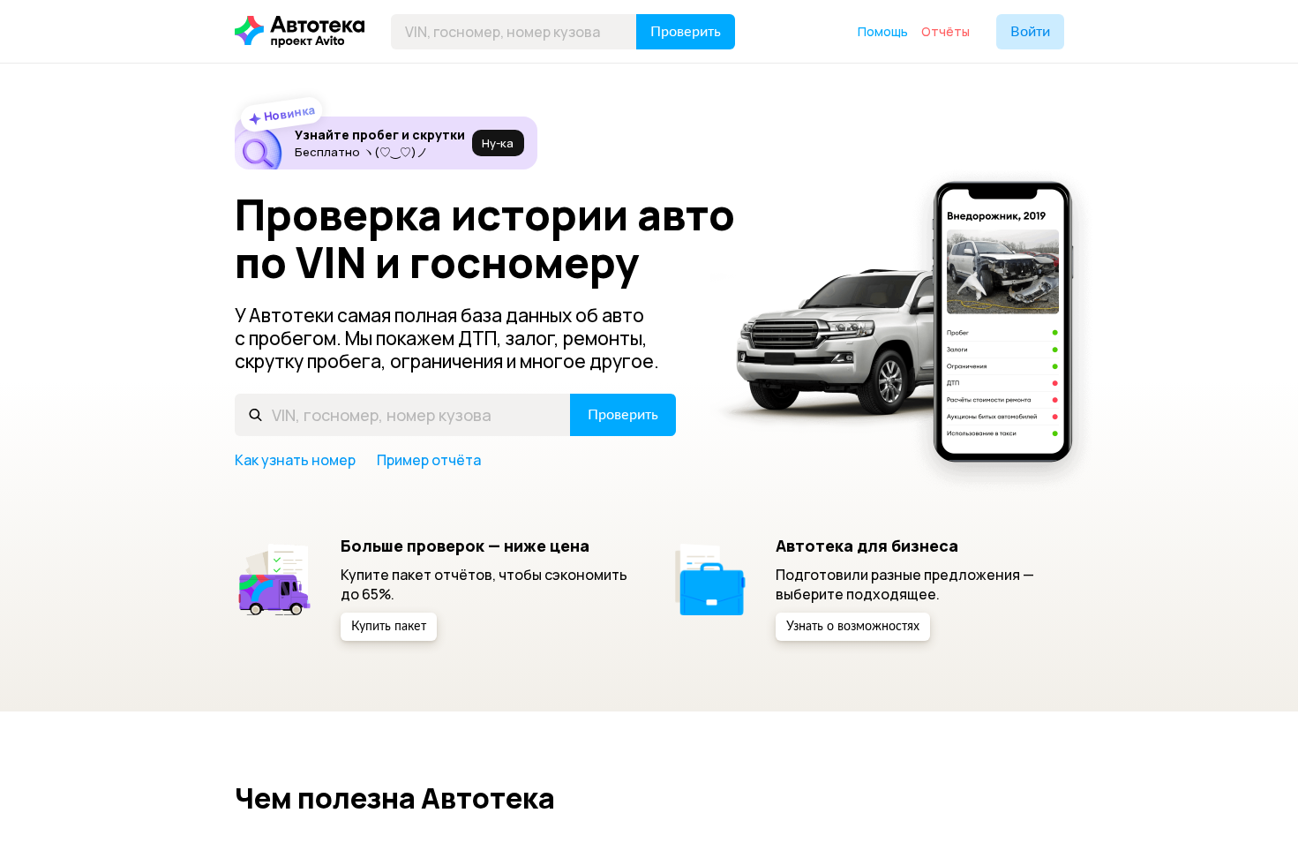
click at [950, 30] on span "Отчёты" at bounding box center [945, 31] width 49 height 17
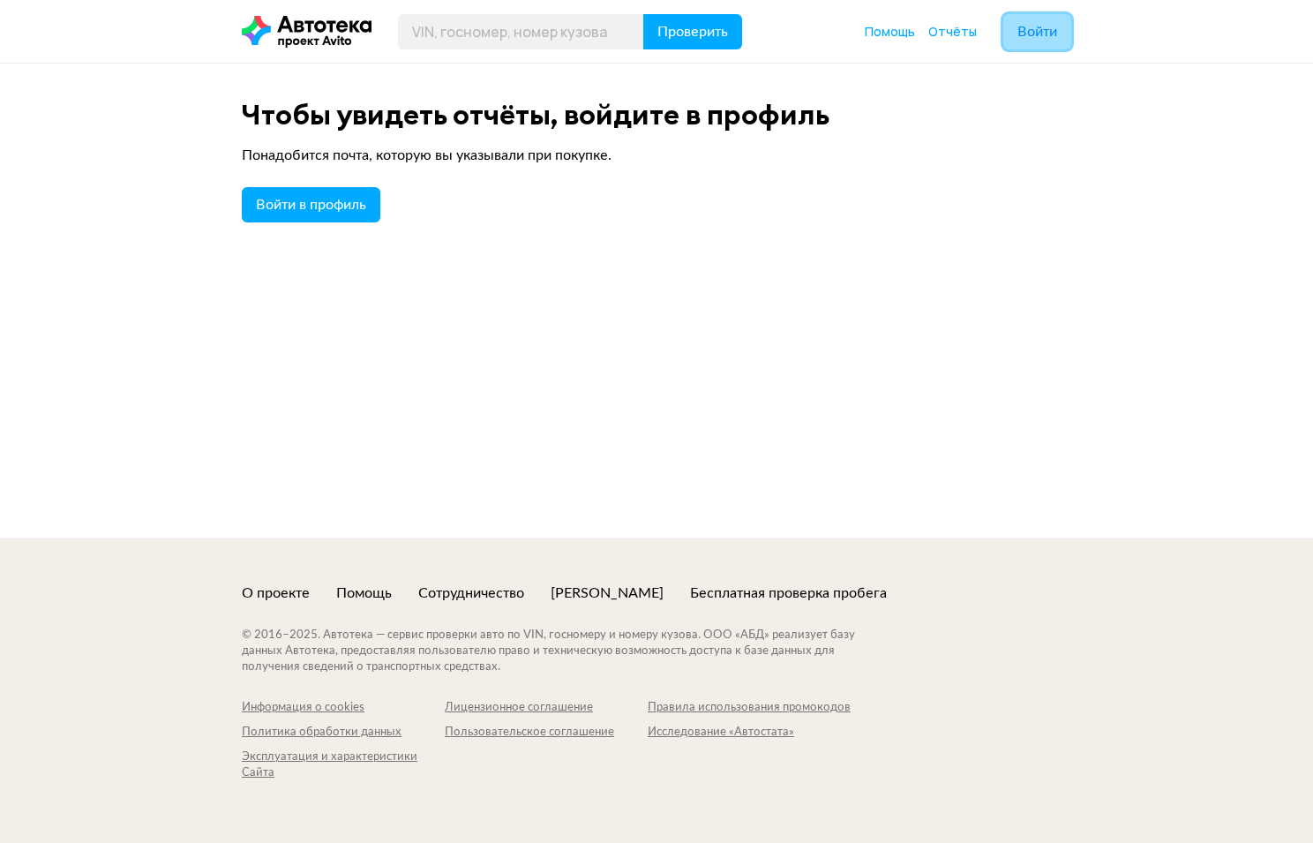
click at [1040, 33] on span "Войти" at bounding box center [1038, 32] width 40 height 14
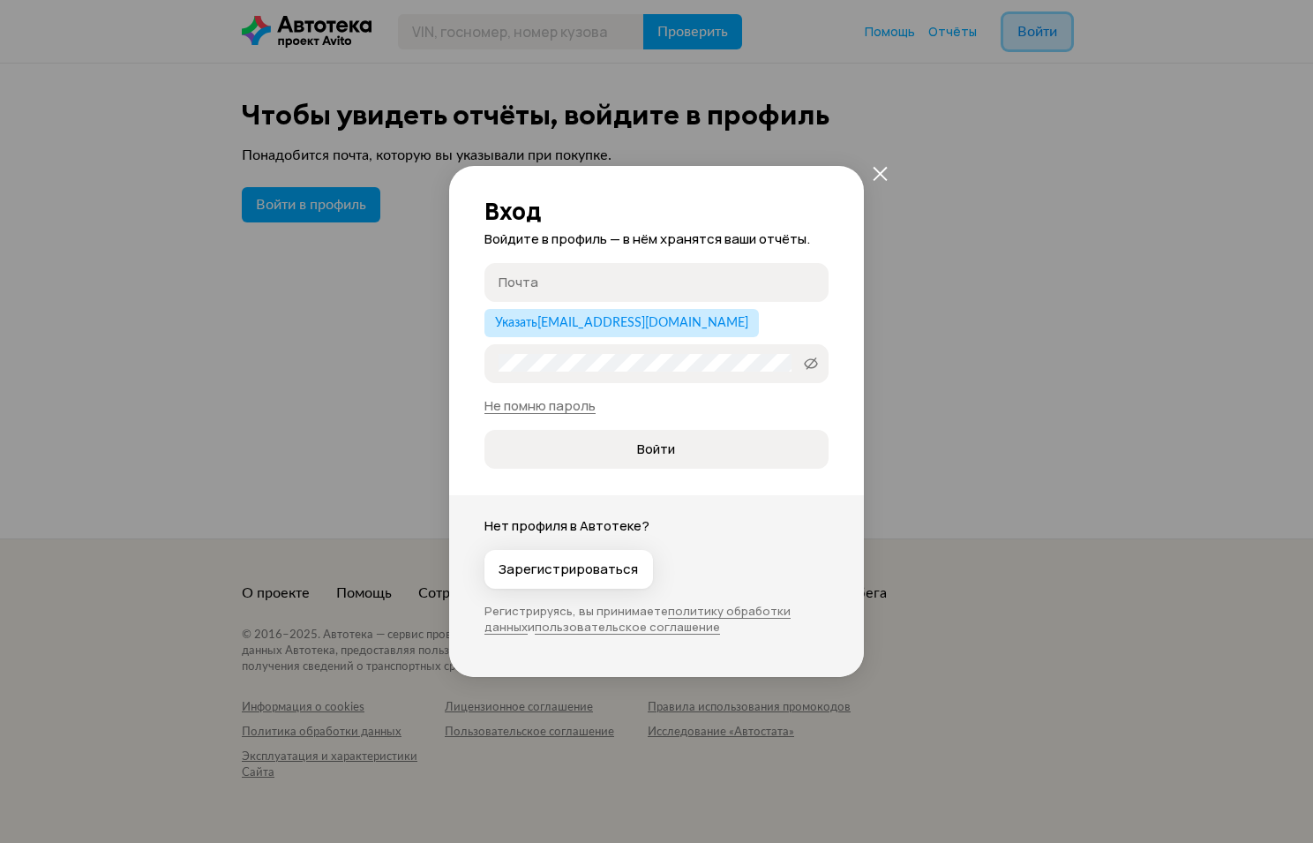
type input "[EMAIL_ADDRESS][DOMAIN_NAME]"
click at [666, 442] on span "Войти" at bounding box center [656, 449] width 38 height 18
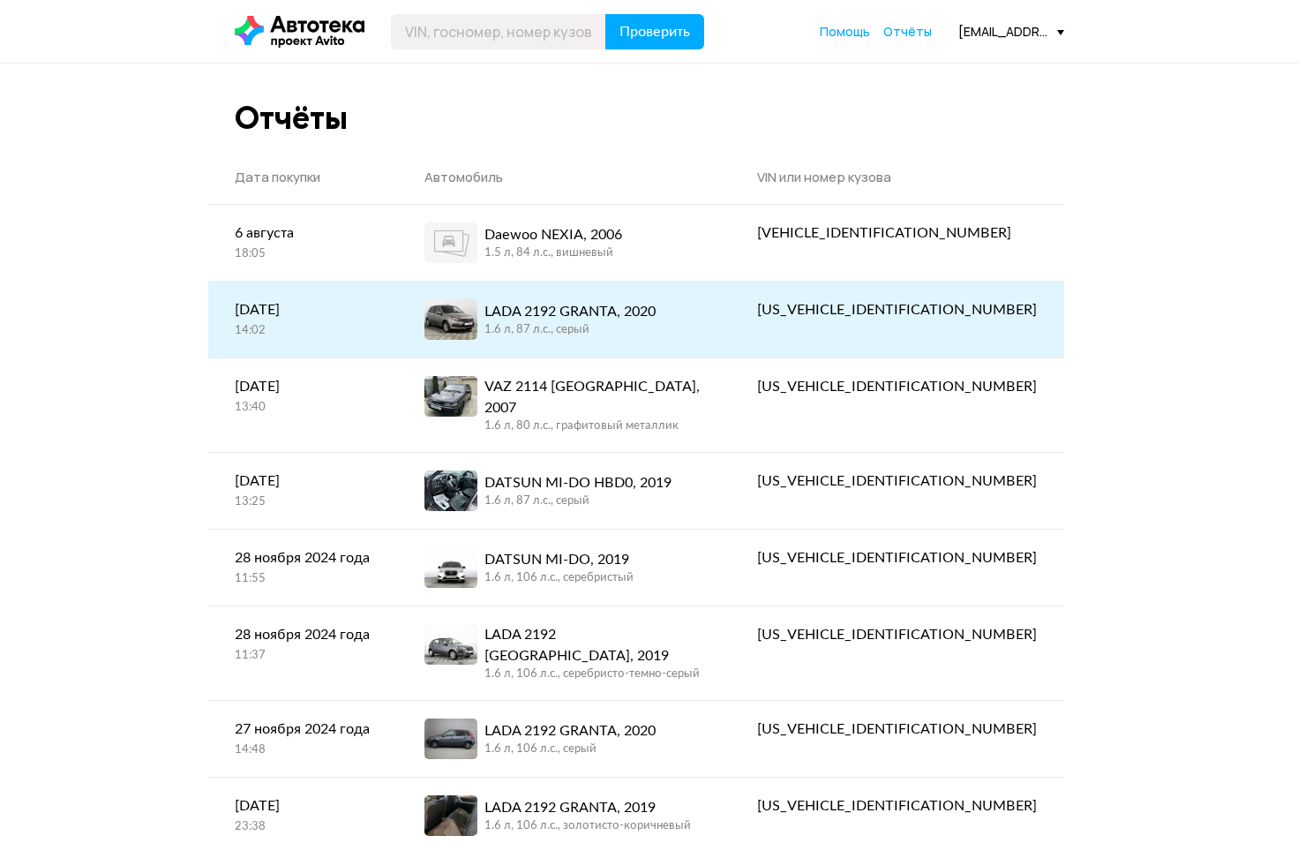
click at [332, 308] on div "[DATE]" at bounding box center [304, 309] width 138 height 21
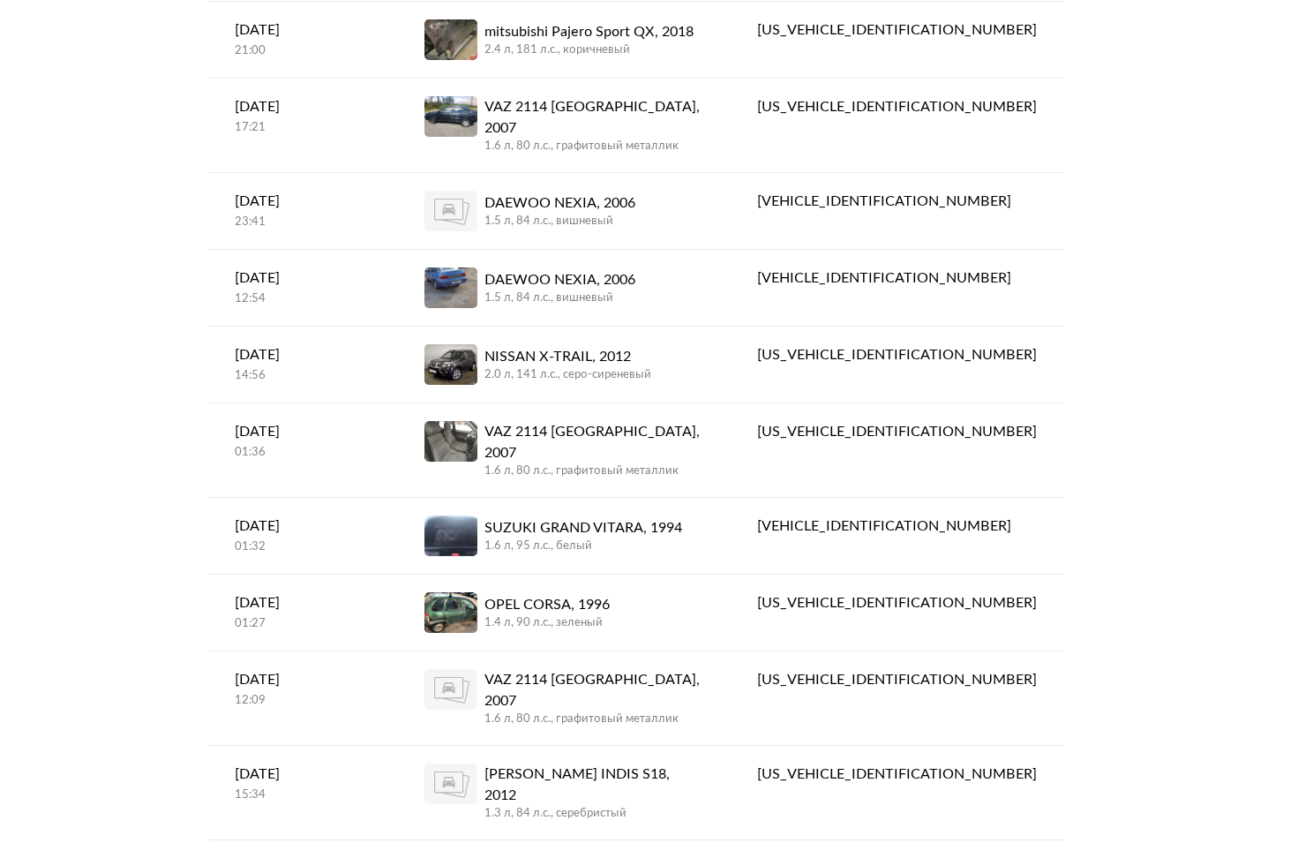
scroll to position [1729, 0]
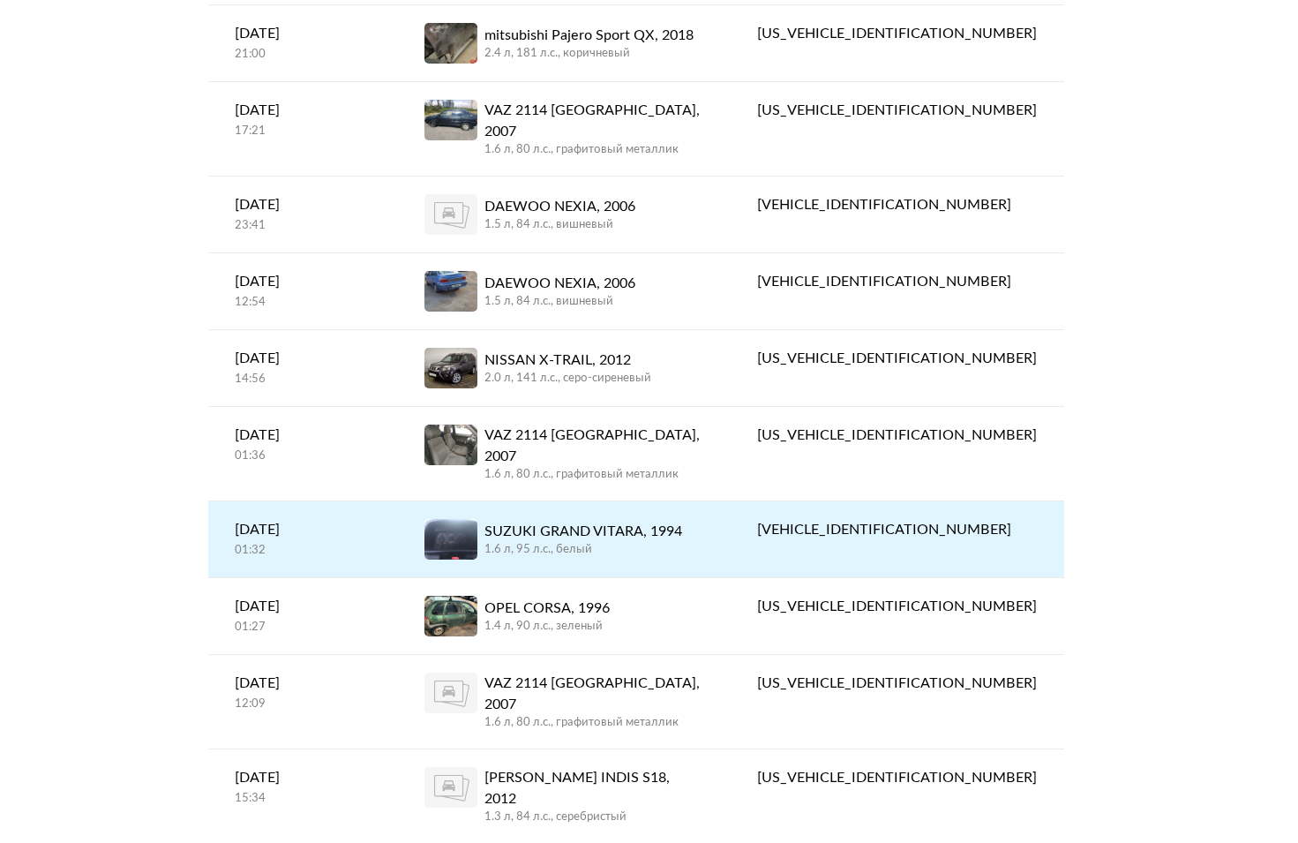
click at [682, 542] on div "1.6 л, 95 л.c., белый" at bounding box center [584, 550] width 198 height 16
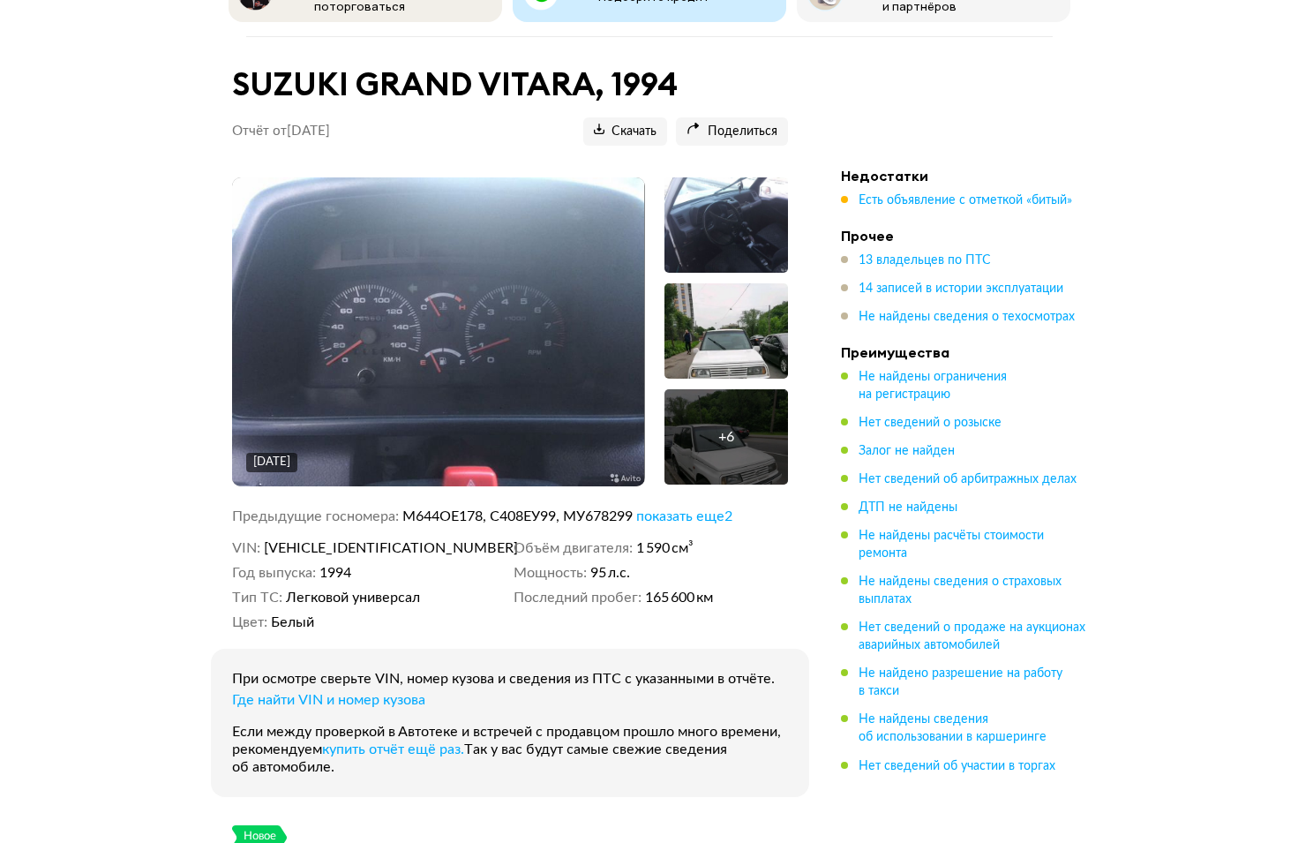
scroll to position [90, 0]
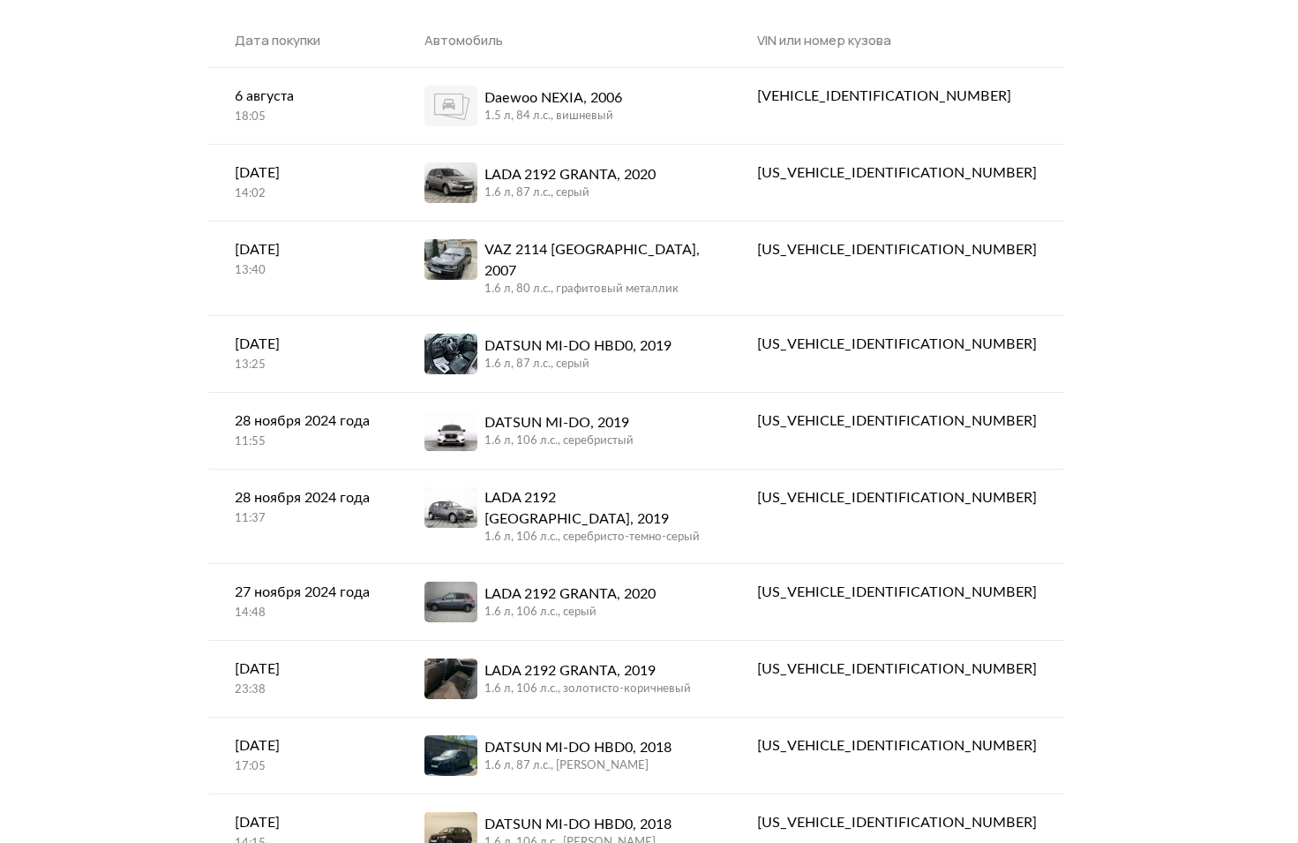
scroll to position [132, 0]
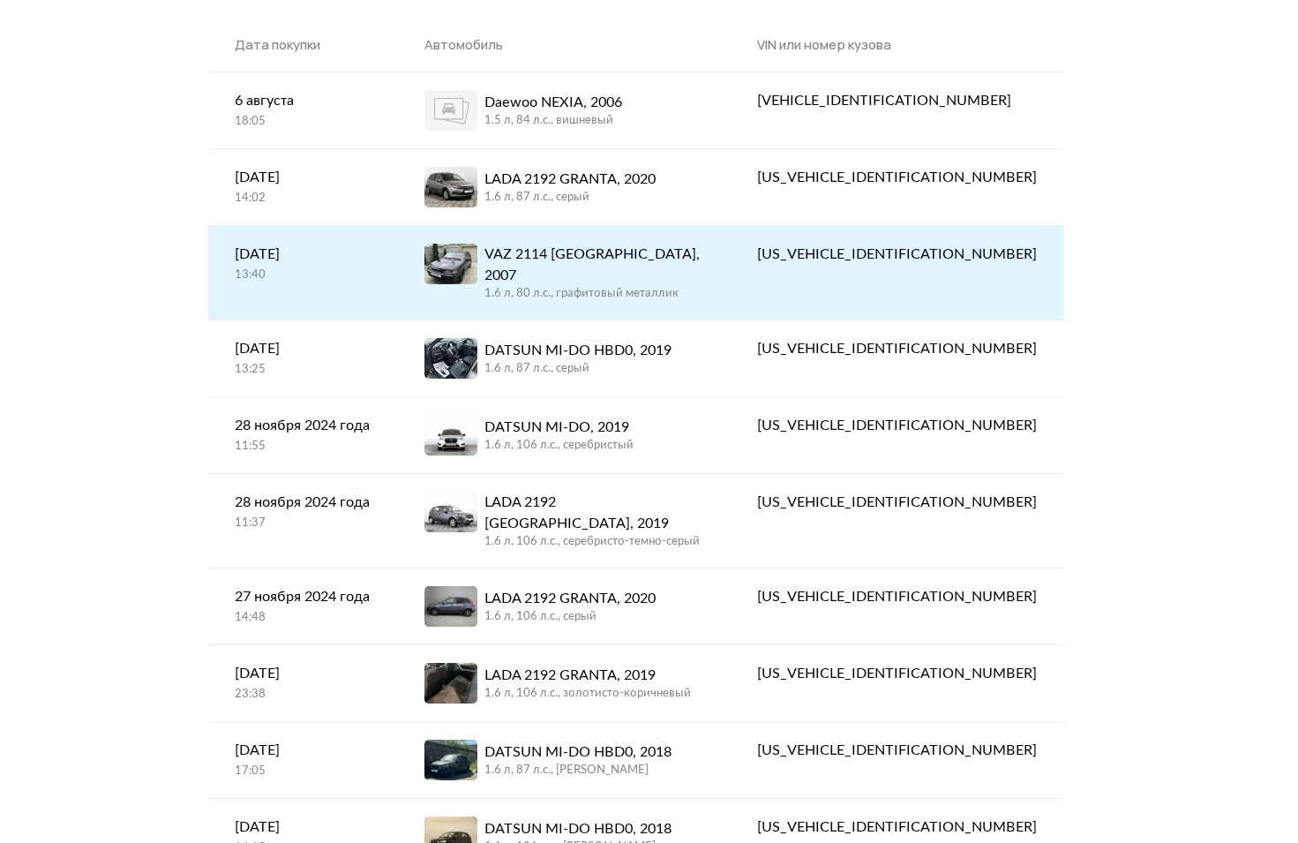
click at [704, 259] on div "VAZ 2114 SAMARA, 2007 1.6 л, 80 л.c., графитовый металлик" at bounding box center [565, 273] width 280 height 58
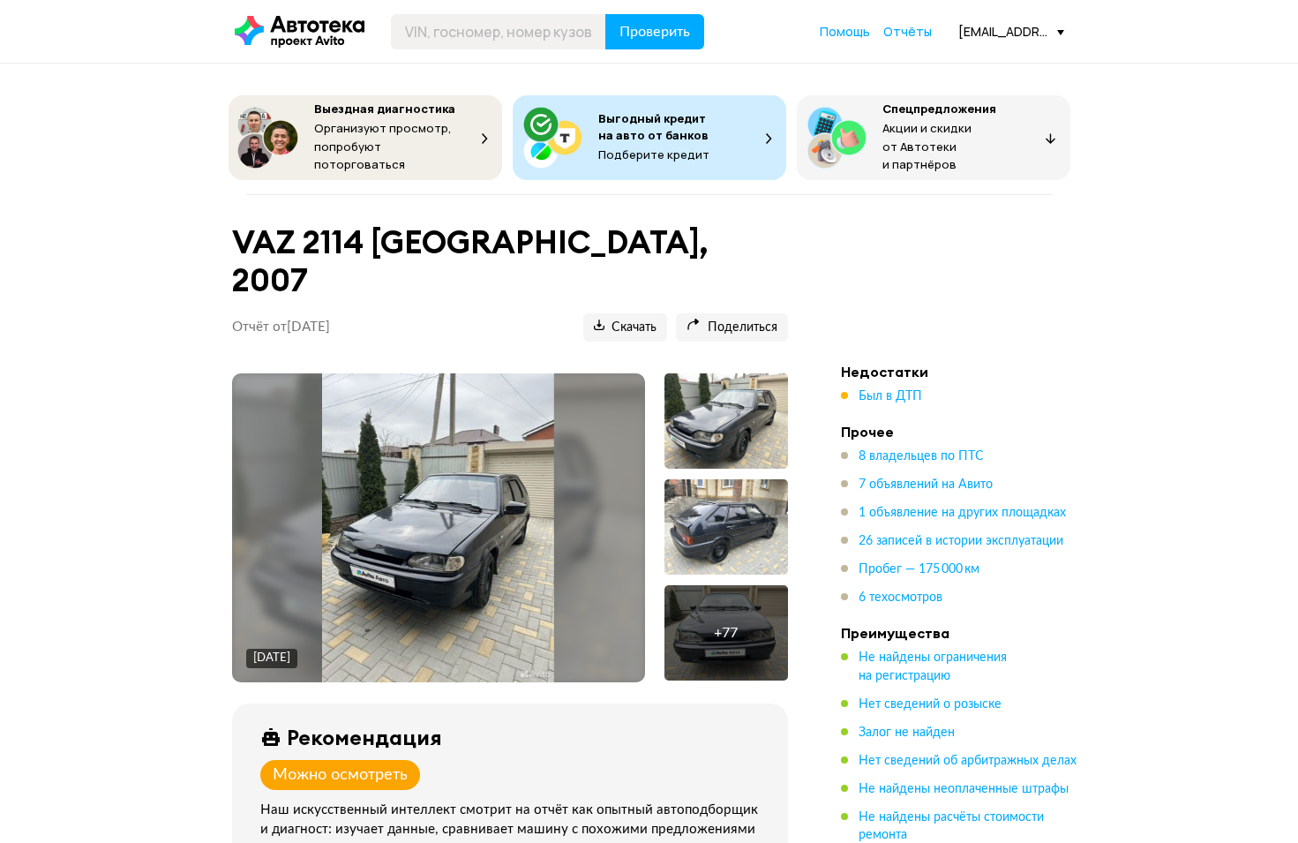
click at [433, 425] on img at bounding box center [438, 527] width 232 height 309
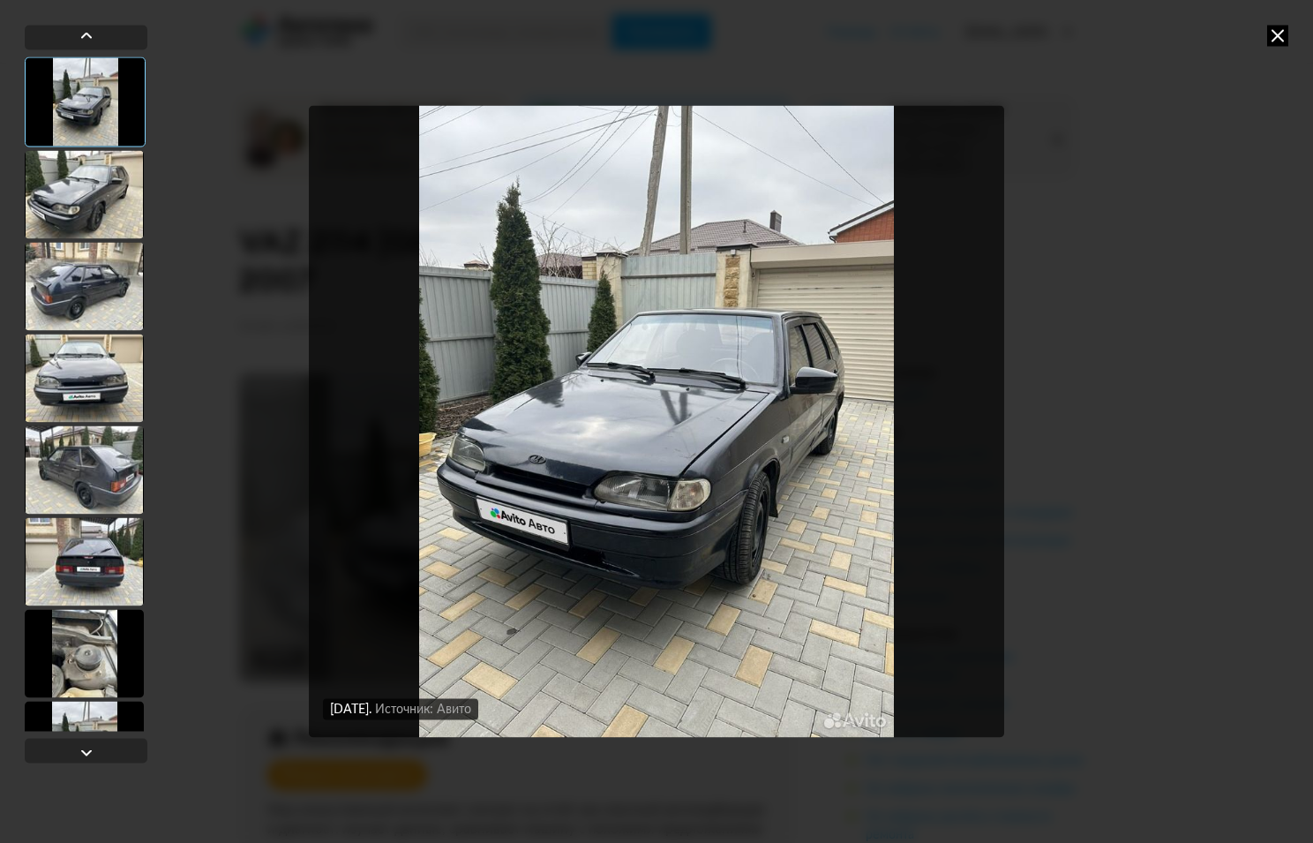
click at [111, 188] on div at bounding box center [84, 194] width 119 height 88
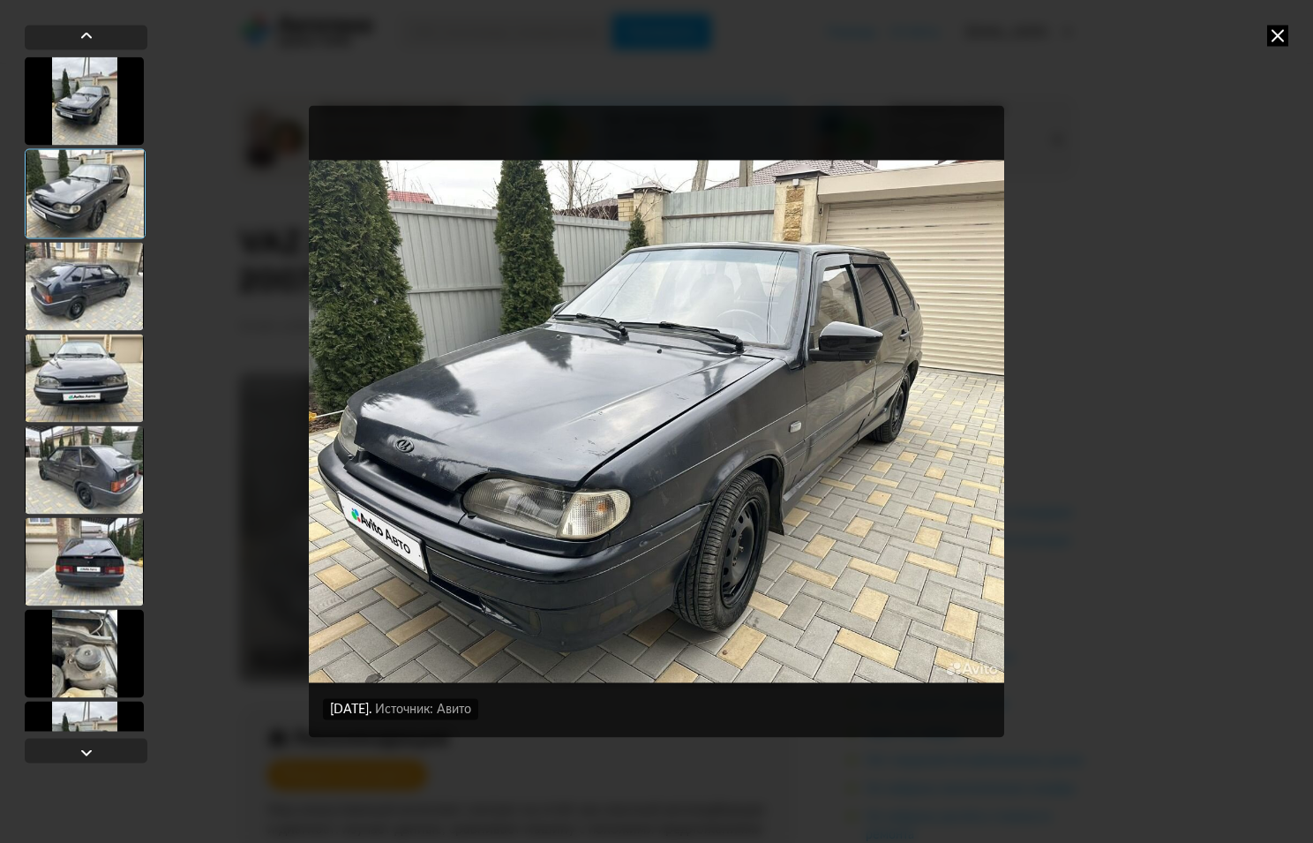
click at [104, 285] on div at bounding box center [84, 286] width 119 height 88
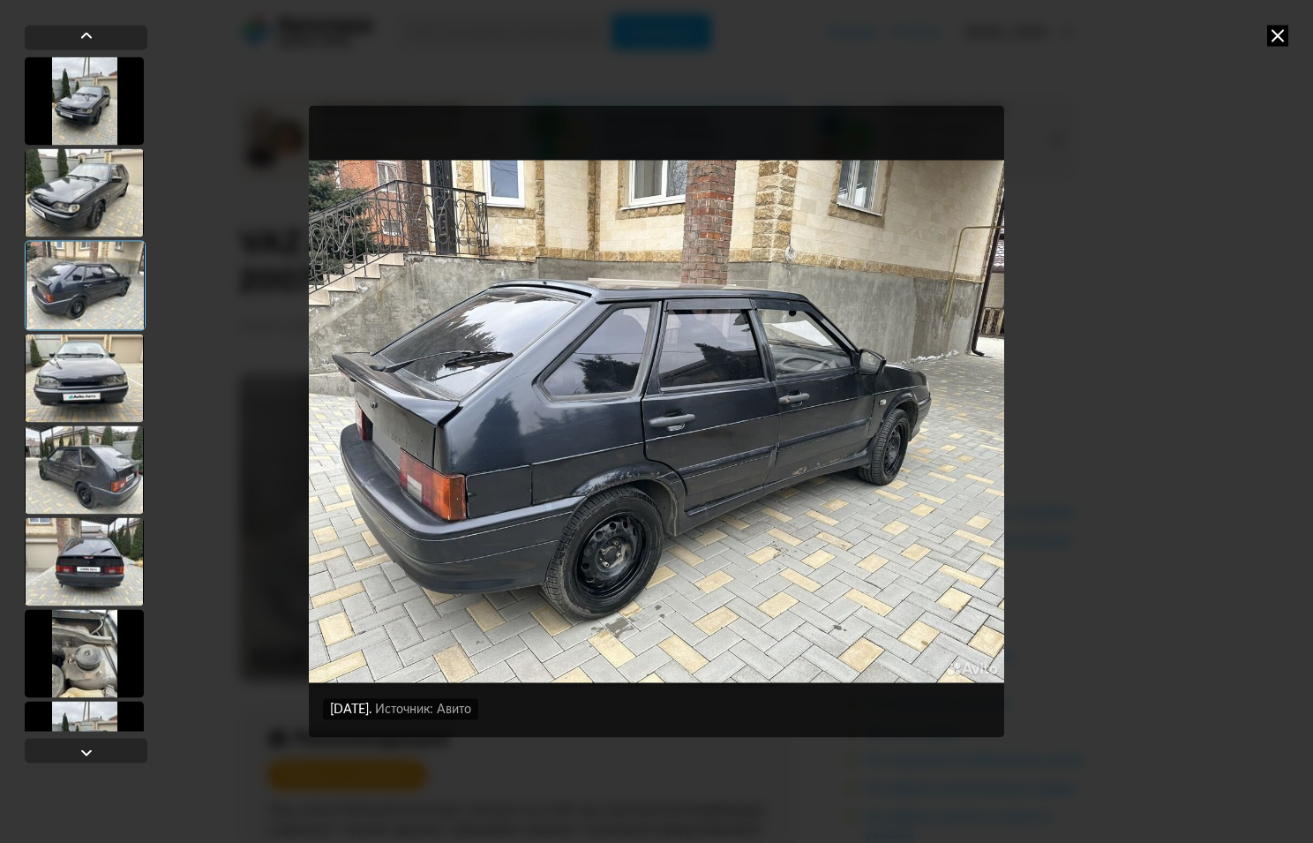
click at [108, 364] on div at bounding box center [84, 378] width 119 height 88
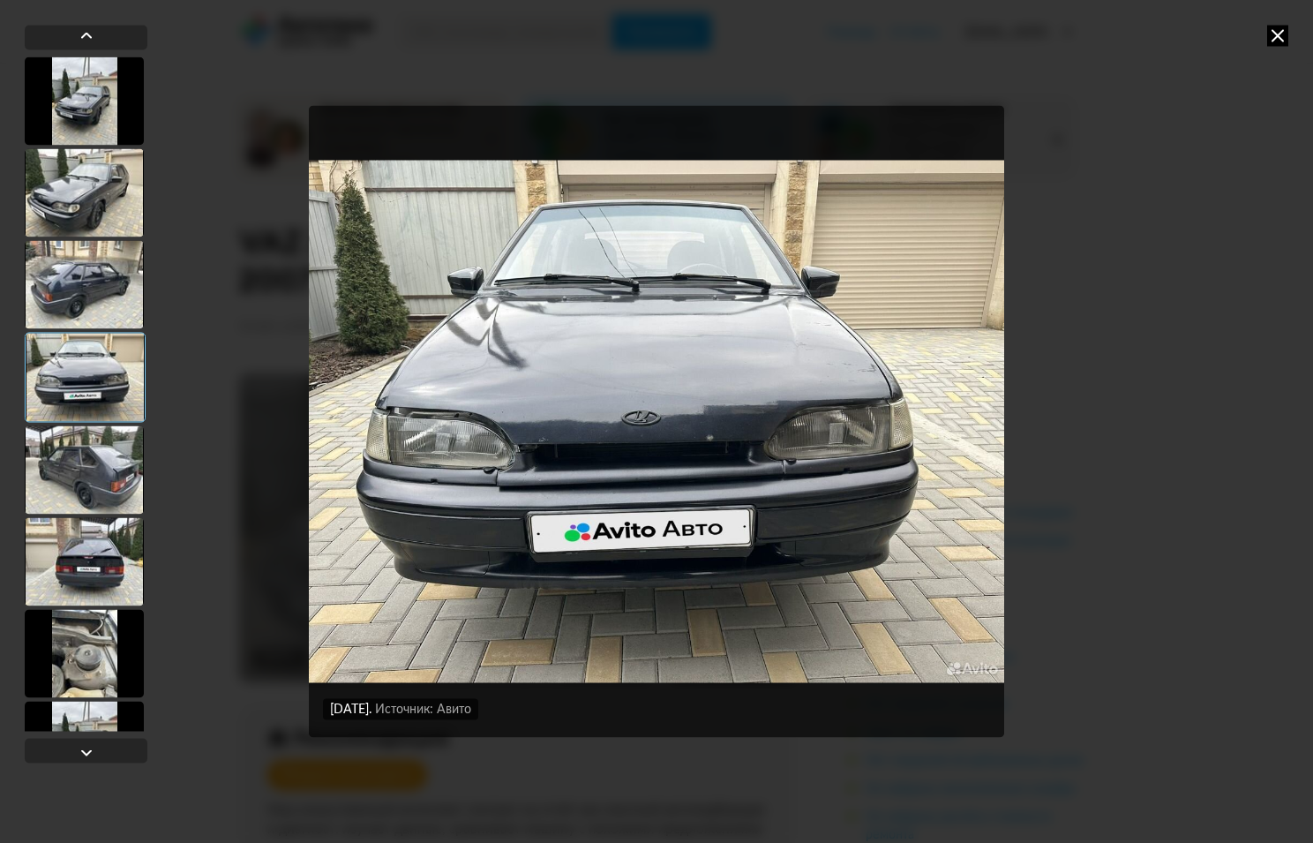
click at [112, 278] on div at bounding box center [84, 284] width 119 height 88
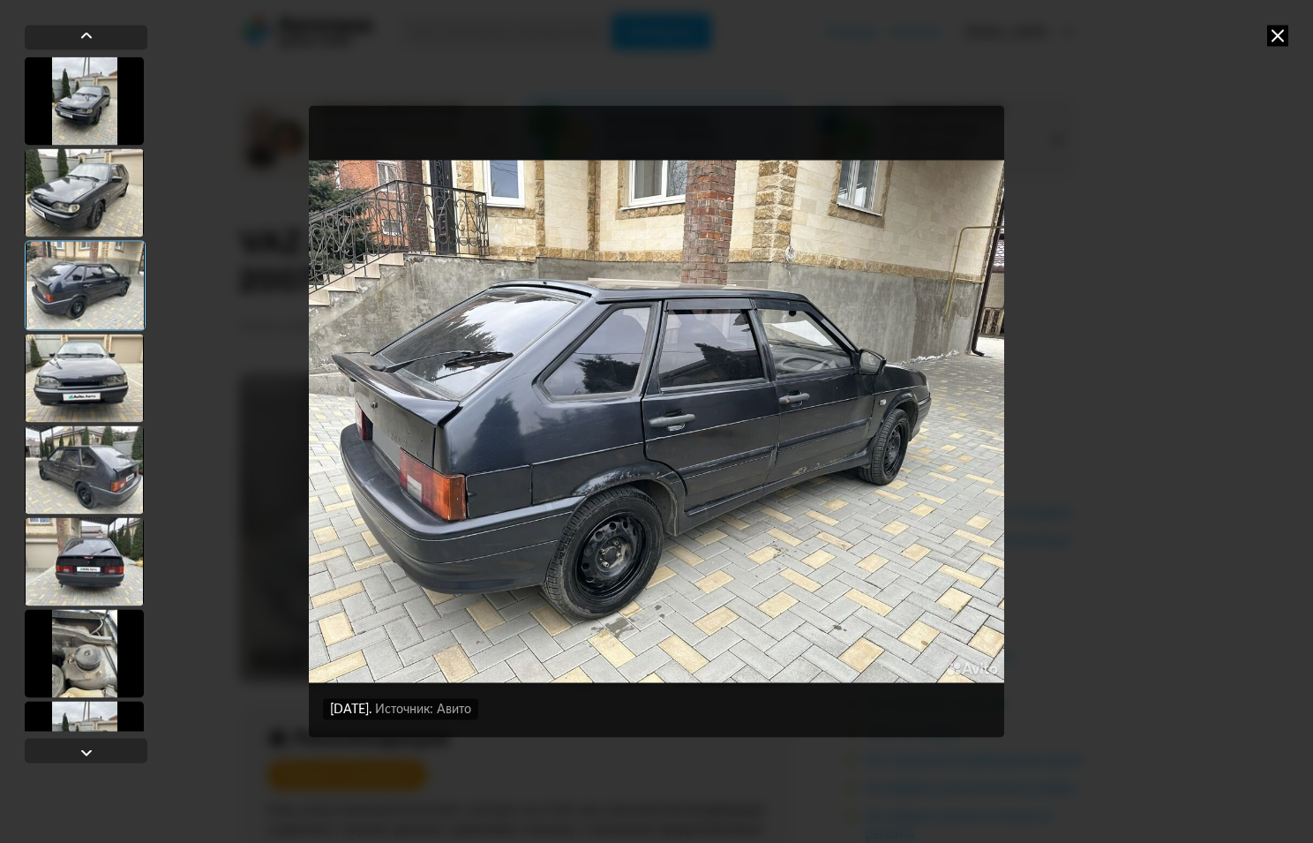
click at [86, 415] on div at bounding box center [84, 378] width 119 height 88
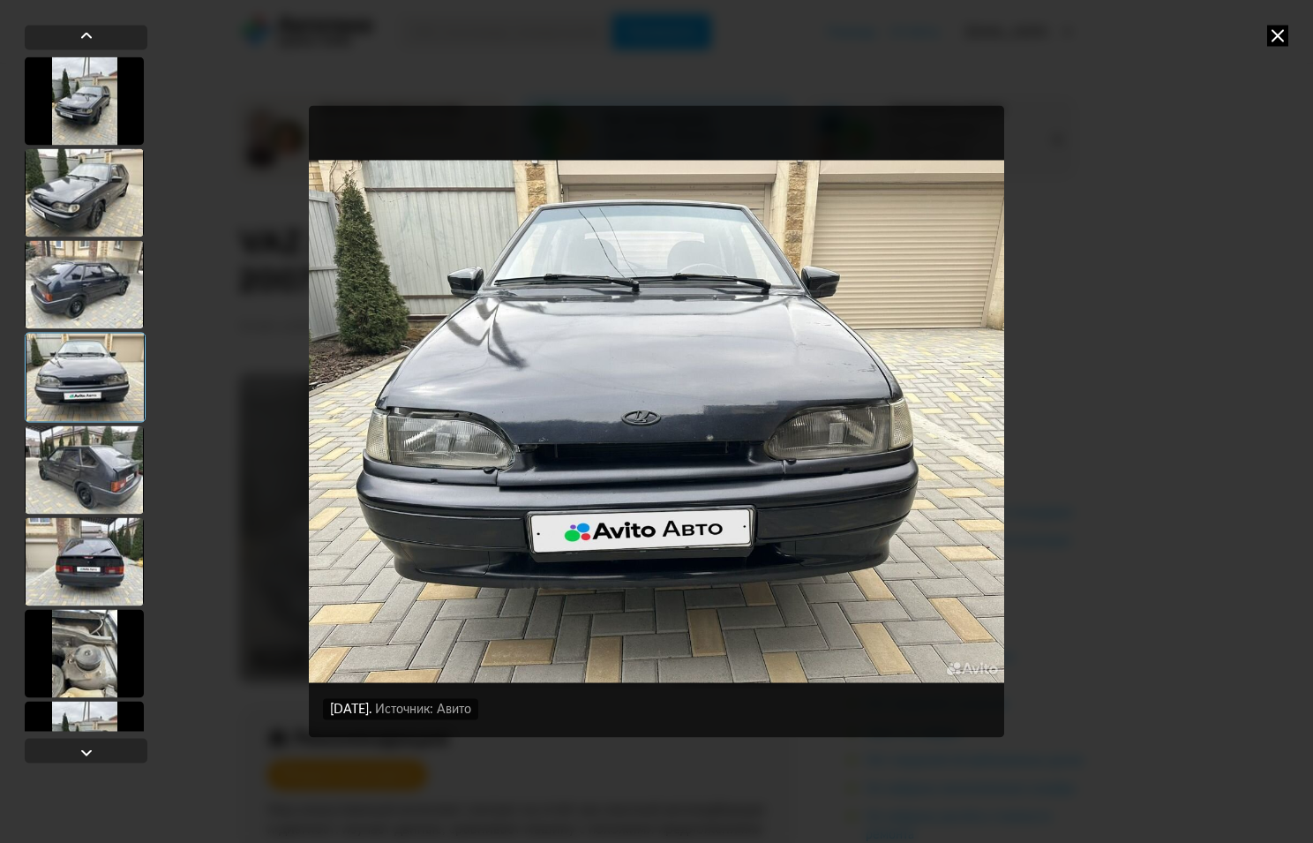
click at [85, 457] on div at bounding box center [84, 469] width 119 height 88
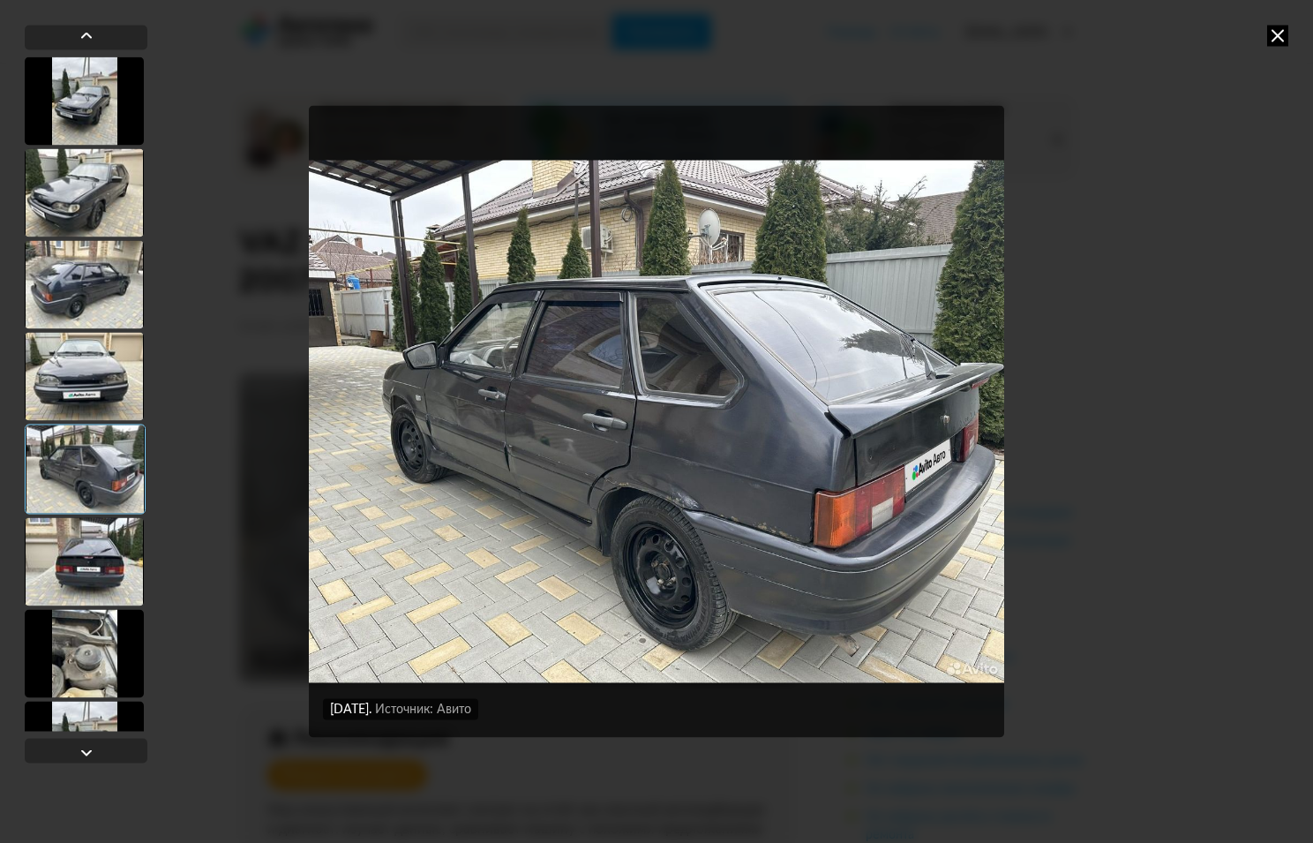
click at [88, 534] on div at bounding box center [84, 561] width 119 height 88
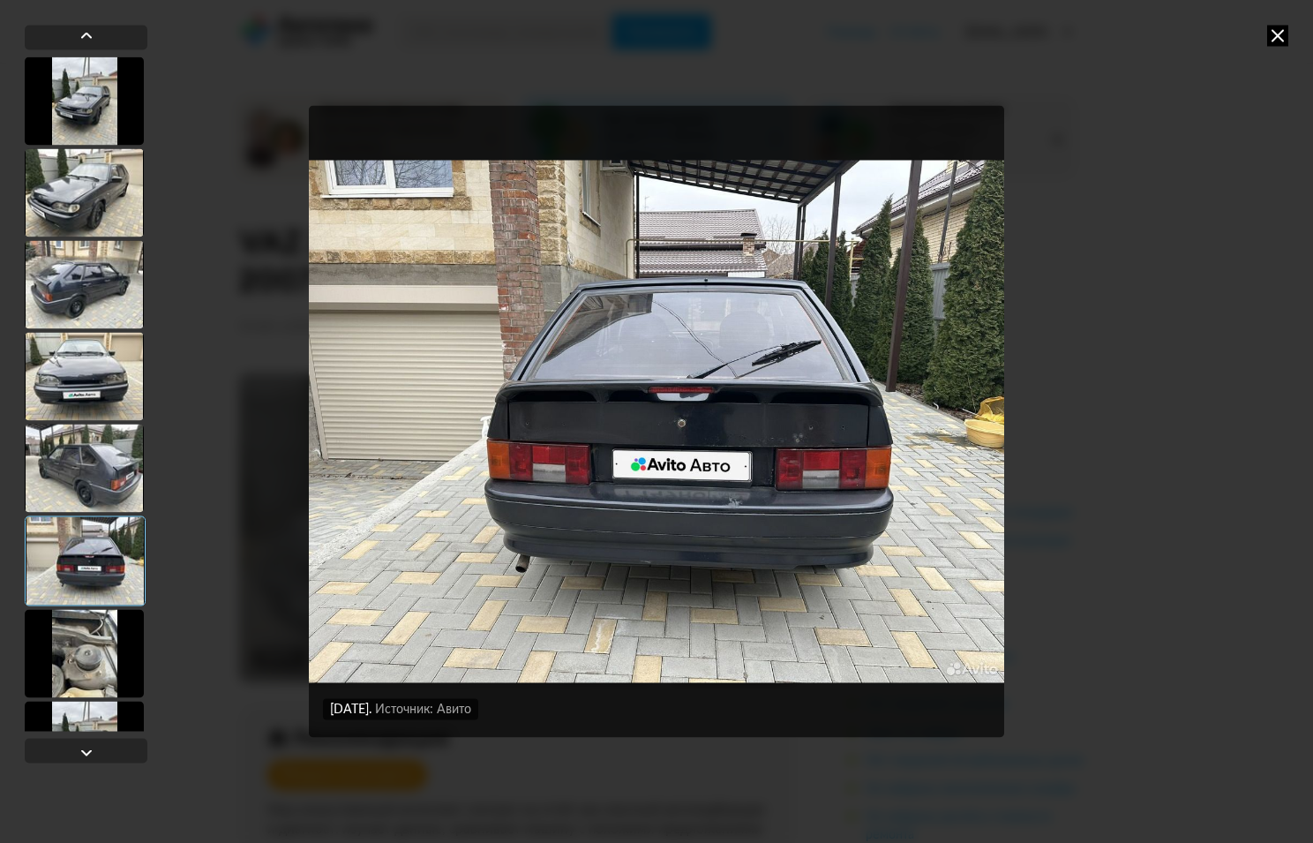
click at [1282, 39] on icon at bounding box center [1277, 35] width 21 height 21
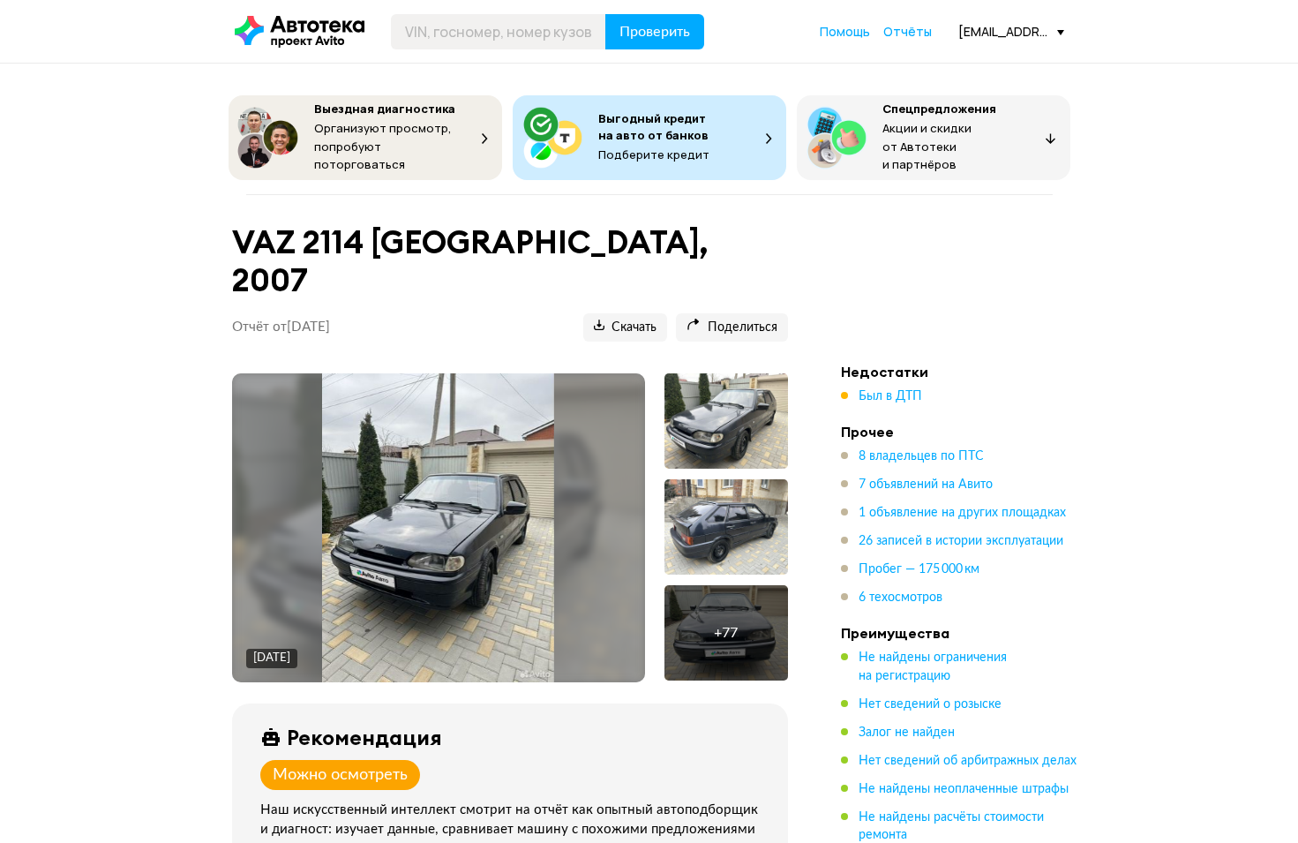
scroll to position [270, 0]
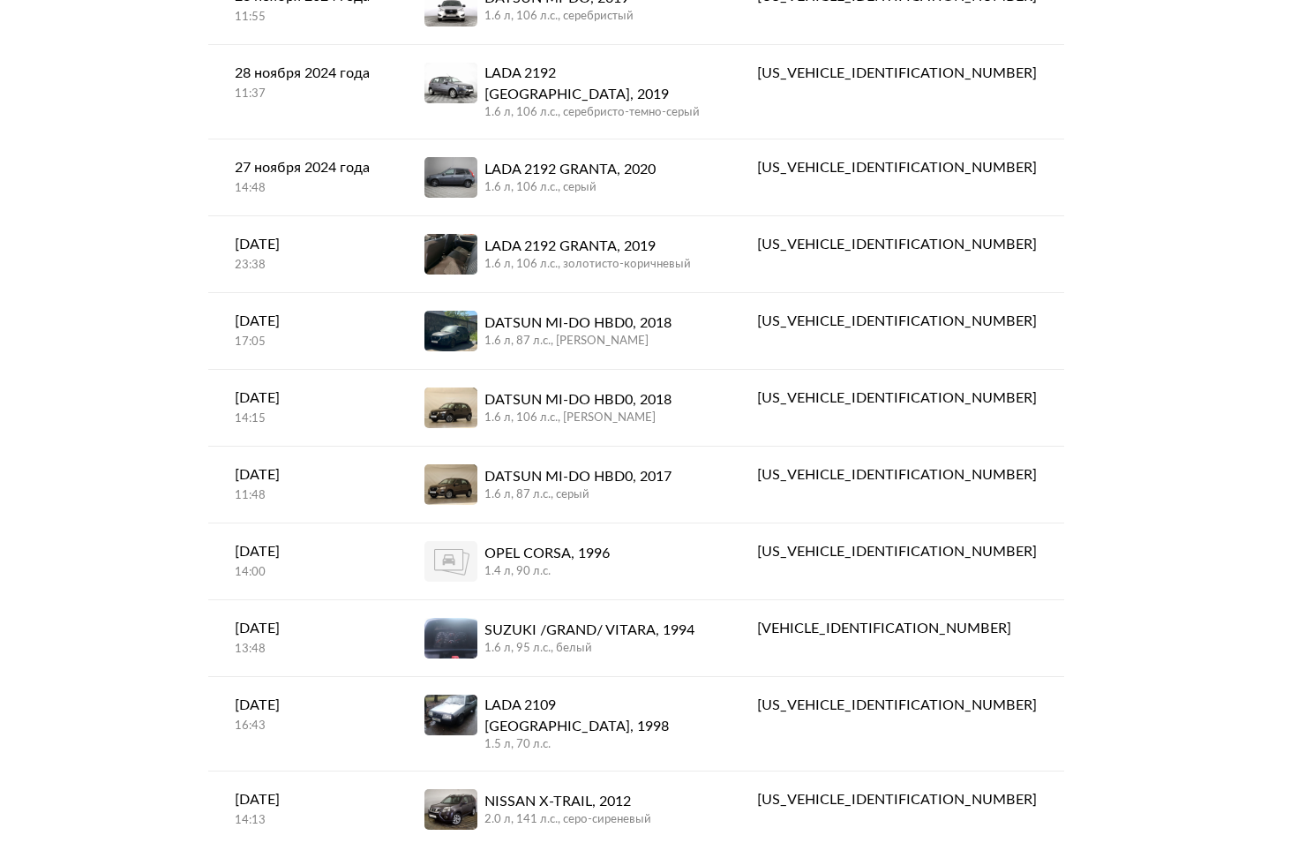
scroll to position [573, 0]
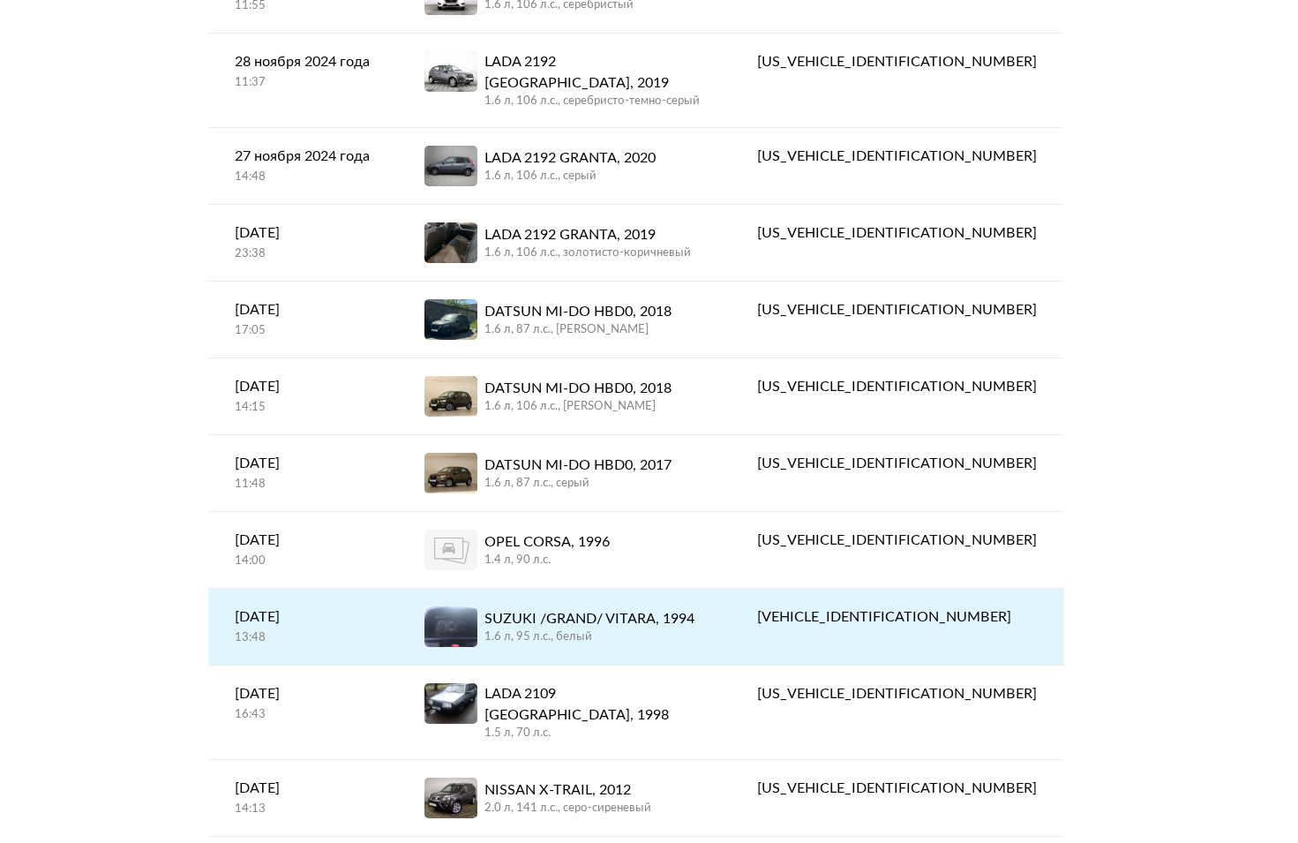
click at [695, 629] on div "1.6 л, 95 л.c., белый" at bounding box center [590, 637] width 210 height 16
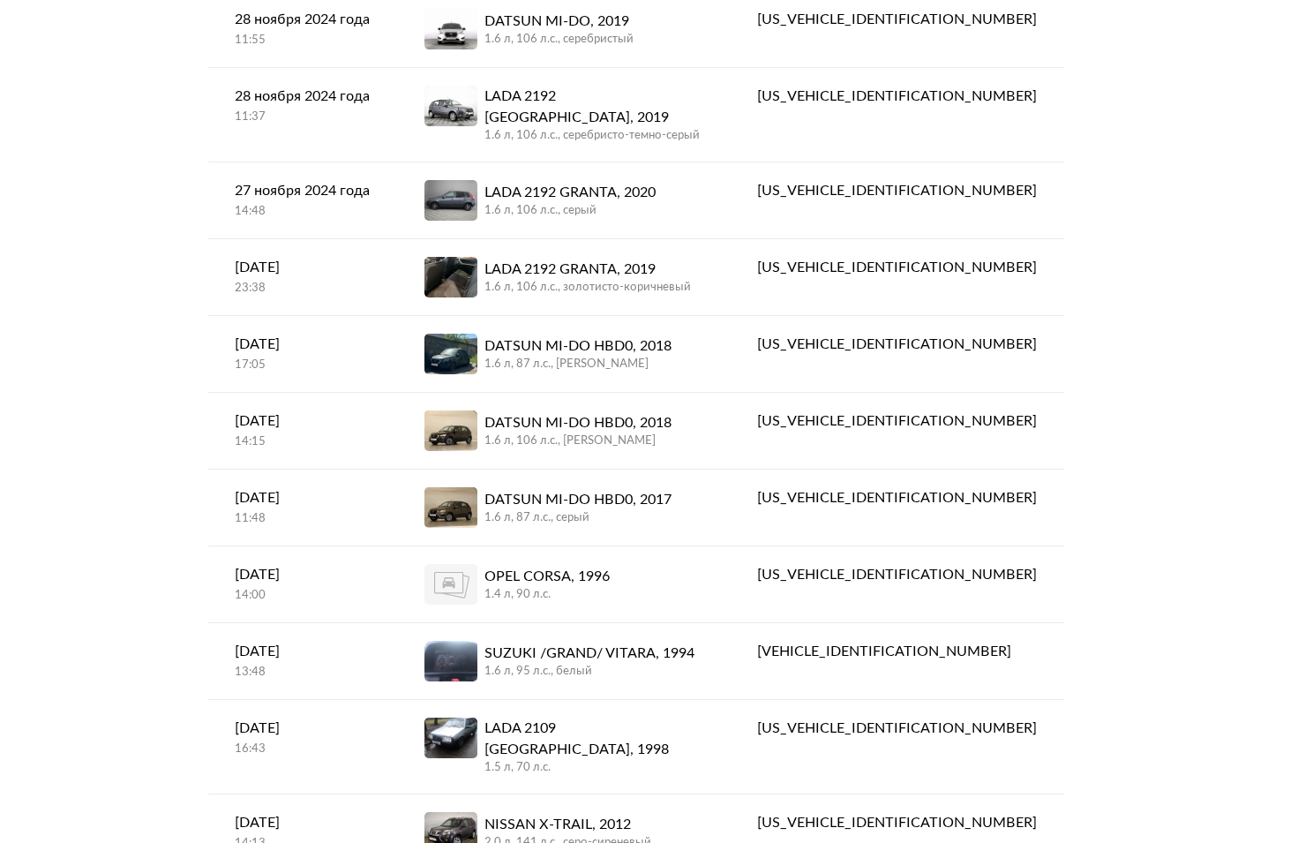
scroll to position [649, 0]
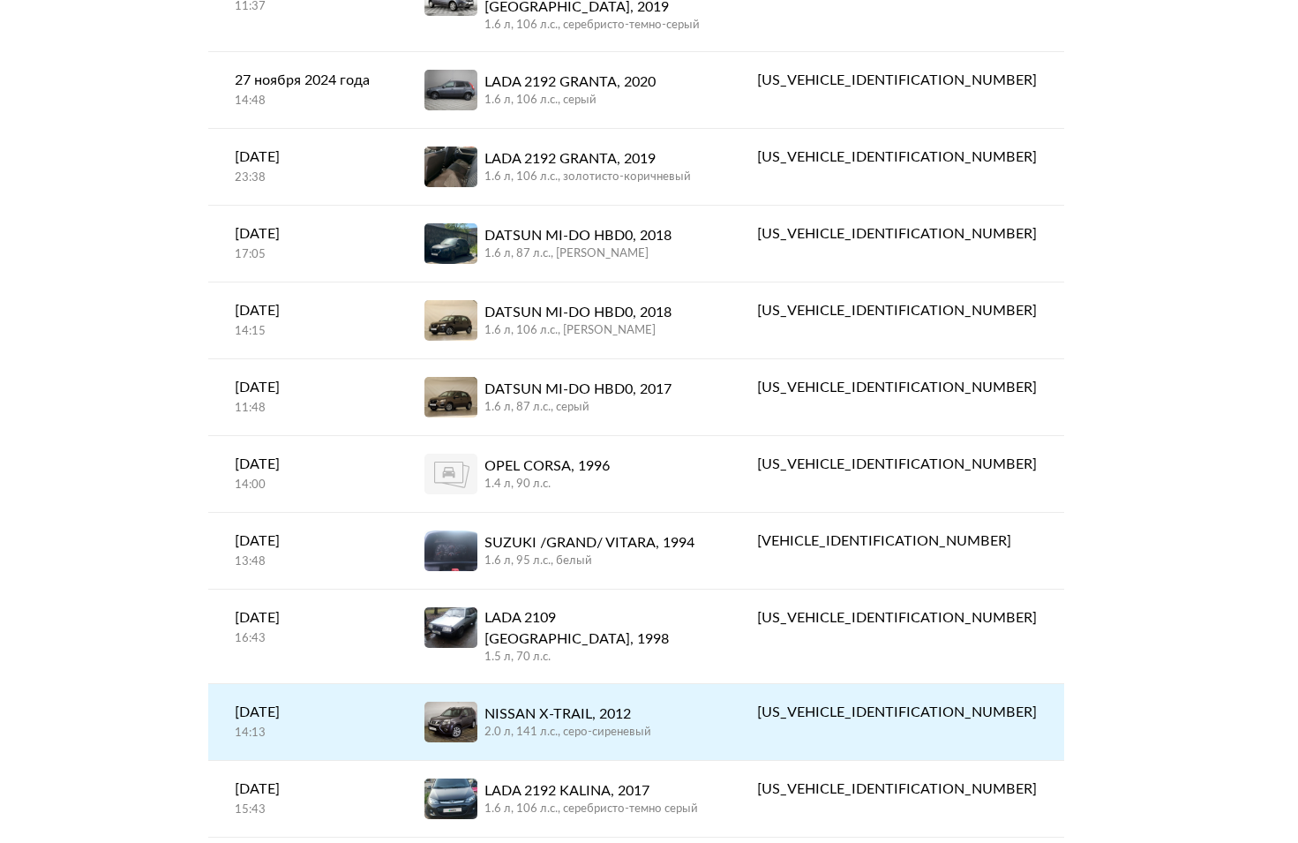
click at [731, 684] on link "NISSAN X-TRAIL, 2012 2.0 л, 141 л.c., серо-сиреневый" at bounding box center [564, 722] width 333 height 76
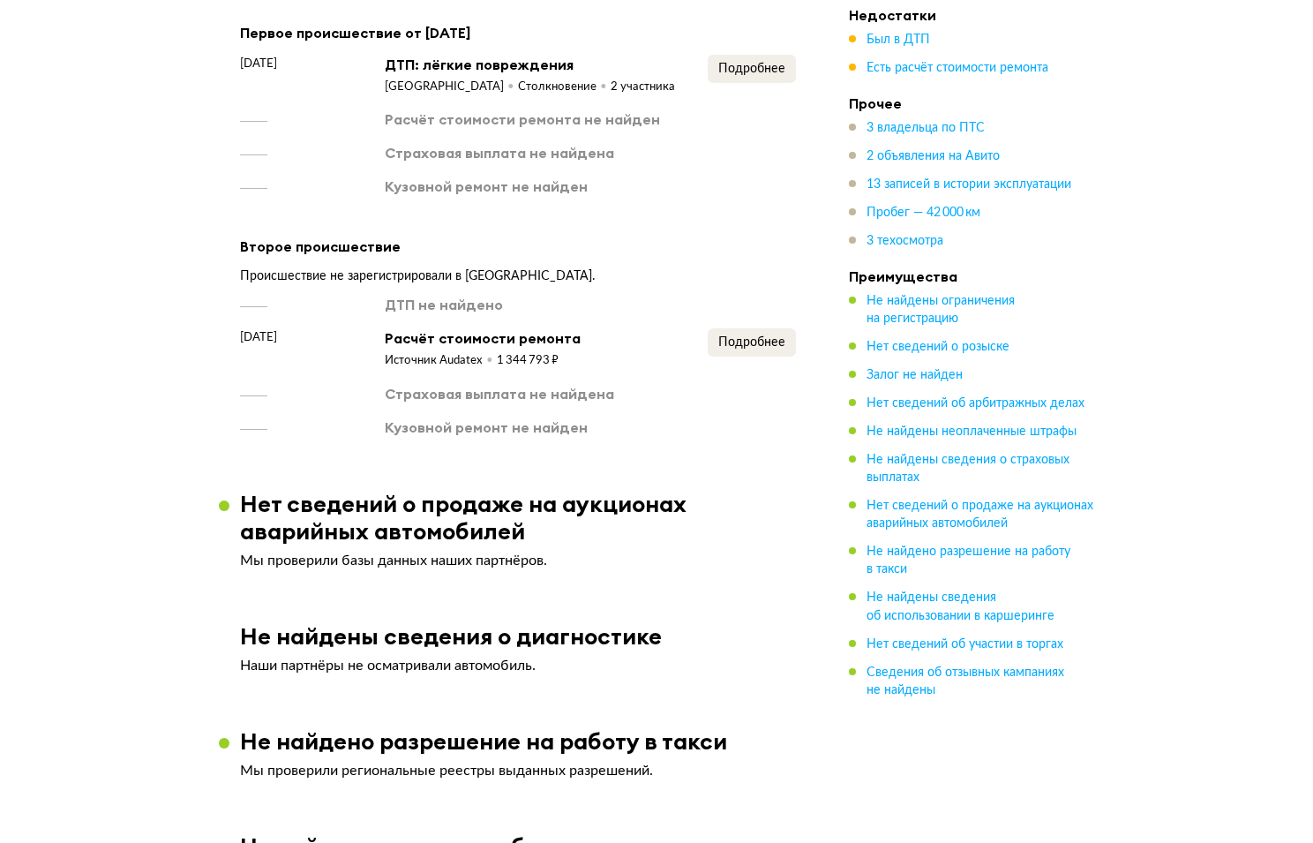
scroll to position [2586, 0]
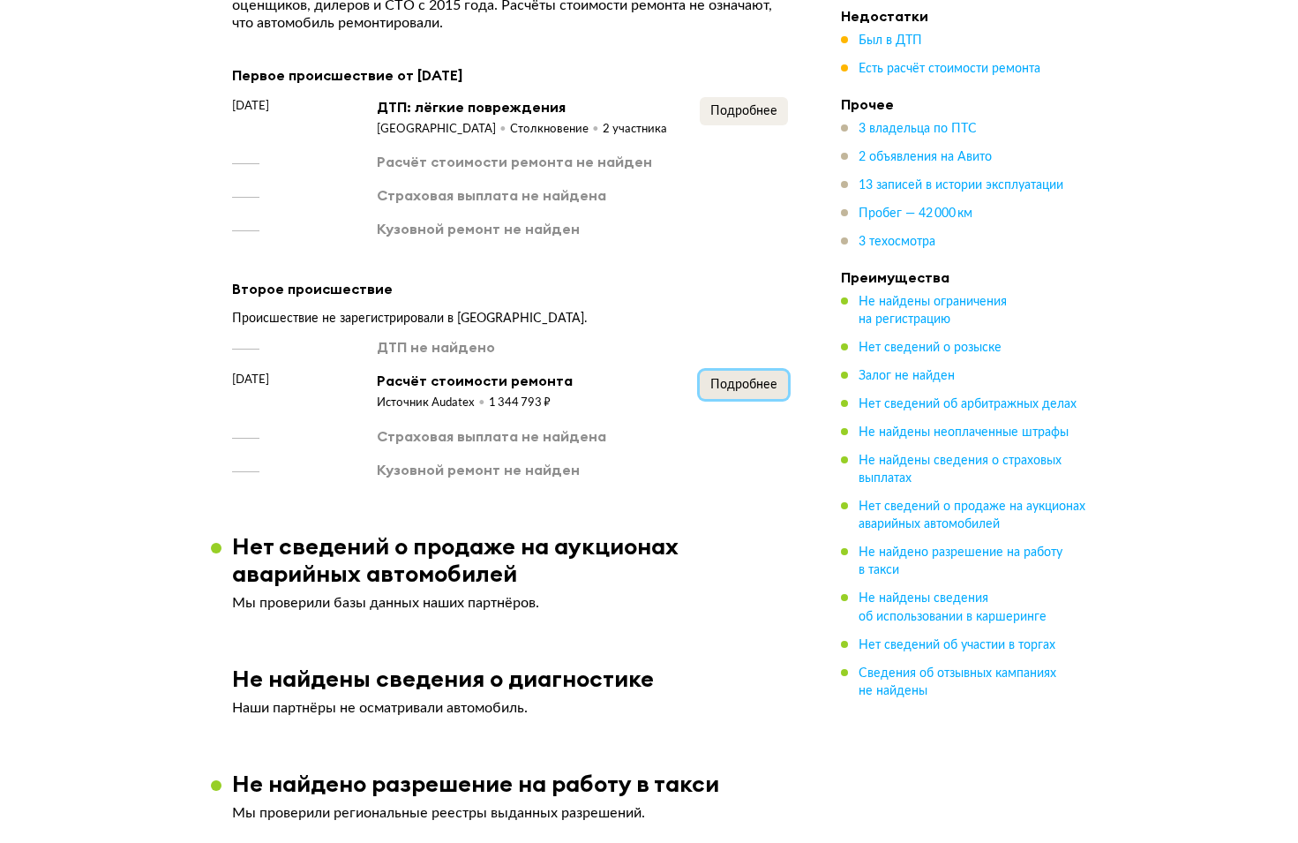
click at [756, 379] on span "Подробнее" at bounding box center [744, 385] width 67 height 12
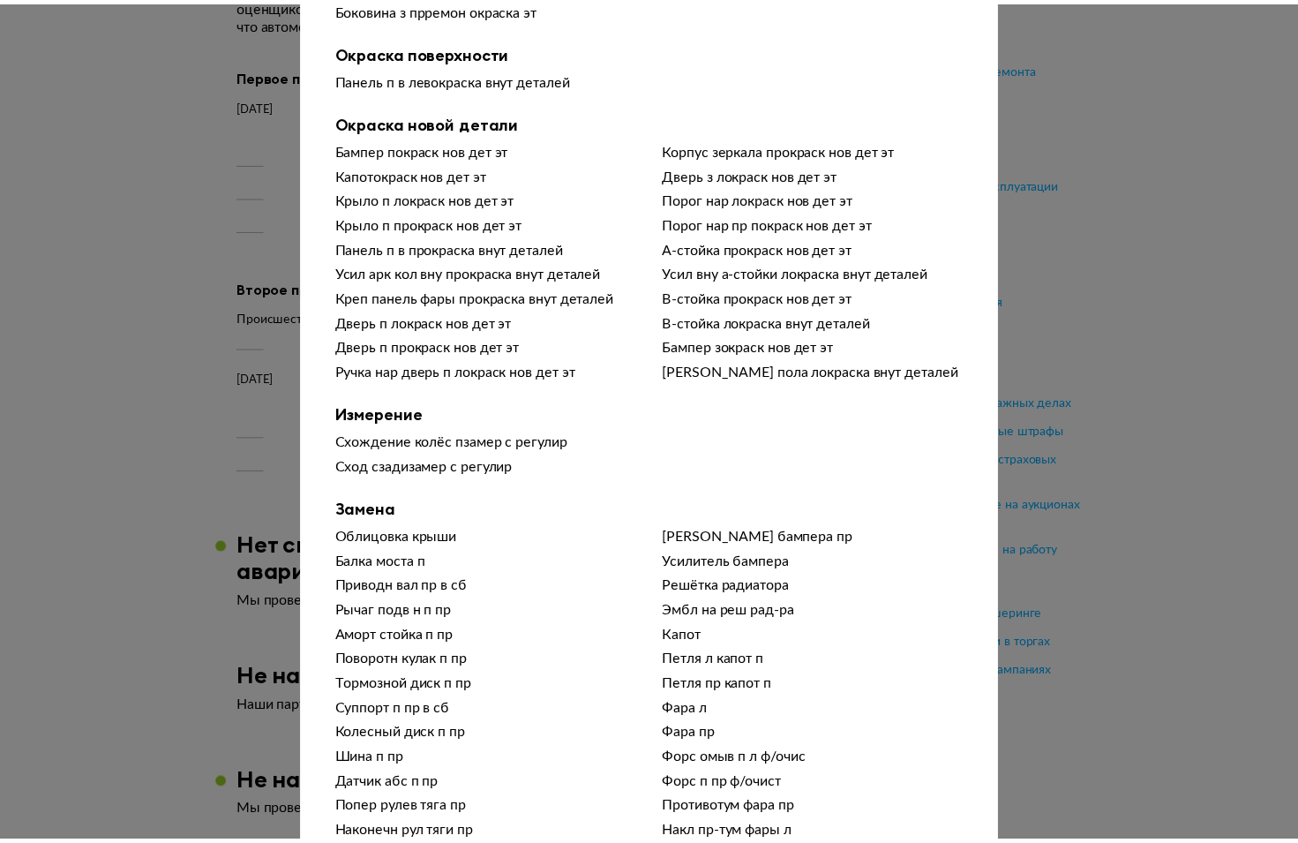
scroll to position [0, 0]
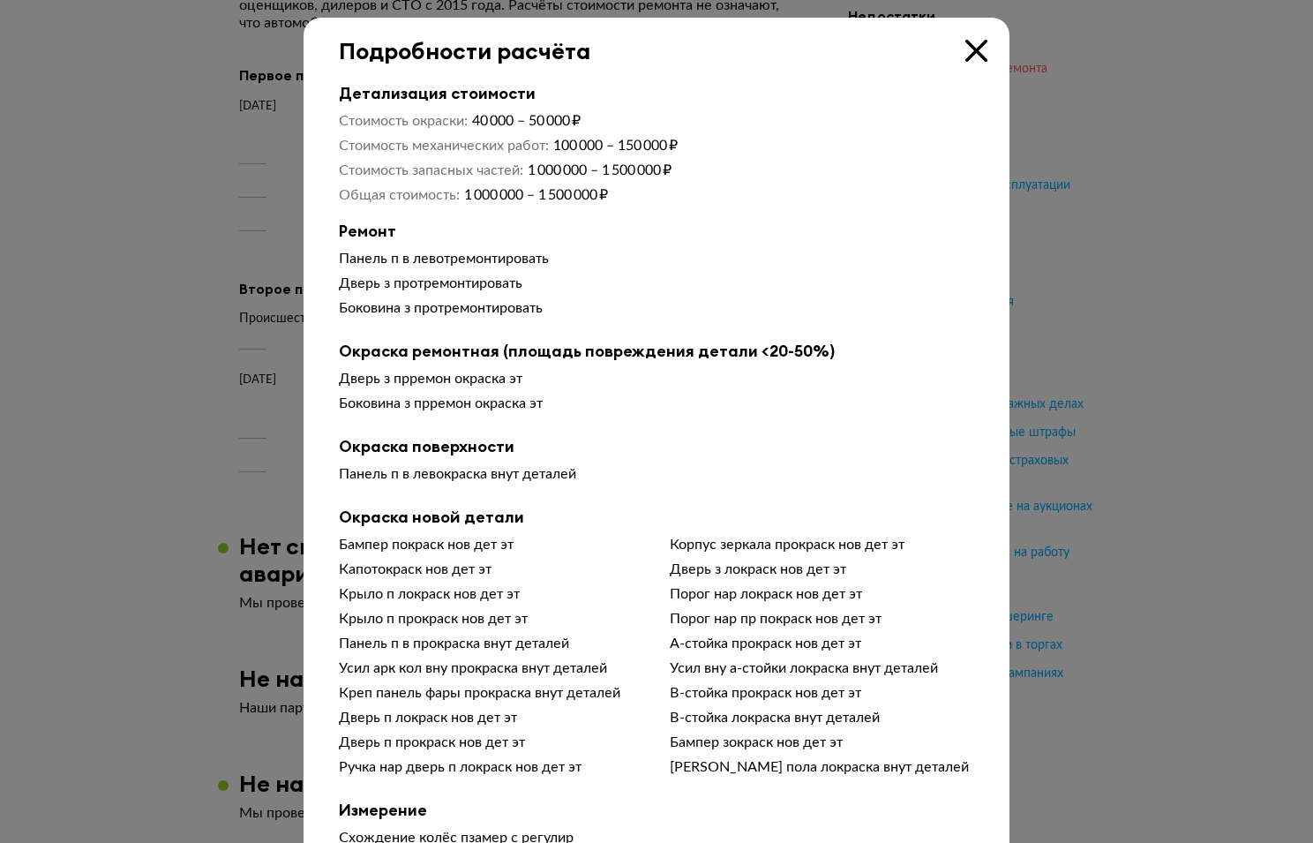
drag, startPoint x: 964, startPoint y: 40, endPoint x: 973, endPoint y: 61, distance: 22.9
click at [966, 41] on icon at bounding box center [977, 51] width 22 height 22
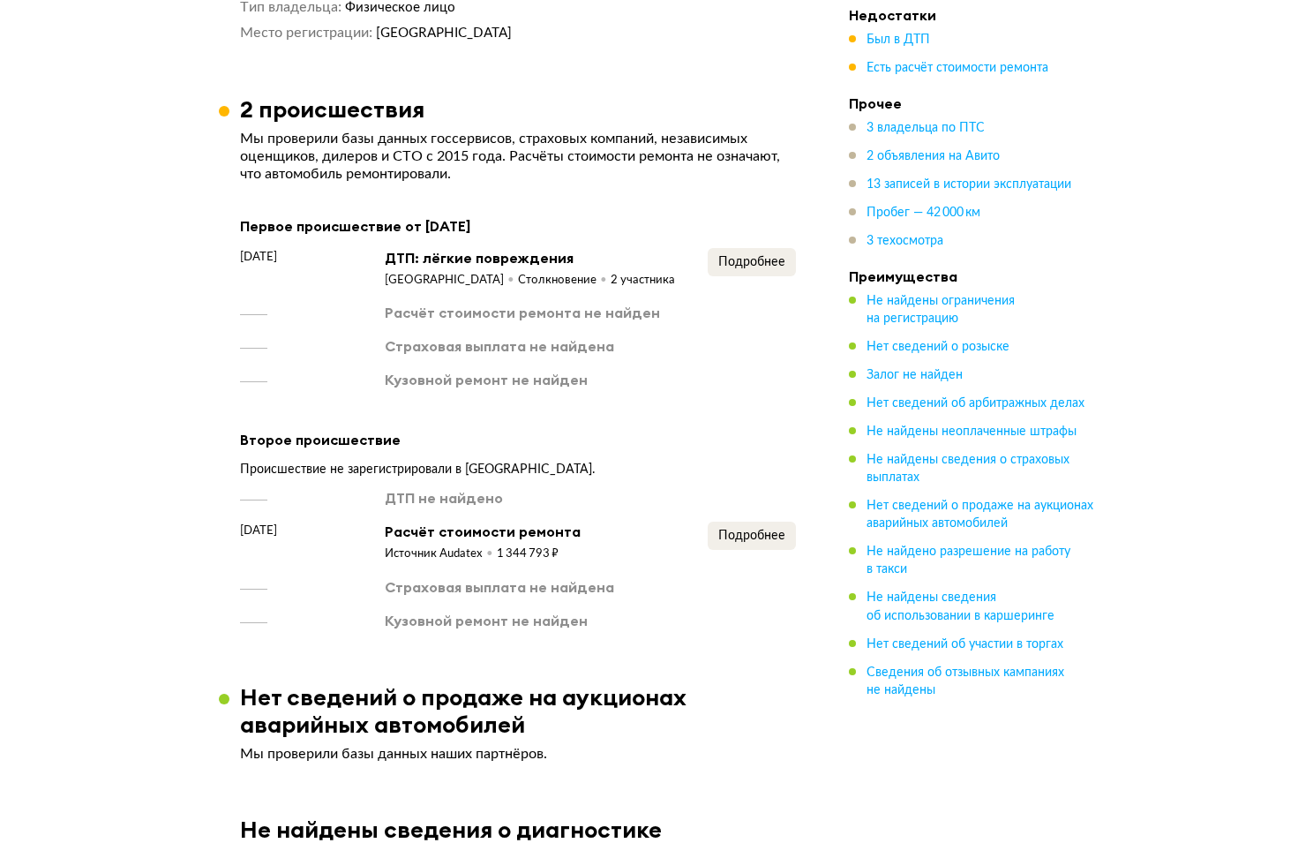
scroll to position [2406, 0]
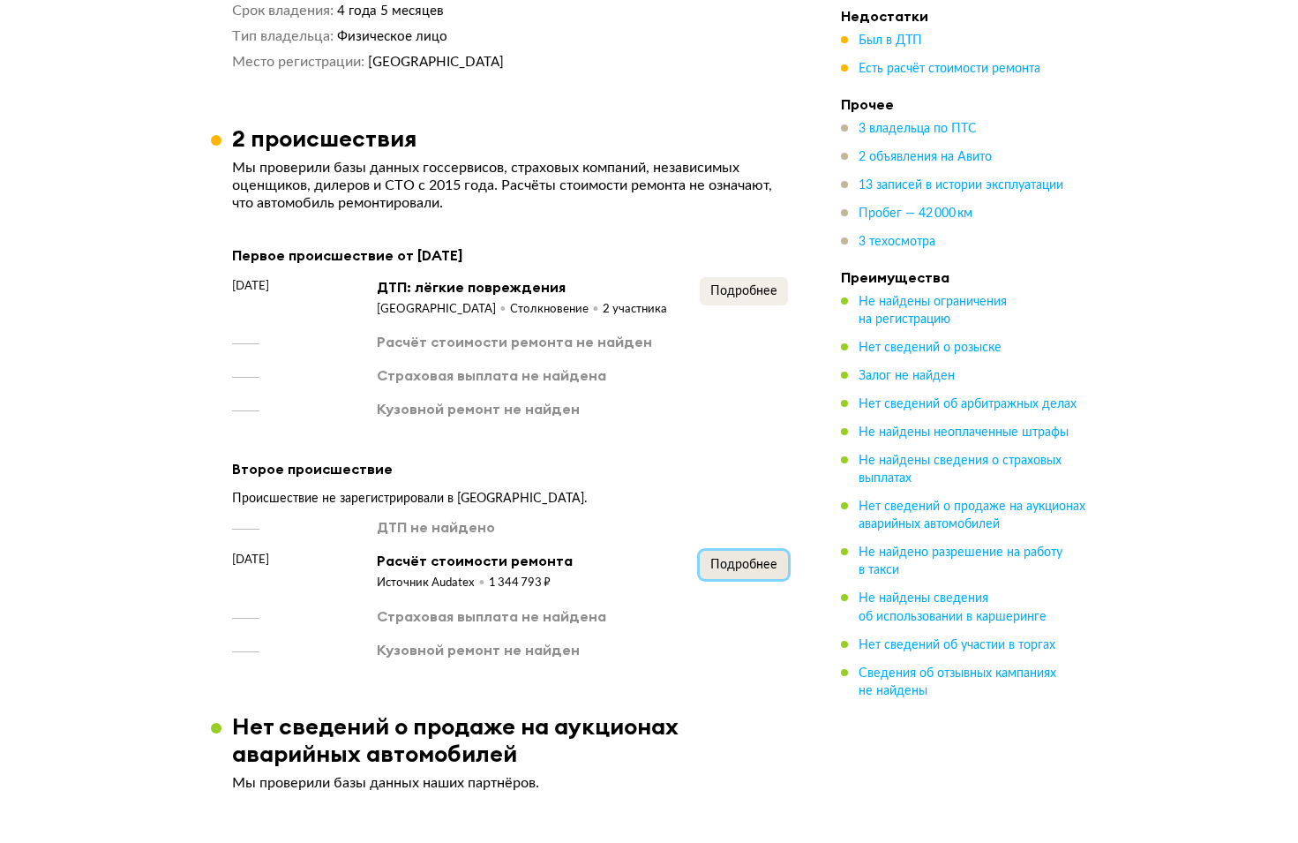
click at [739, 559] on span "Подробнее" at bounding box center [744, 565] width 67 height 12
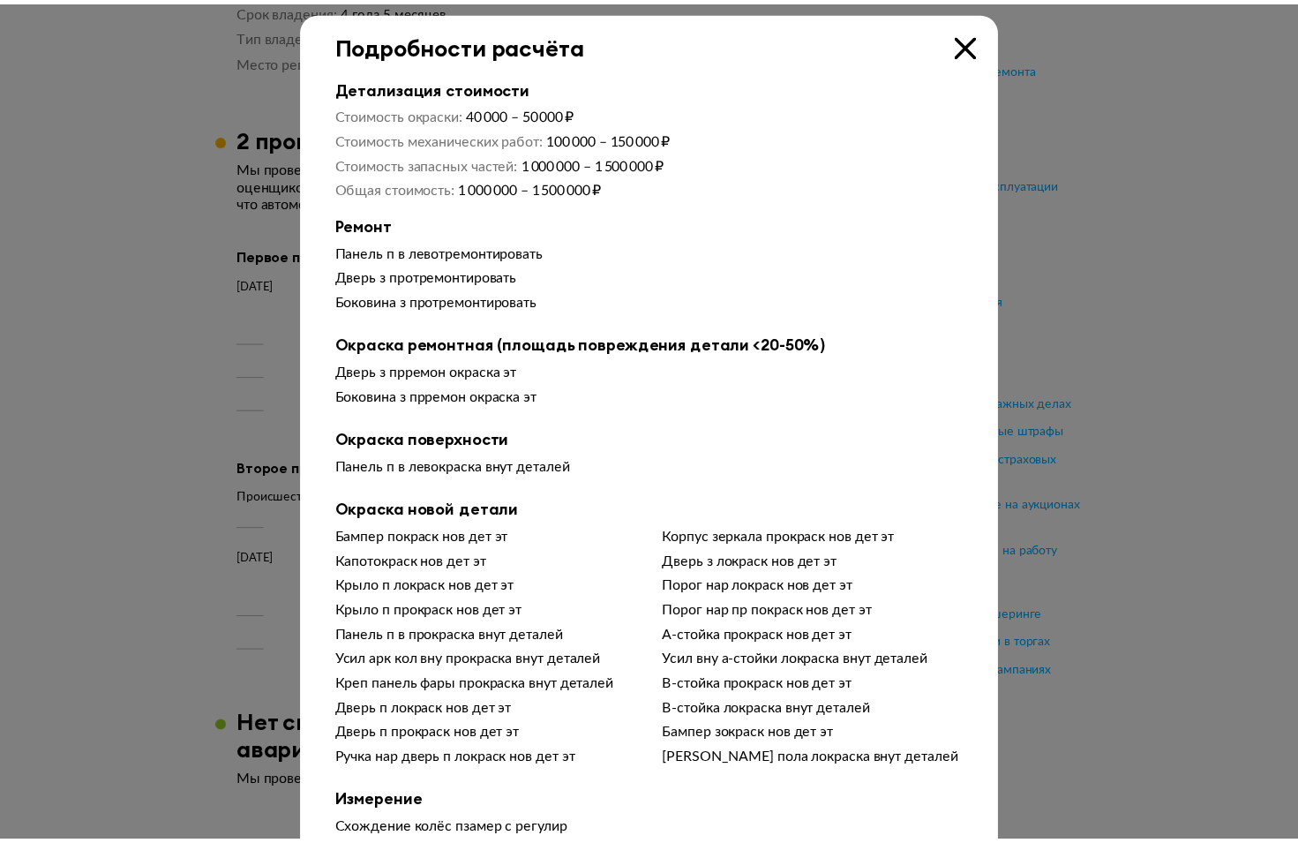
scroll to position [0, 0]
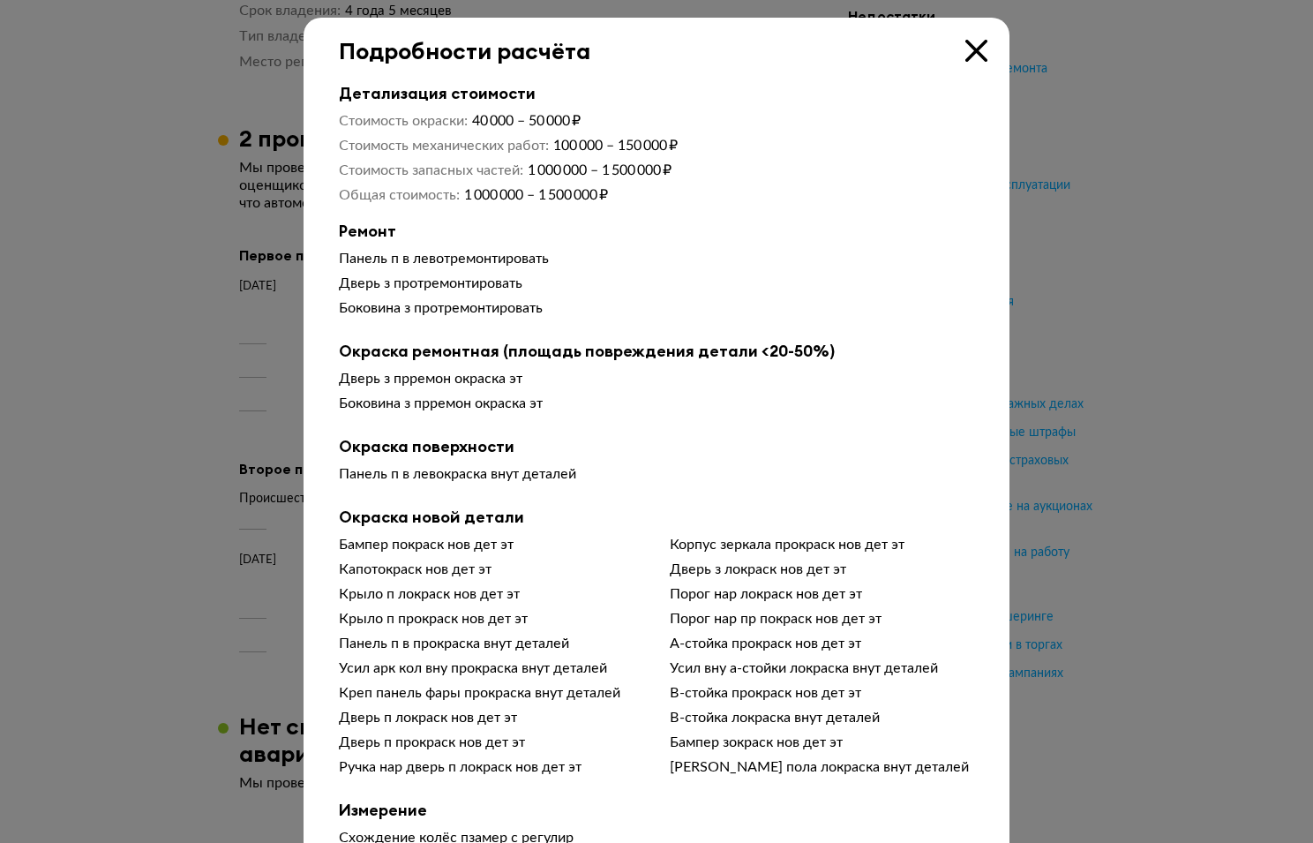
click at [972, 46] on icon at bounding box center [977, 51] width 22 height 22
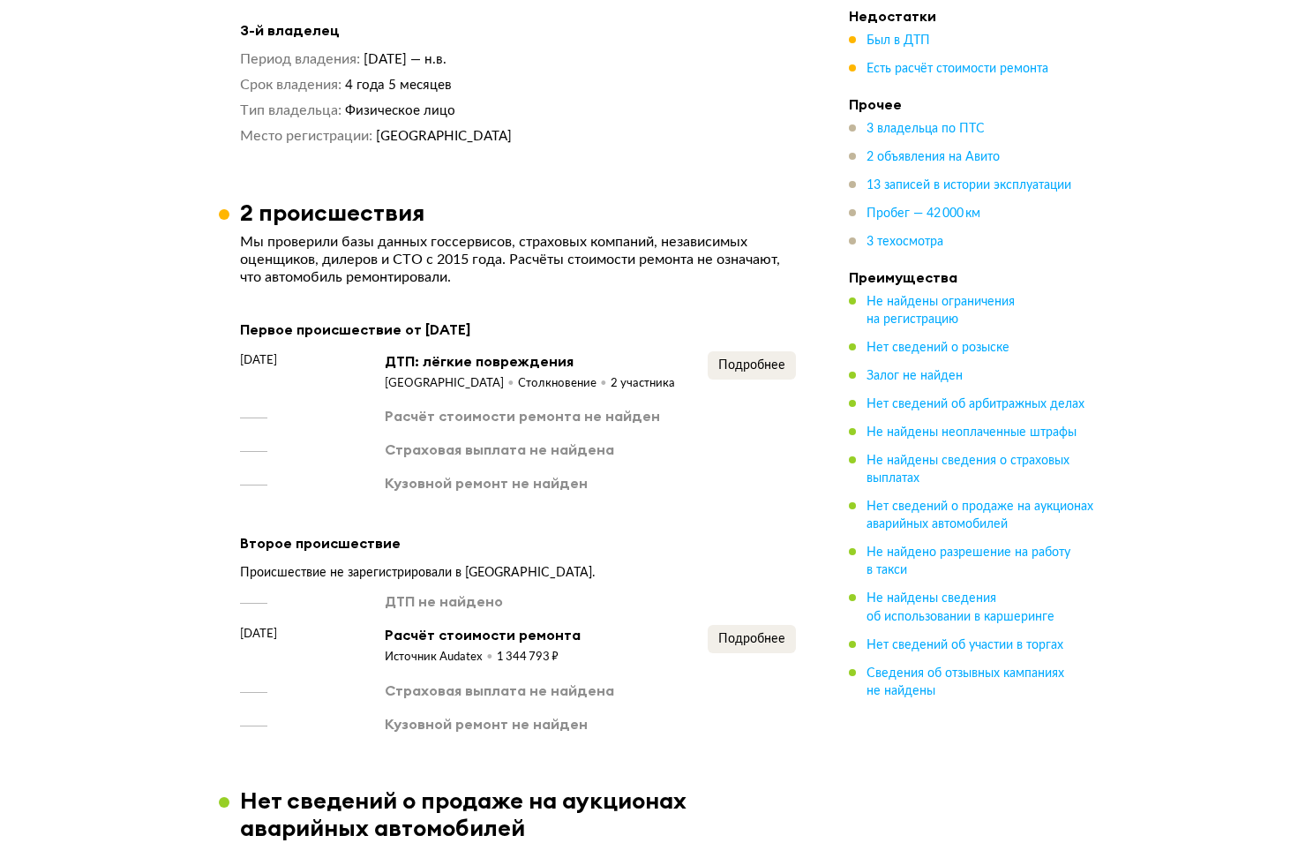
scroll to position [2480, 0]
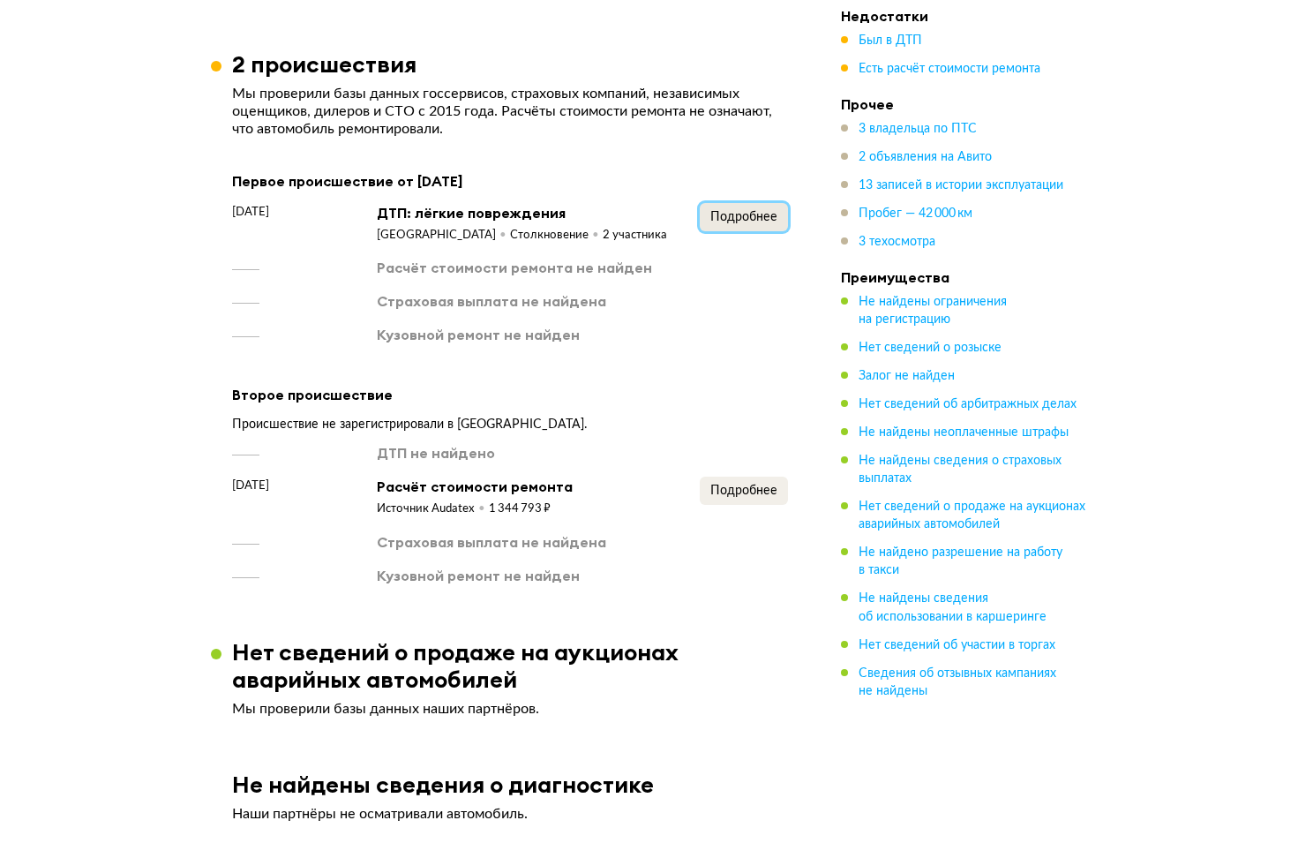
click at [748, 211] on span "Подробнее" at bounding box center [744, 217] width 67 height 12
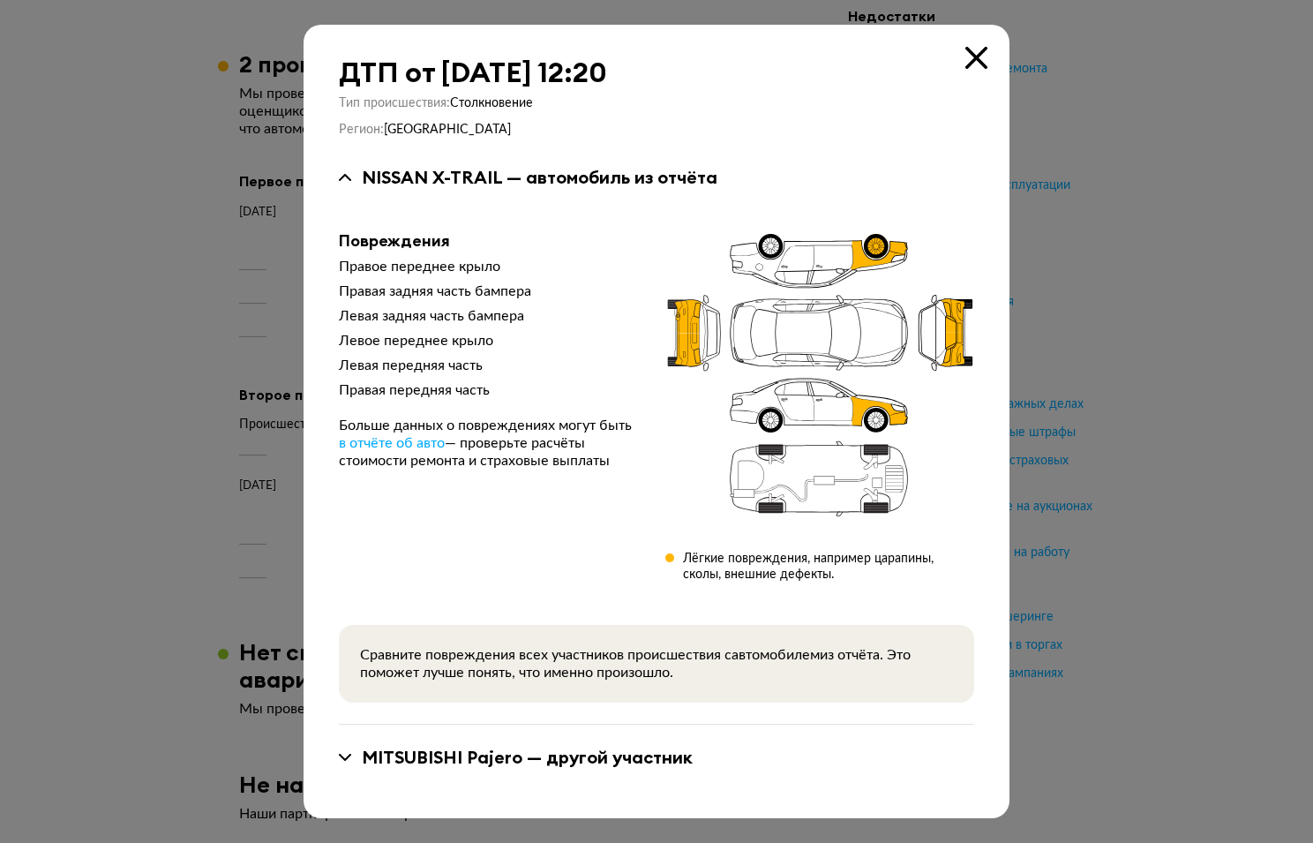
click at [360, 754] on div "MITSUBISHI Pajero — другой участник" at bounding box center [656, 757] width 635 height 23
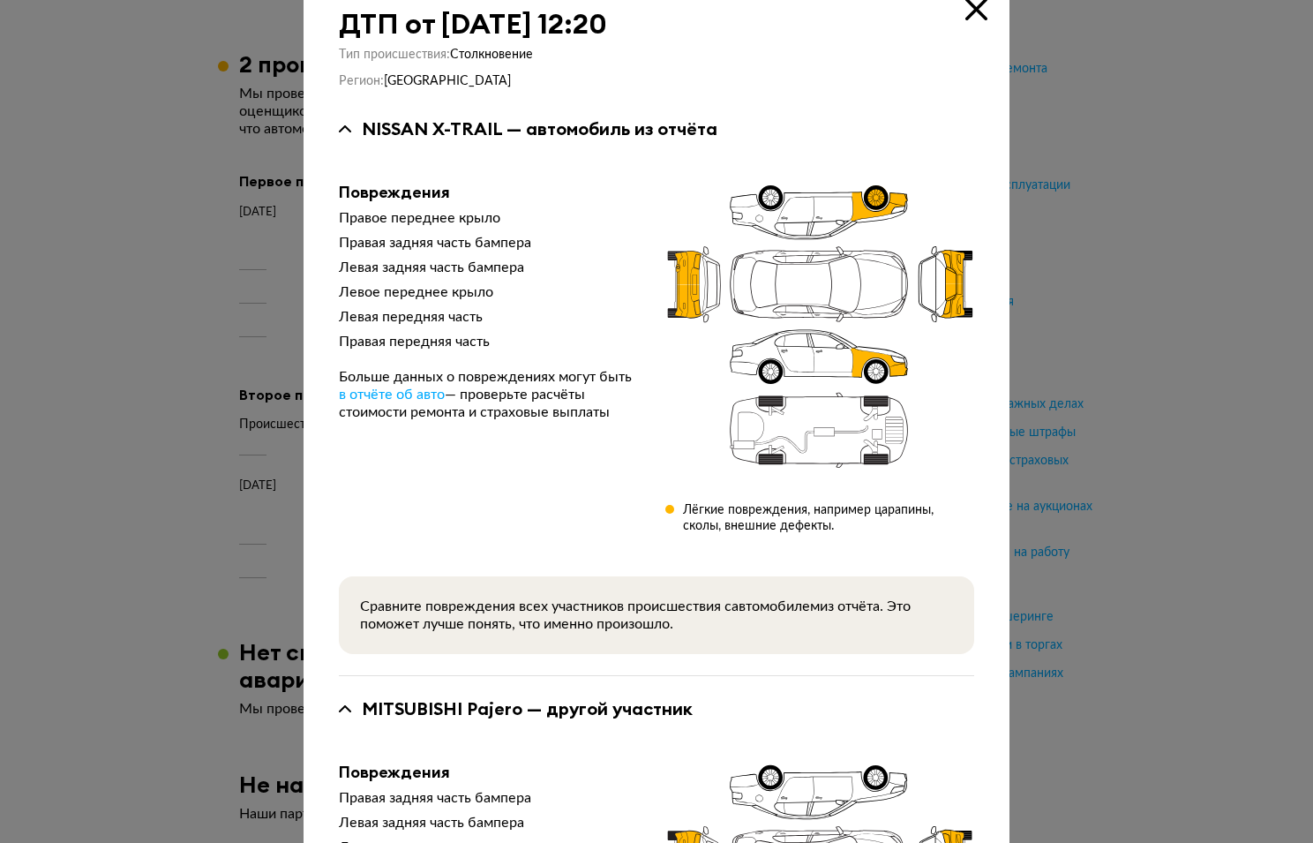
scroll to position [8, 0]
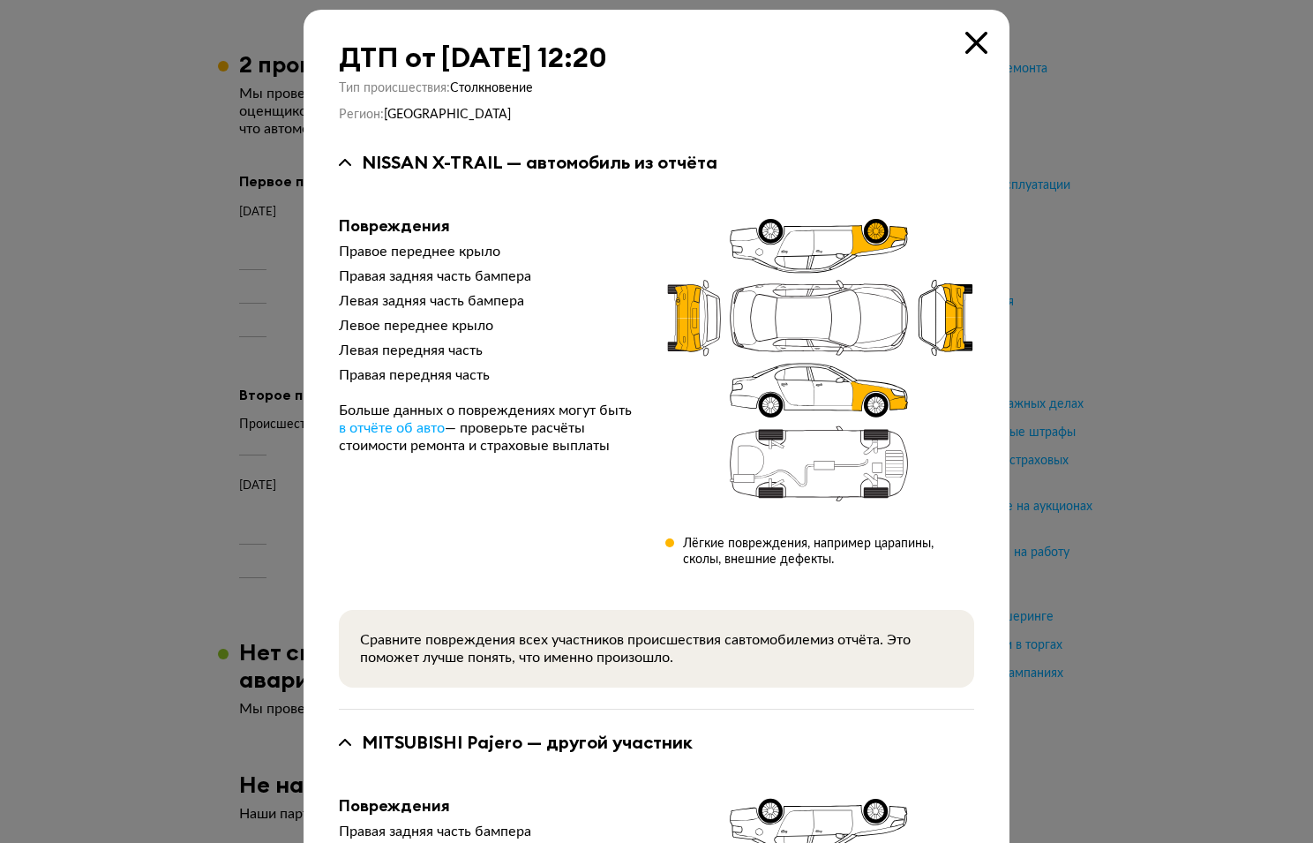
click at [966, 44] on icon at bounding box center [977, 43] width 22 height 22
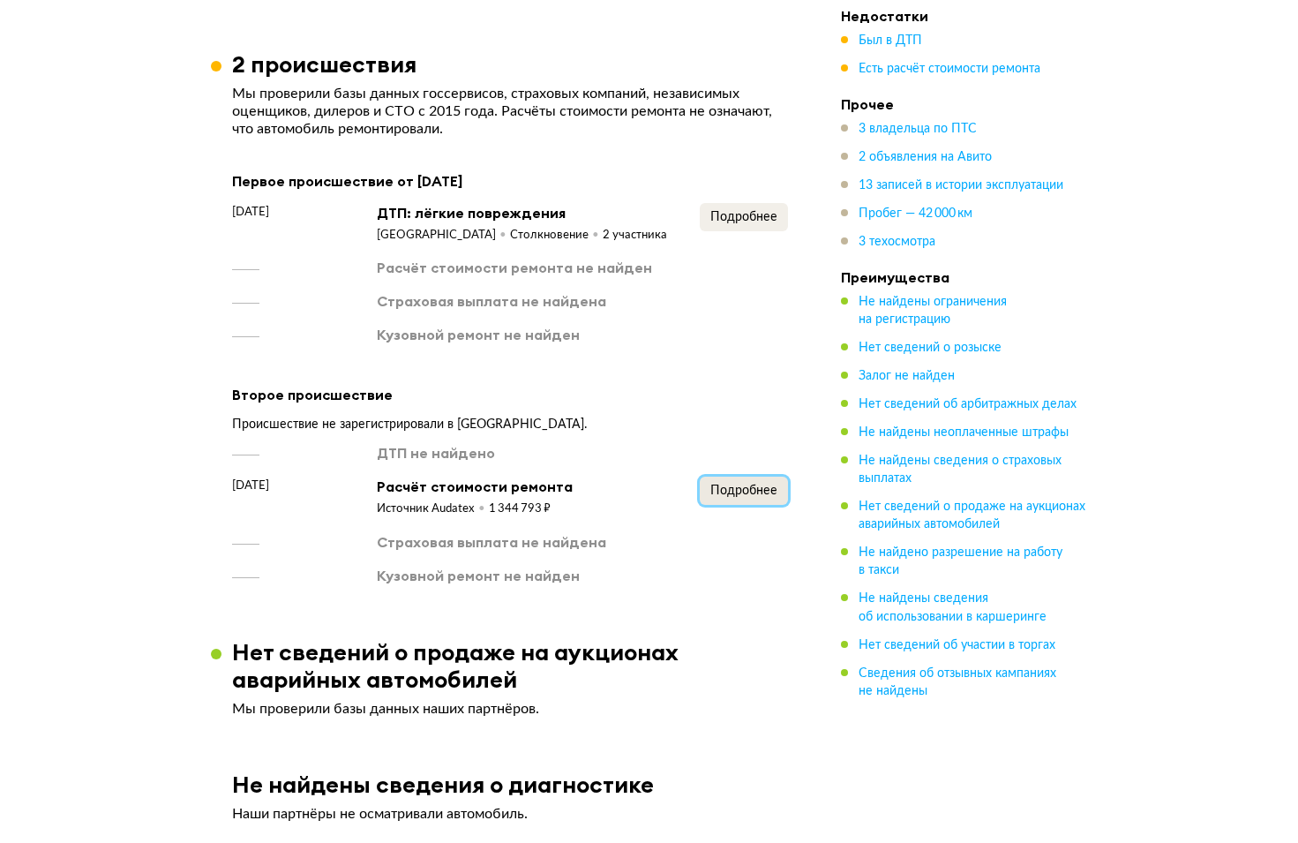
click at [735, 485] on span "Подробнее" at bounding box center [744, 491] width 67 height 12
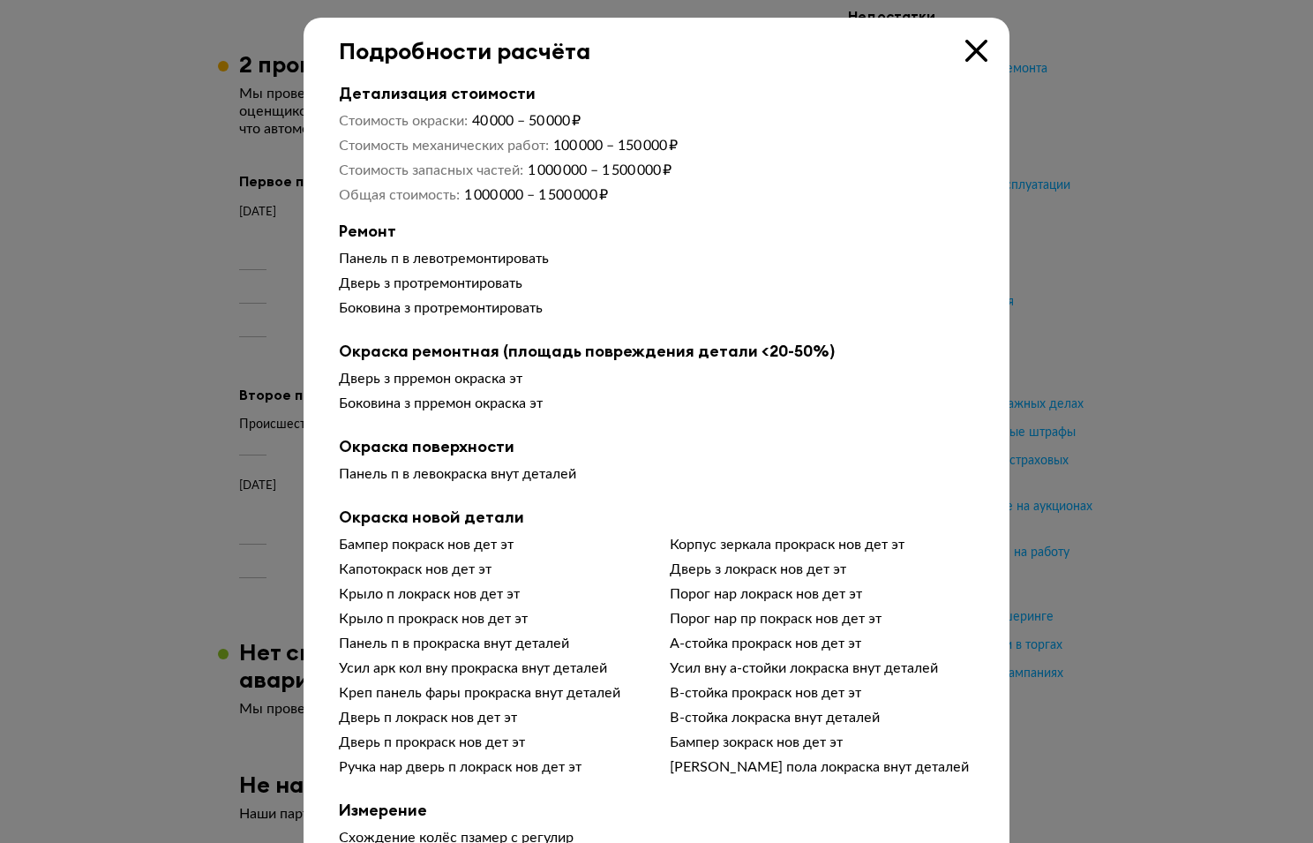
scroll to position [74, 0]
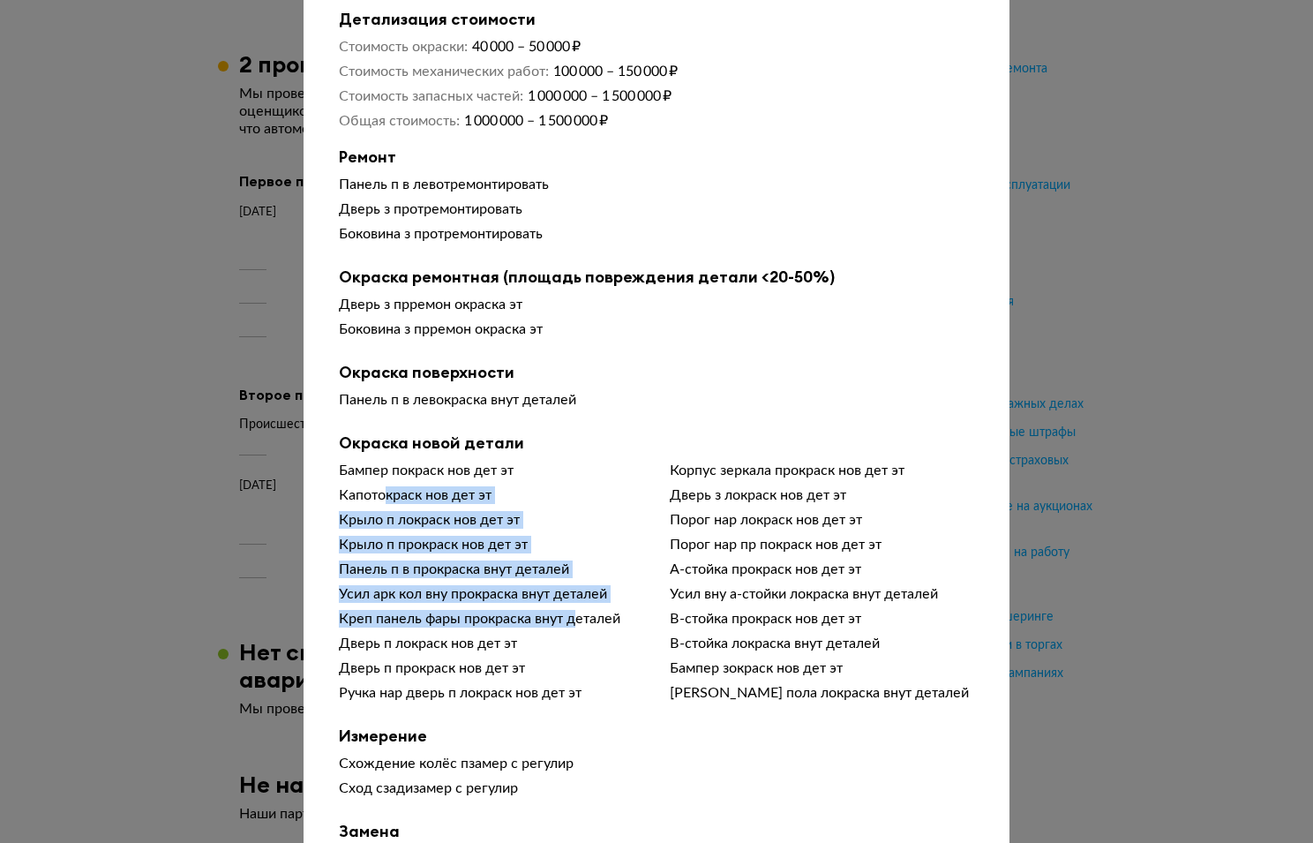
drag, startPoint x: 375, startPoint y: 496, endPoint x: 574, endPoint y: 618, distance: 233.0
click at [574, 618] on div "Бампер покраск нов дет эт Капотокраск нов дет эт Крыло п локраск нов дет эт Кры…" at bounding box center [656, 585] width 635 height 247
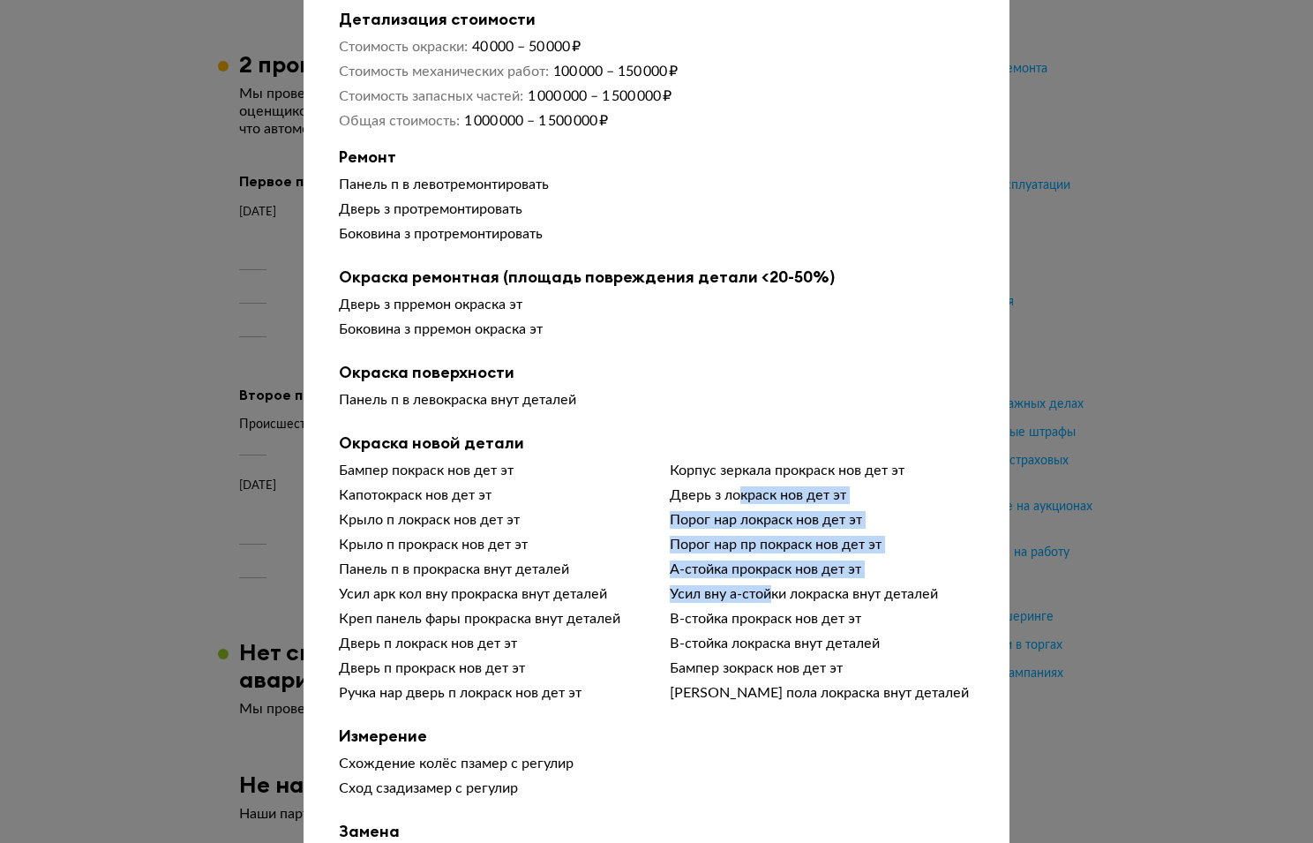
drag, startPoint x: 737, startPoint y: 493, endPoint x: 764, endPoint y: 589, distance: 99.2
click at [764, 589] on div "Бампер покраск нов дет эт Капотокраск нов дет эт Крыло п локраск нов дет эт Кры…" at bounding box center [656, 585] width 635 height 247
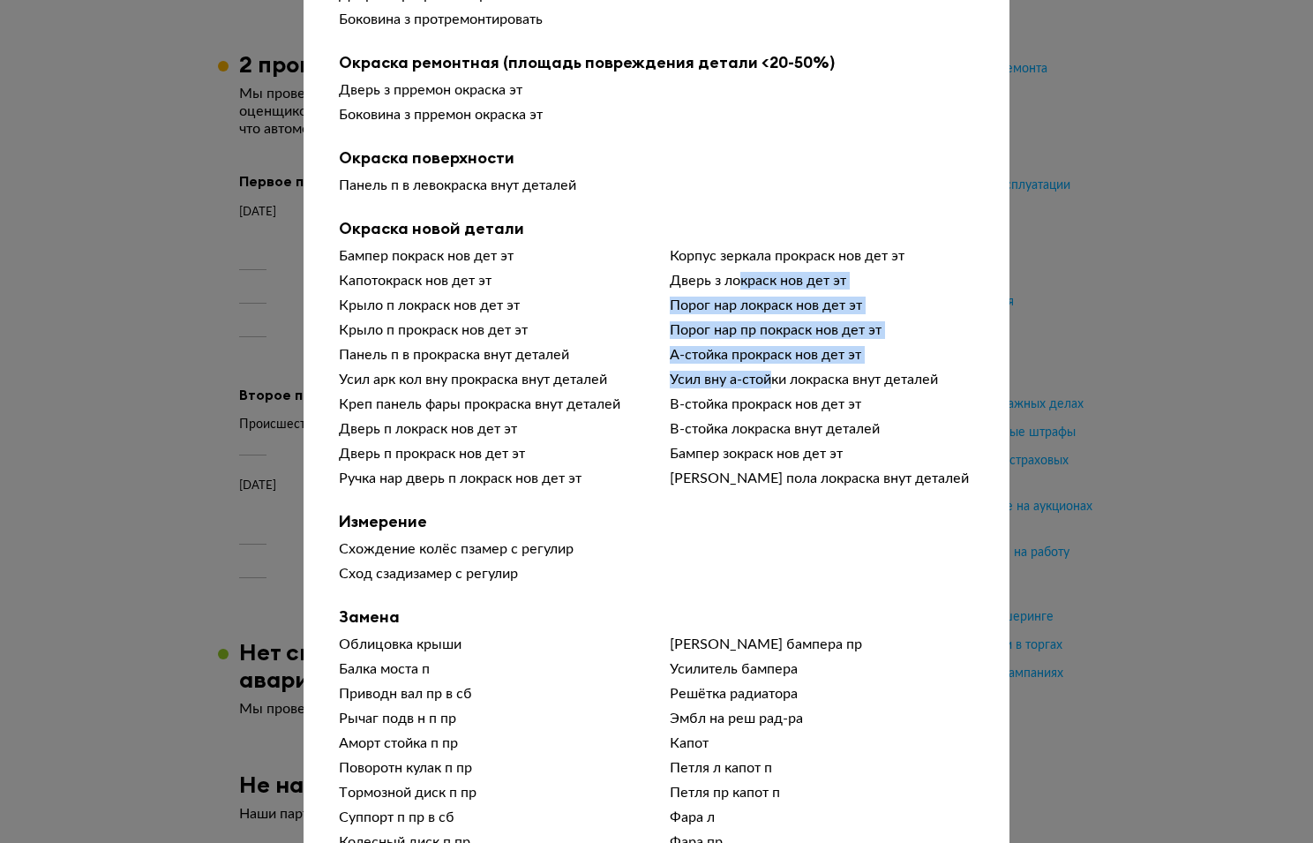
scroll to position [371, 0]
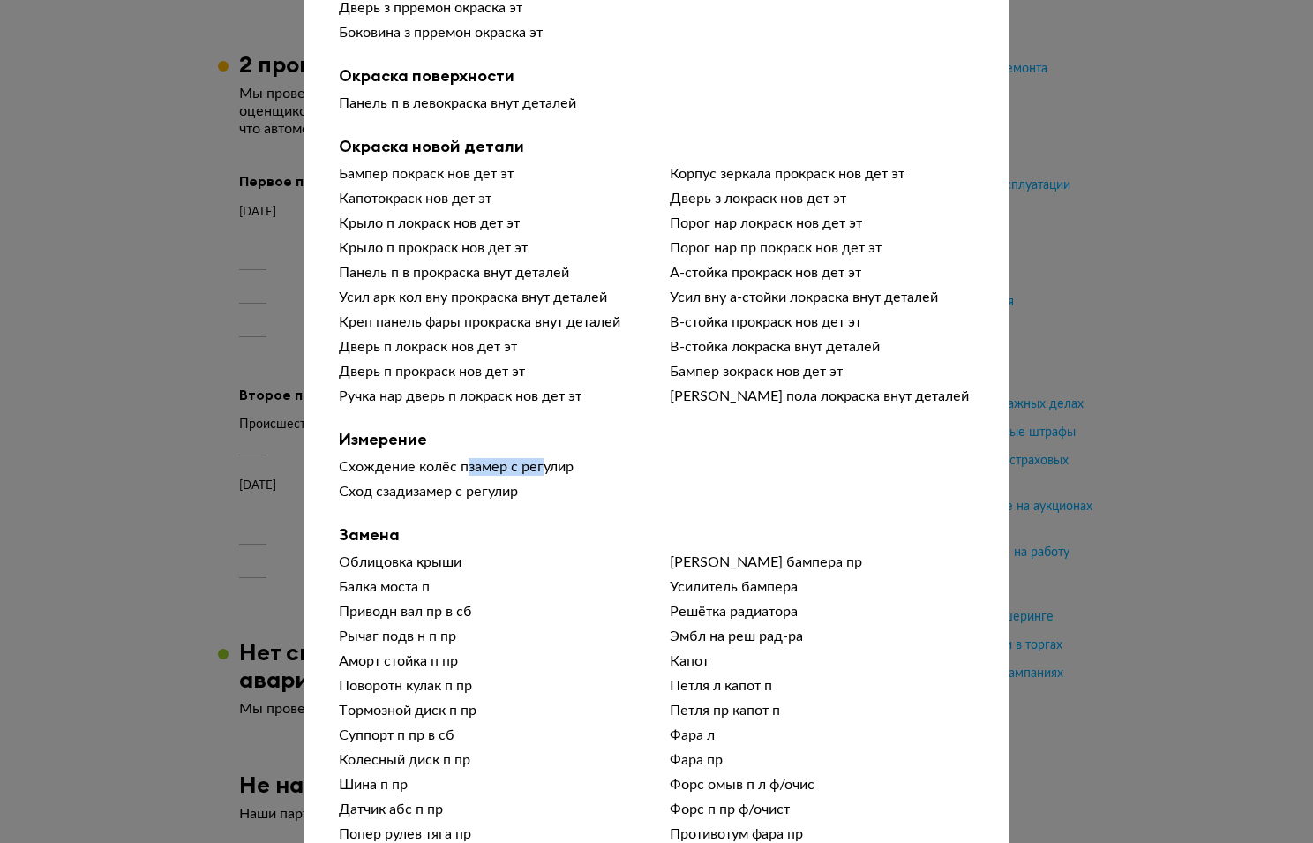
drag, startPoint x: 462, startPoint y: 472, endPoint x: 535, endPoint y: 478, distance: 72.6
click at [535, 476] on div "Схождение колёс пзамер с регулир" at bounding box center [656, 467] width 635 height 18
drag, startPoint x: 441, startPoint y: 496, endPoint x: 496, endPoint y: 504, distance: 55.3
click at [496, 500] on div "Сход сзадизамер с регулир" at bounding box center [656, 492] width 635 height 18
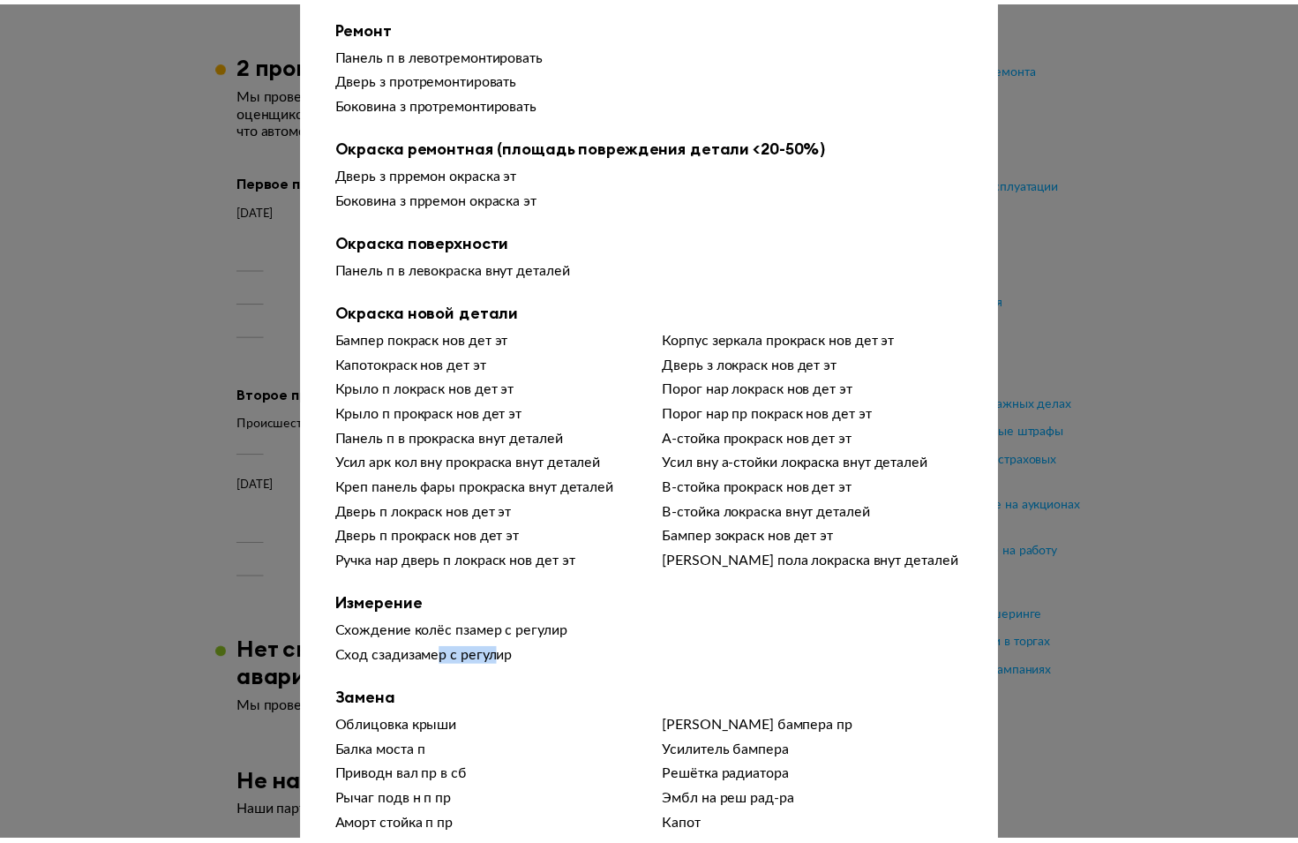
scroll to position [0, 0]
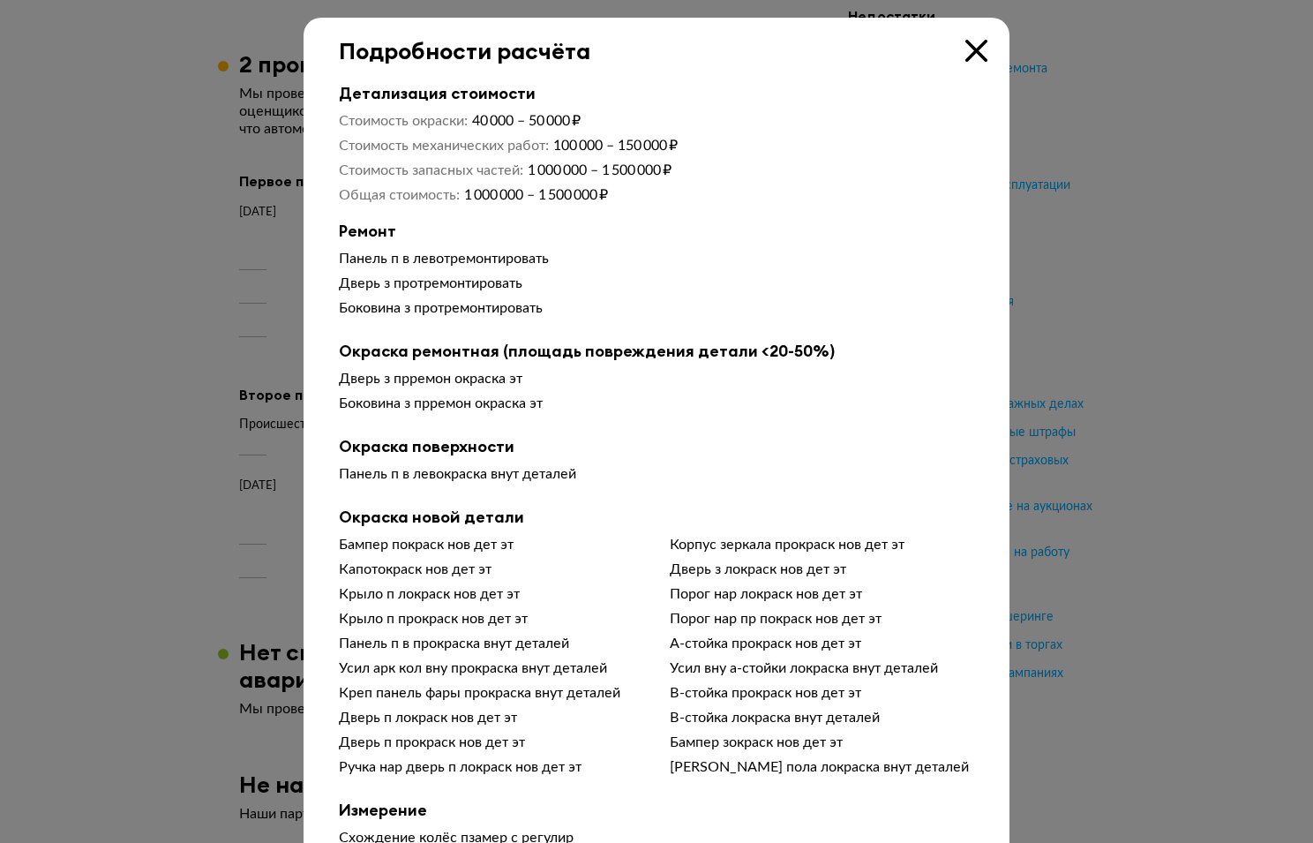
click at [972, 44] on icon at bounding box center [977, 51] width 22 height 22
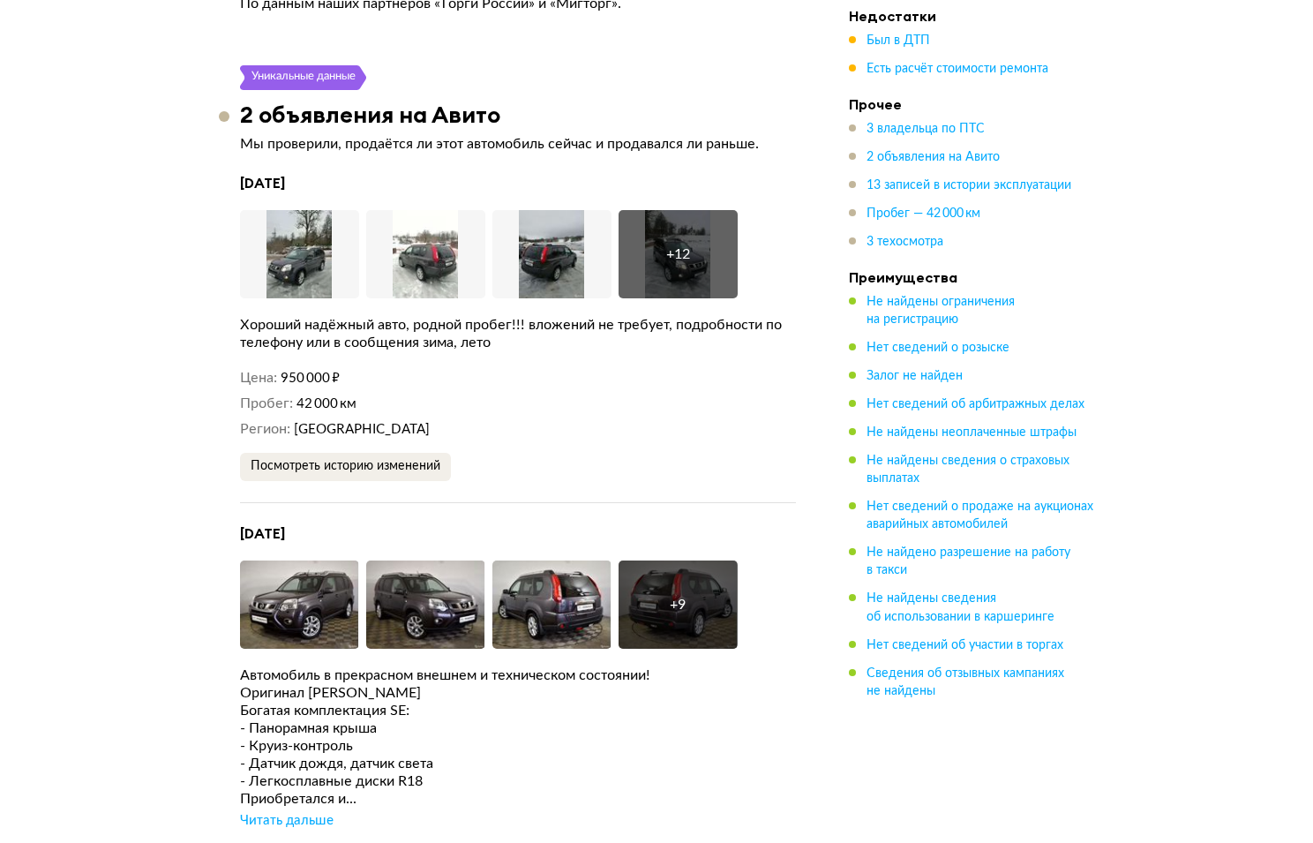
scroll to position [3609, 0]
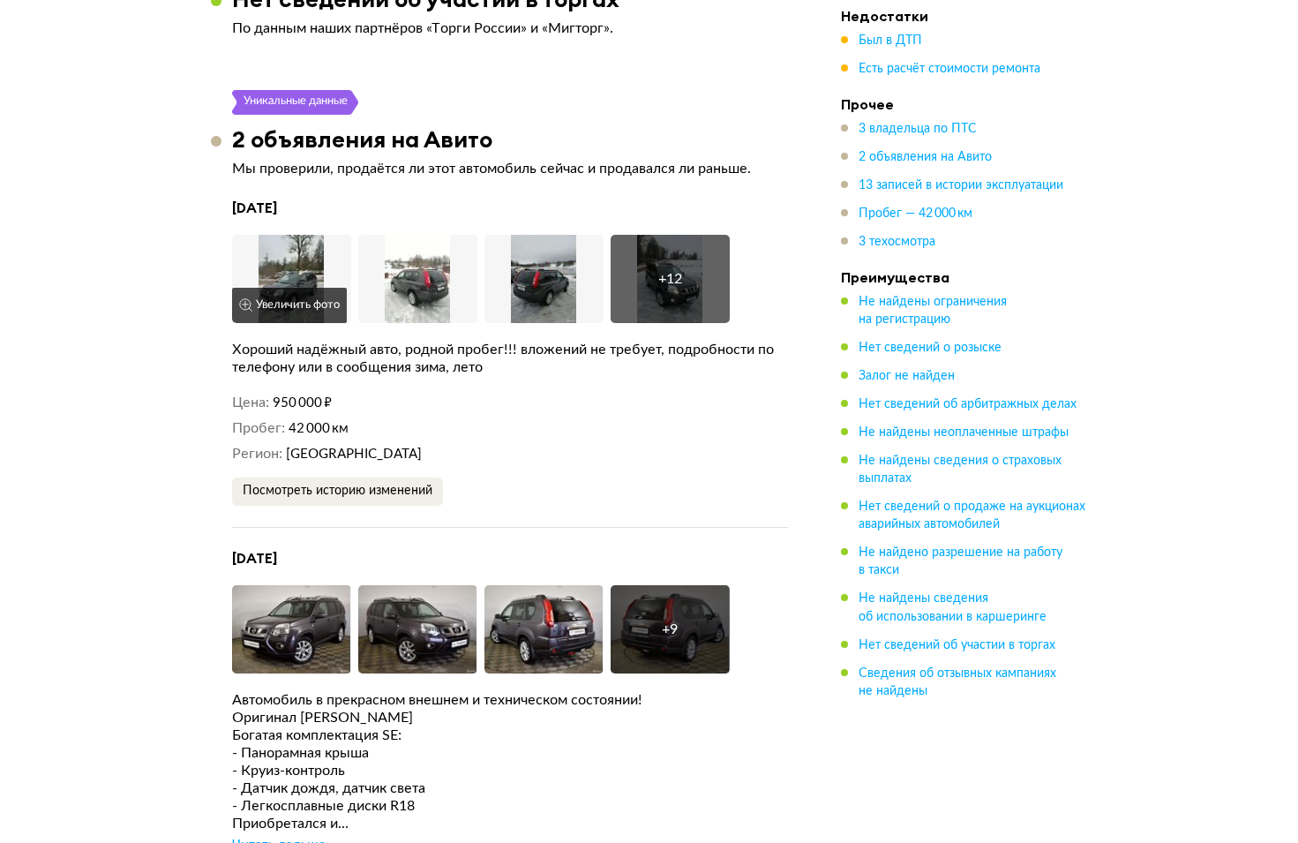
click at [293, 235] on img at bounding box center [291, 279] width 119 height 88
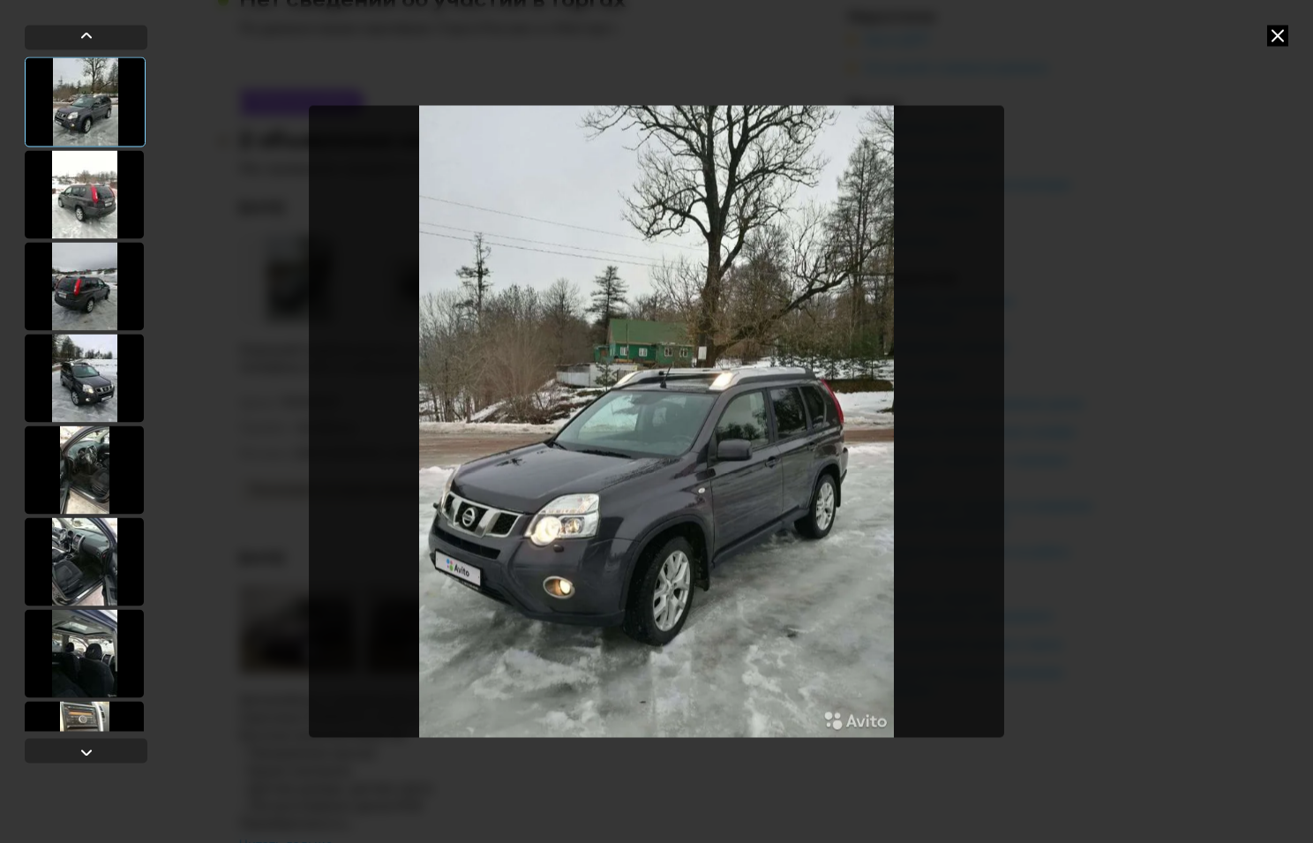
drag, startPoint x: 77, startPoint y: 191, endPoint x: 93, endPoint y: 260, distance: 71.5
click at [78, 192] on div at bounding box center [84, 194] width 119 height 88
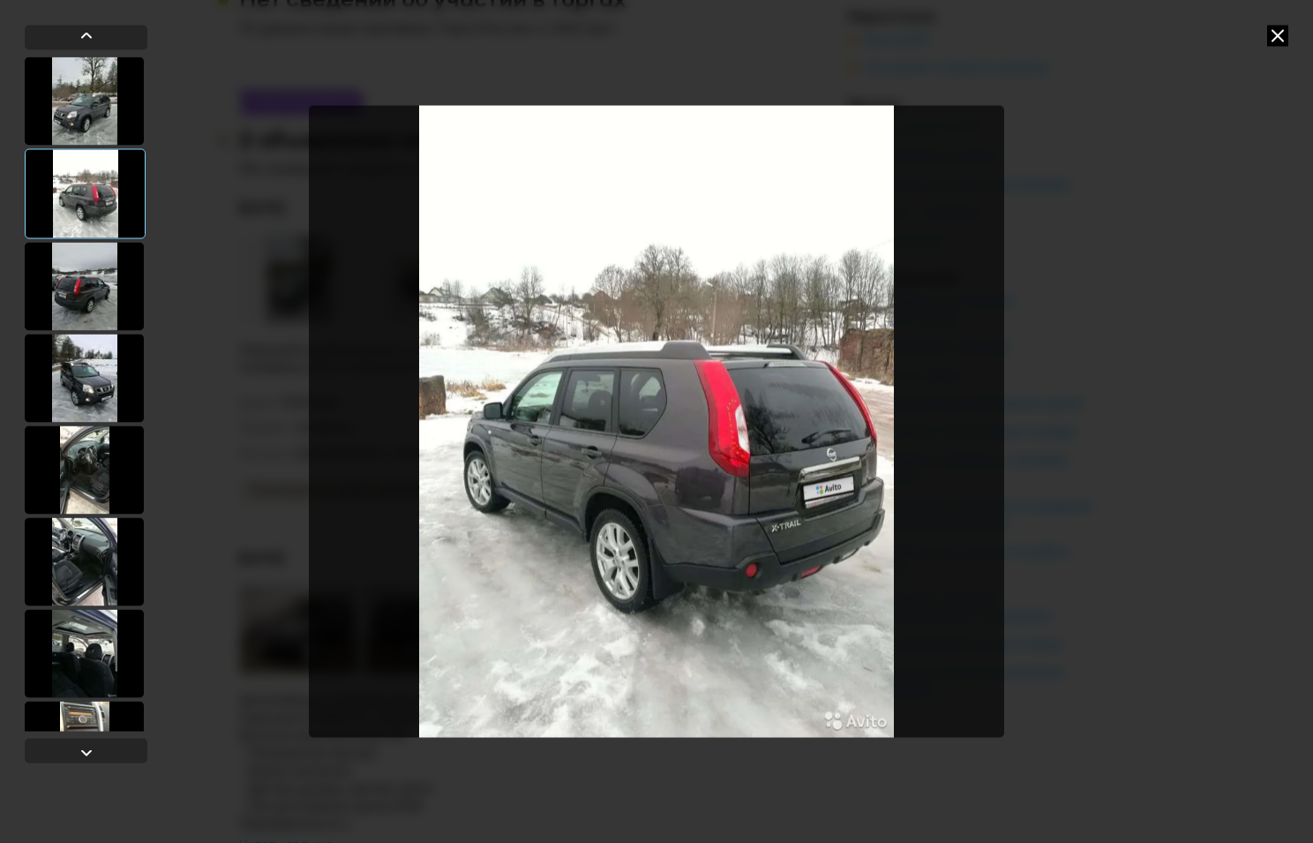
click at [86, 279] on div at bounding box center [84, 286] width 119 height 88
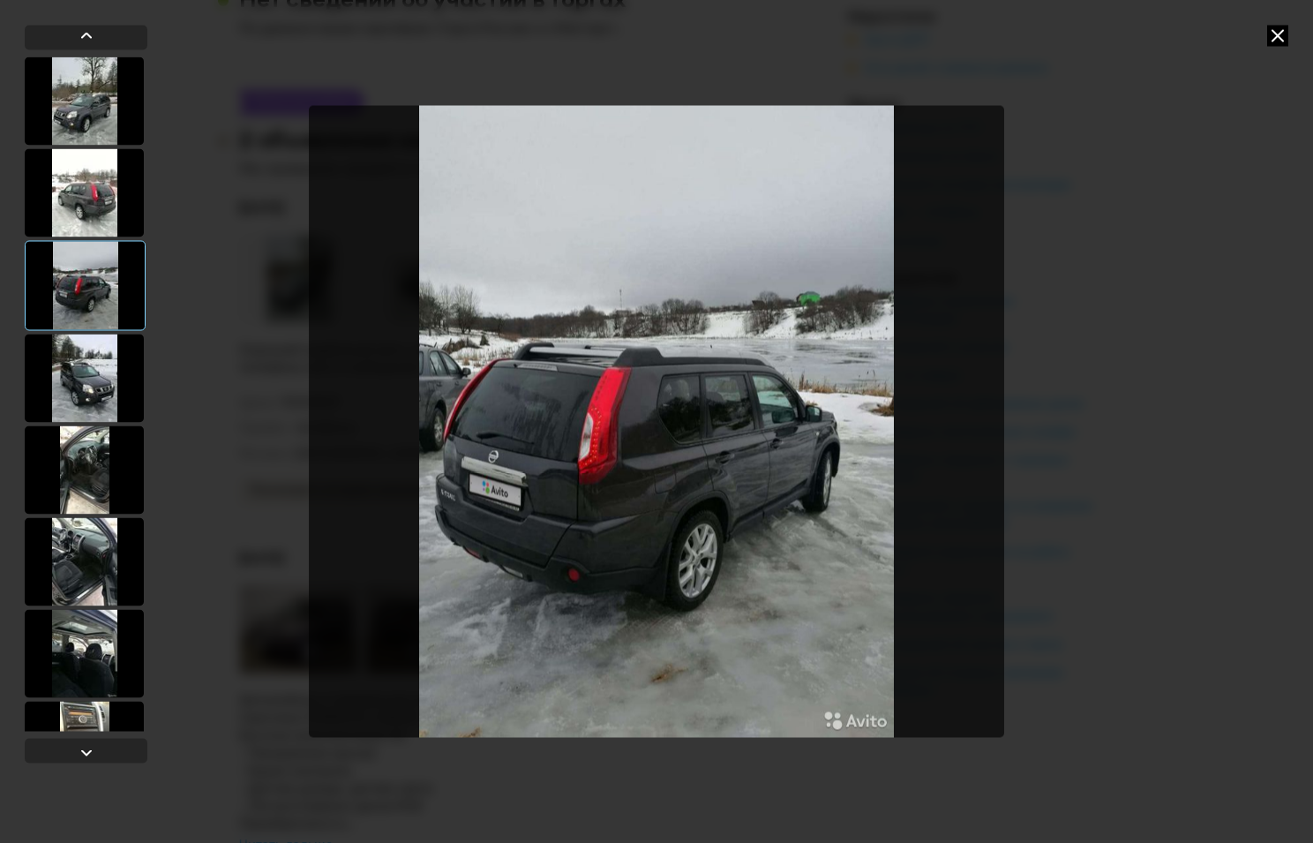
click at [91, 349] on div at bounding box center [84, 378] width 119 height 88
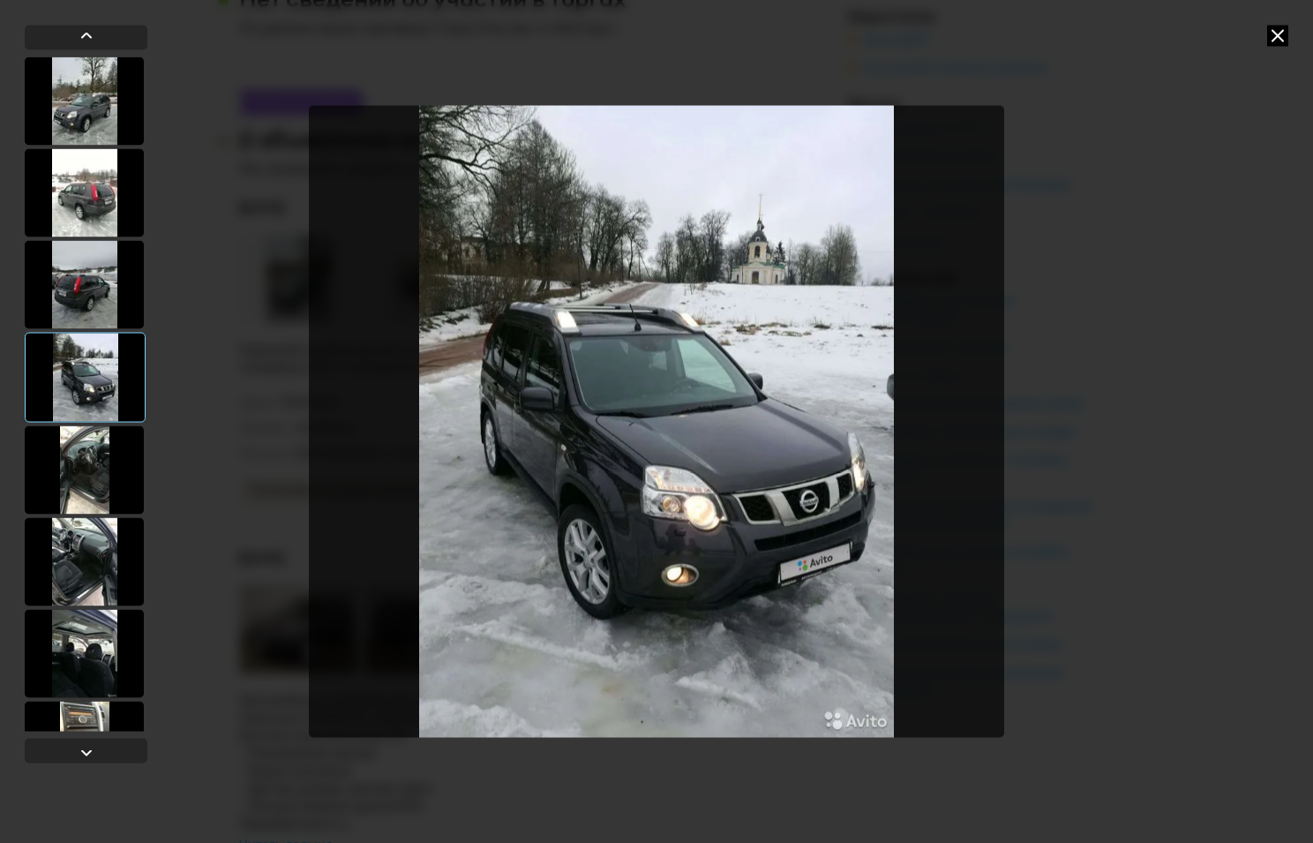
click at [95, 371] on div at bounding box center [85, 377] width 121 height 90
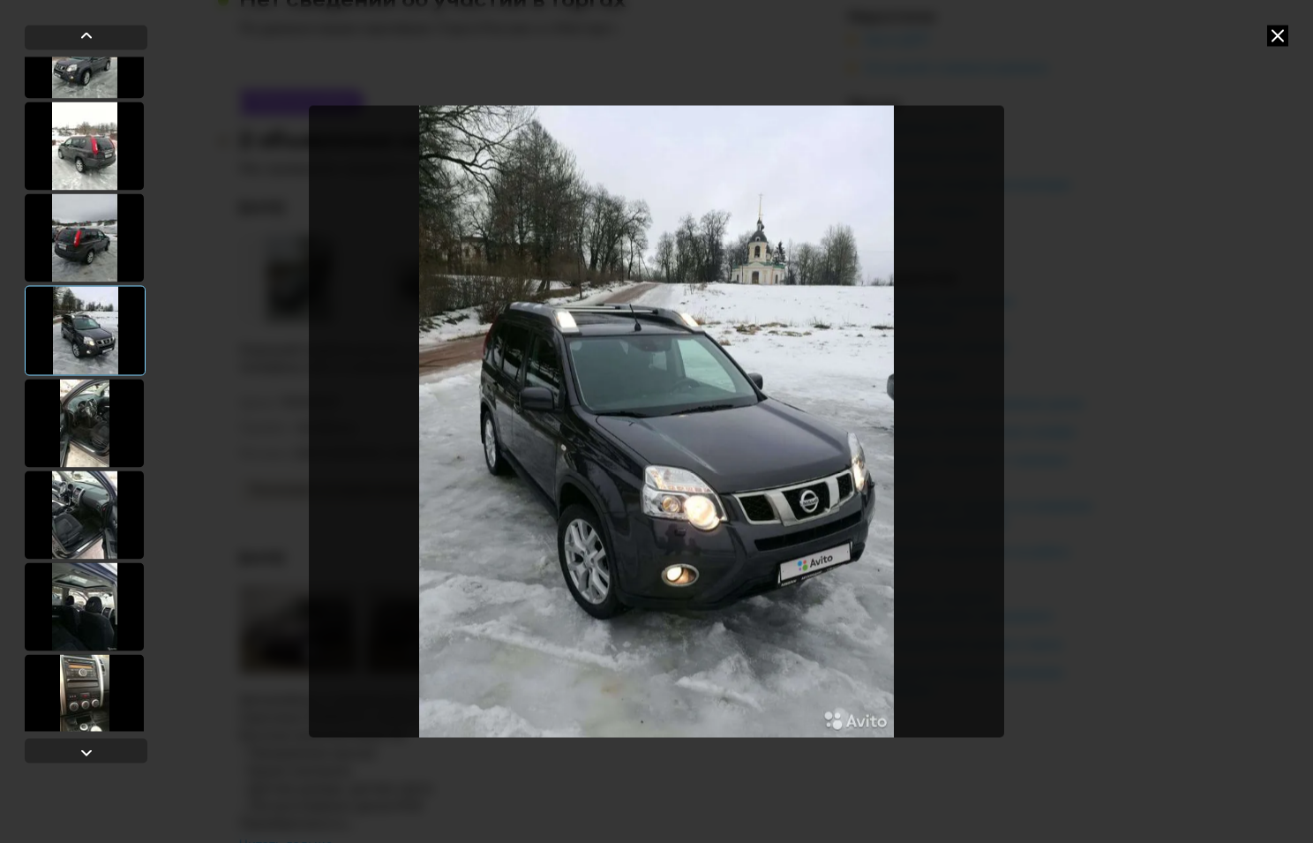
scroll to position [74, 0]
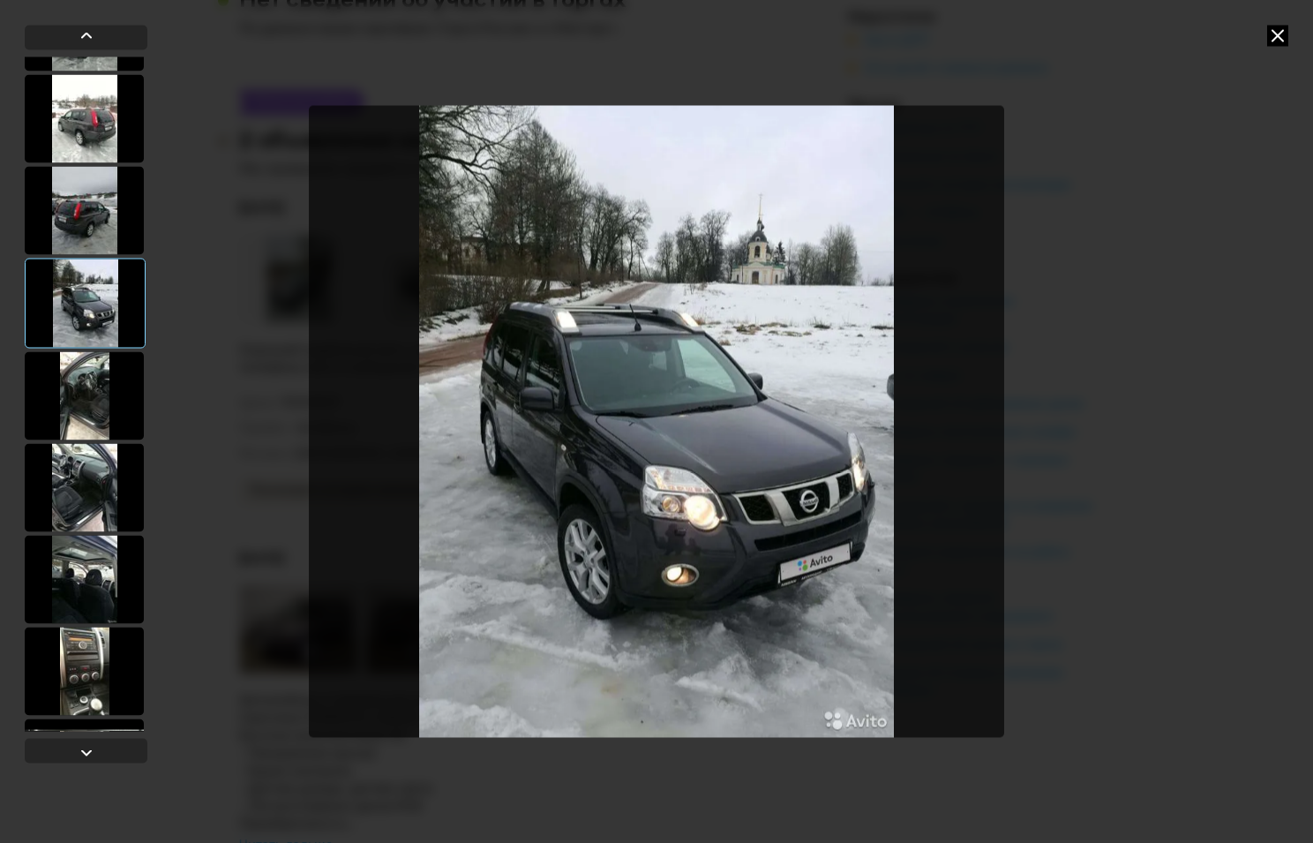
click at [92, 367] on div at bounding box center [84, 395] width 119 height 88
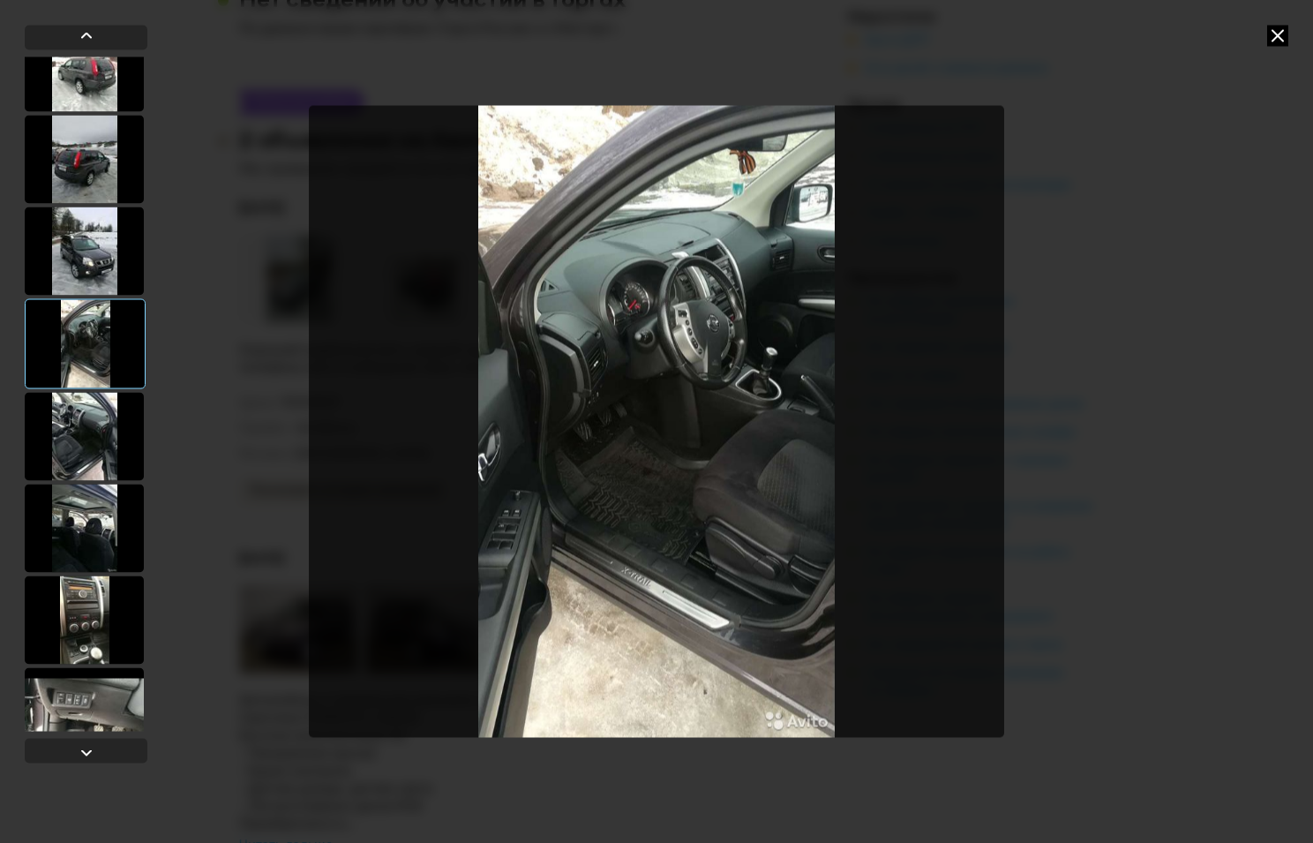
scroll to position [148, 0]
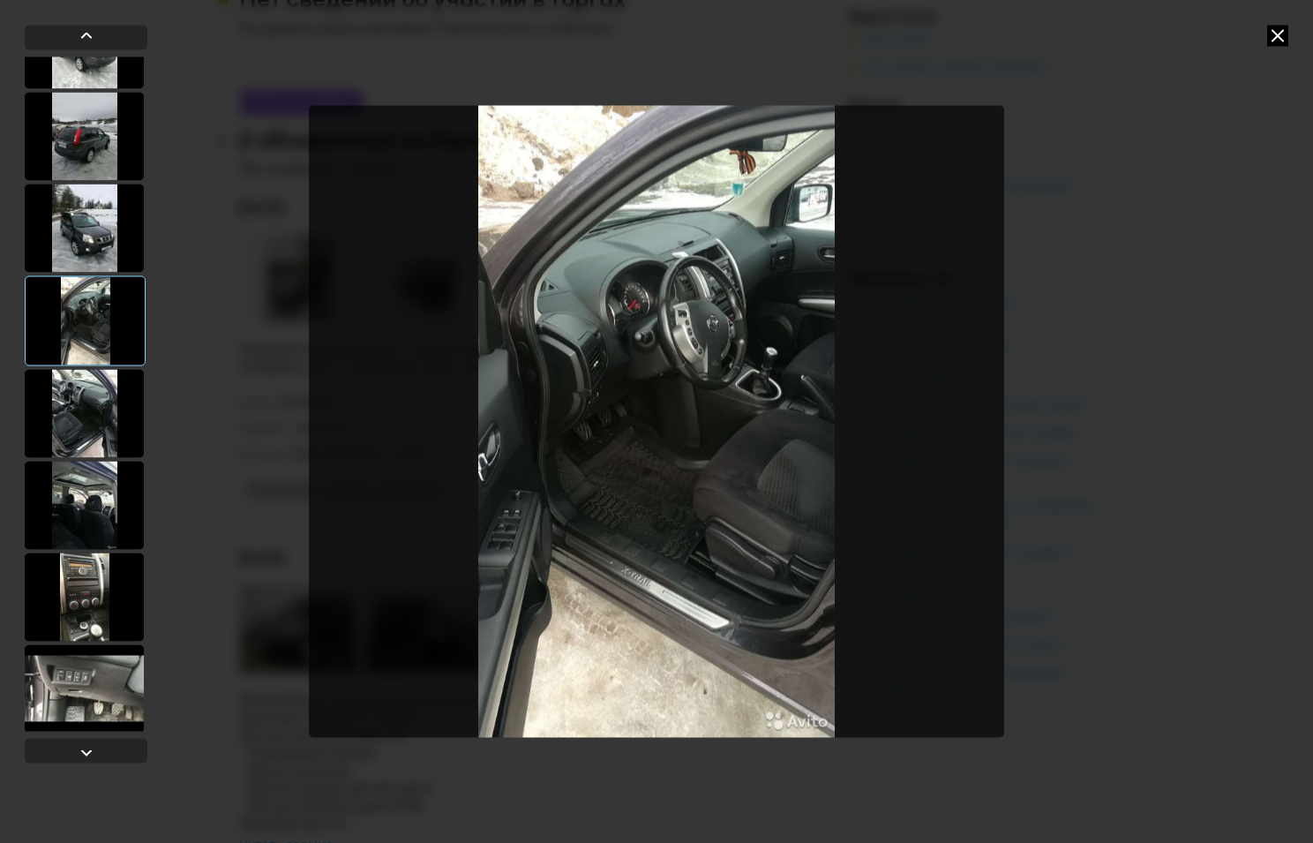
click at [91, 413] on div at bounding box center [84, 413] width 119 height 88
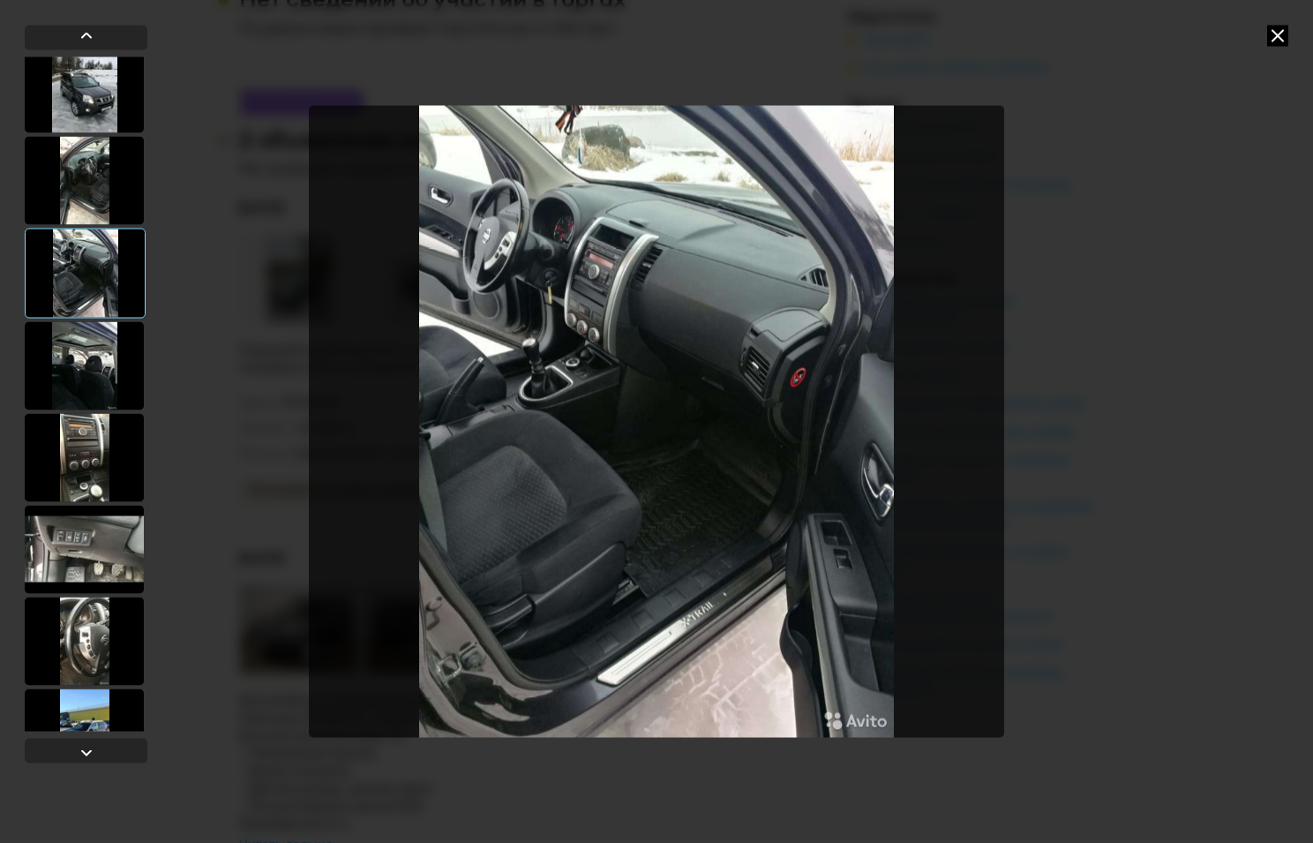
scroll to position [297, 0]
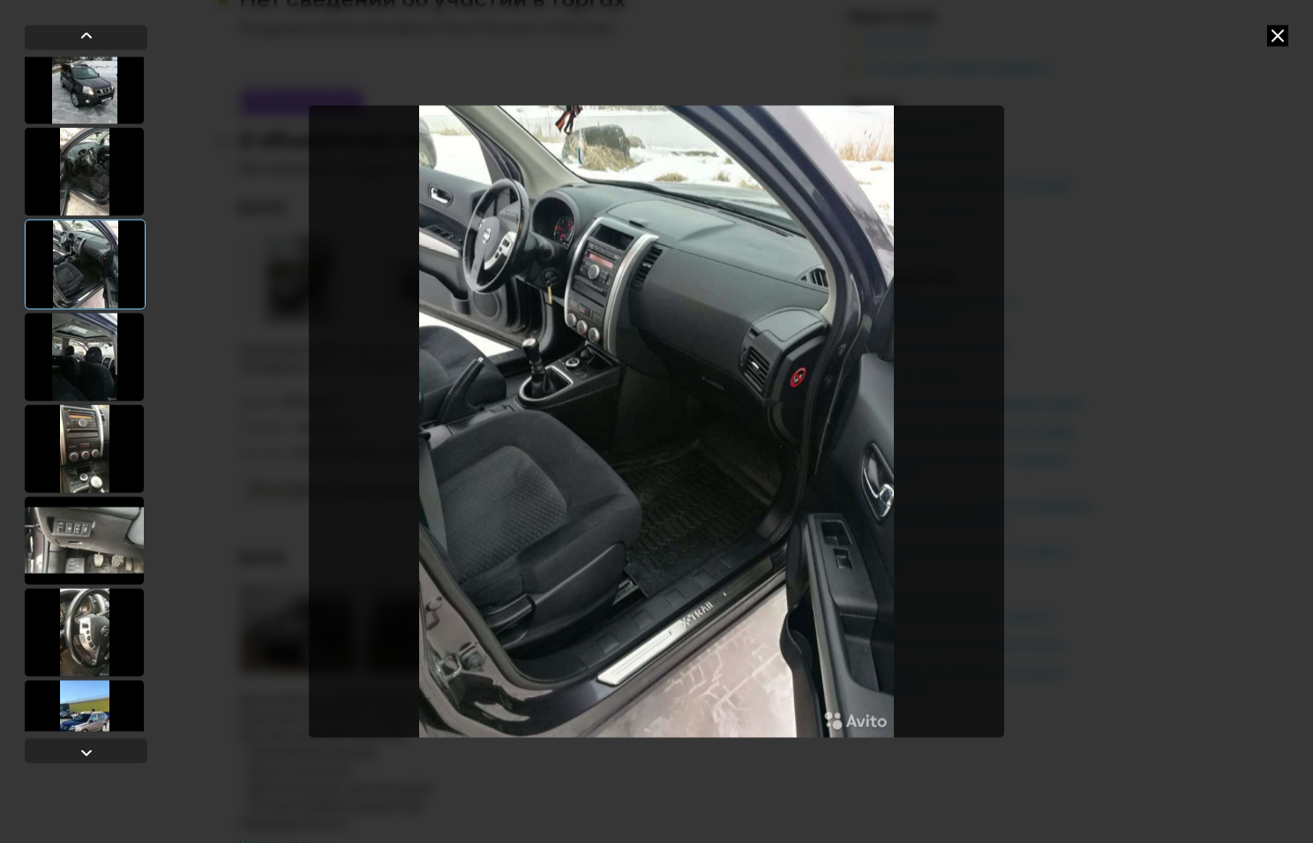
click at [79, 362] on div at bounding box center [84, 356] width 119 height 88
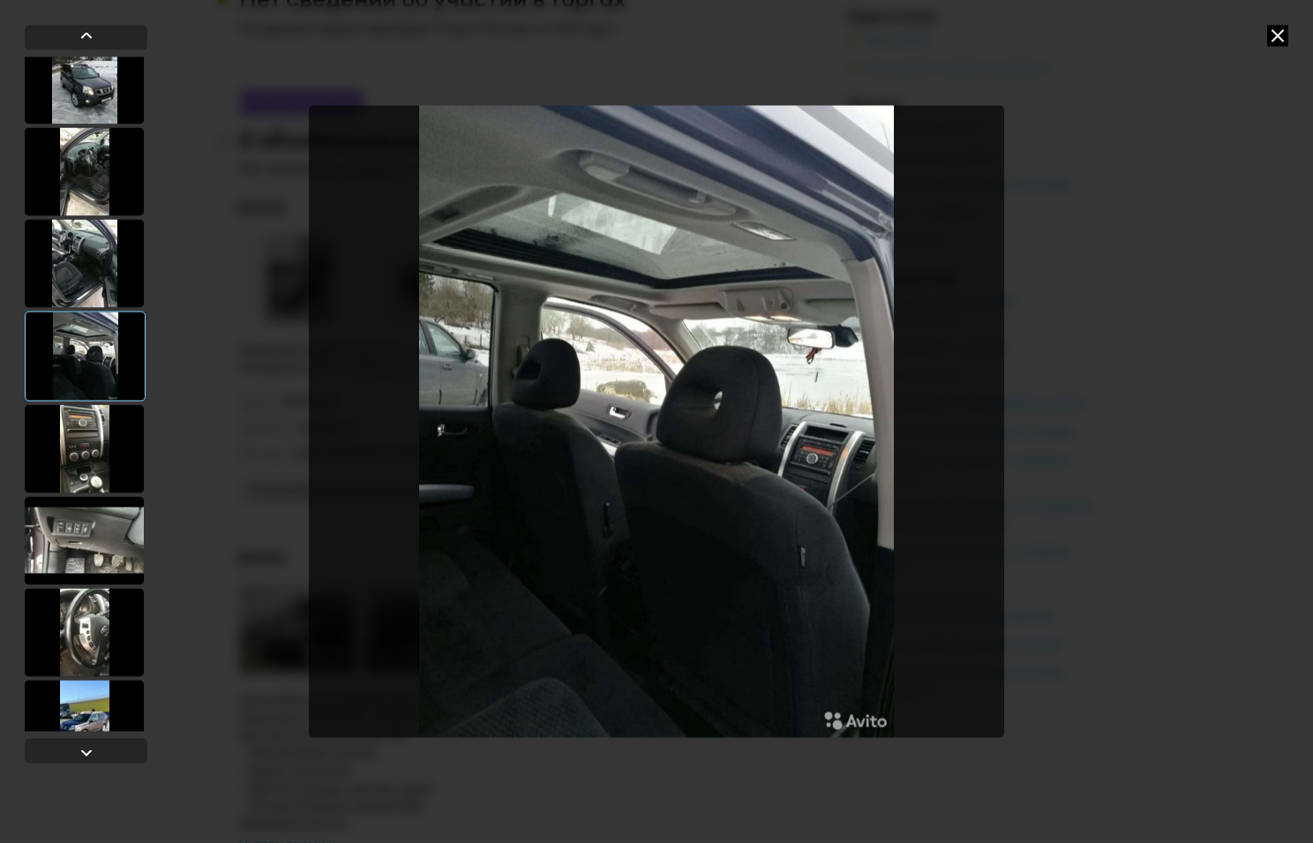
click at [80, 414] on div at bounding box center [84, 448] width 119 height 88
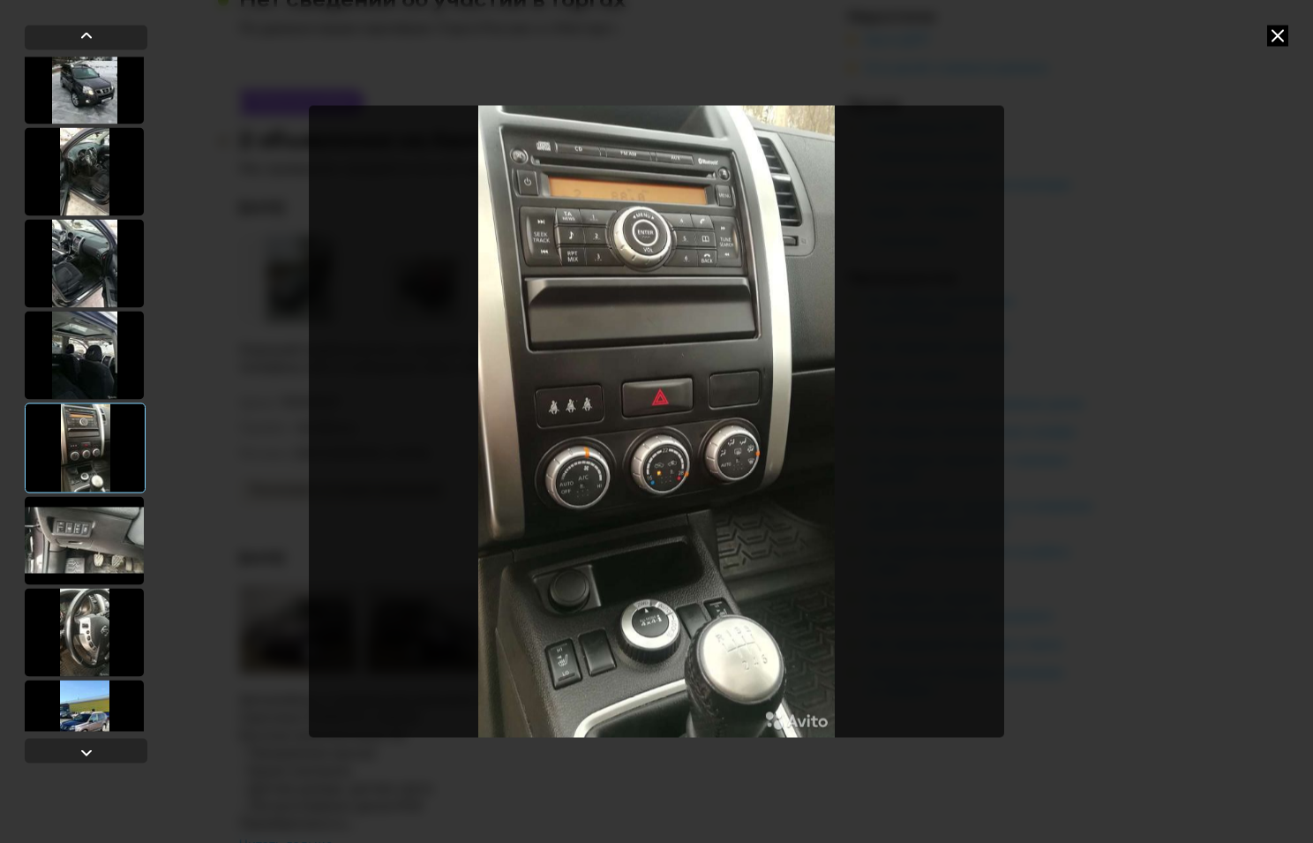
click at [89, 535] on div at bounding box center [84, 540] width 119 height 88
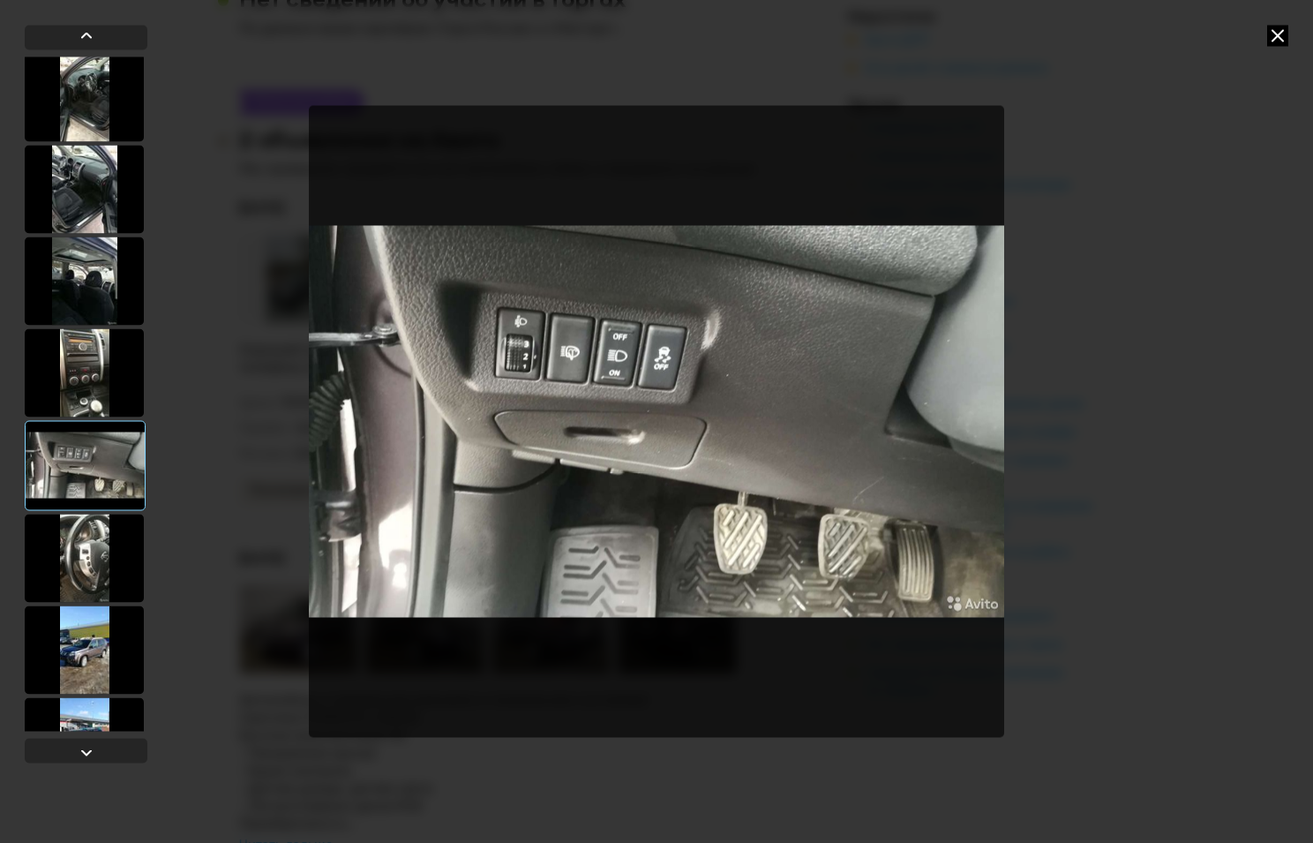
scroll to position [519, 0]
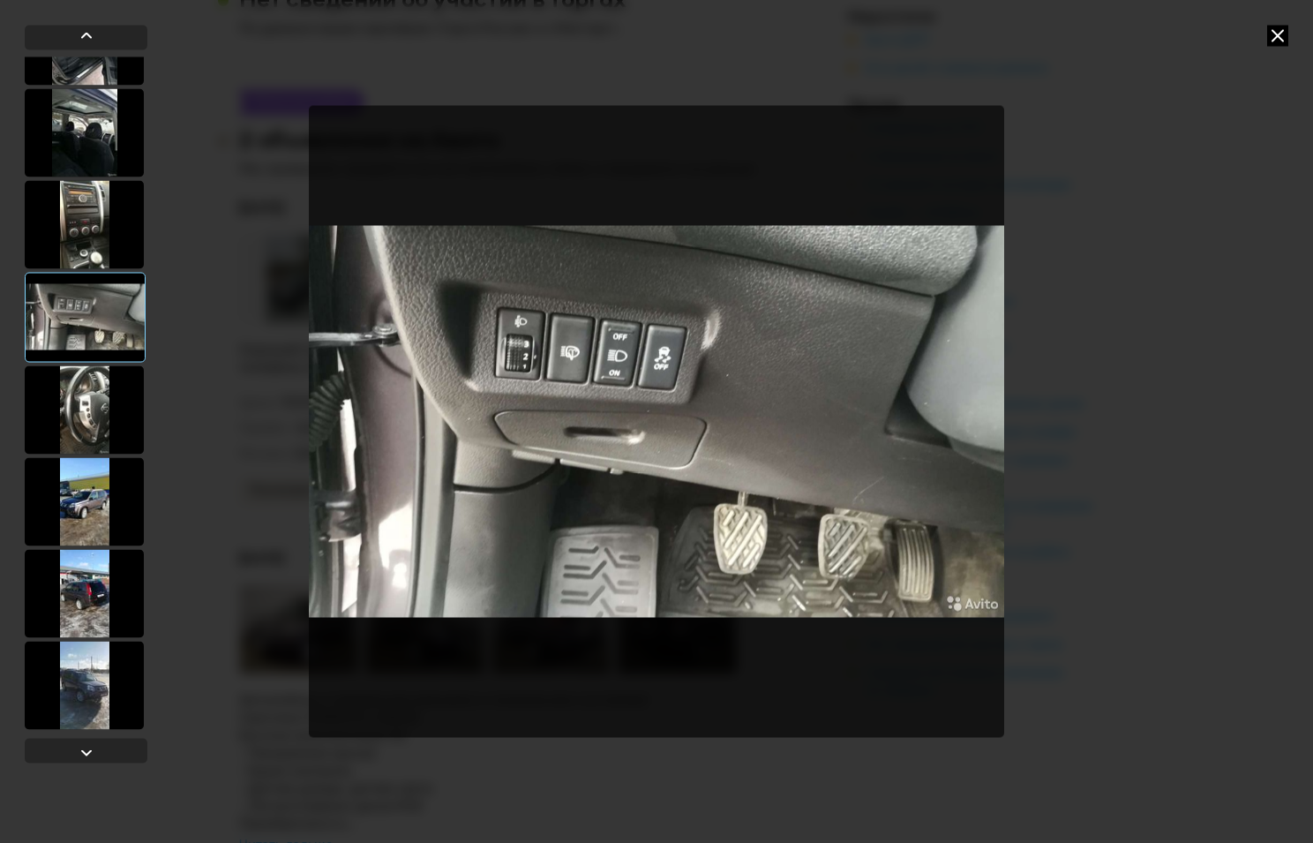
click at [68, 379] on div at bounding box center [84, 409] width 119 height 88
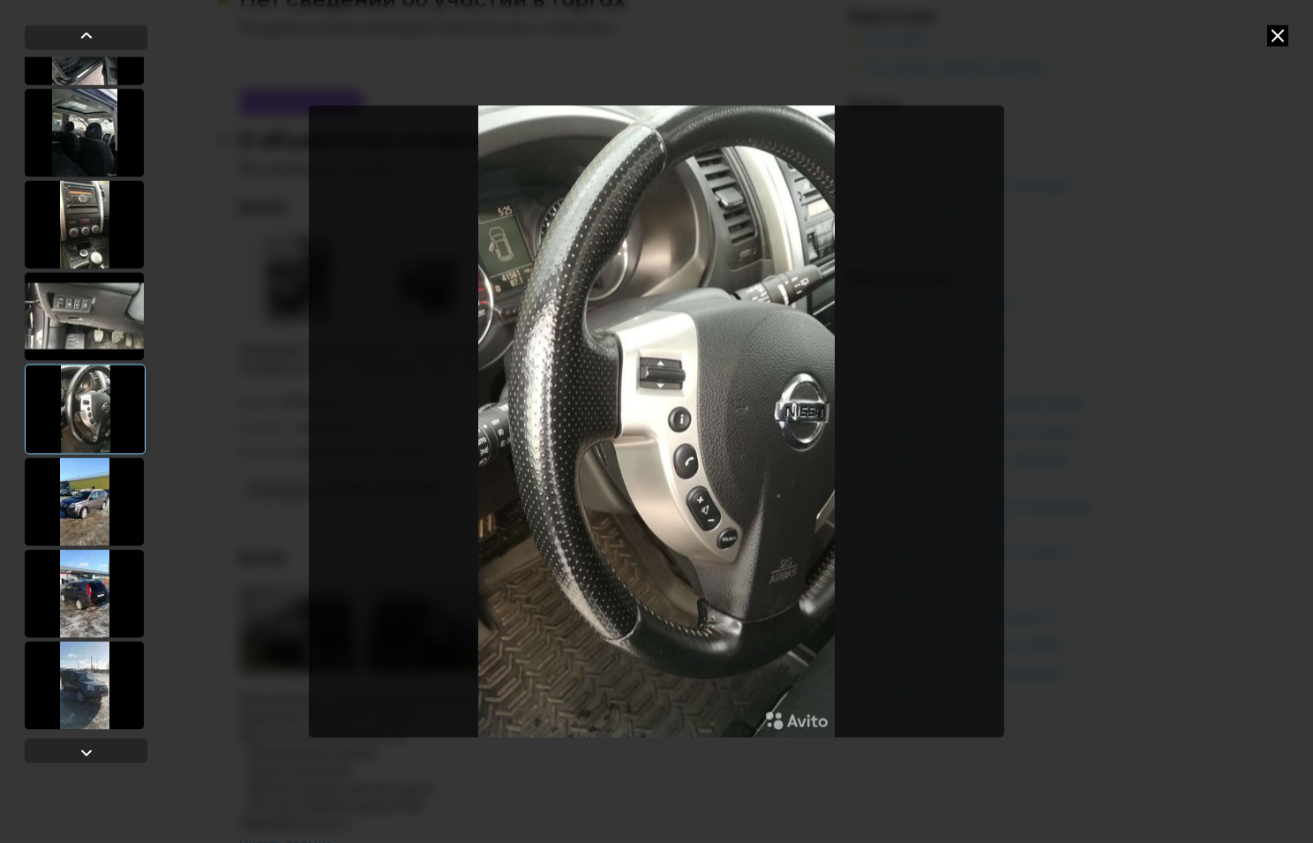
click at [101, 485] on div at bounding box center [84, 501] width 119 height 88
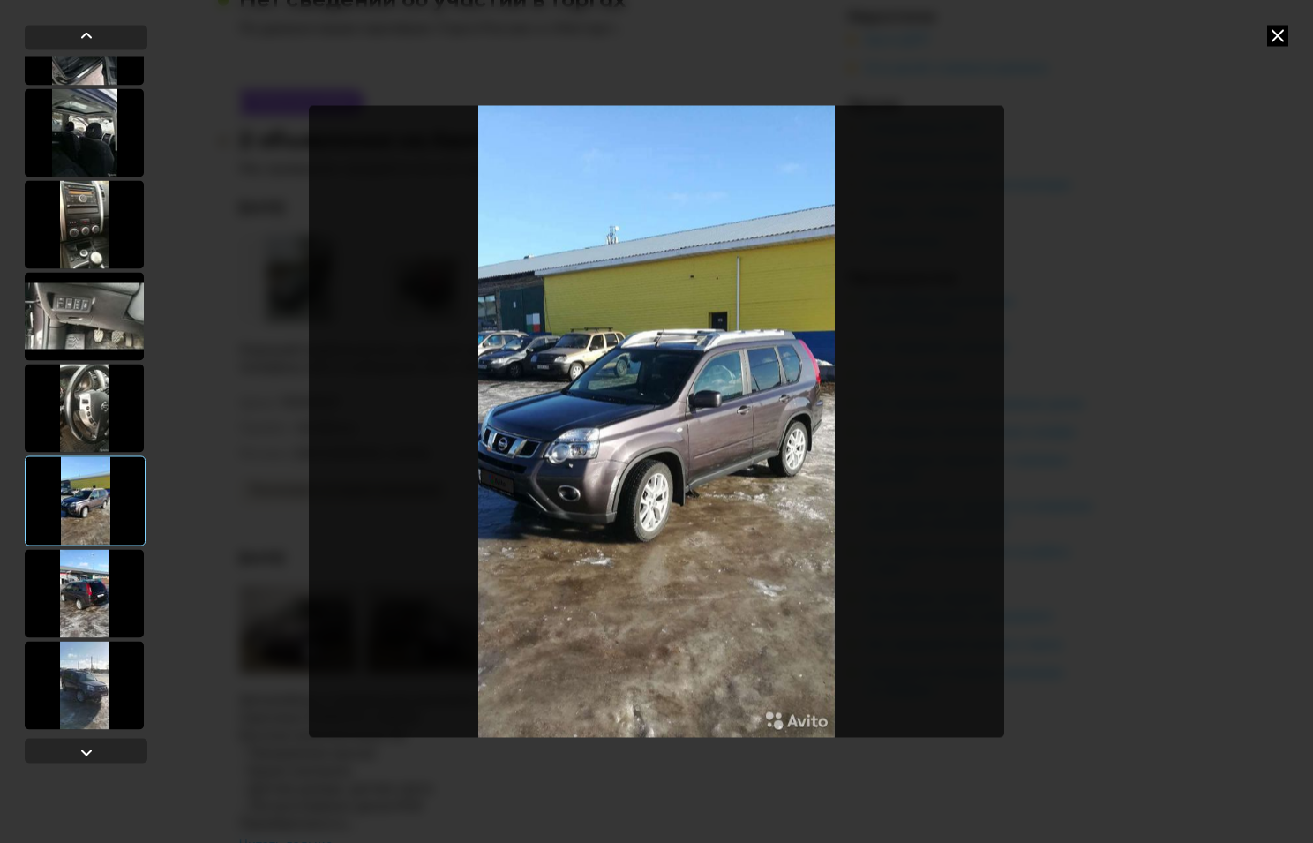
scroll to position [667, 0]
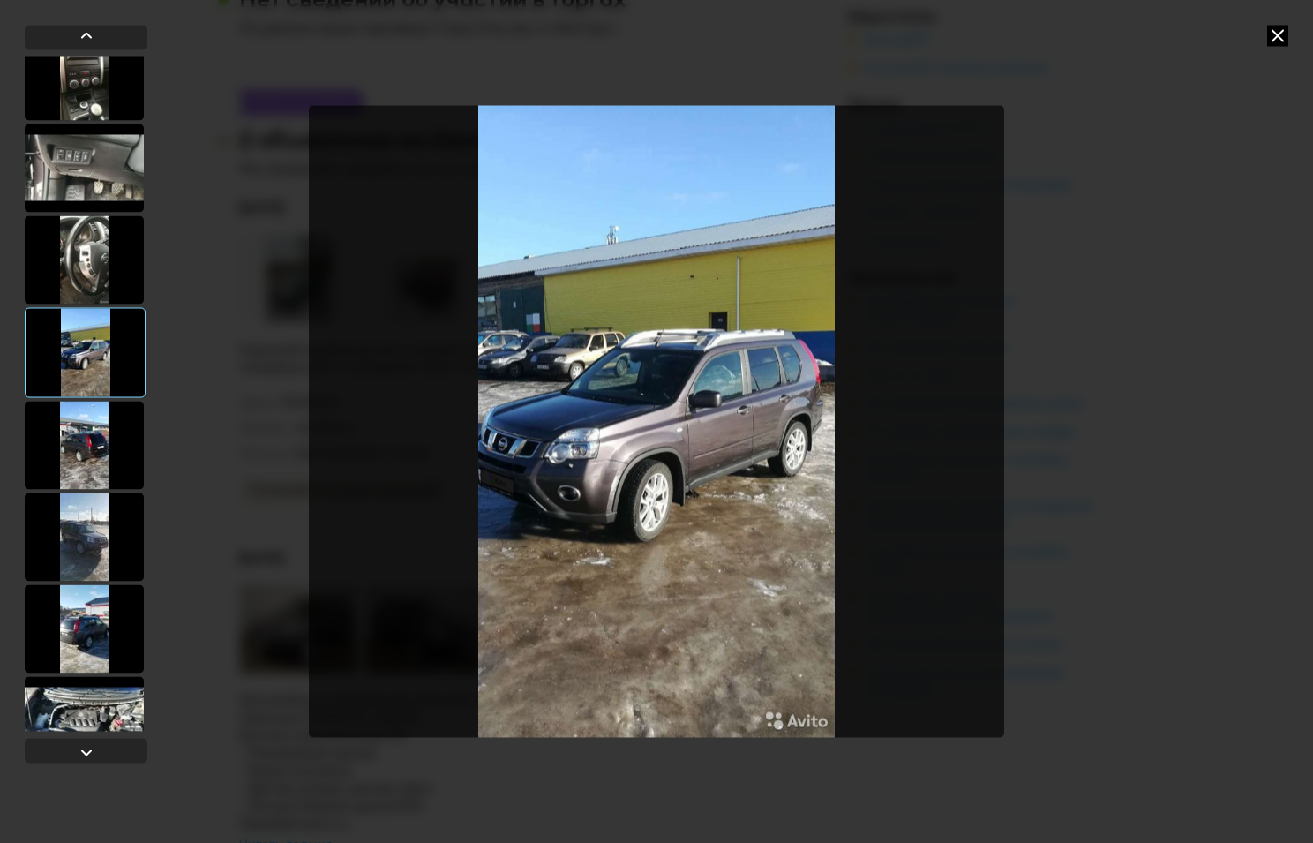
click at [94, 425] on div at bounding box center [84, 445] width 119 height 88
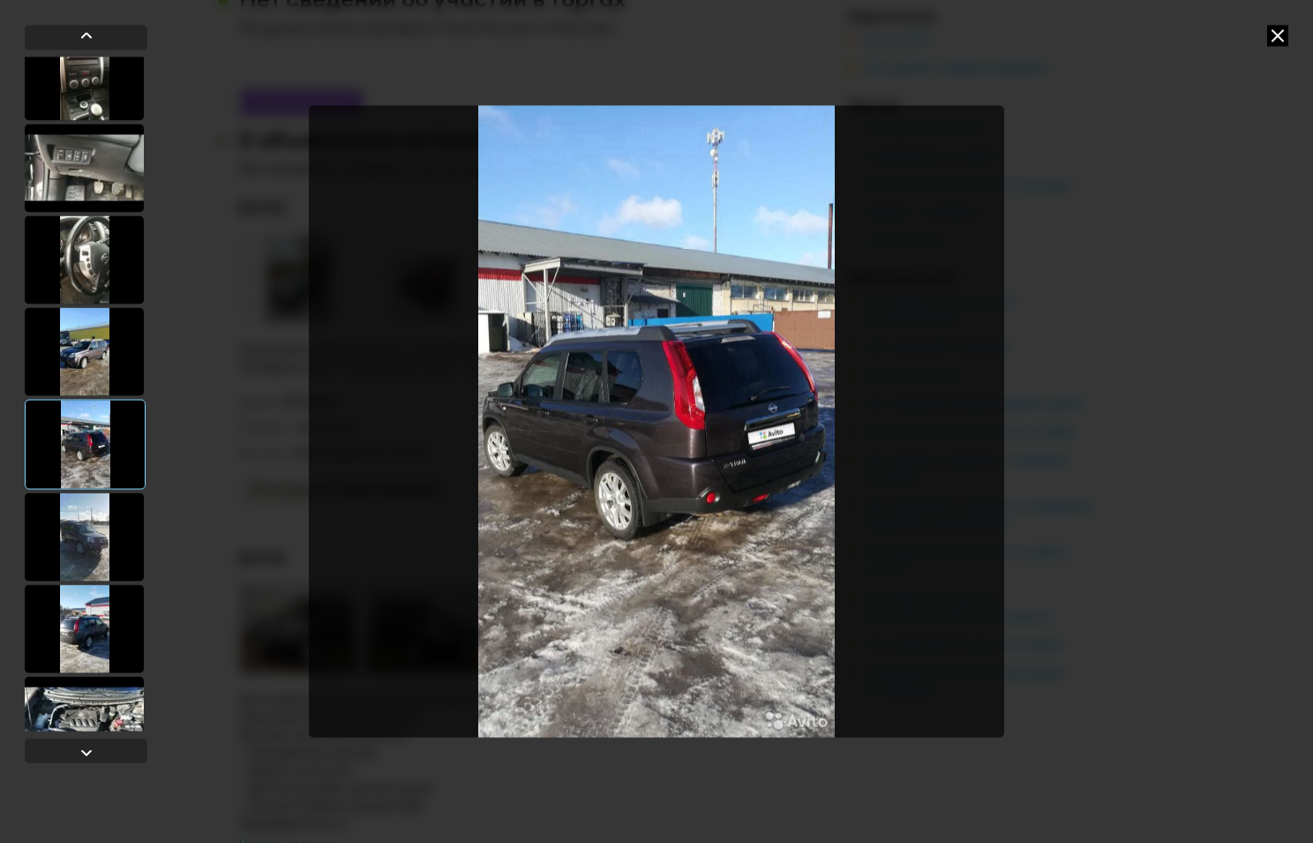
click at [78, 237] on div at bounding box center [84, 259] width 119 height 88
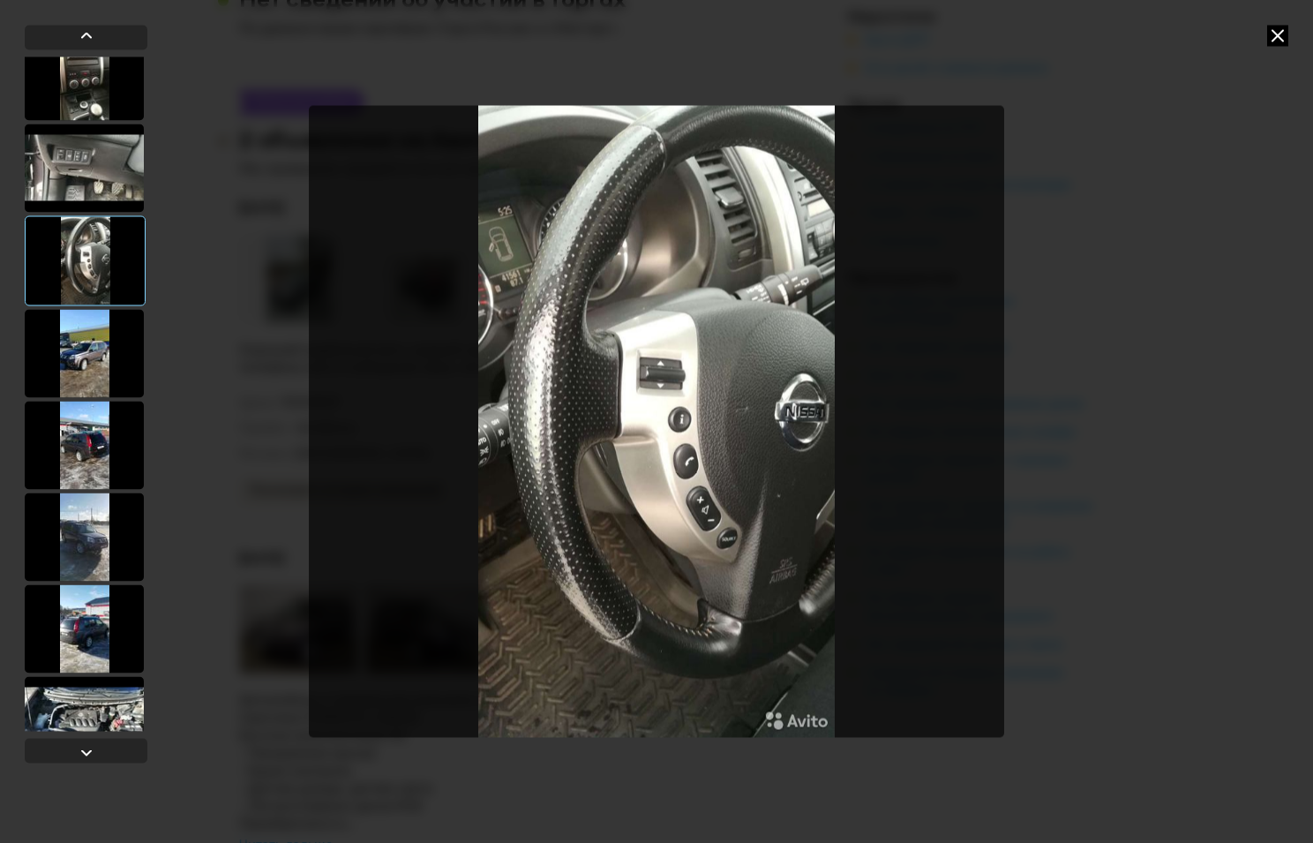
click at [84, 545] on div at bounding box center [84, 536] width 119 height 88
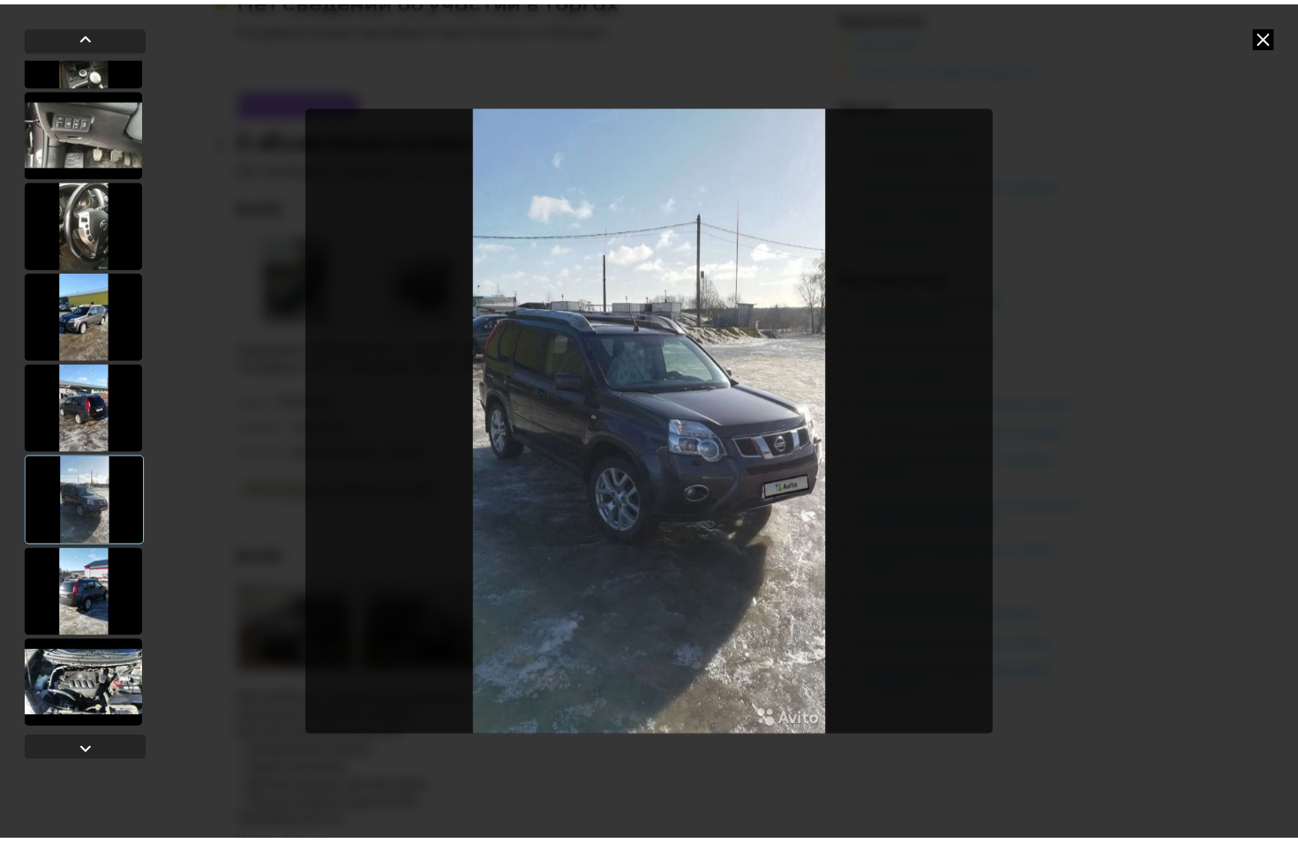
scroll to position [719, 0]
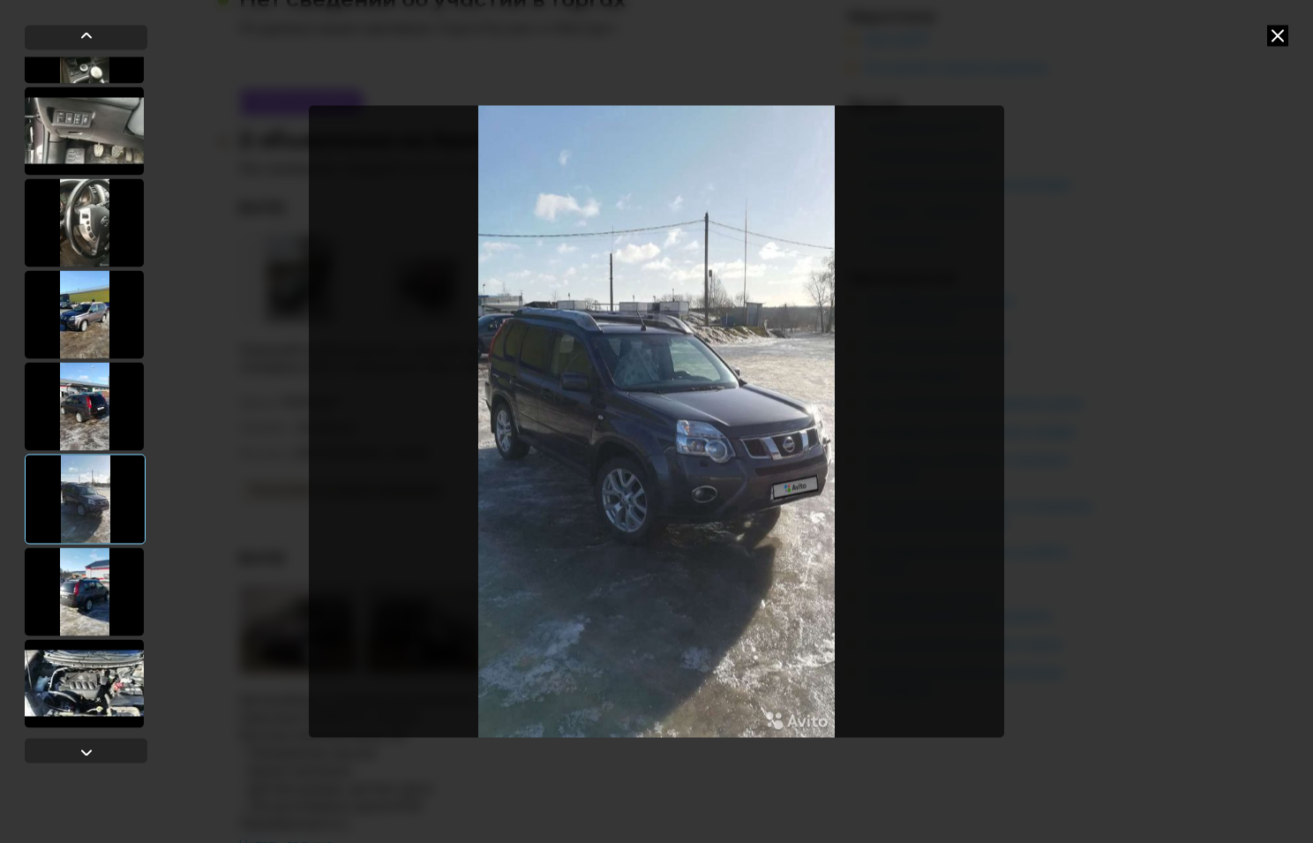
click at [85, 587] on div at bounding box center [84, 591] width 119 height 88
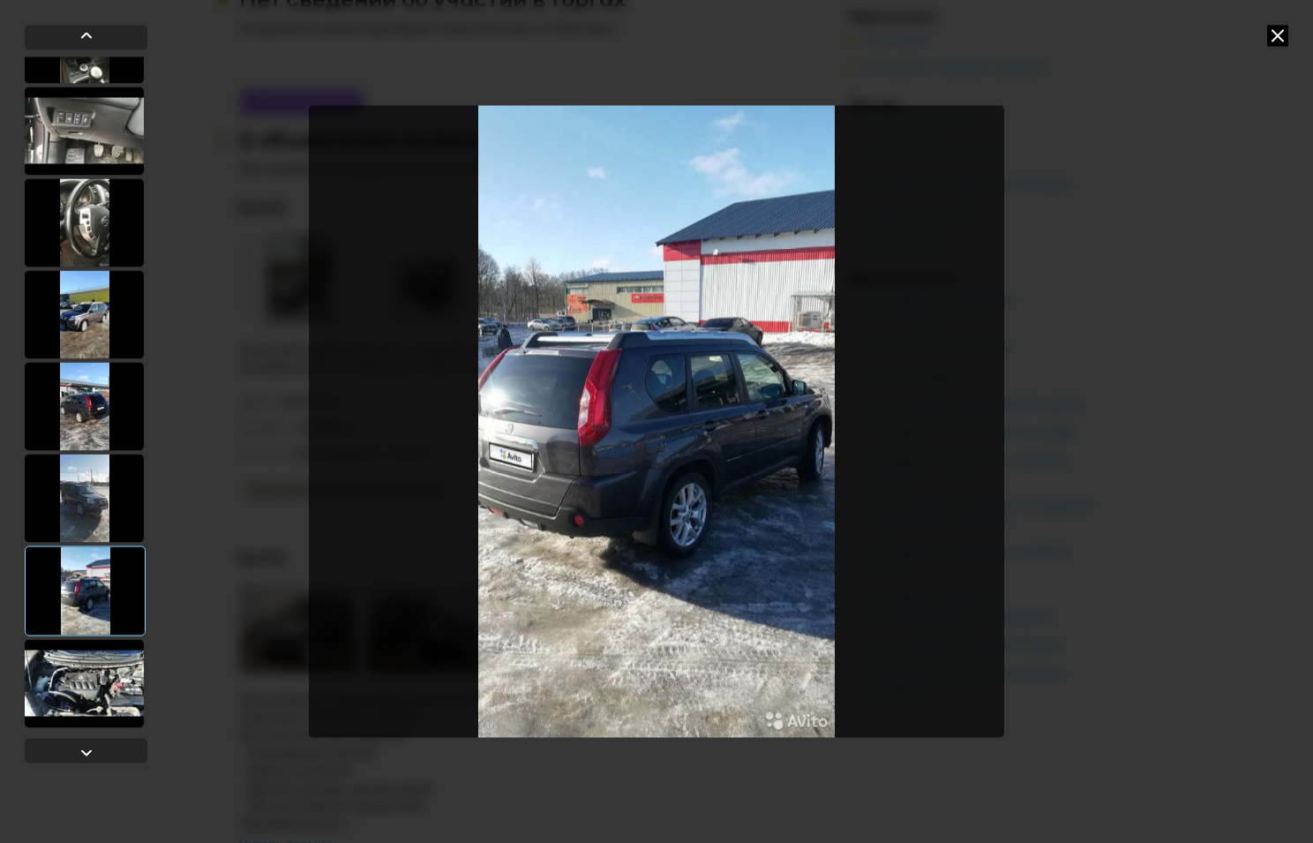
click at [94, 678] on div at bounding box center [84, 683] width 119 height 88
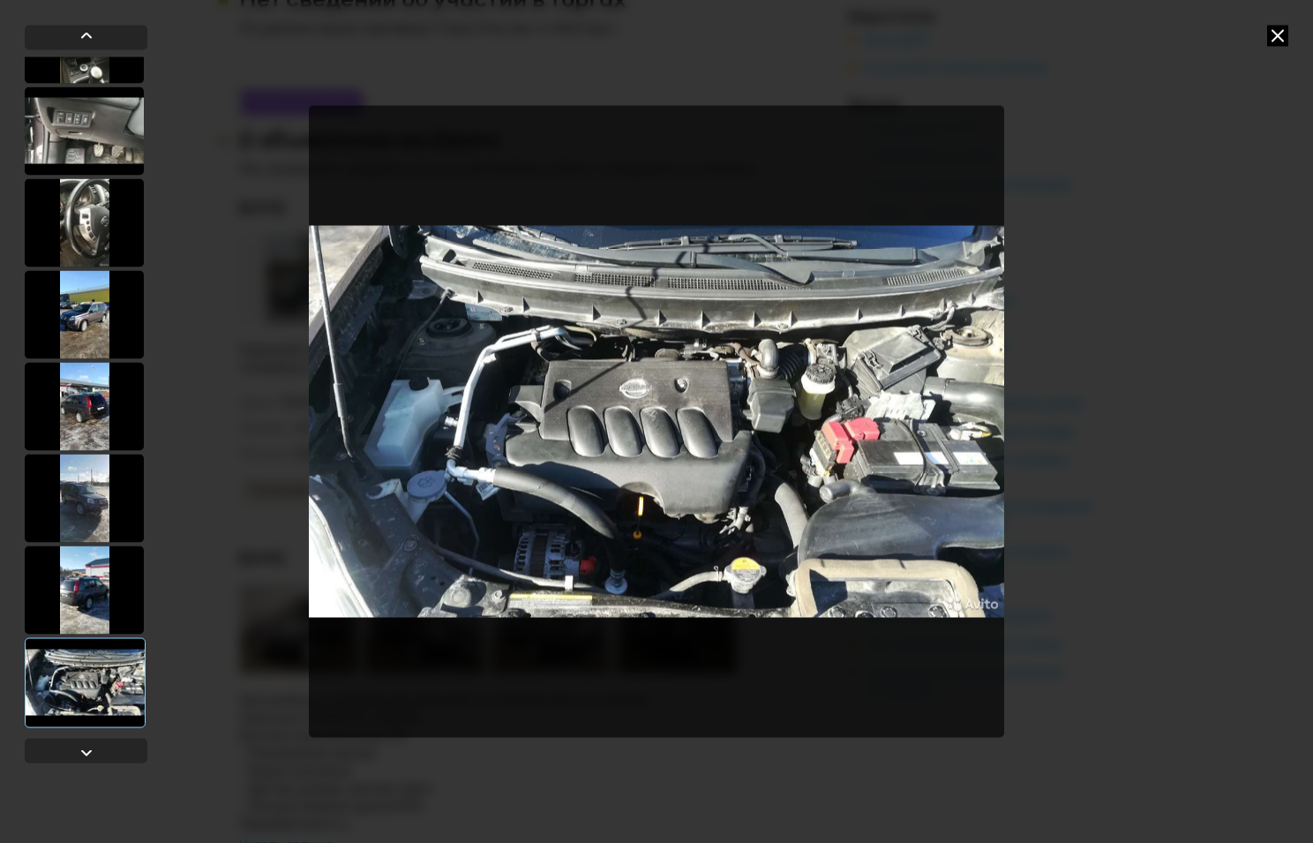
click at [1281, 50] on div at bounding box center [656, 421] width 1313 height 843
click at [1280, 35] on icon at bounding box center [1277, 35] width 21 height 21
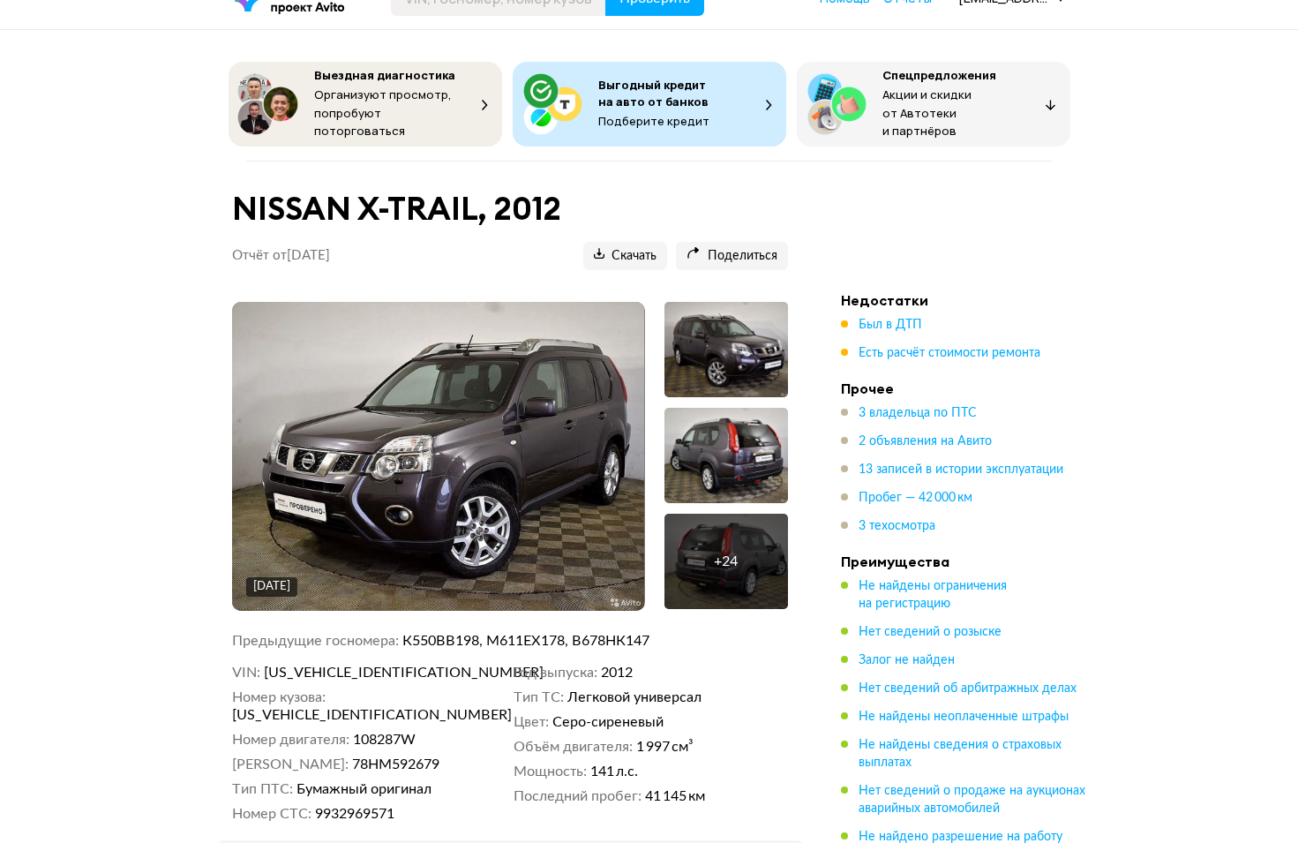
scroll to position [360, 0]
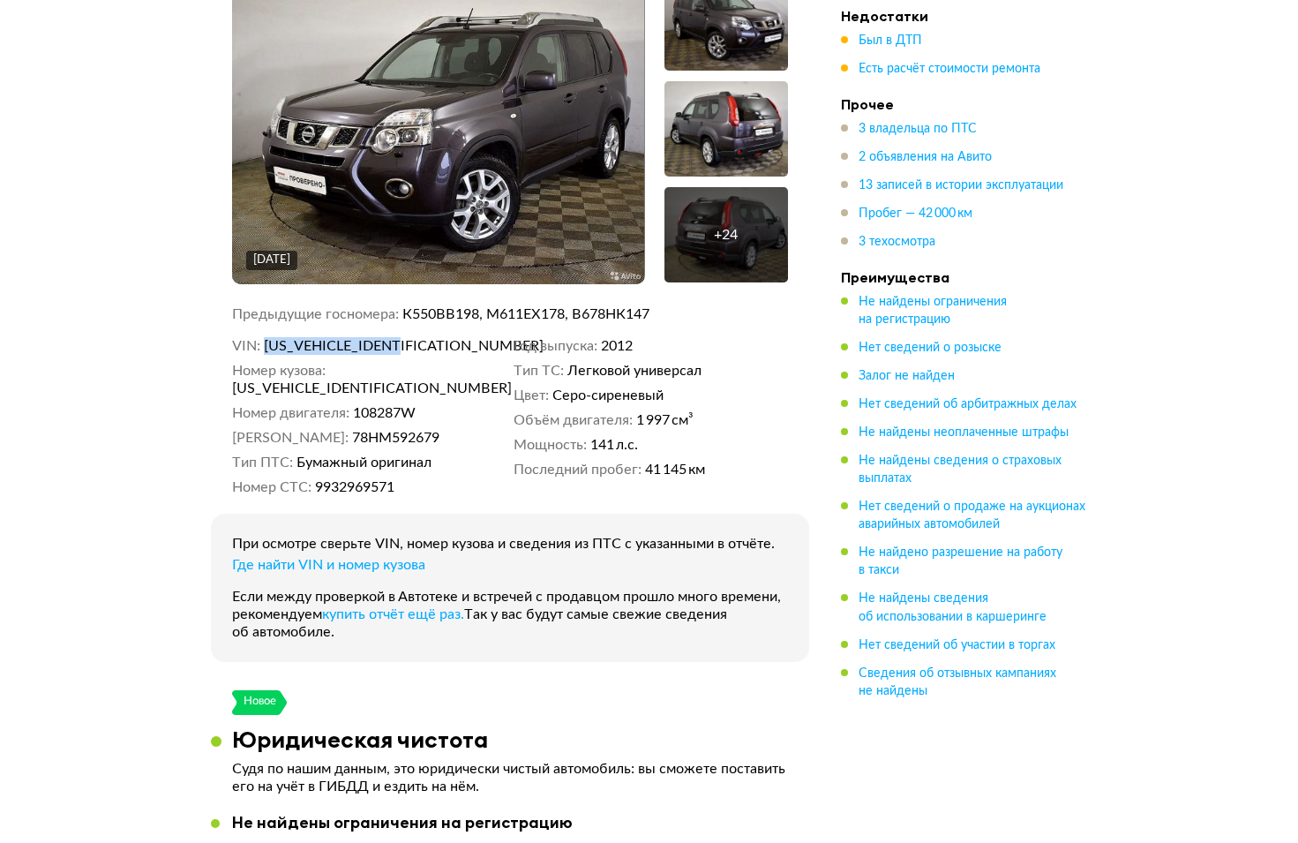
drag, startPoint x: 437, startPoint y: 336, endPoint x: 265, endPoint y: 332, distance: 172.2
click at [265, 337] on dd "[US_VEHICLE_IDENTIFICATION_NUMBER]" at bounding box center [385, 346] width 243 height 18
copy span "[US_VEHICLE_IDENTIFICATION_NUMBER]"
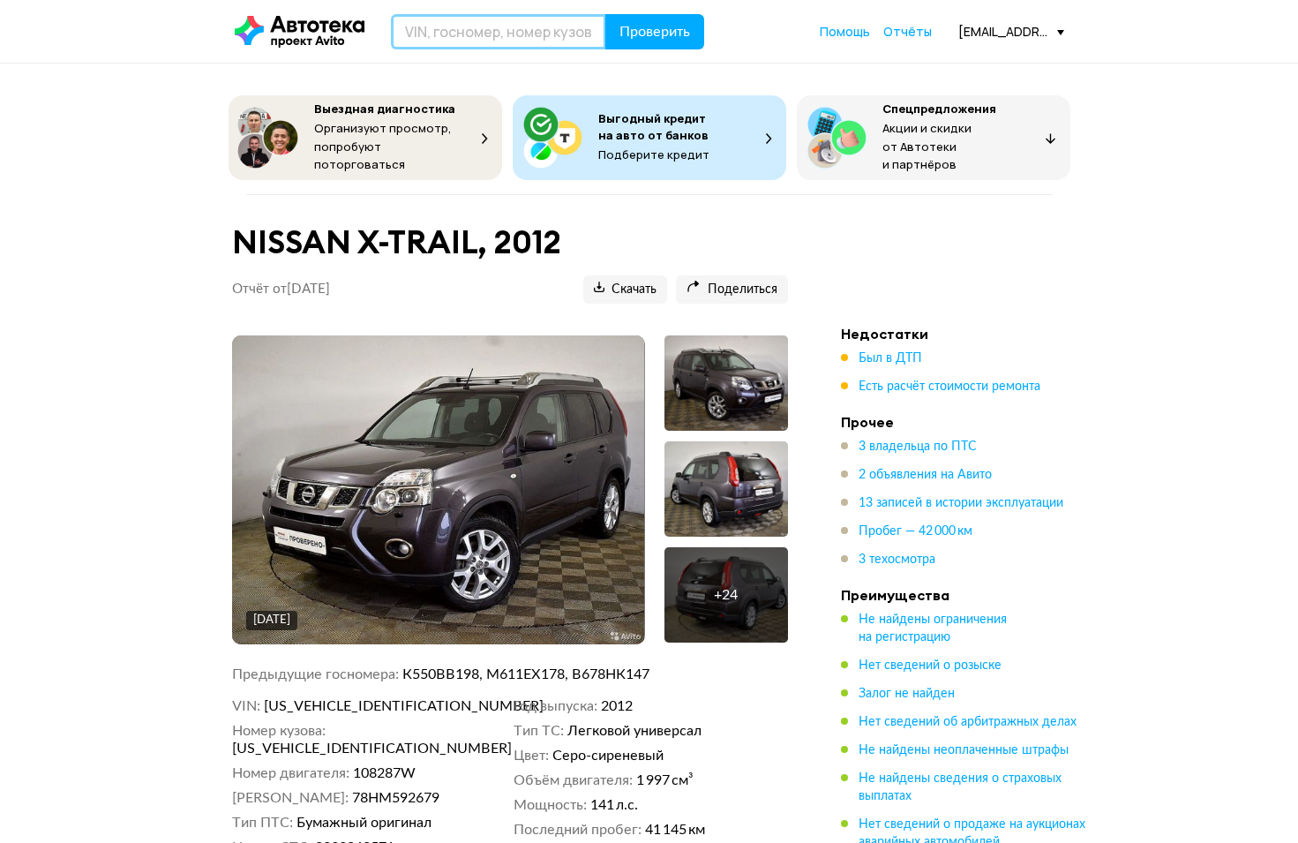
paste input "[US_VEHICLE_IDENTIFICATION_NUMBER]"
type input "[US_VEHICLE_IDENTIFICATION_NUMBER]"
click at [639, 37] on span "Проверить" at bounding box center [655, 32] width 71 height 14
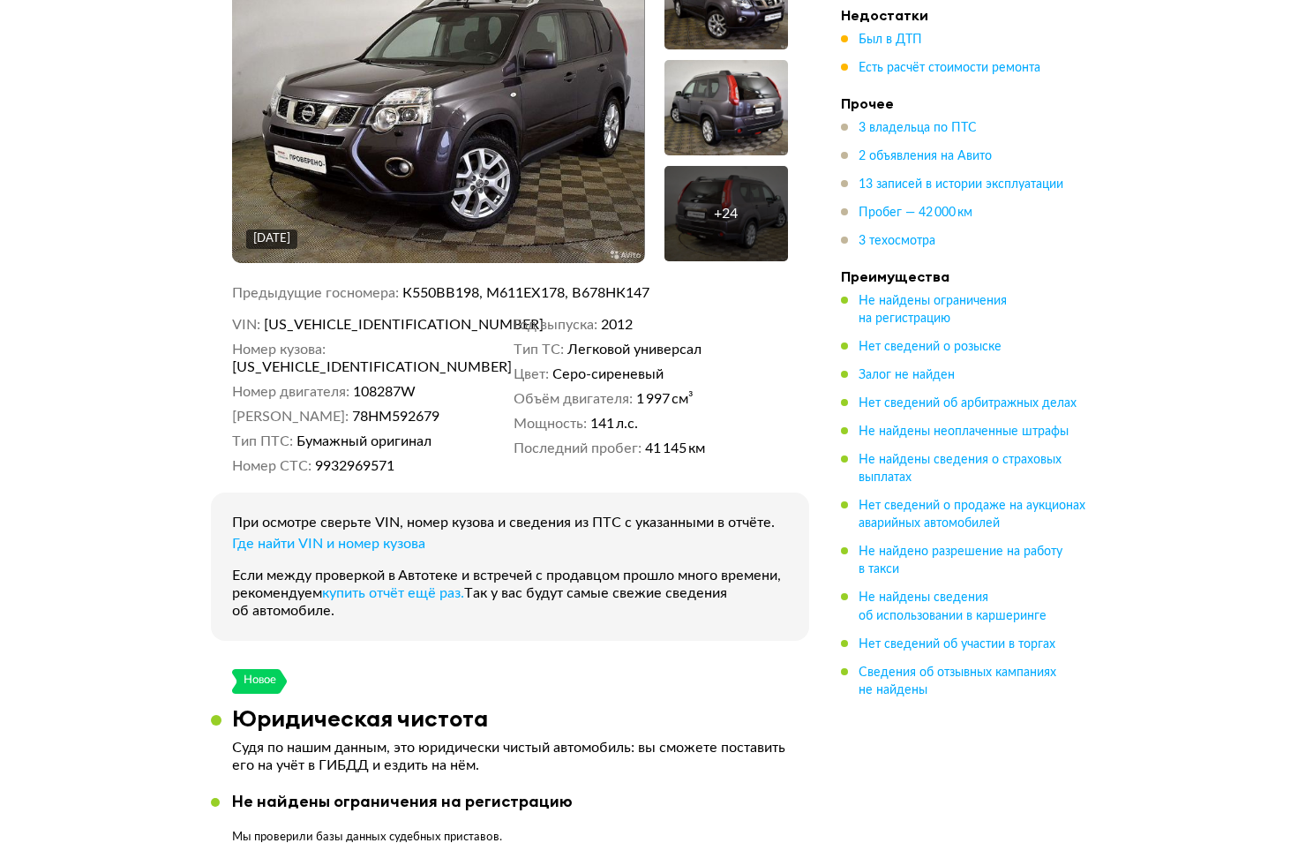
scroll to position [233, 0]
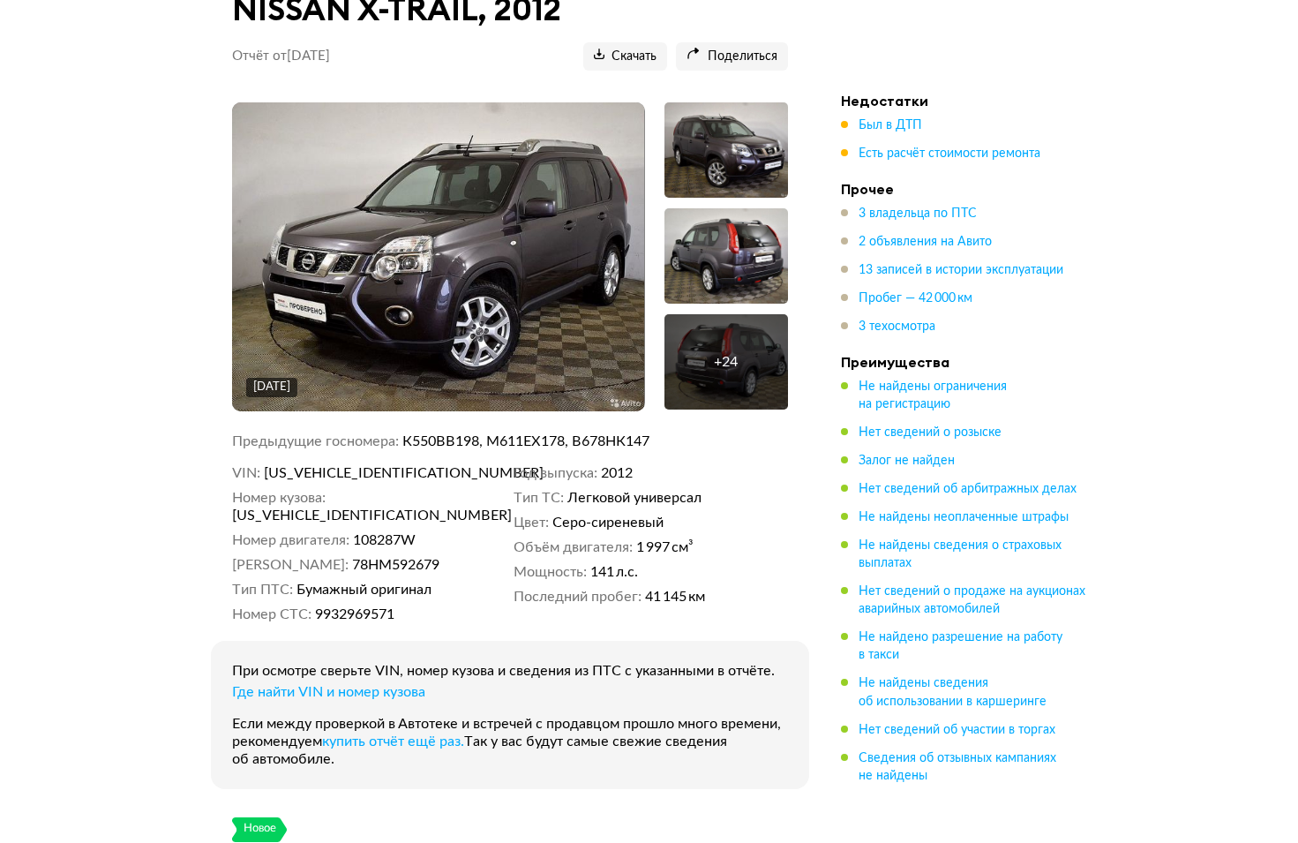
click at [496, 219] on img at bounding box center [438, 256] width 412 height 309
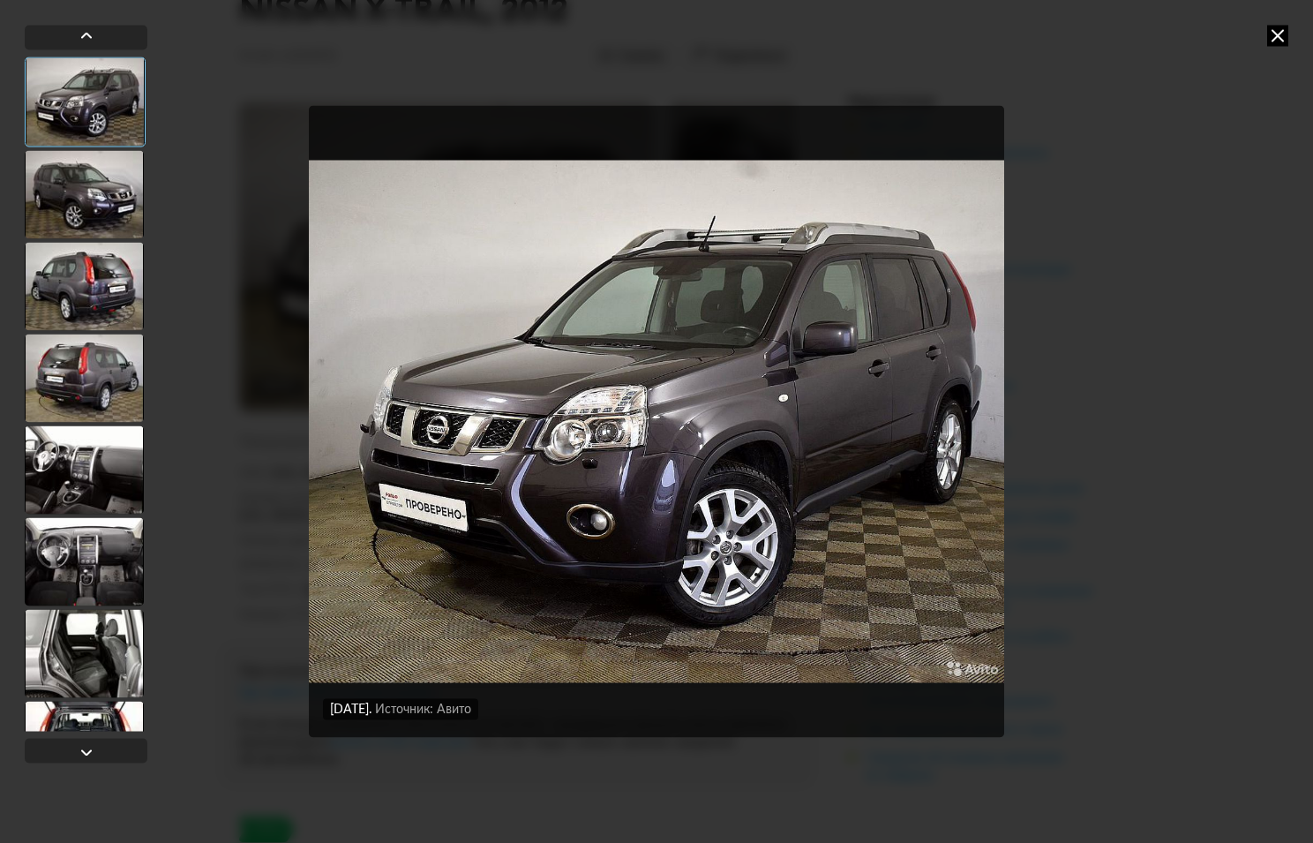
click at [77, 196] on div at bounding box center [84, 194] width 119 height 88
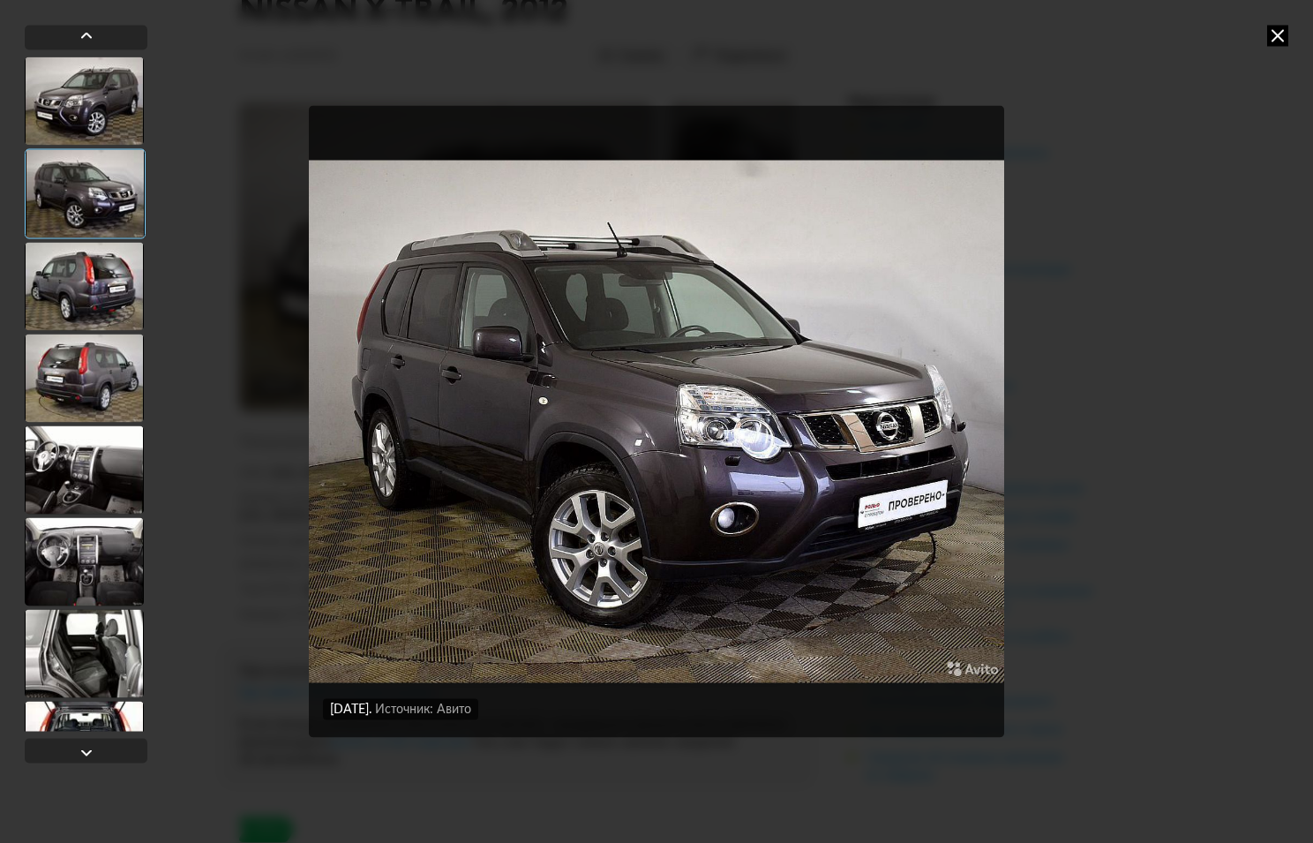
click at [76, 262] on div at bounding box center [84, 286] width 119 height 88
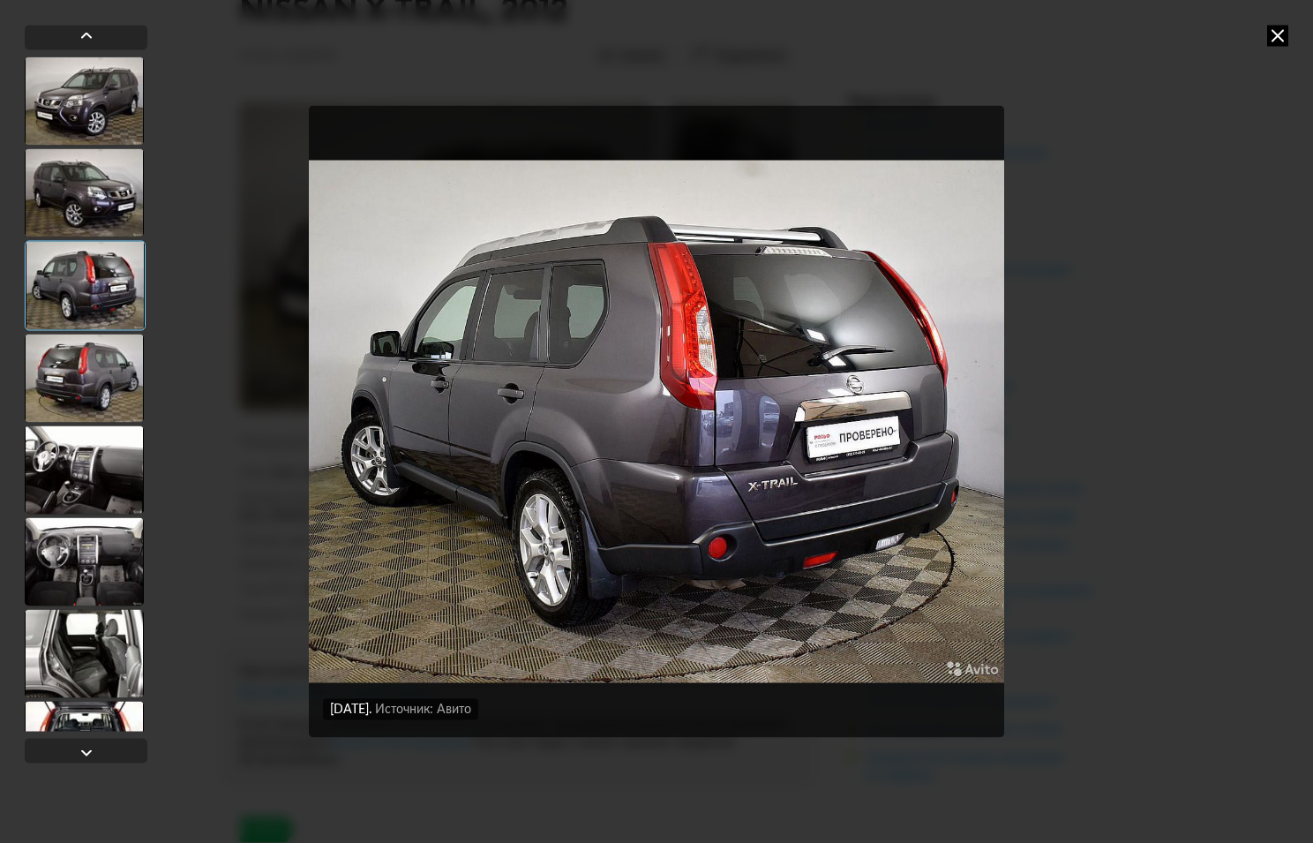
click at [61, 384] on div at bounding box center [84, 378] width 119 height 88
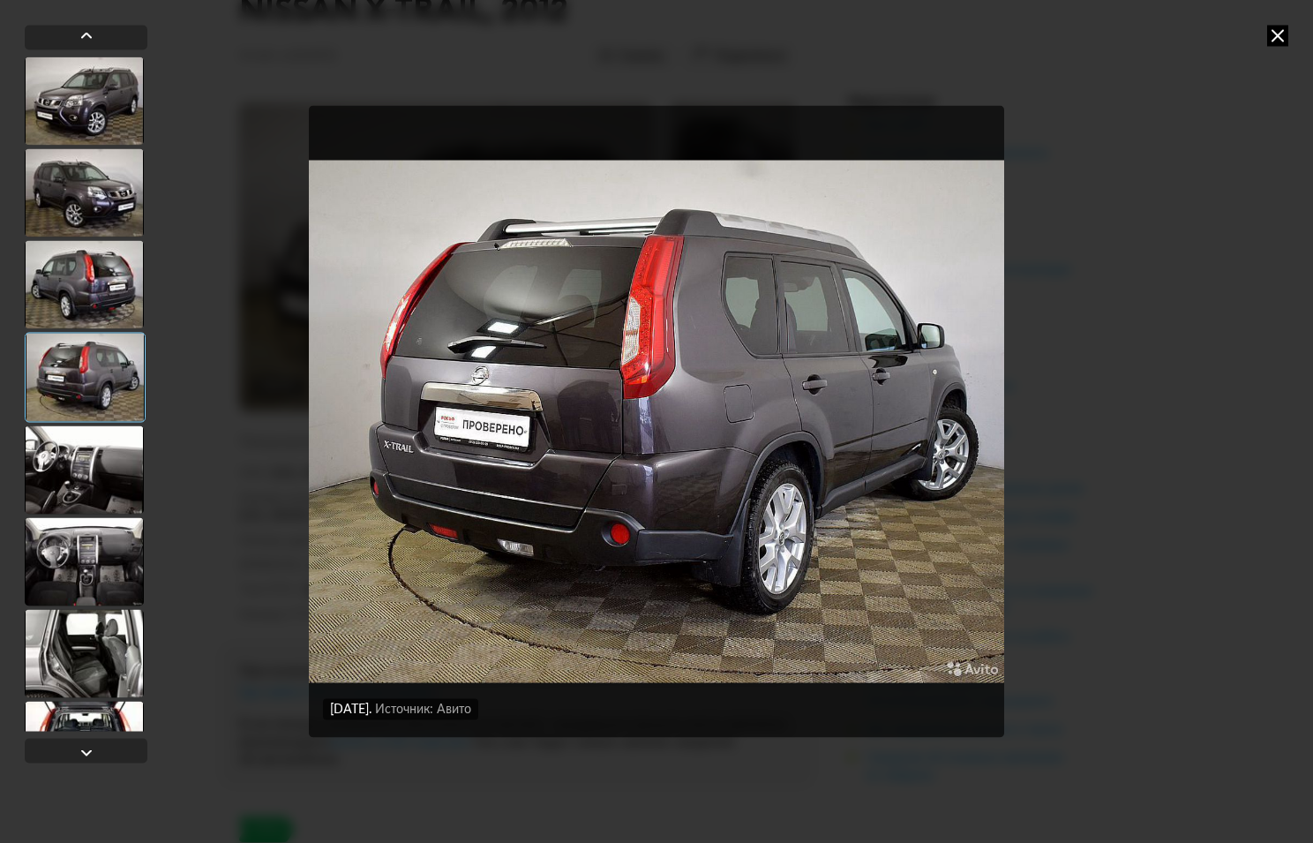
click at [61, 440] on div at bounding box center [84, 469] width 119 height 88
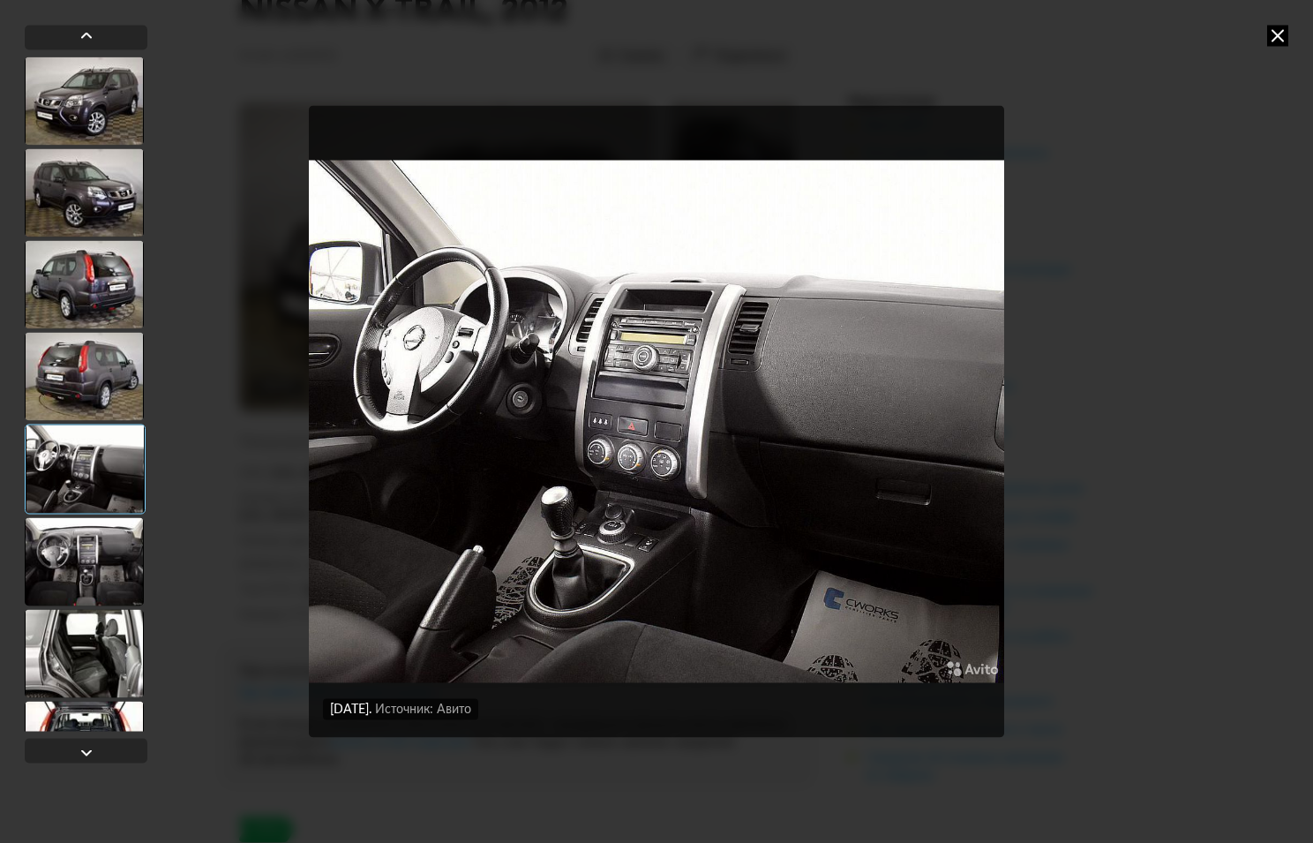
click at [80, 545] on div at bounding box center [84, 561] width 119 height 88
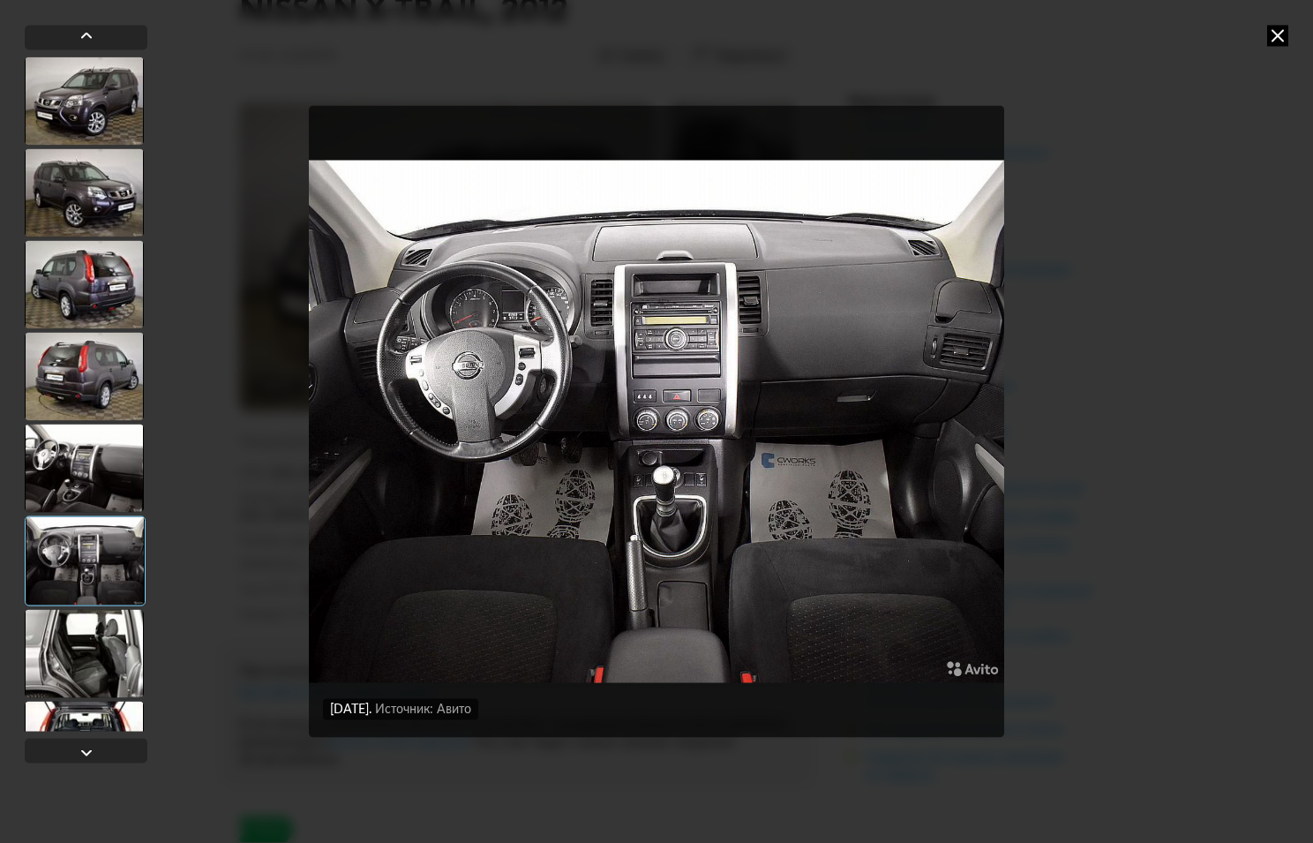
click at [87, 625] on div at bounding box center [84, 653] width 119 height 88
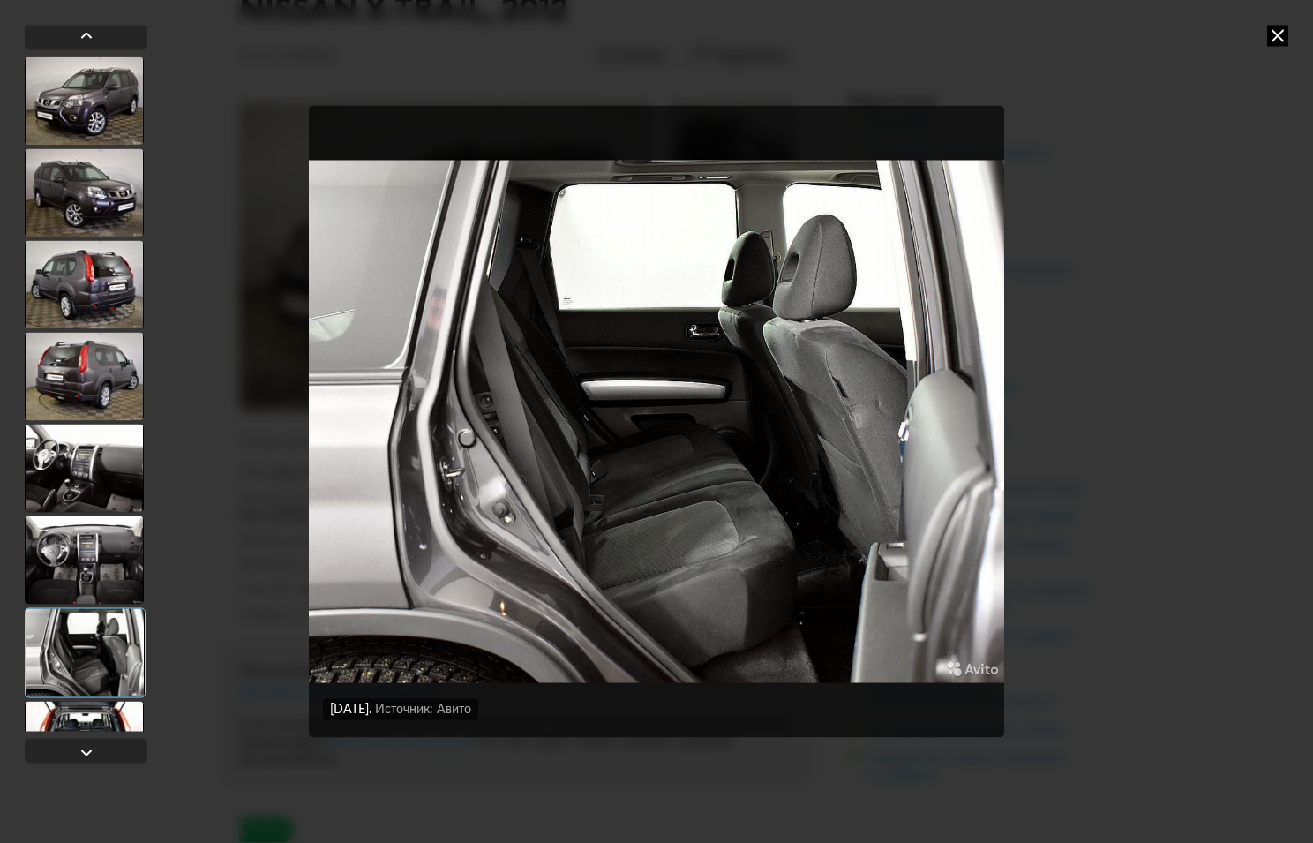
click at [1282, 34] on icon at bounding box center [1277, 35] width 21 height 21
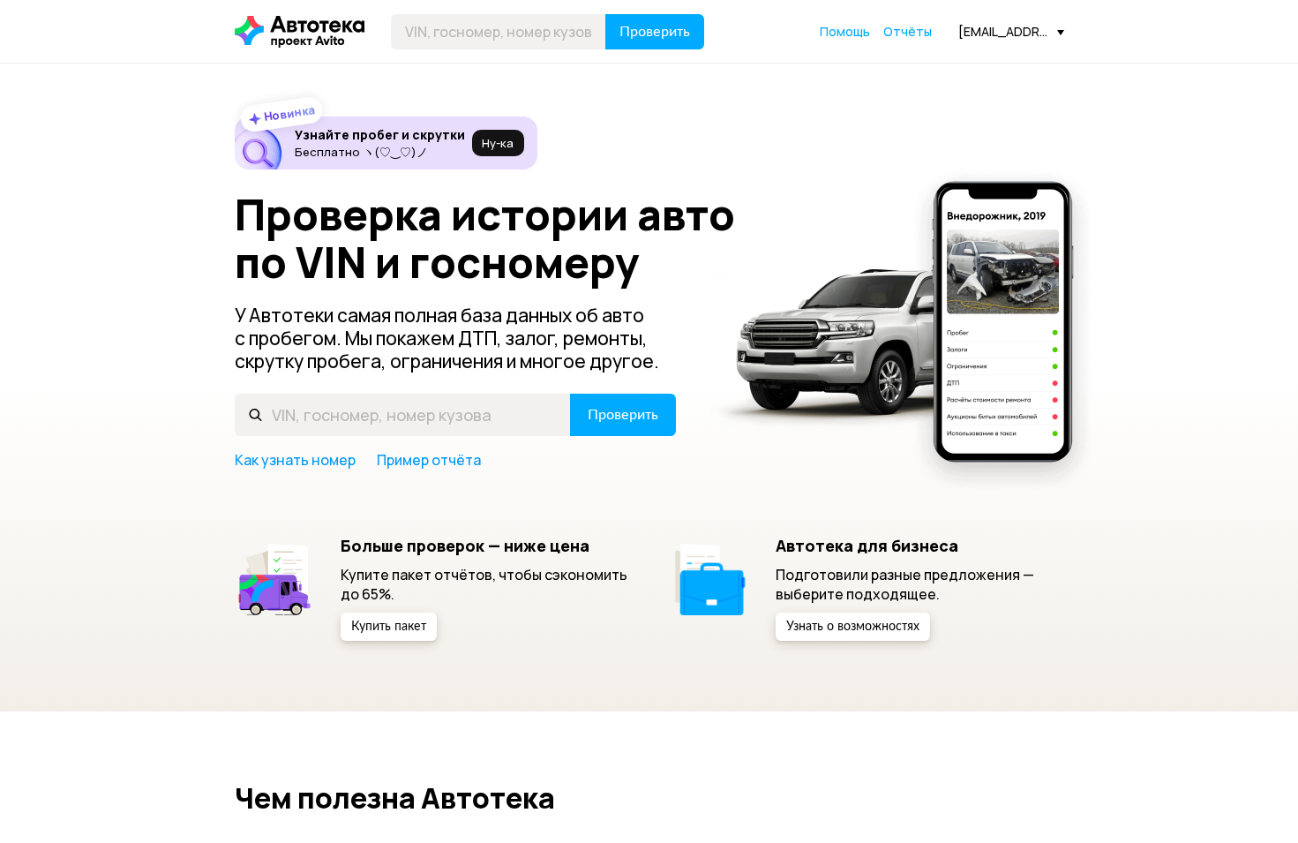
click at [922, 34] on span "Отчёты" at bounding box center [907, 31] width 49 height 17
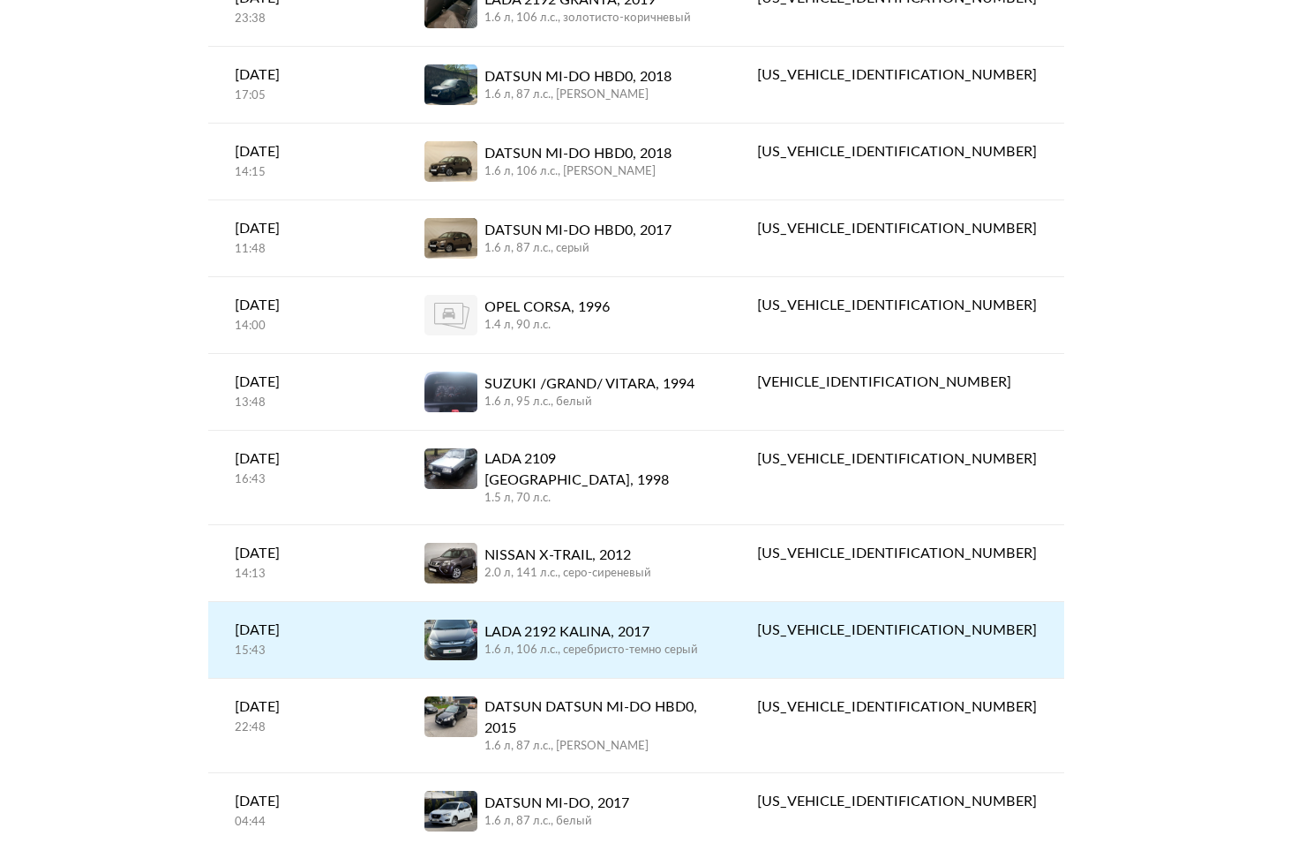
scroll to position [900, 0]
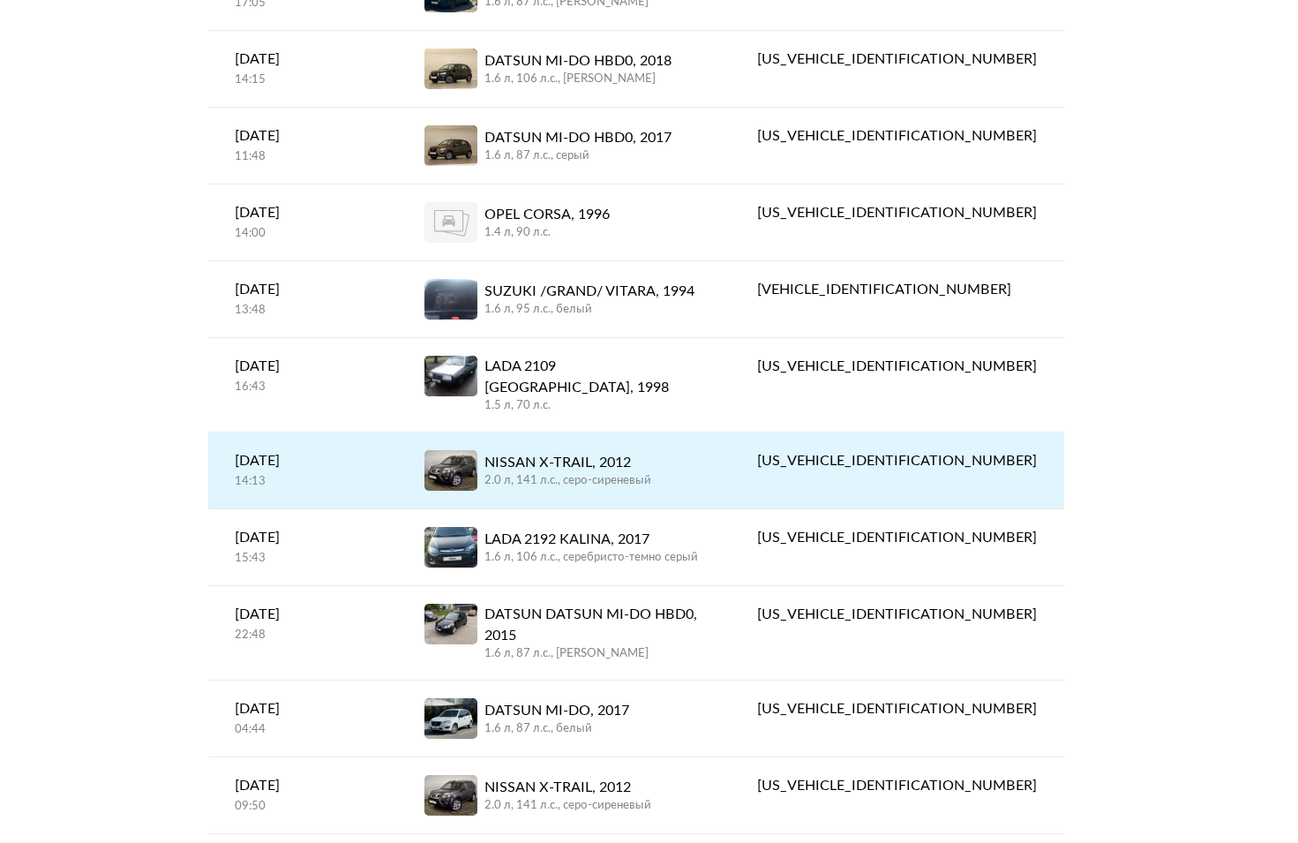
click at [649, 473] on div "2.0 л, 141 л.c., серо-сиреневый" at bounding box center [568, 481] width 167 height 16
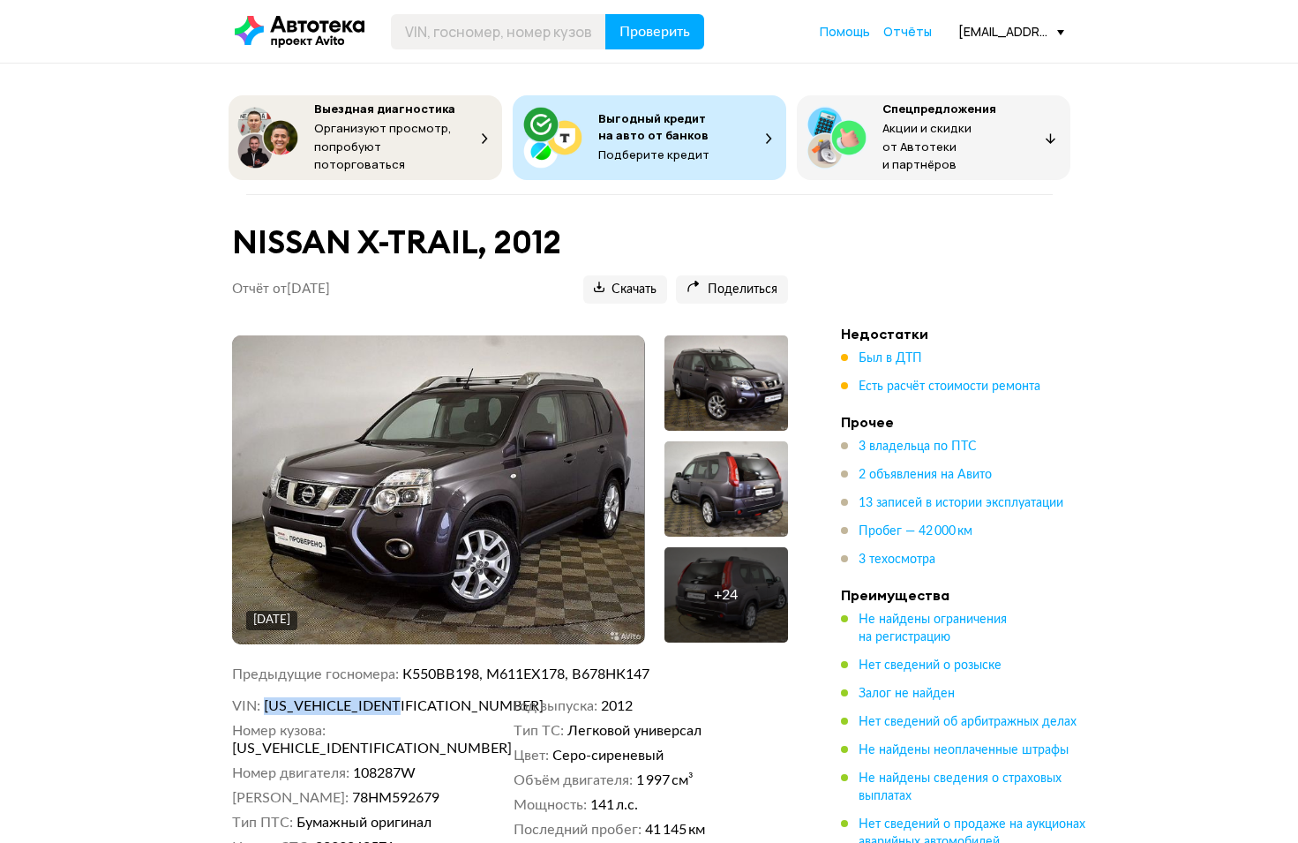
drag, startPoint x: 425, startPoint y: 688, endPoint x: 267, endPoint y: 695, distance: 158.1
click at [267, 695] on div "18 марта 2021 года + 24 Предыдущие госномера К550ВВ198, М611ЕХ178, В678НК147 VI…" at bounding box center [510, 678] width 598 height 687
copy span "[US_VEHICLE_IDENTIFICATION_NUMBER]"
paste input "[US_VEHICLE_IDENTIFICATION_NUMBER]"
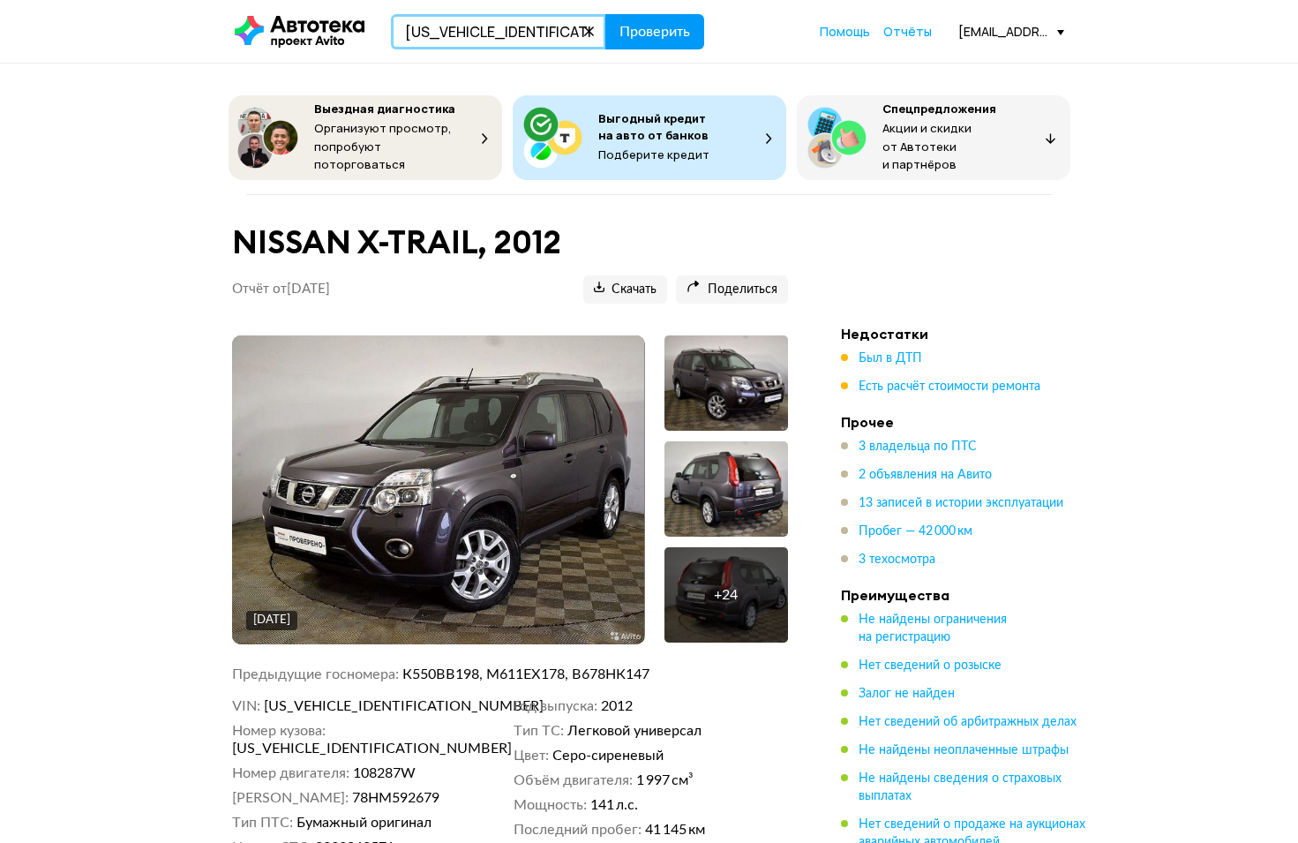
type input "[US_VEHICLE_IDENTIFICATION_NUMBER]"
click at [635, 42] on button "Проверить" at bounding box center [654, 31] width 99 height 35
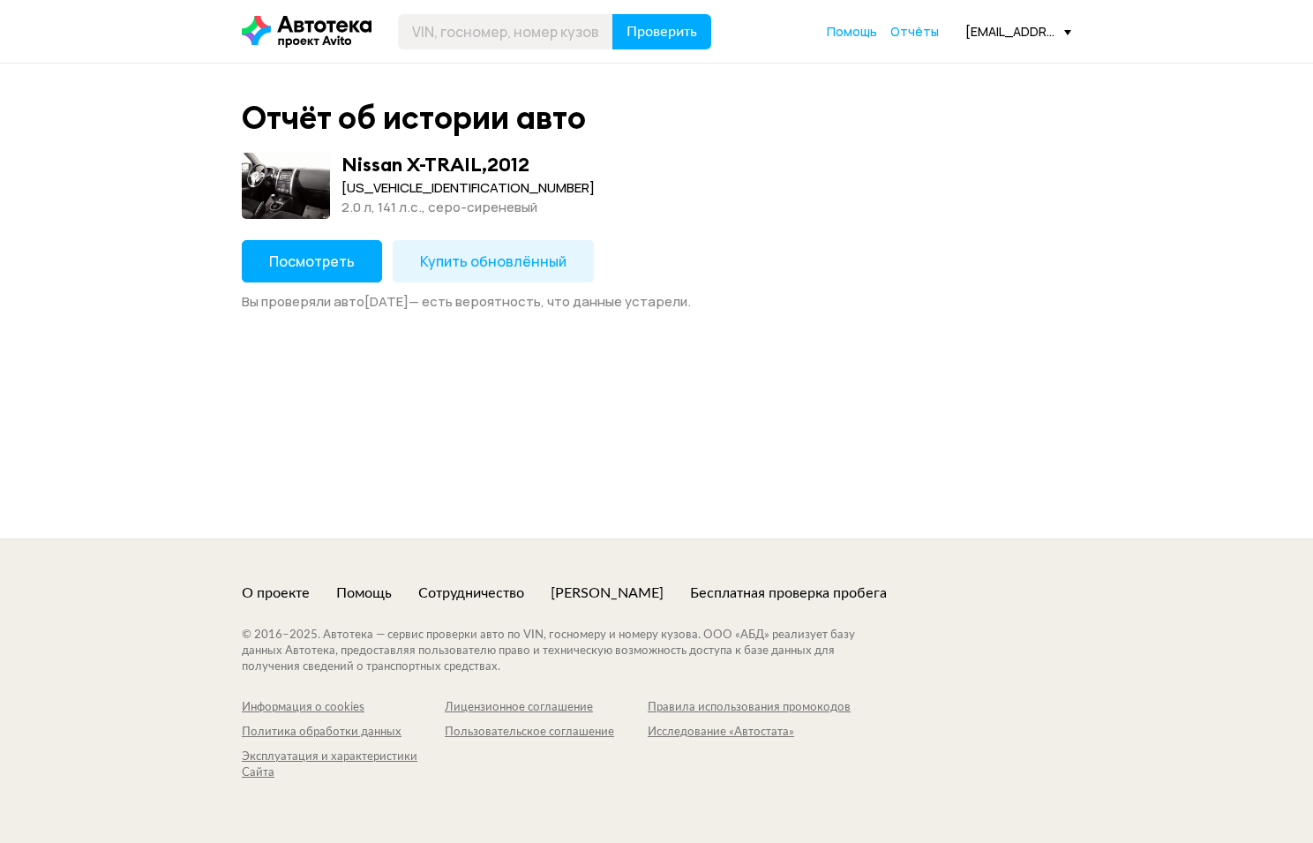
click at [493, 254] on span "Купить обновлённый" at bounding box center [493, 261] width 147 height 19
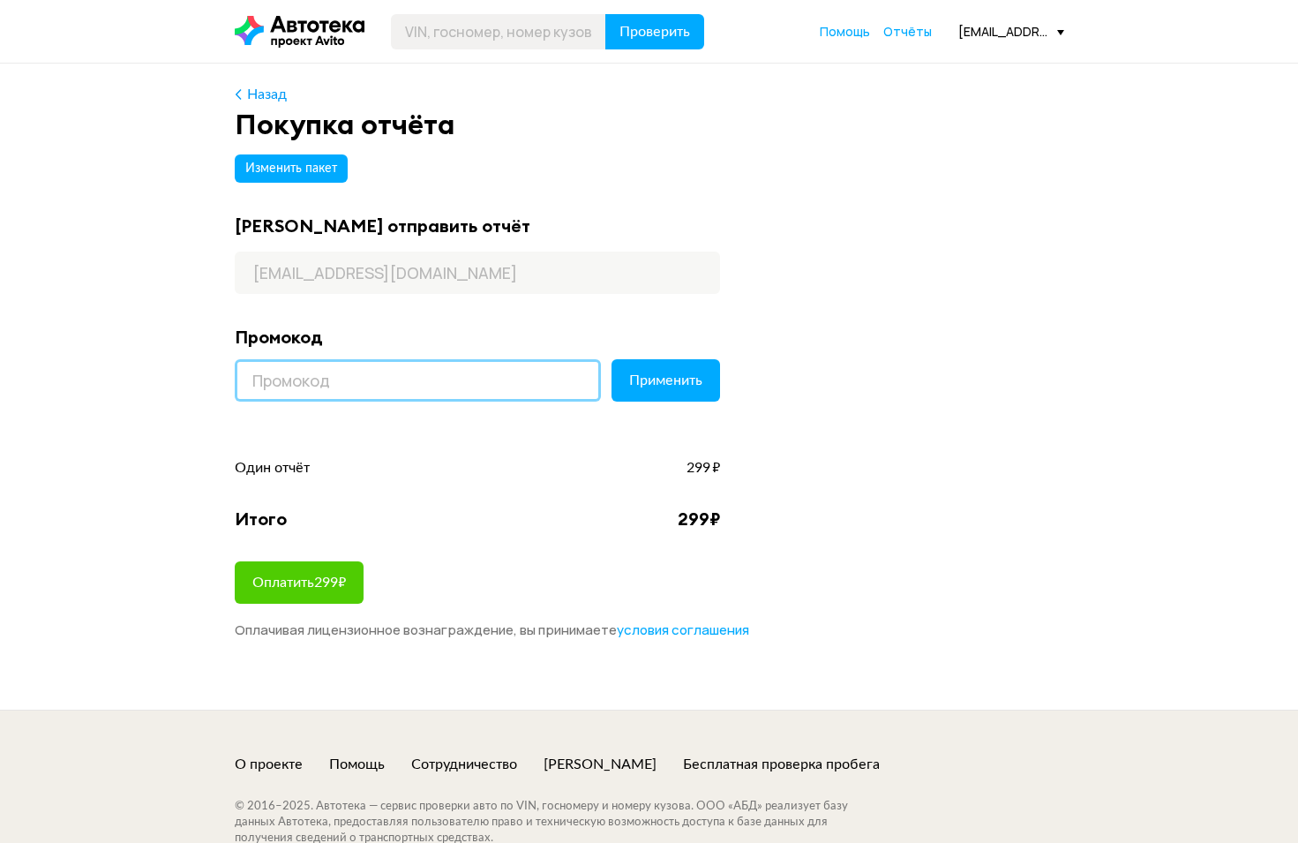
click at [441, 384] on input at bounding box center [418, 380] width 366 height 42
type input "GIFT30"
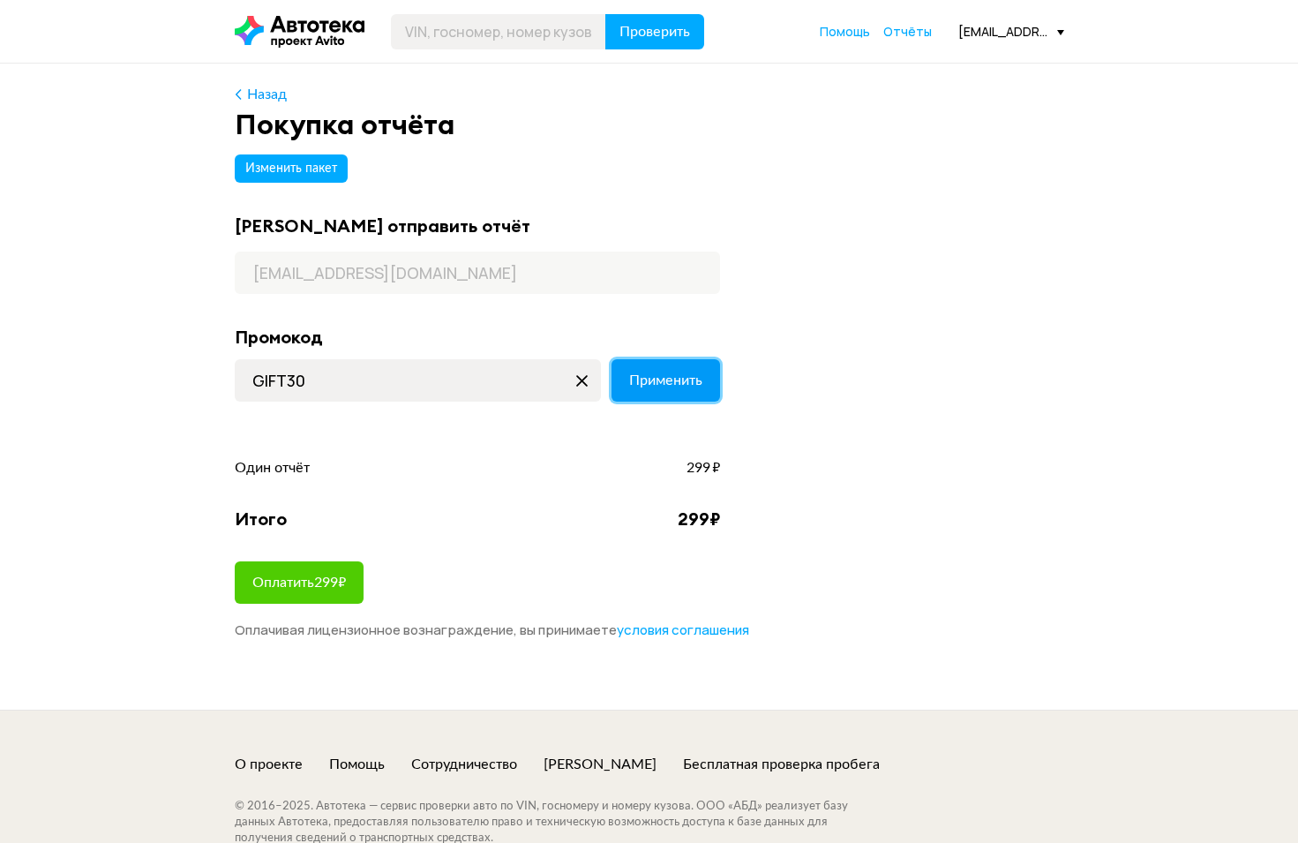
click at [673, 367] on button "Применить" at bounding box center [666, 380] width 109 height 42
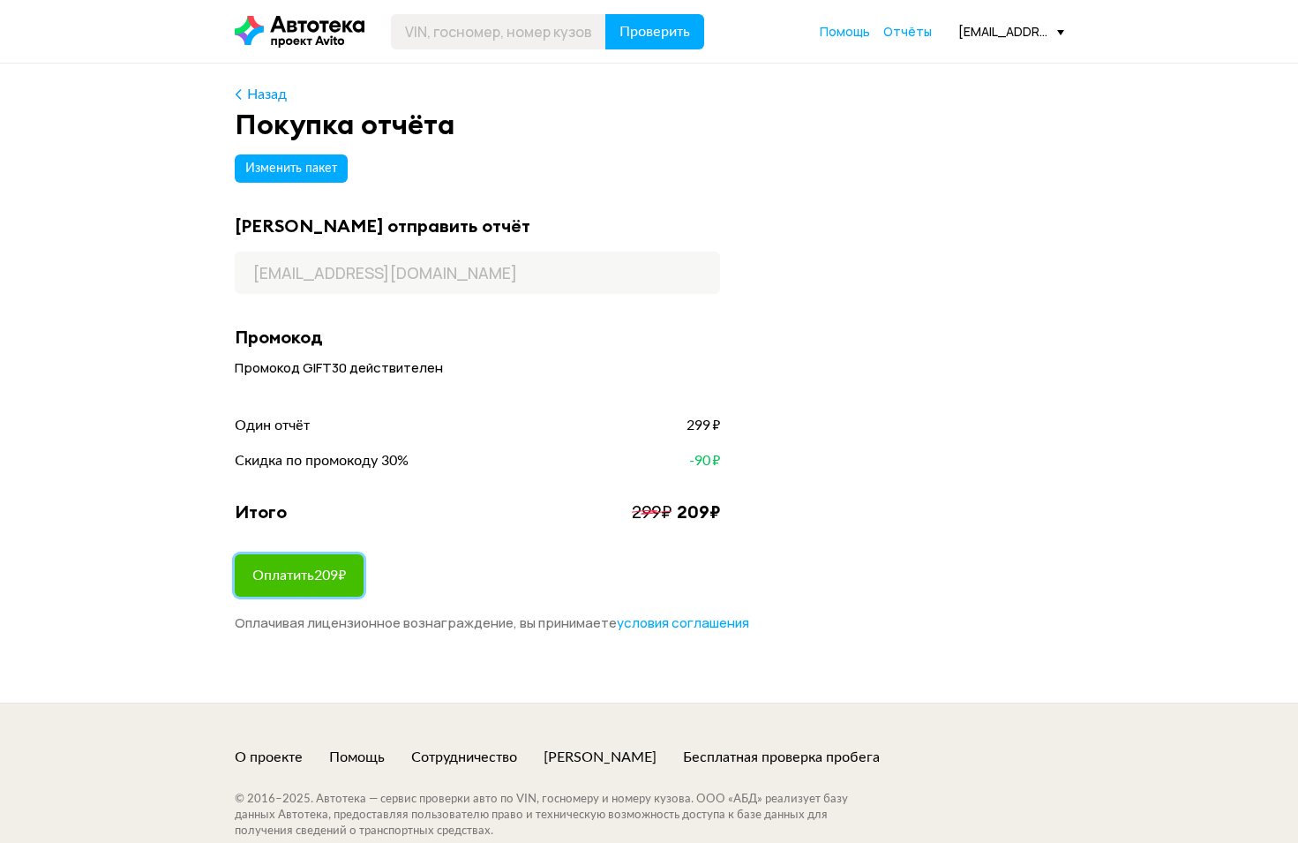
click at [319, 564] on button "Оплатить 209 ₽" at bounding box center [299, 575] width 129 height 42
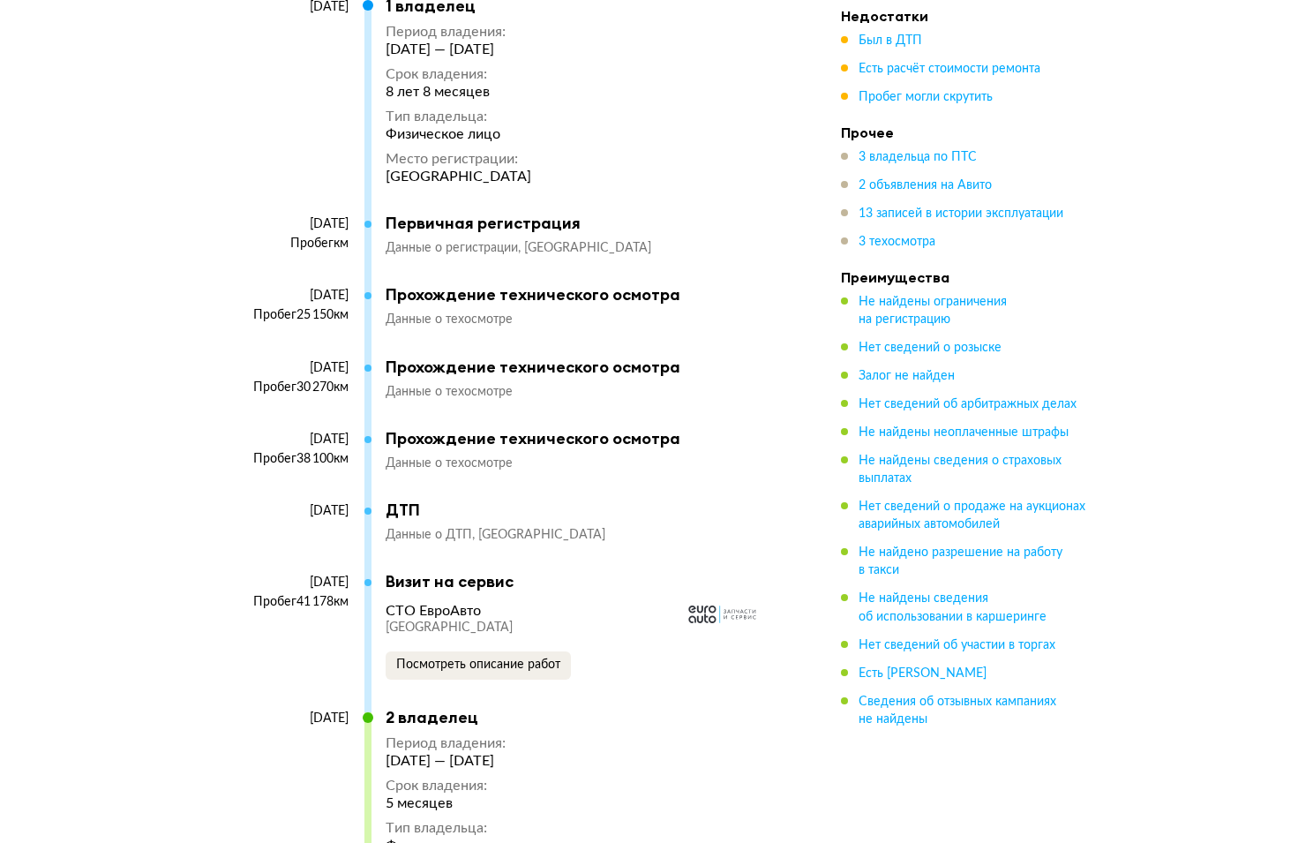
scroll to position [5515, 0]
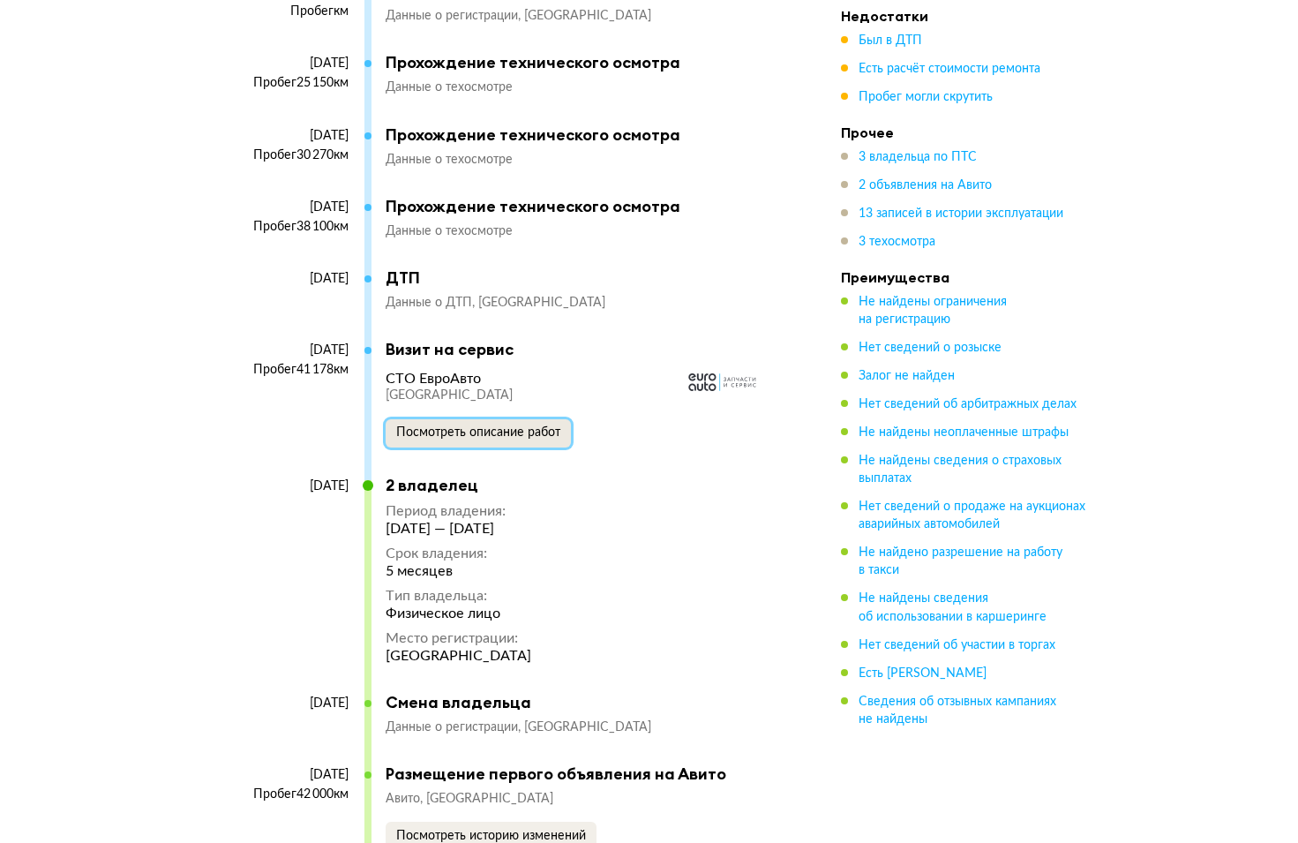
click at [509, 430] on span "Посмотреть описание работ" at bounding box center [478, 432] width 164 height 12
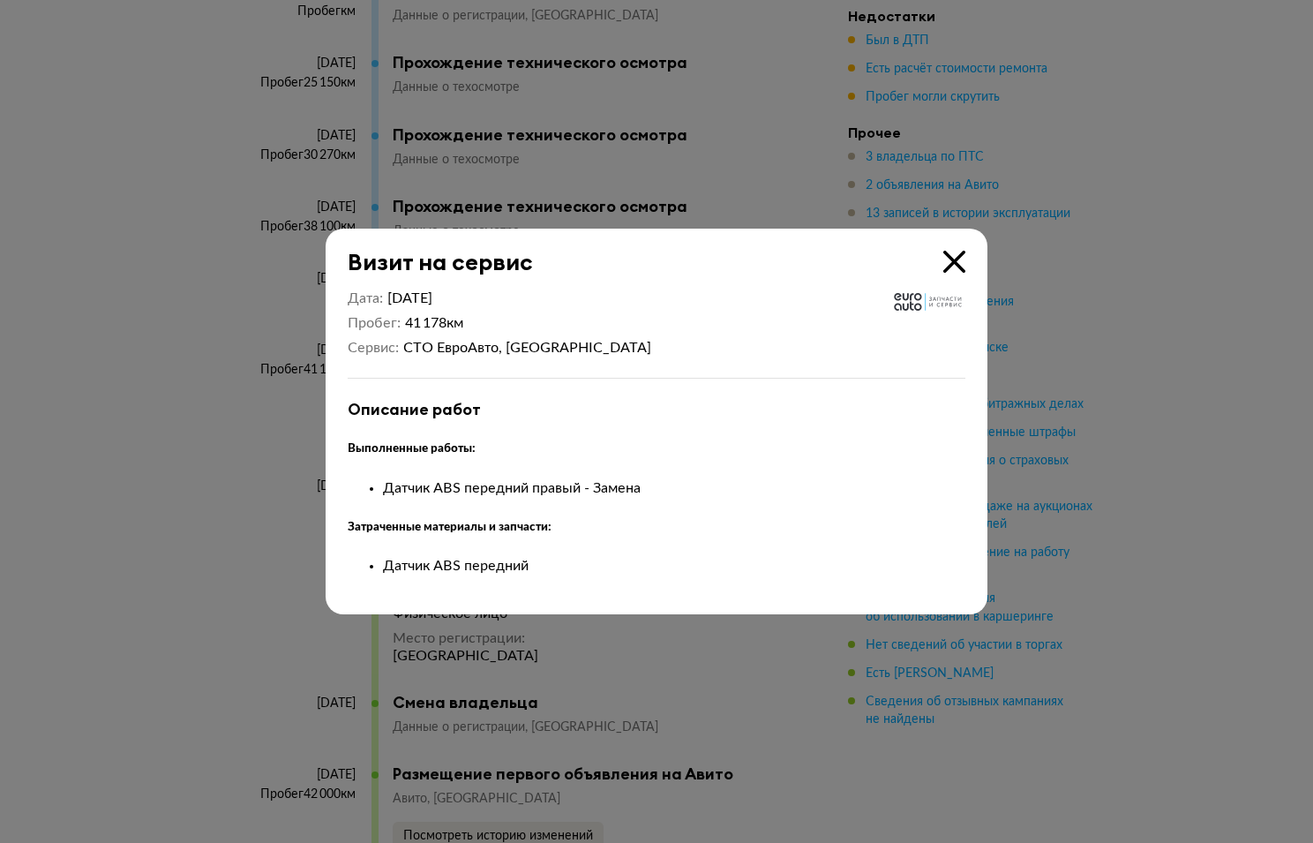
click at [950, 260] on icon at bounding box center [955, 262] width 22 height 22
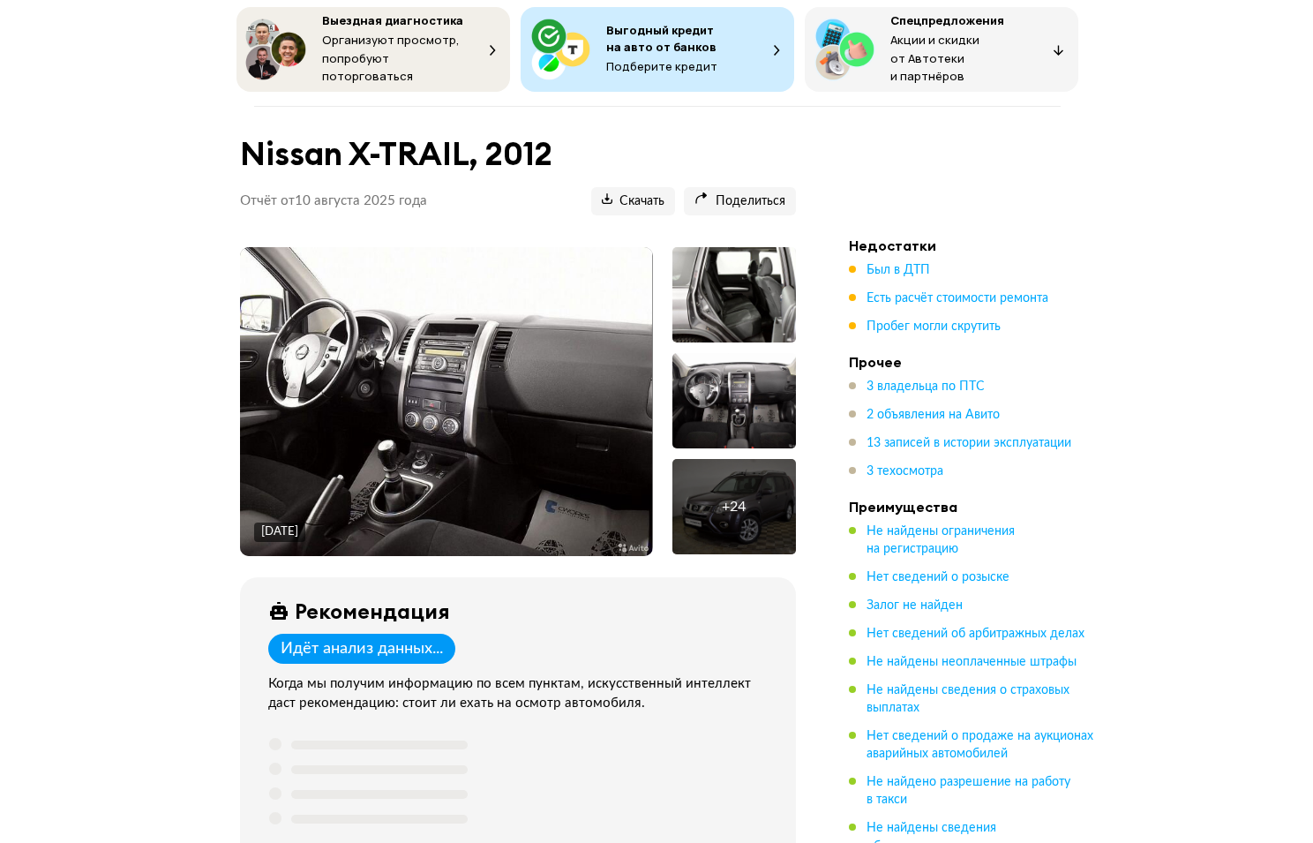
scroll to position [0, 0]
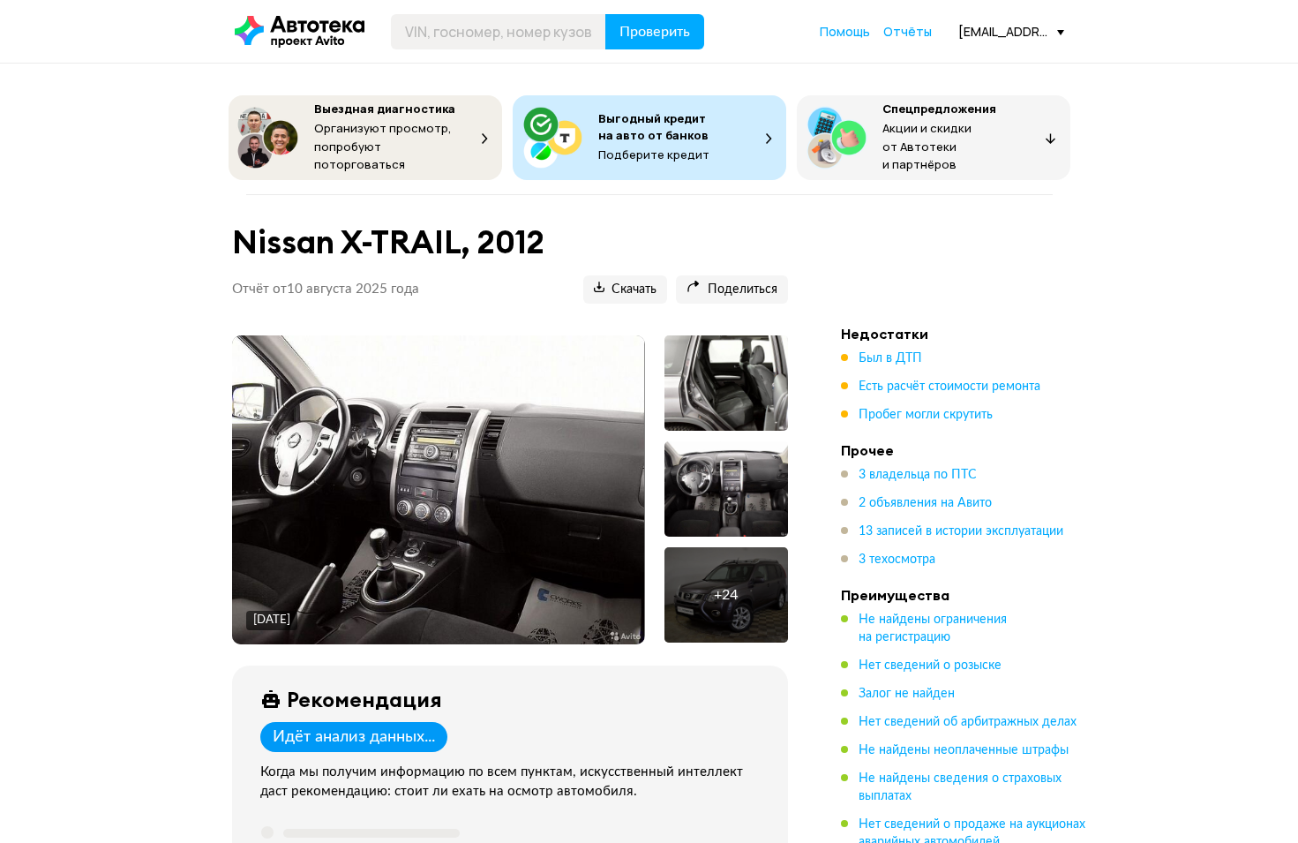
click at [751, 576] on div "+ 24" at bounding box center [727, 594] width 124 height 95
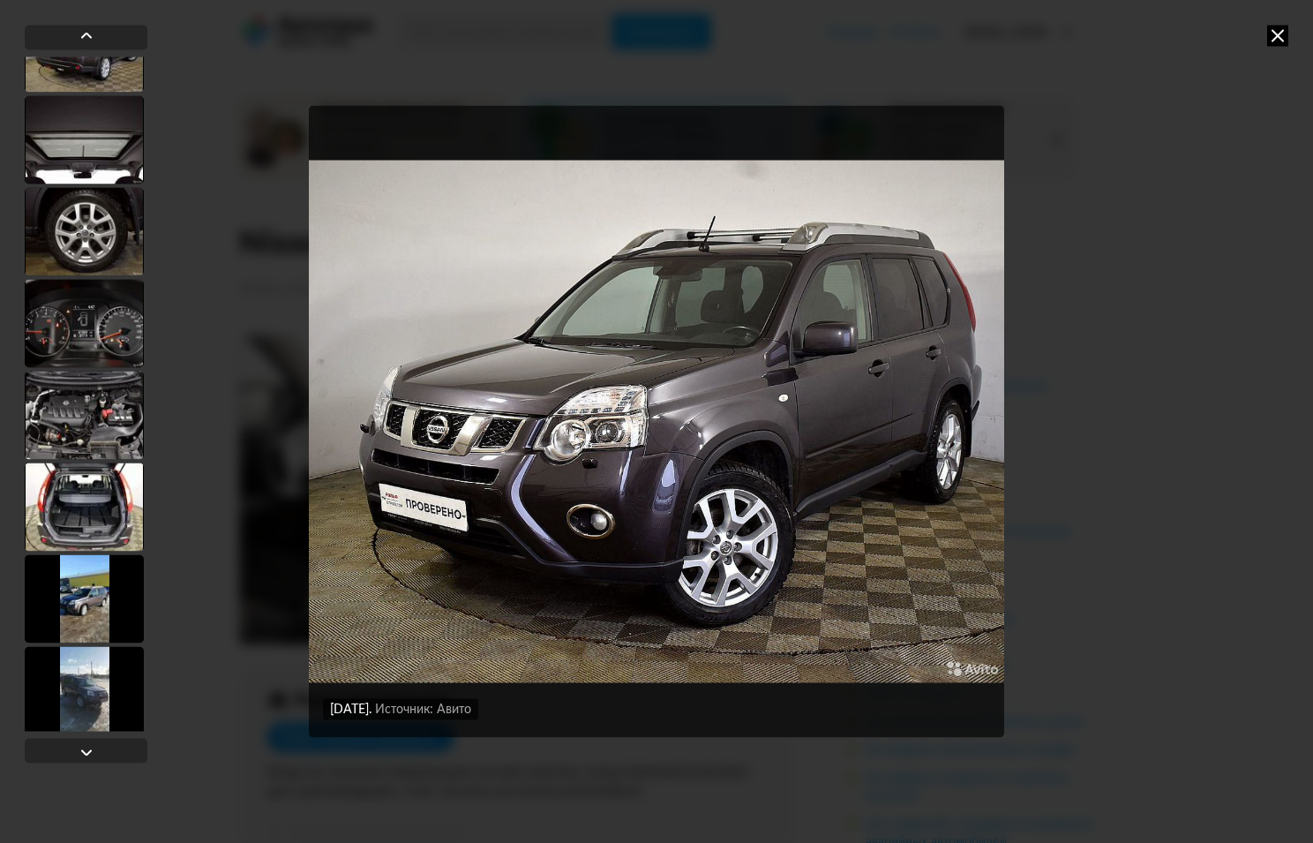
scroll to position [667, 0]
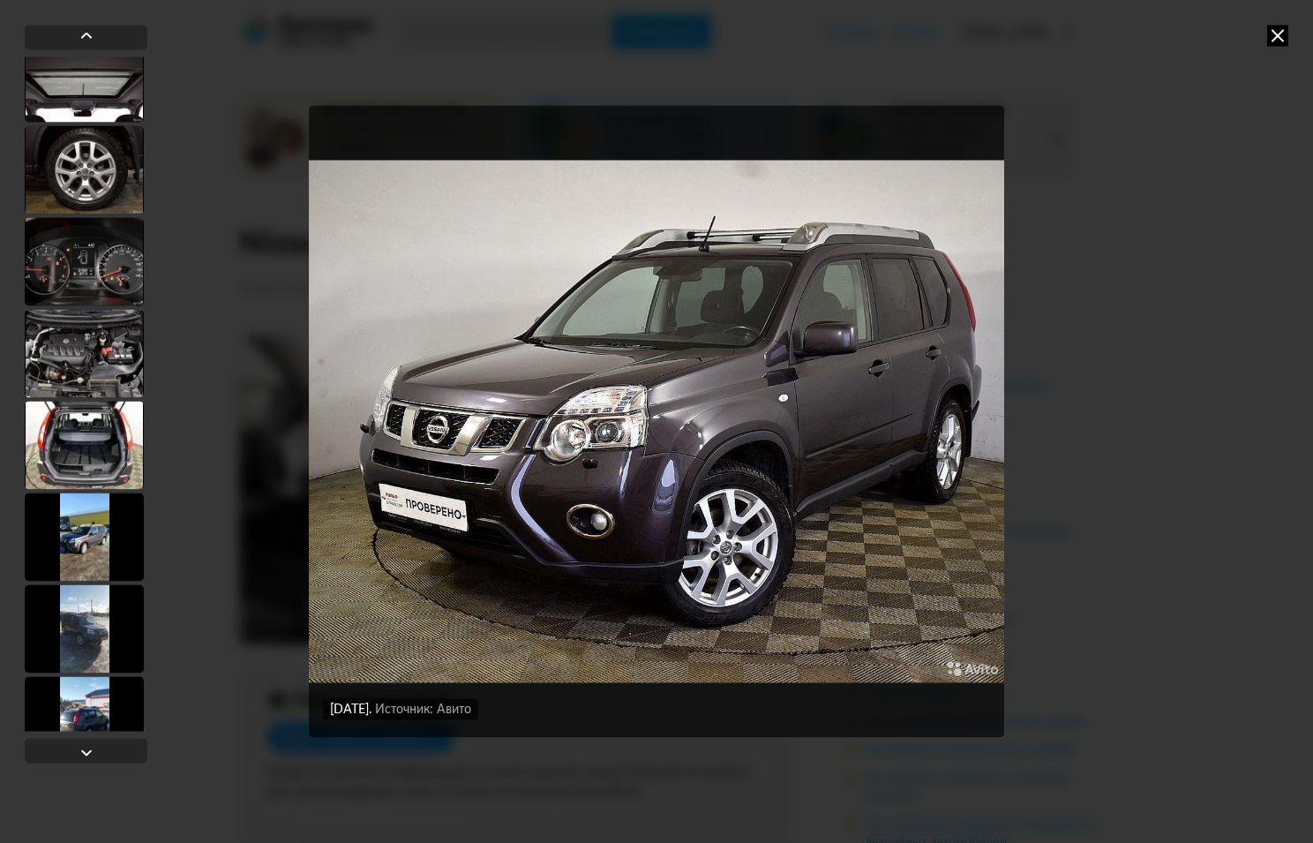
click at [98, 357] on div at bounding box center [84, 353] width 119 height 88
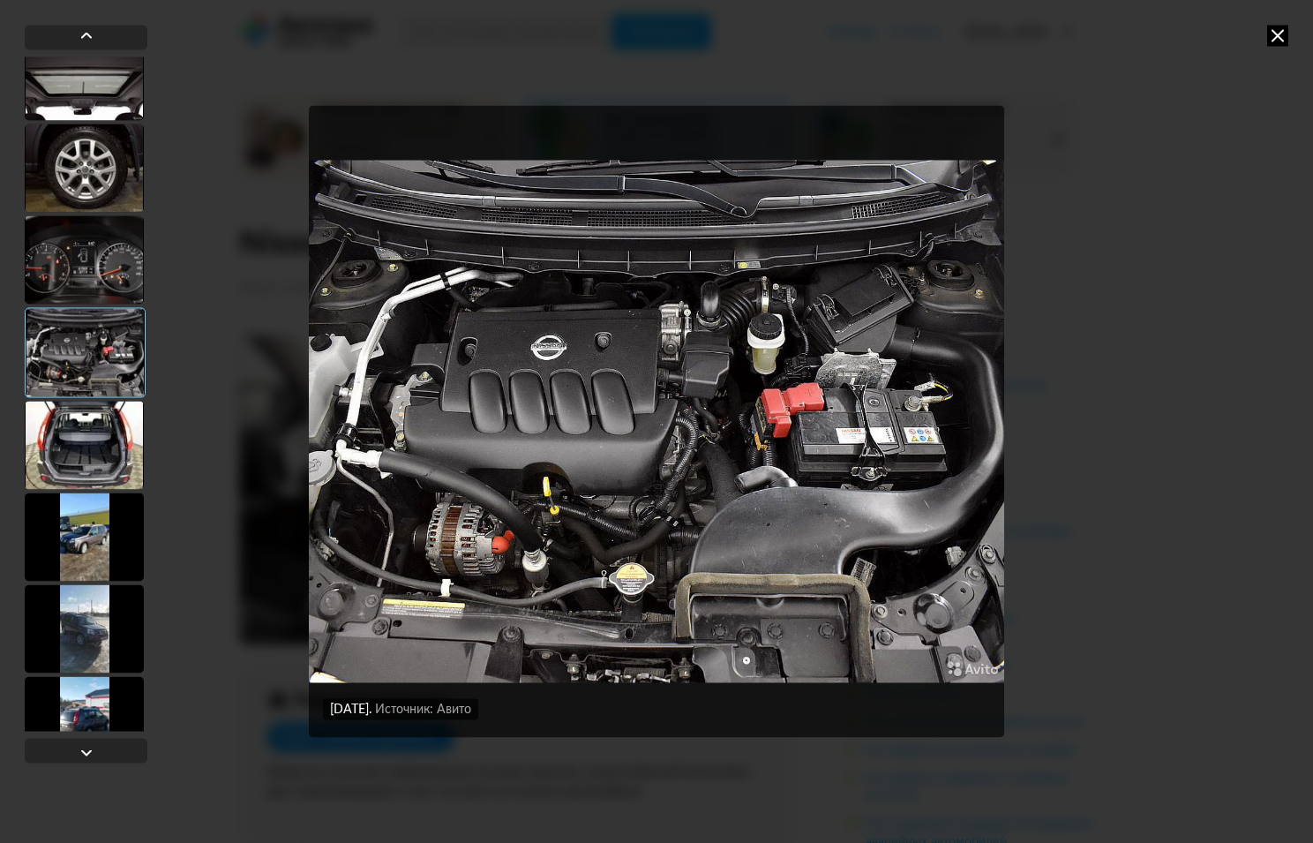
scroll to position [665, 0]
click at [86, 442] on div at bounding box center [84, 446] width 119 height 88
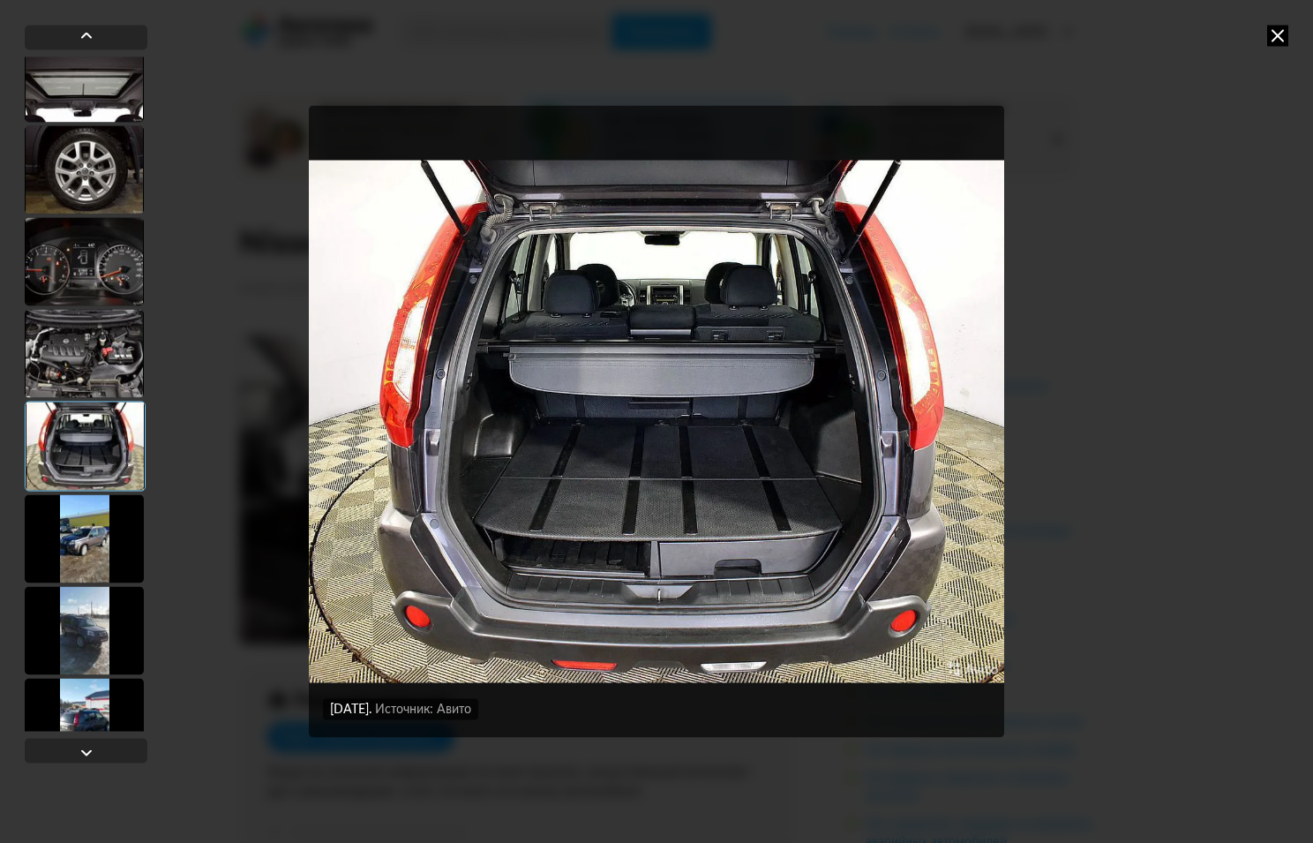
click at [87, 380] on div at bounding box center [84, 353] width 119 height 88
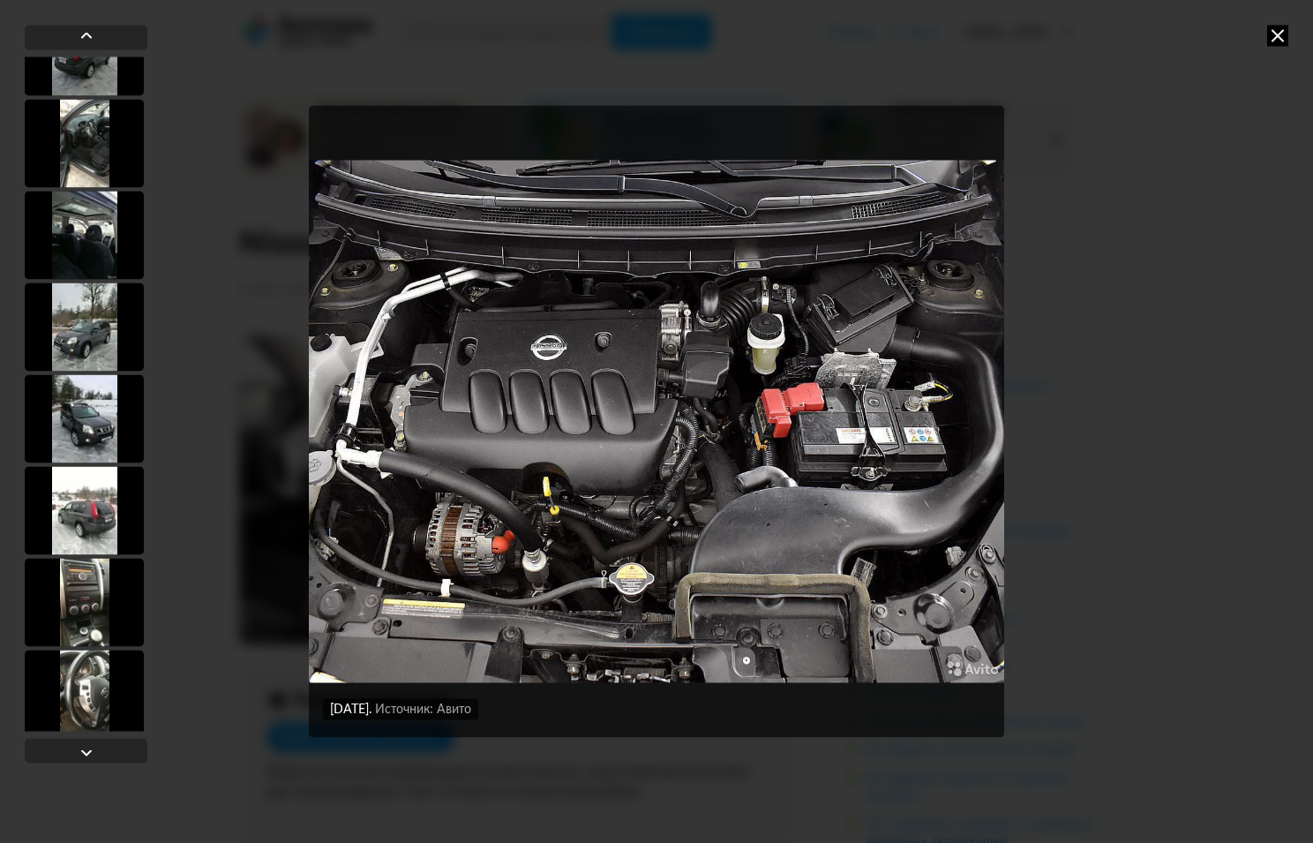
scroll to position [1821, 0]
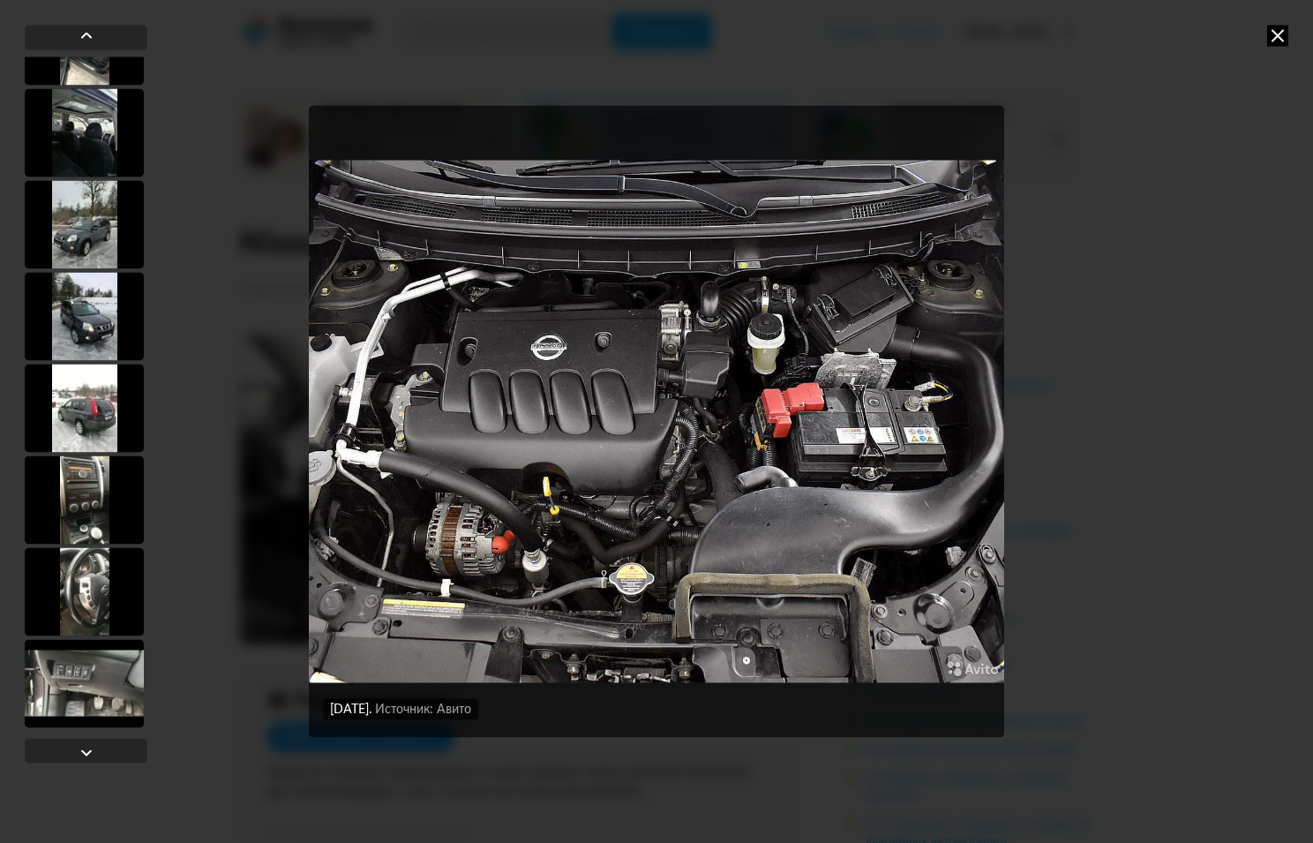
click at [92, 466] on div at bounding box center [84, 499] width 119 height 88
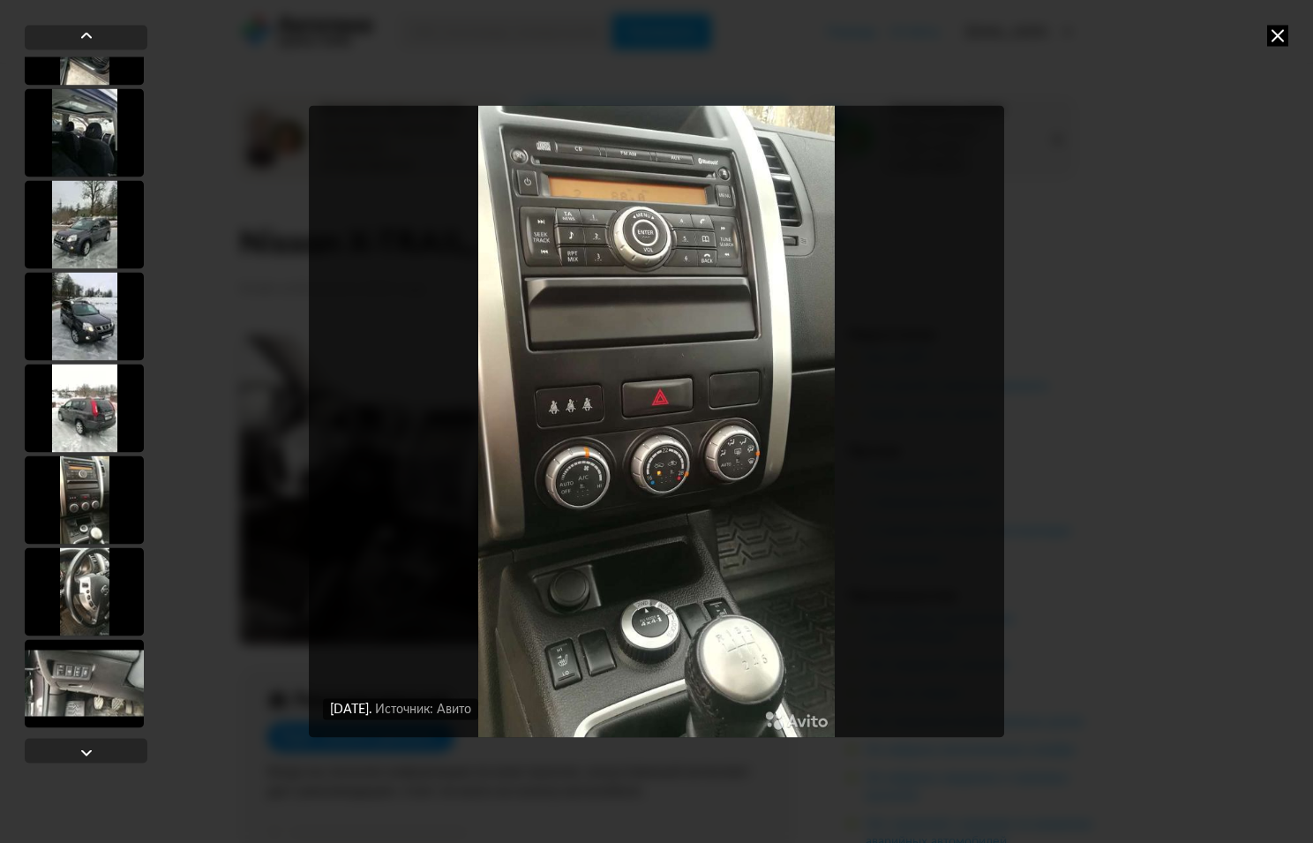
scroll to position [1819, 0]
click at [90, 553] on div at bounding box center [84, 591] width 119 height 88
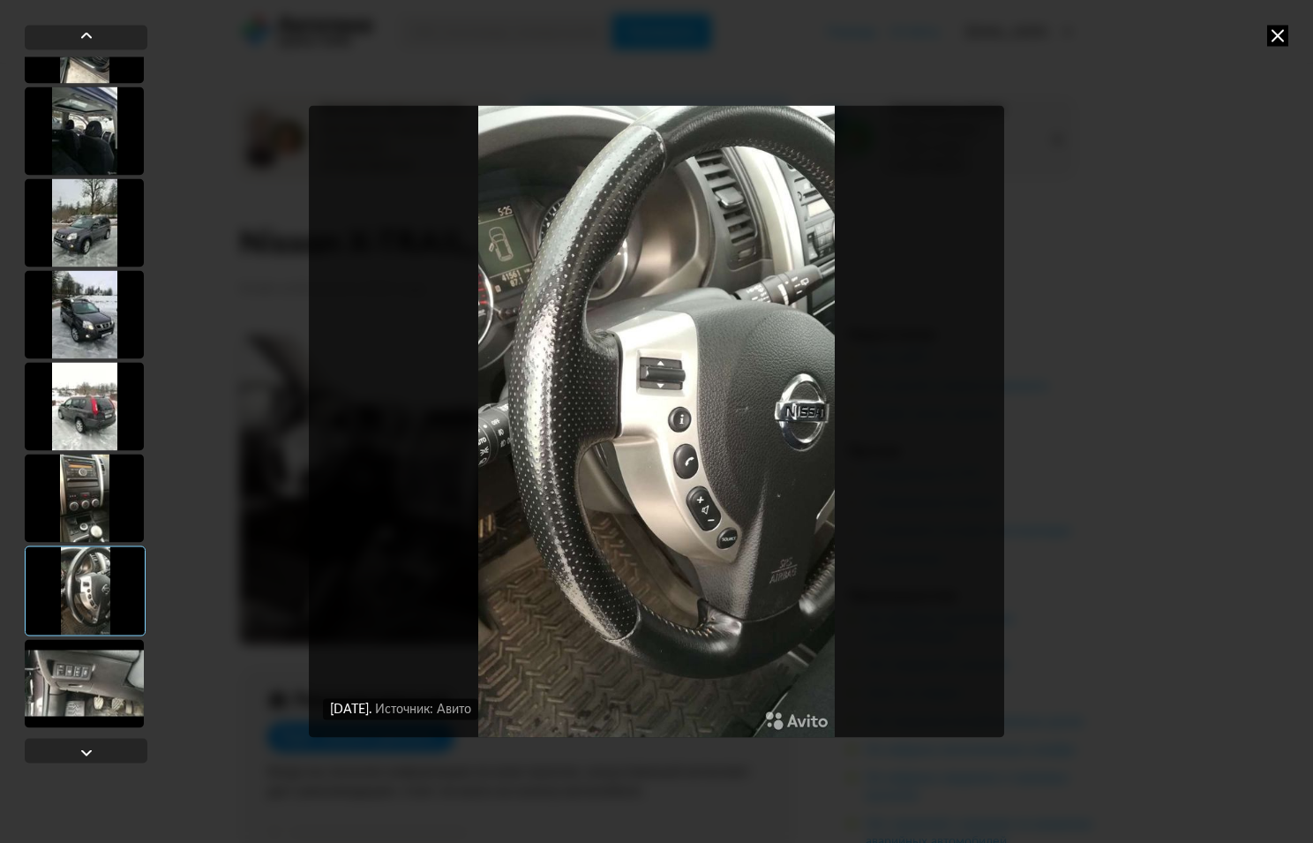
click at [104, 654] on div at bounding box center [84, 683] width 119 height 88
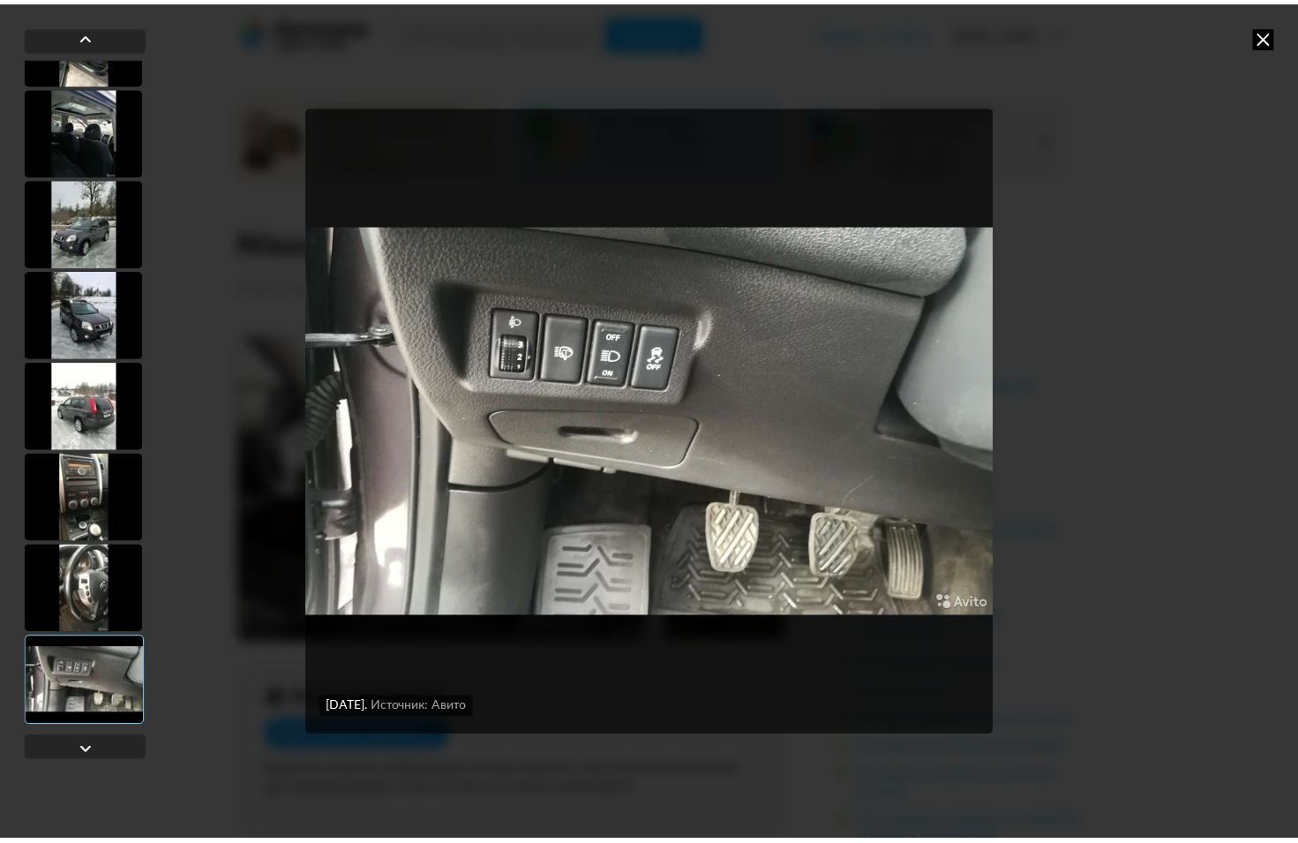
scroll to position [1821, 0]
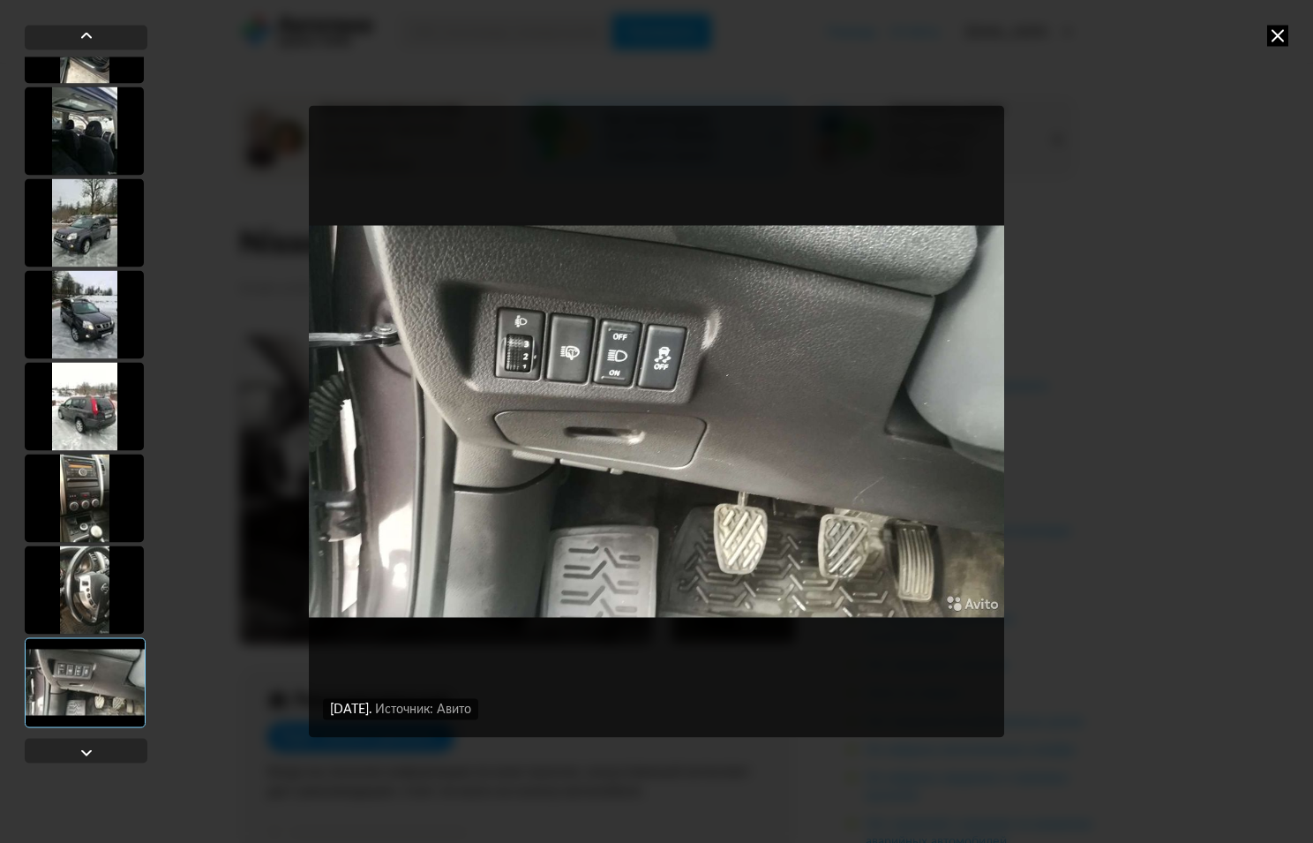
drag, startPoint x: 1286, startPoint y: 19, endPoint x: 1286, endPoint y: 32, distance: 13.2
click at [1286, 20] on div "[DATE] Источник: Авито [DATE] Источник: Авито [DATE] Источник: Авито [DATE] Ист…" at bounding box center [656, 421] width 1313 height 843
click at [1285, 39] on icon at bounding box center [1277, 35] width 21 height 21
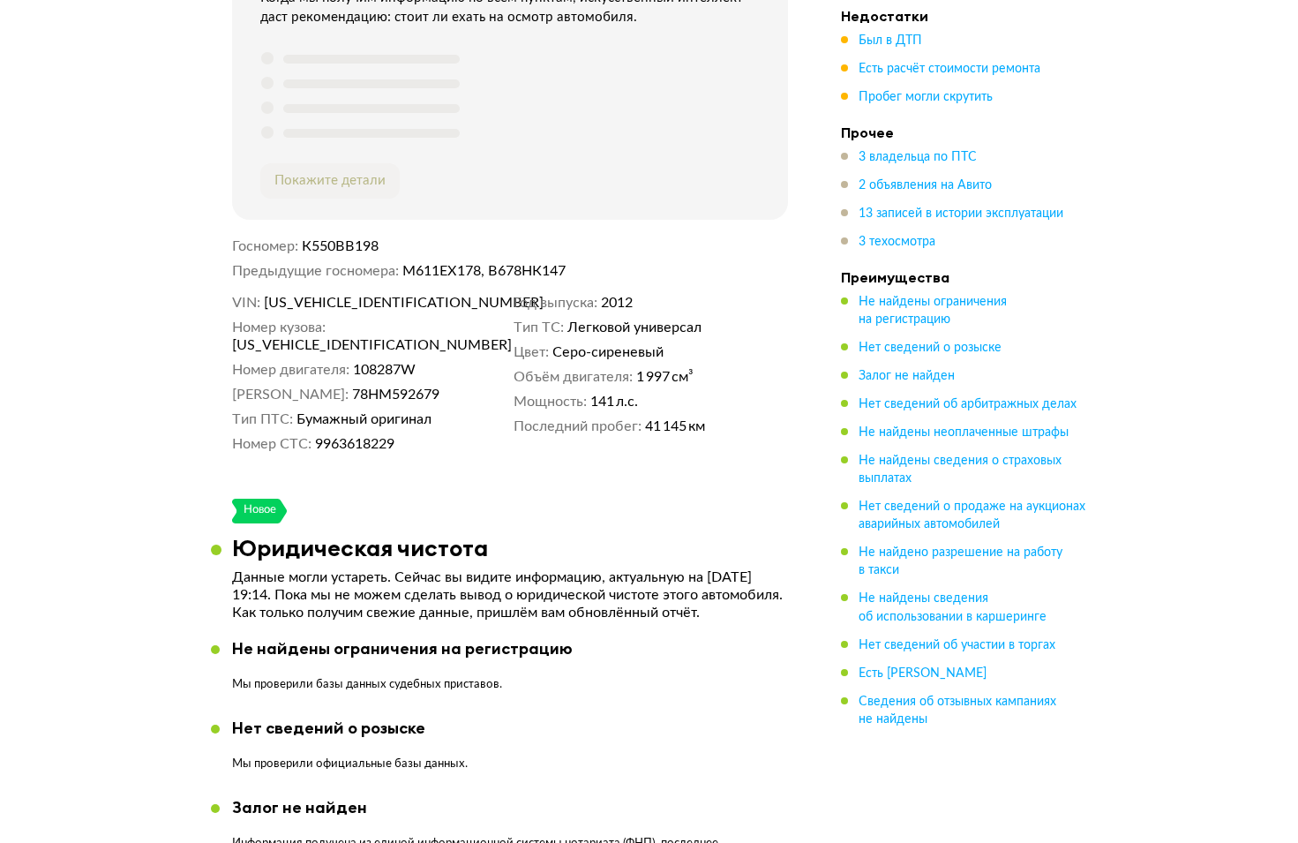
scroll to position [0, 0]
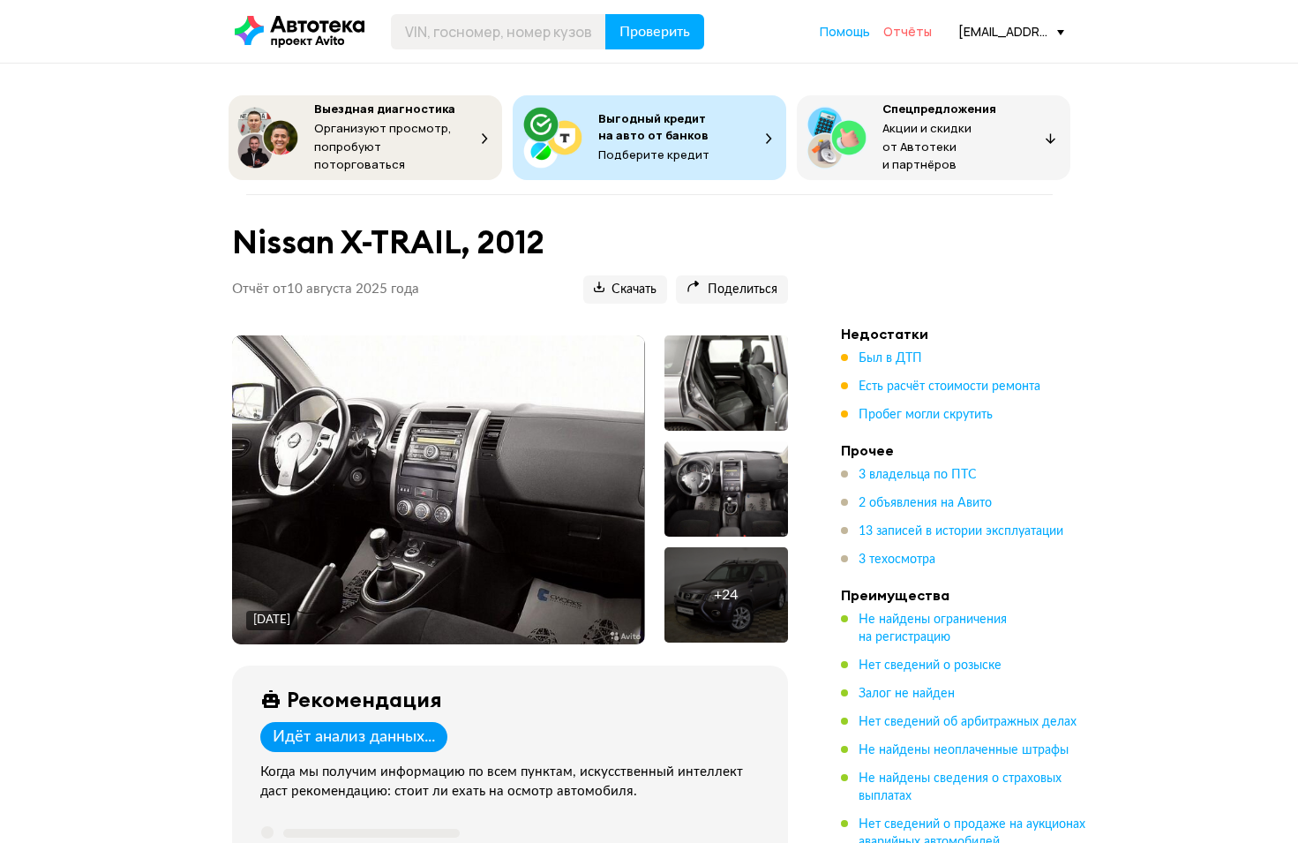
click at [917, 31] on span "Отчёты" at bounding box center [907, 31] width 49 height 17
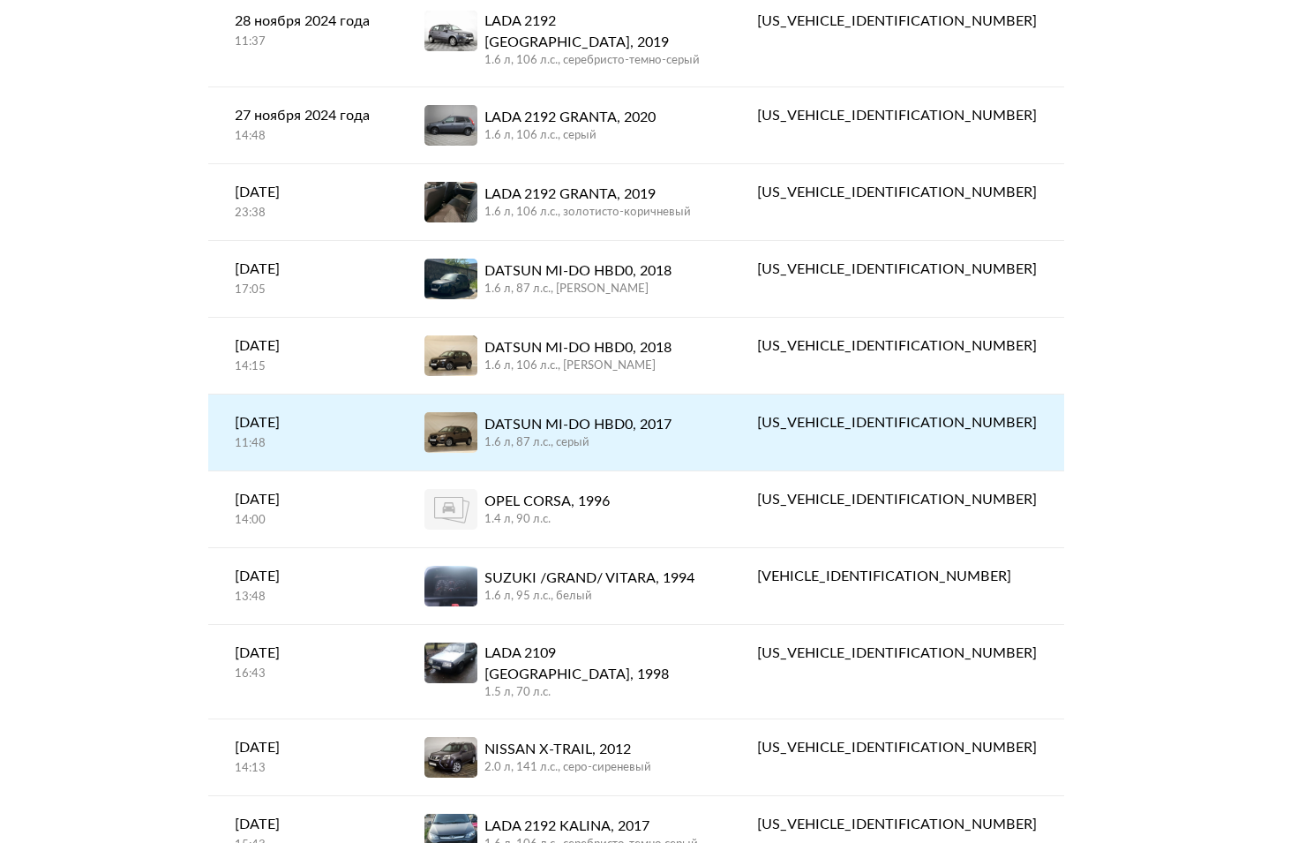
scroll to position [810, 0]
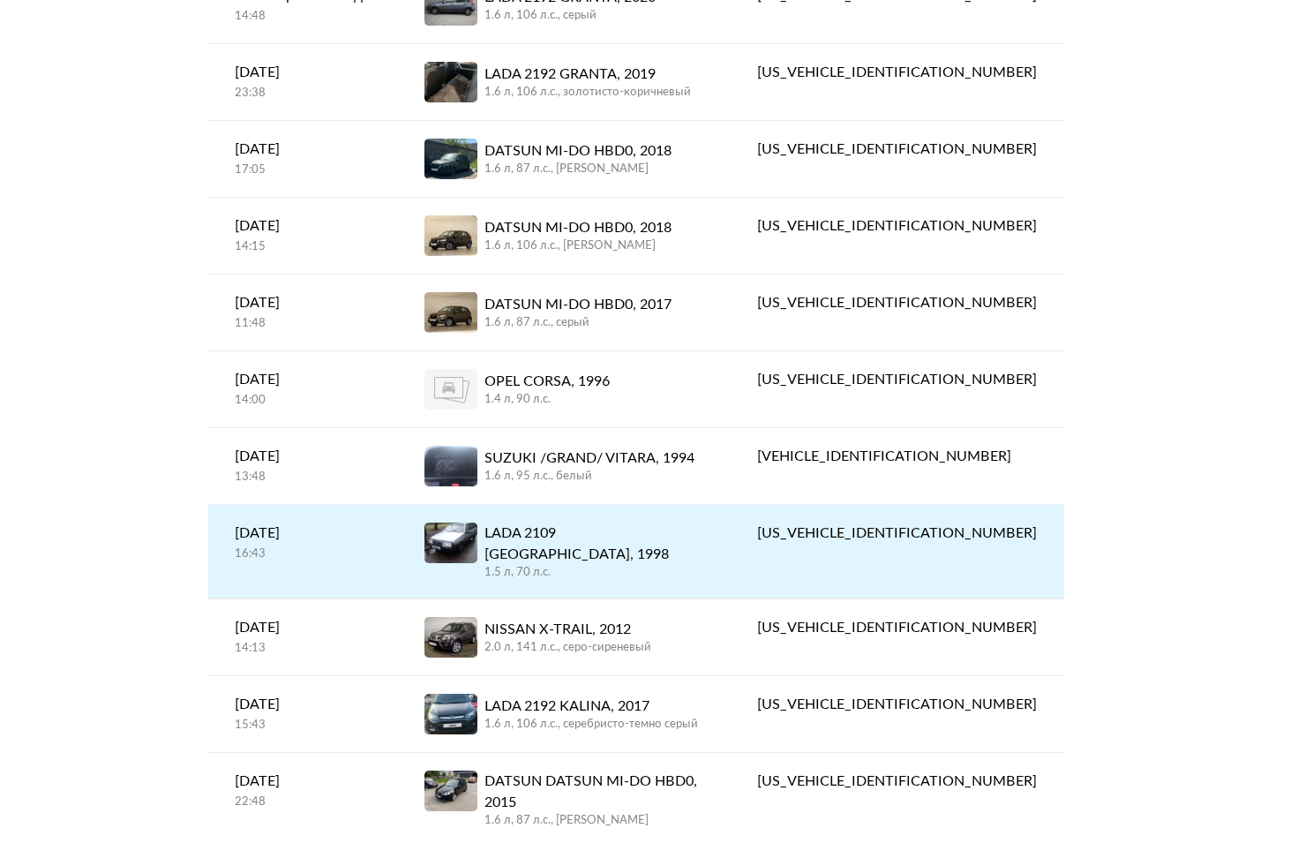
click at [704, 523] on div "LADA 2109 [GEOGRAPHIC_DATA], 1998 1.5 л, 70 л.c." at bounding box center [565, 552] width 280 height 58
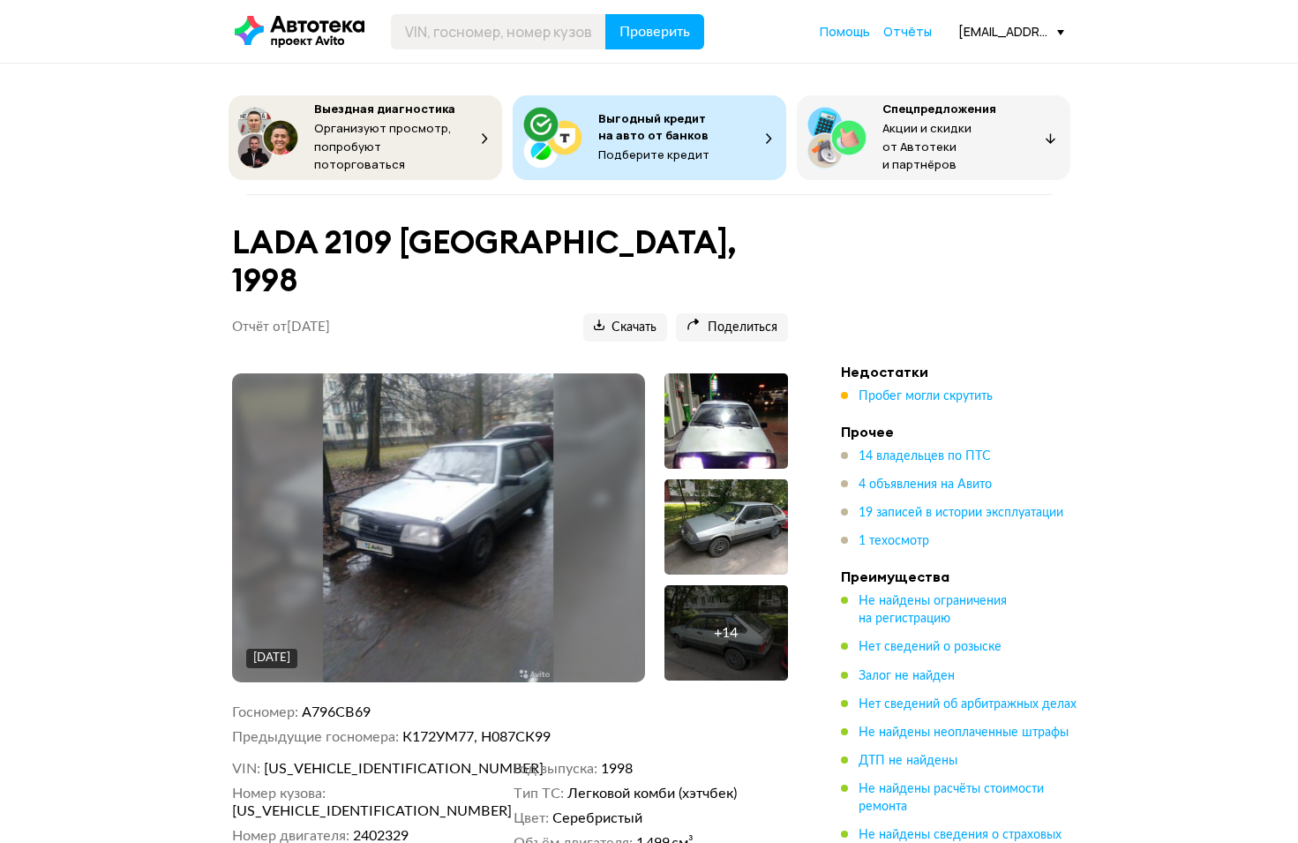
click at [478, 455] on img at bounding box center [438, 527] width 230 height 309
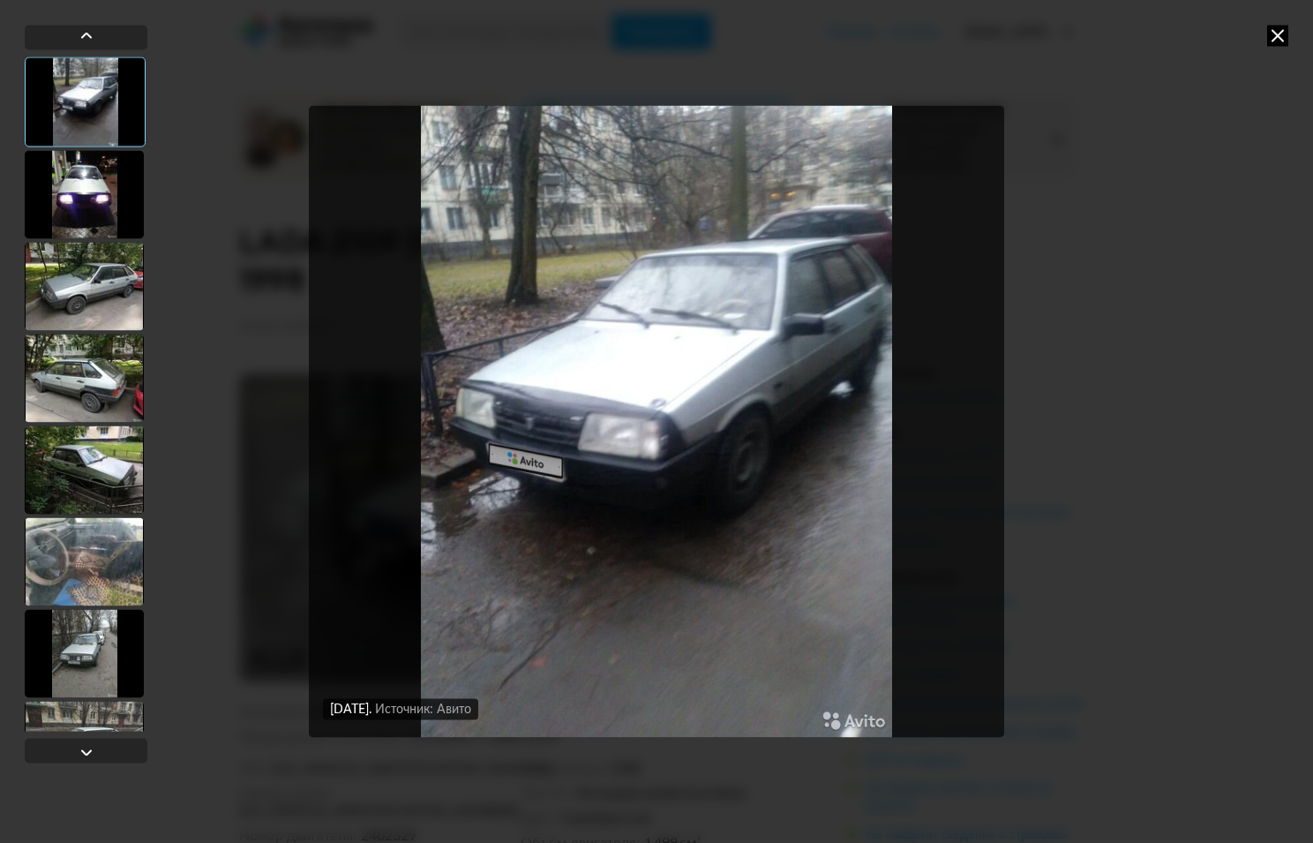
click at [90, 184] on div at bounding box center [84, 194] width 119 height 88
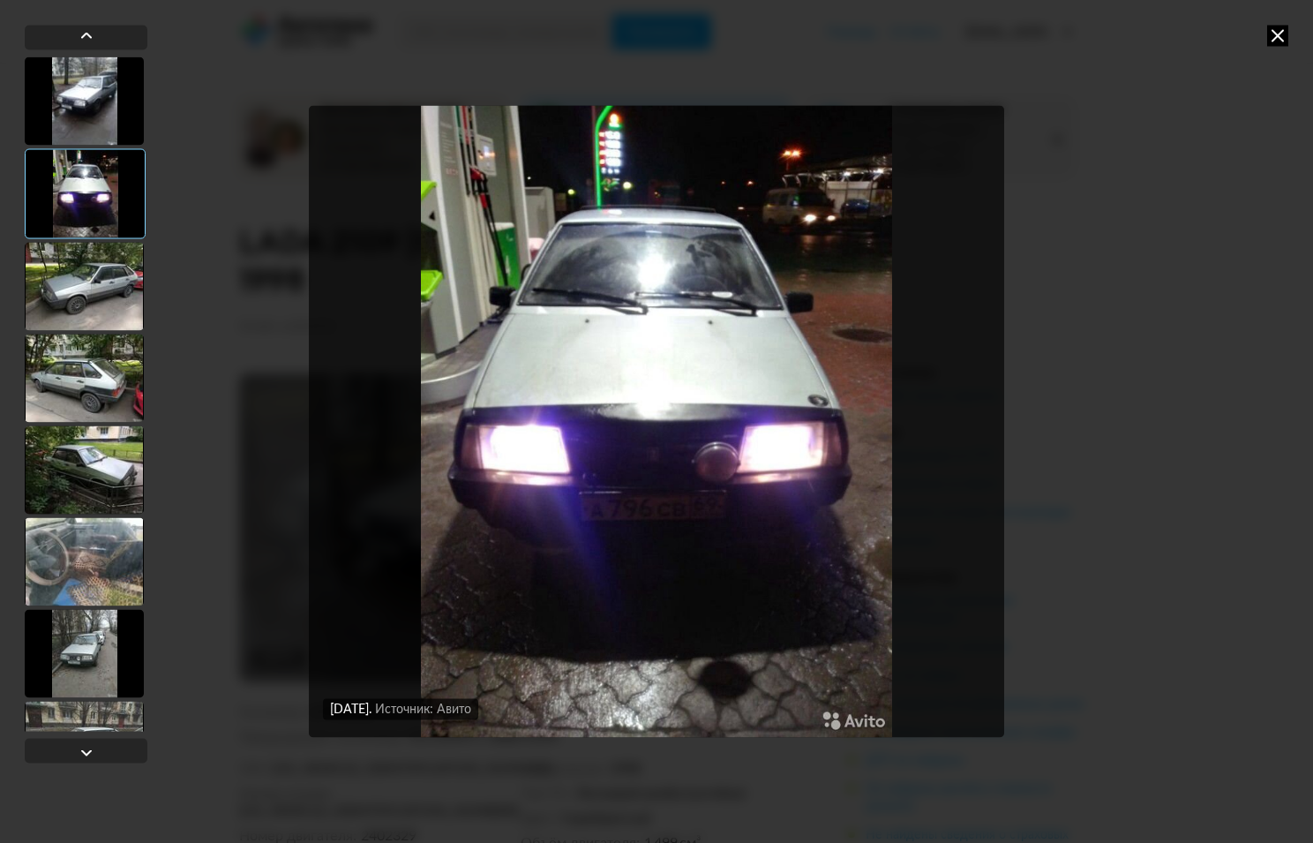
click at [94, 133] on div at bounding box center [84, 100] width 119 height 88
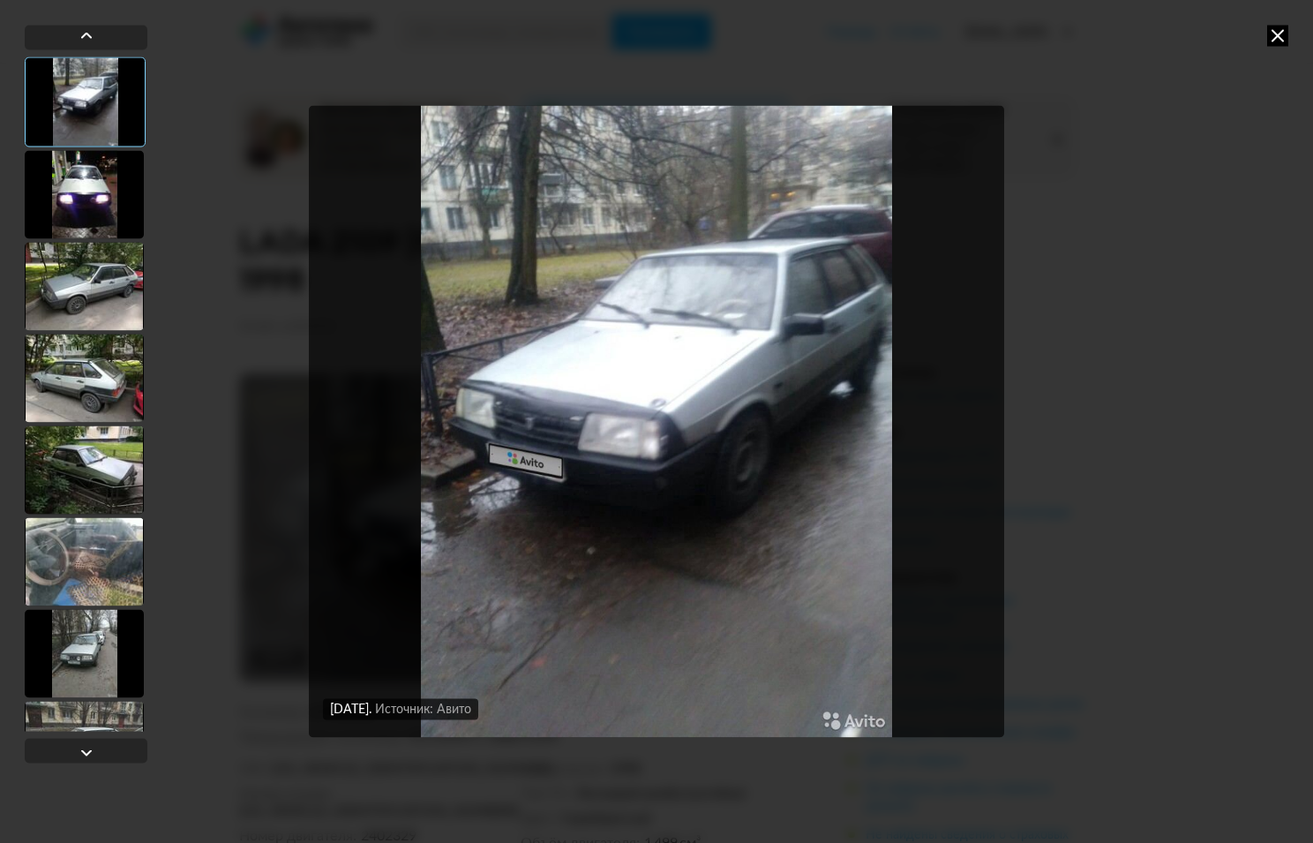
click at [87, 192] on div at bounding box center [84, 194] width 119 height 88
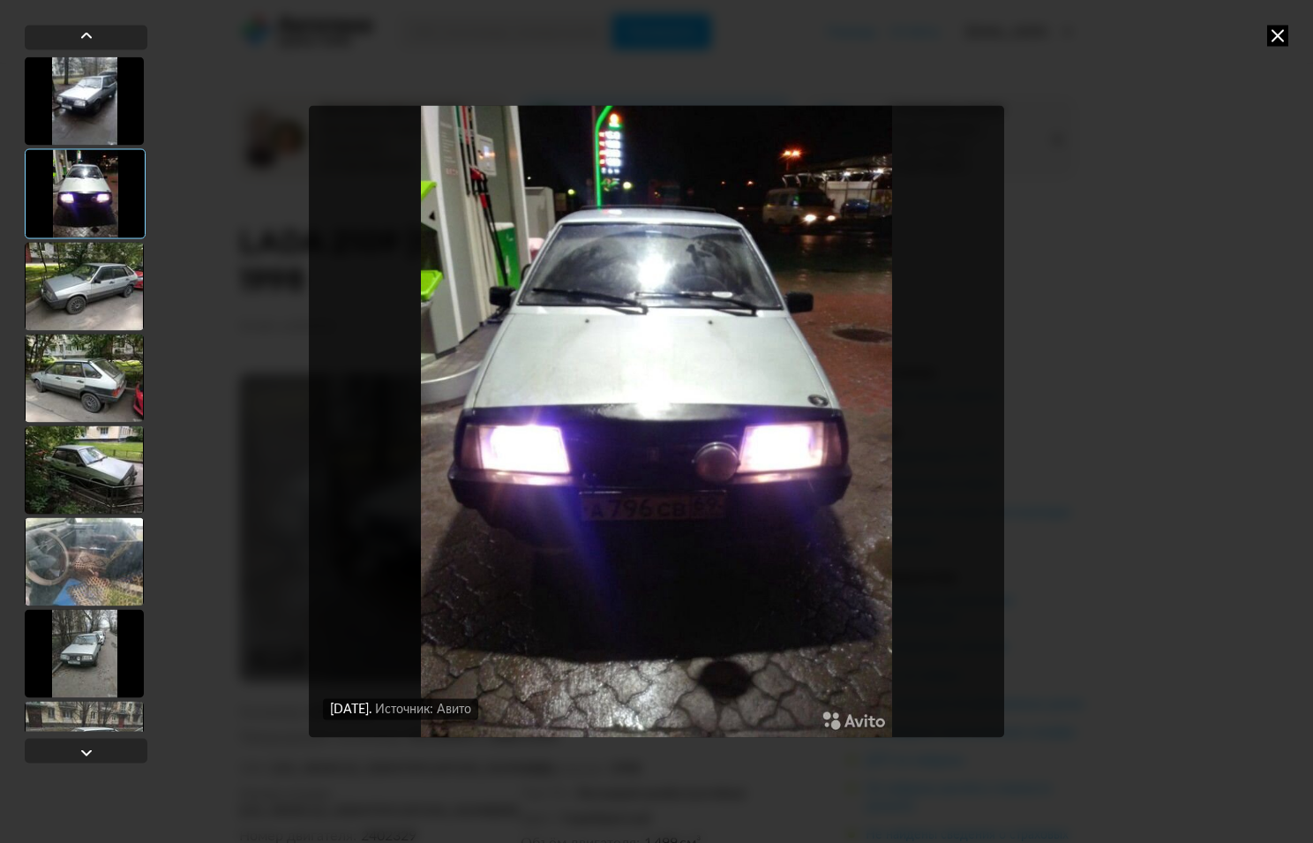
click at [96, 255] on div at bounding box center [84, 286] width 119 height 88
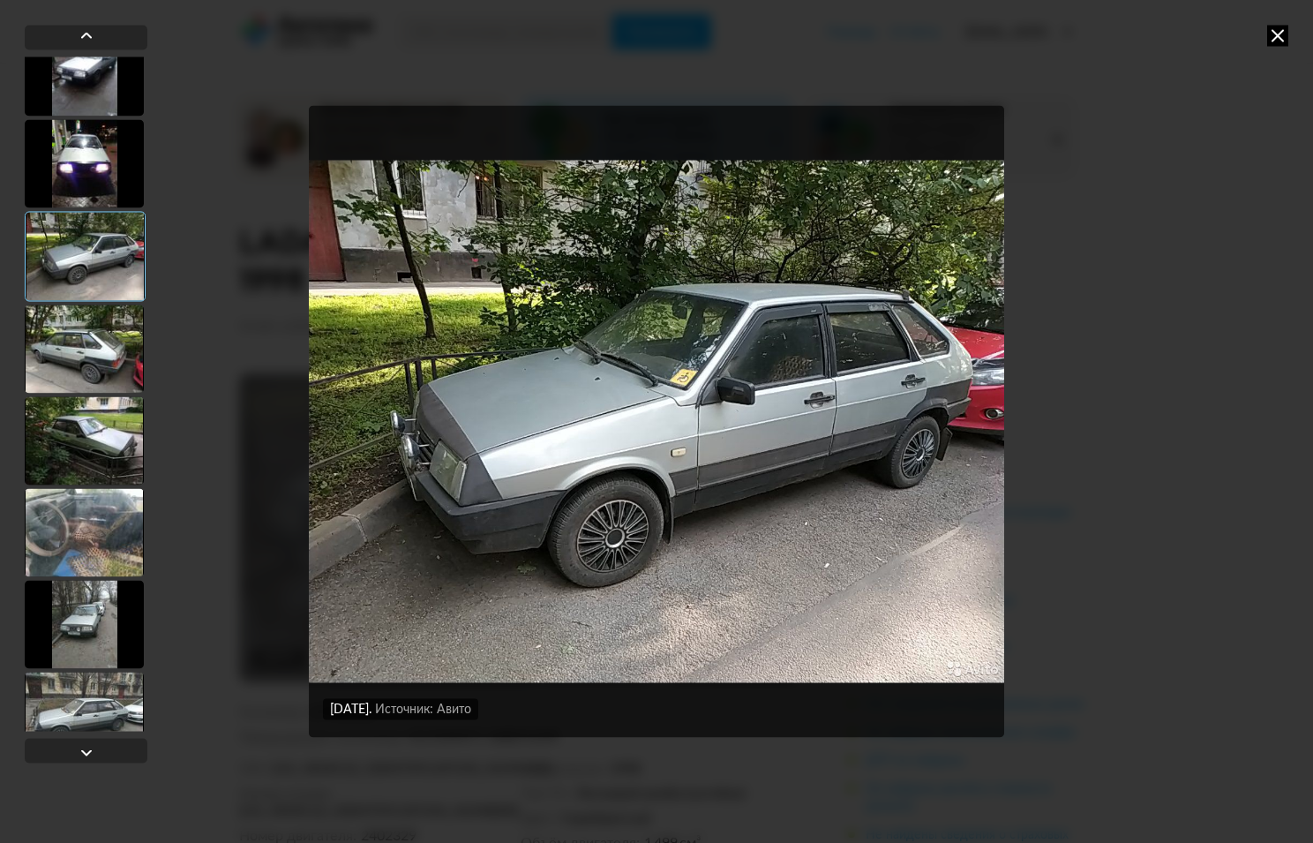
scroll to position [74, 0]
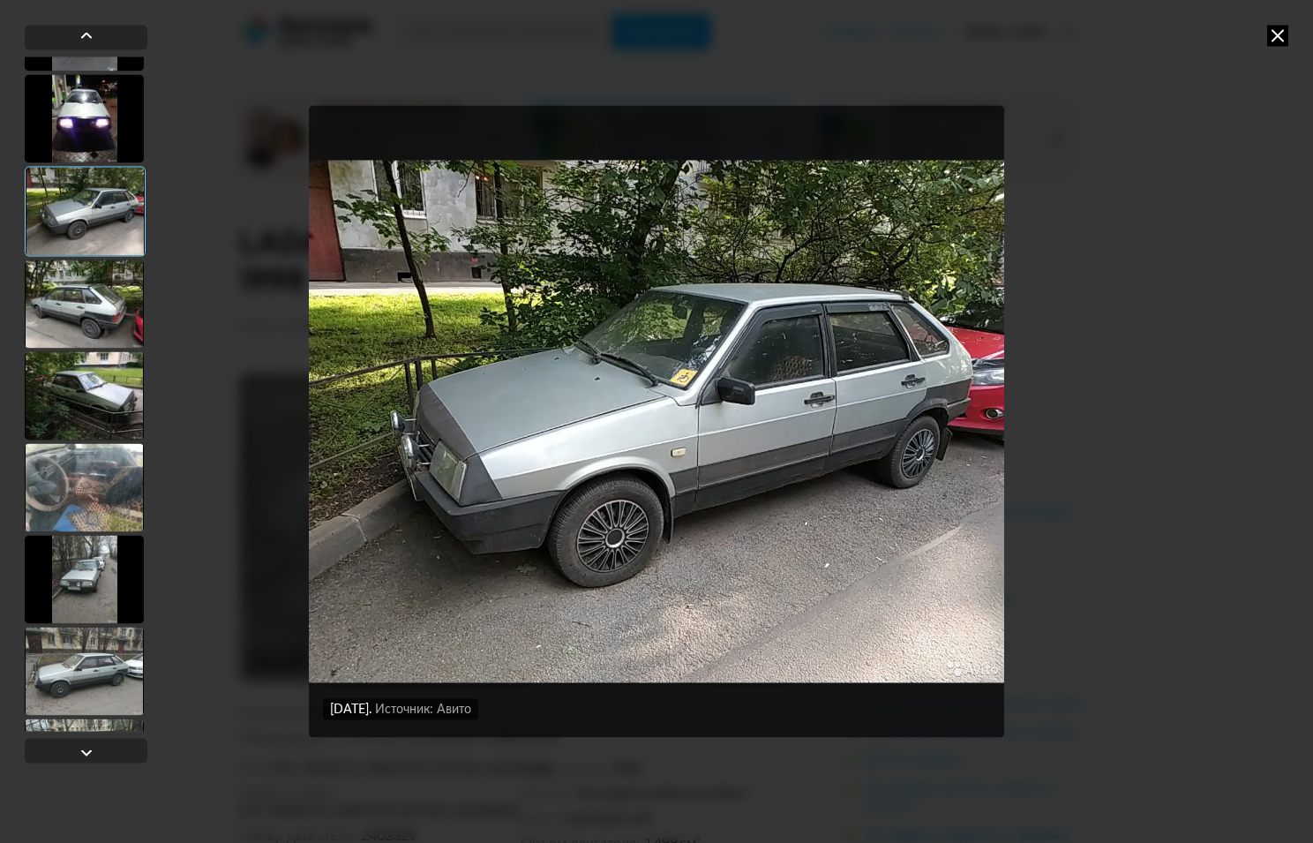
click at [98, 298] on div at bounding box center [84, 303] width 119 height 88
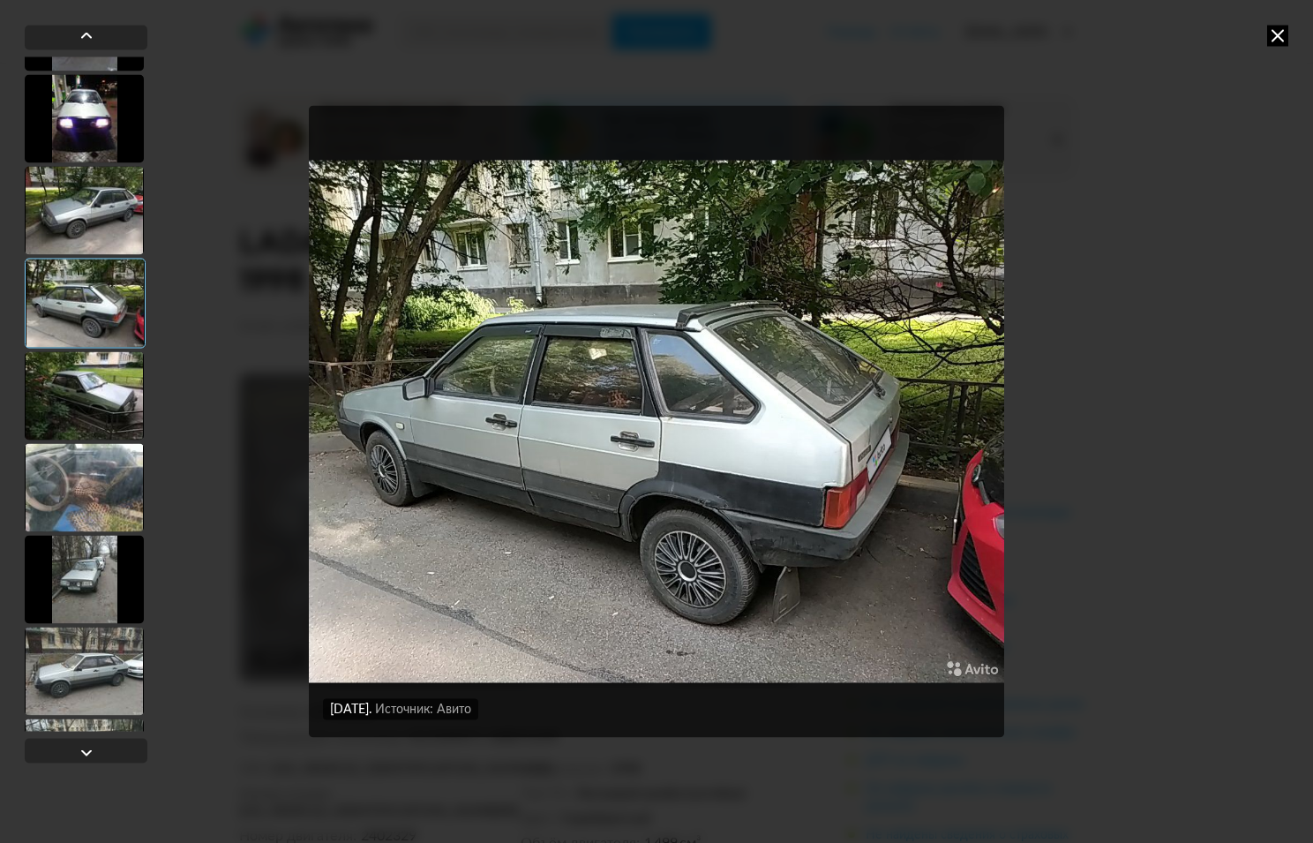
click at [81, 376] on div at bounding box center [84, 395] width 119 height 88
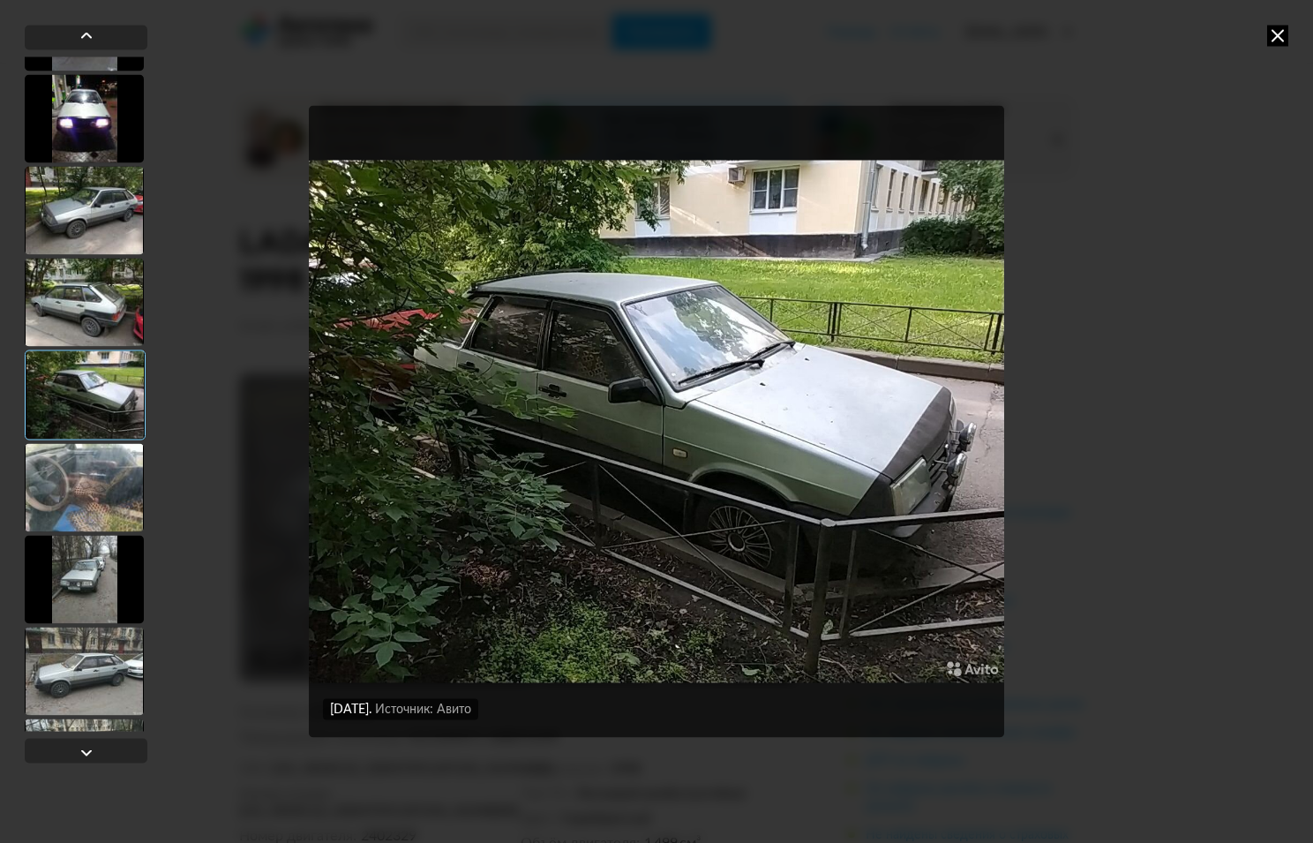
click at [97, 474] on div at bounding box center [84, 487] width 119 height 88
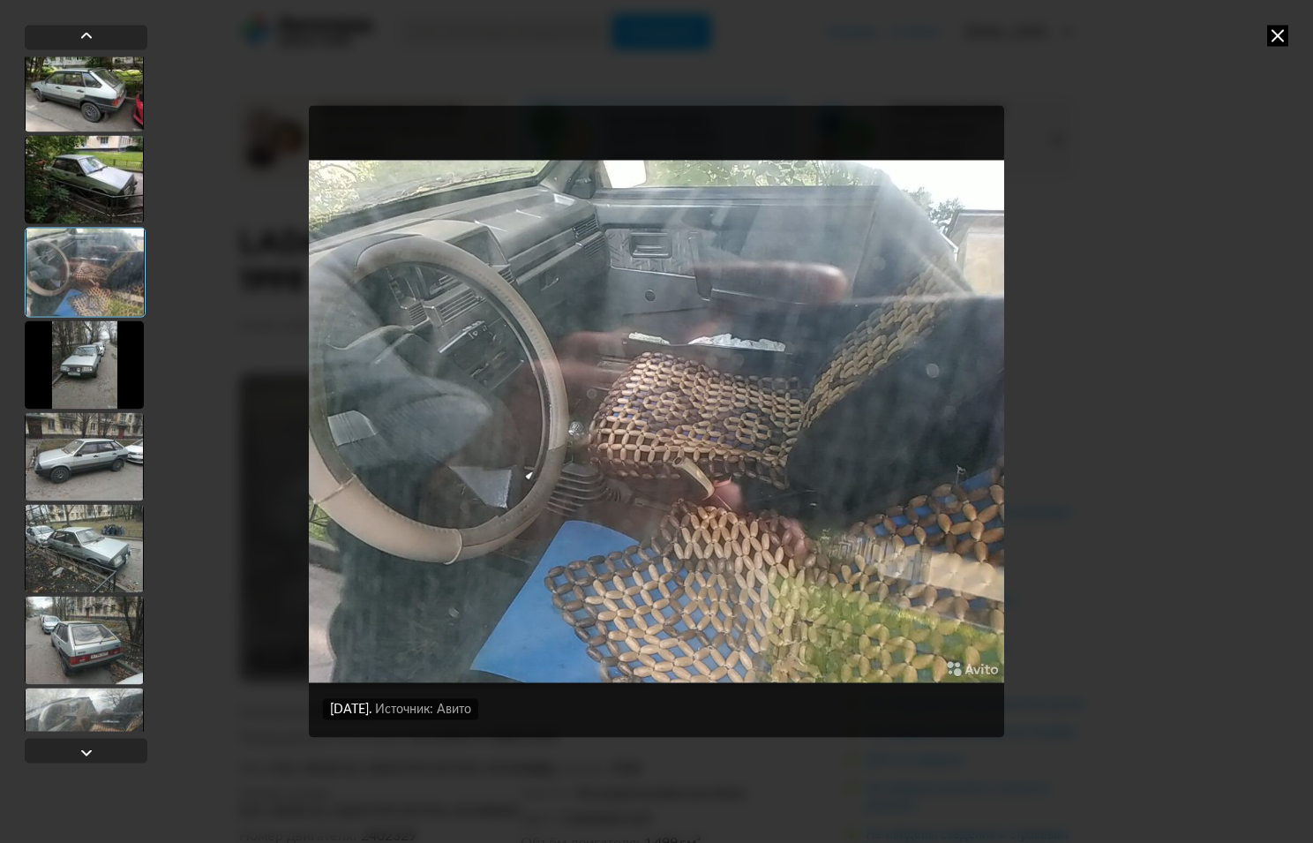
scroll to position [297, 0]
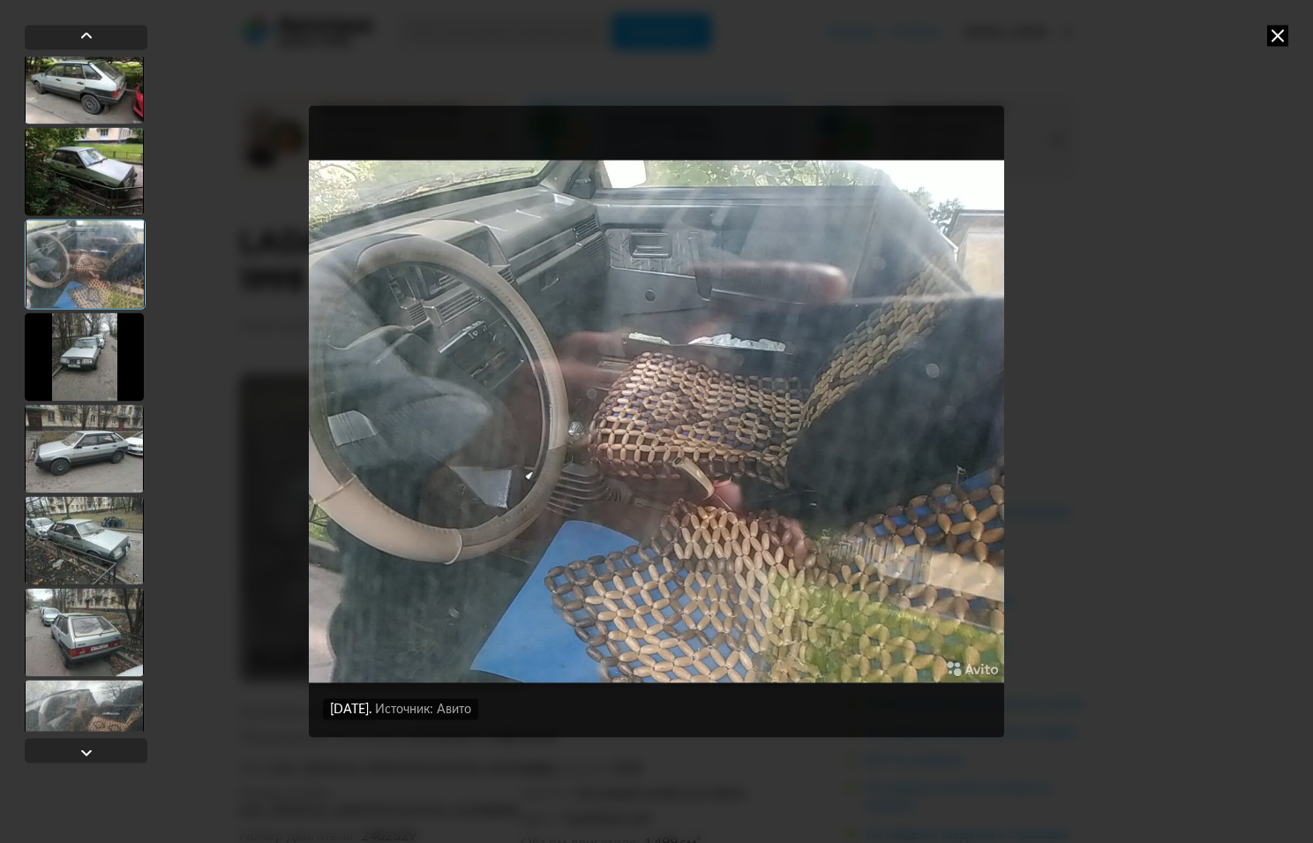
click at [91, 357] on div at bounding box center [84, 356] width 119 height 88
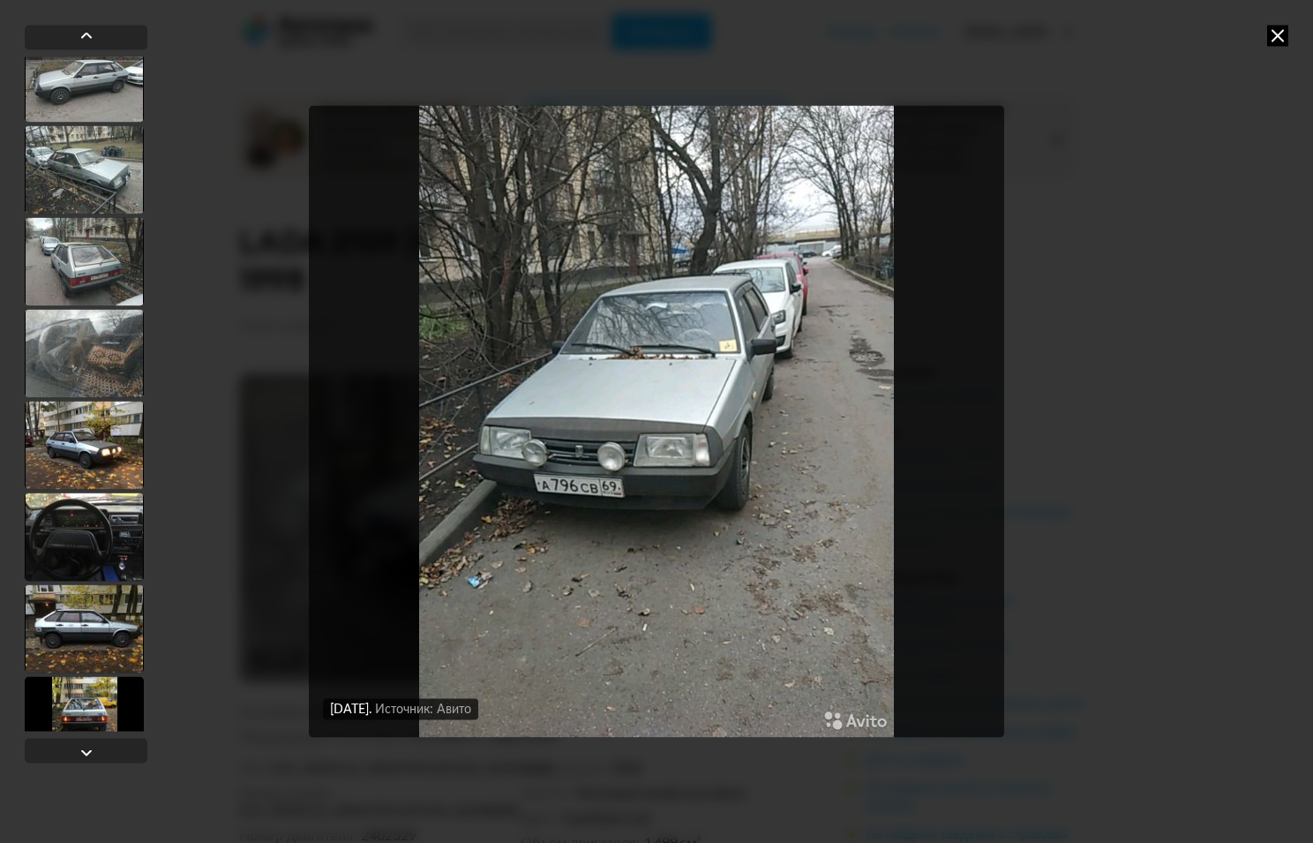
scroll to position [903, 0]
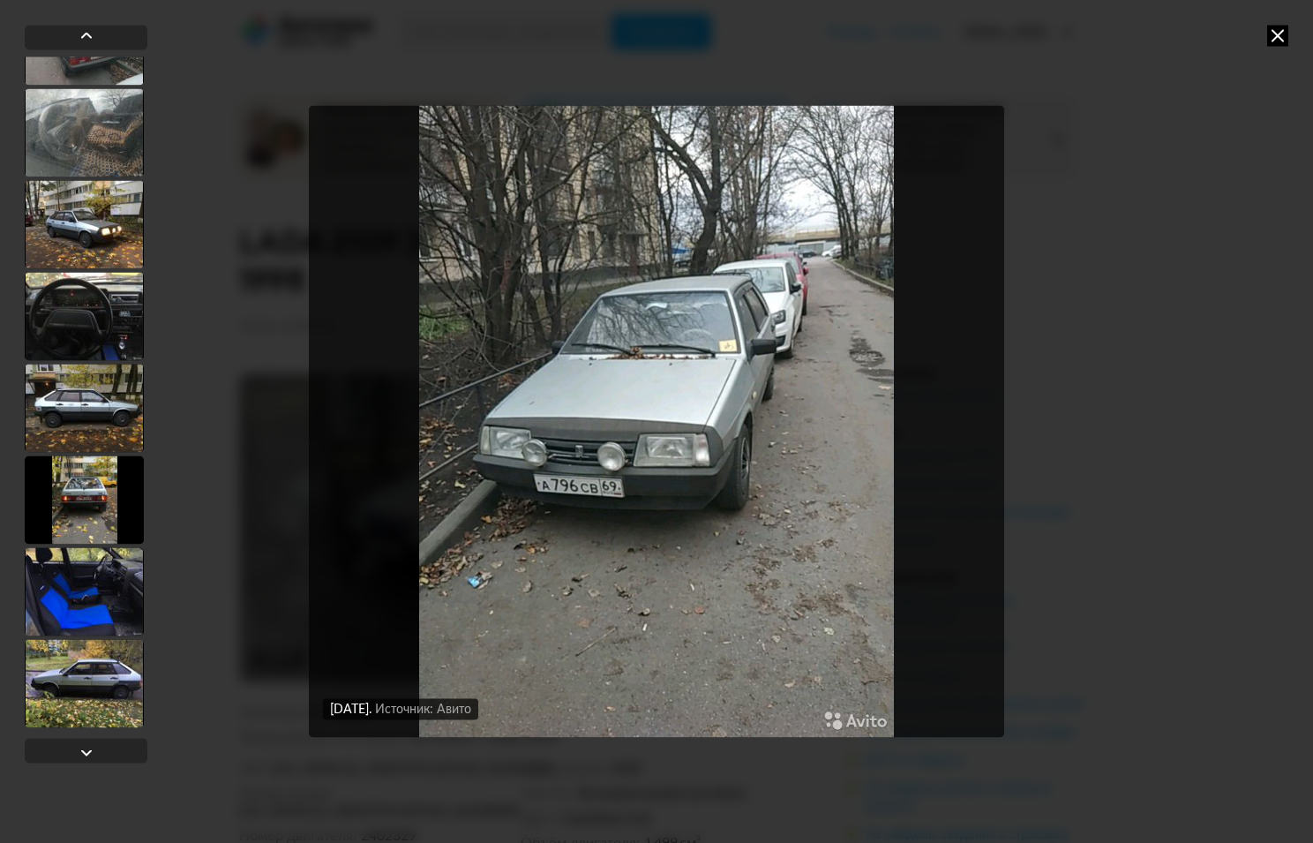
click at [98, 659] on div at bounding box center [84, 683] width 119 height 88
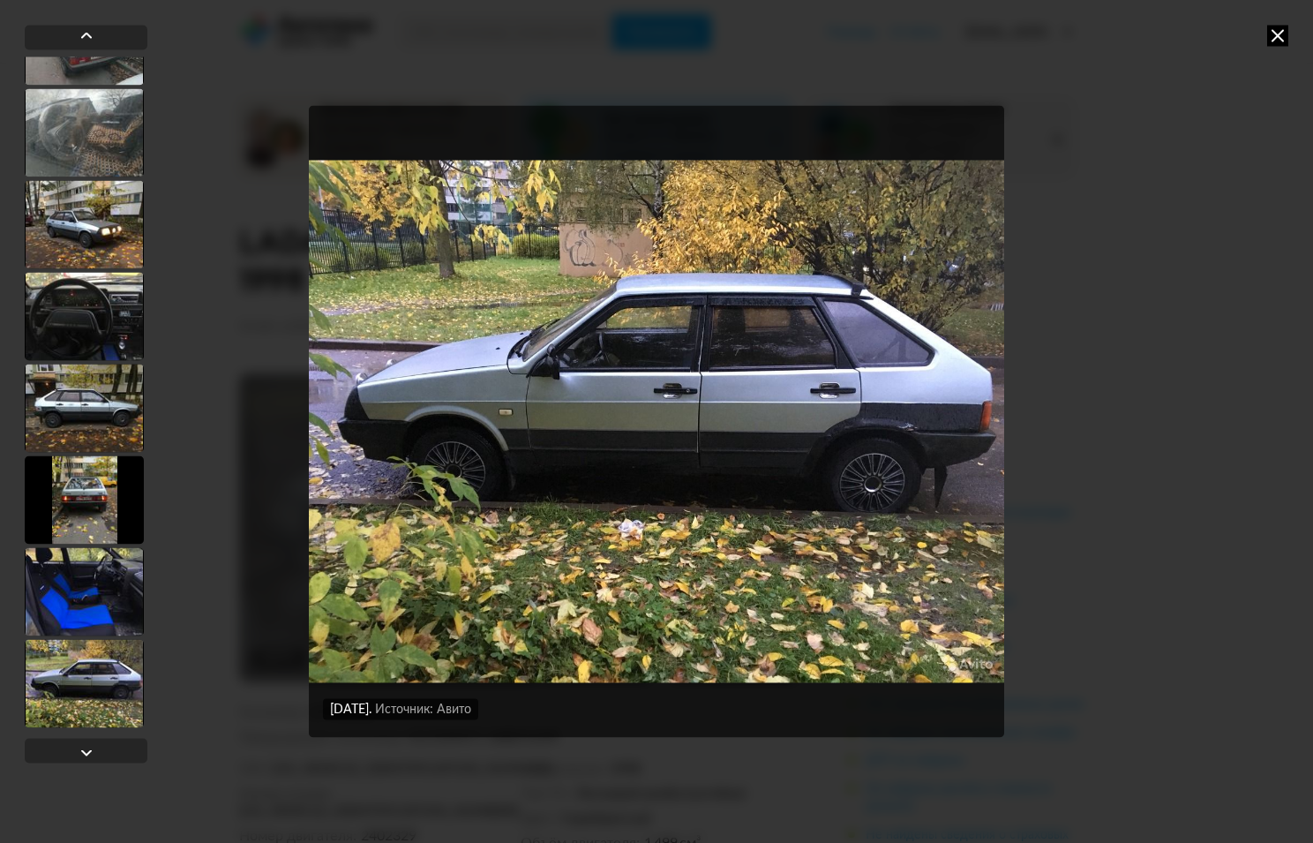
scroll to position [901, 0]
click at [94, 590] on div at bounding box center [84, 589] width 119 height 88
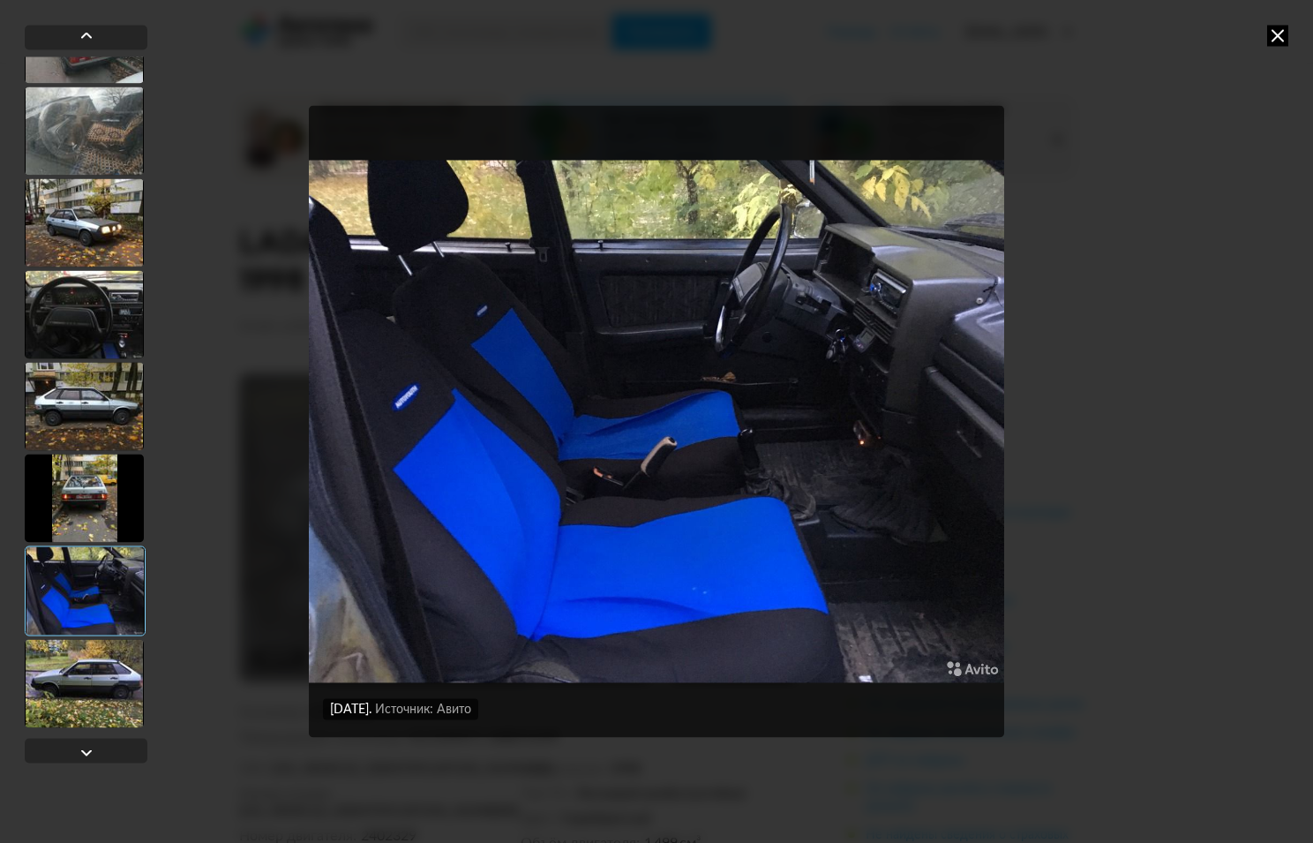
click at [89, 487] on div at bounding box center [84, 498] width 119 height 88
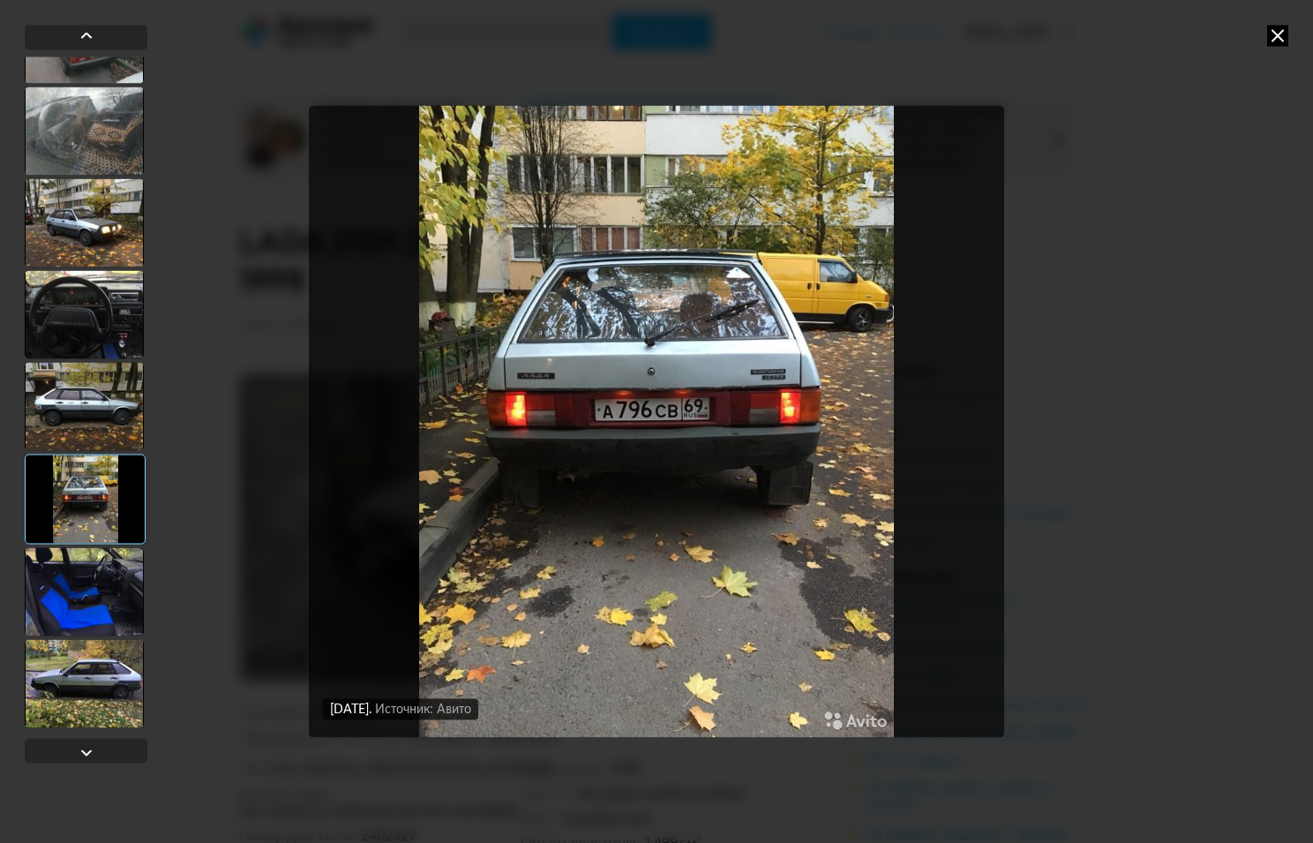
click at [99, 398] on div at bounding box center [84, 406] width 119 height 88
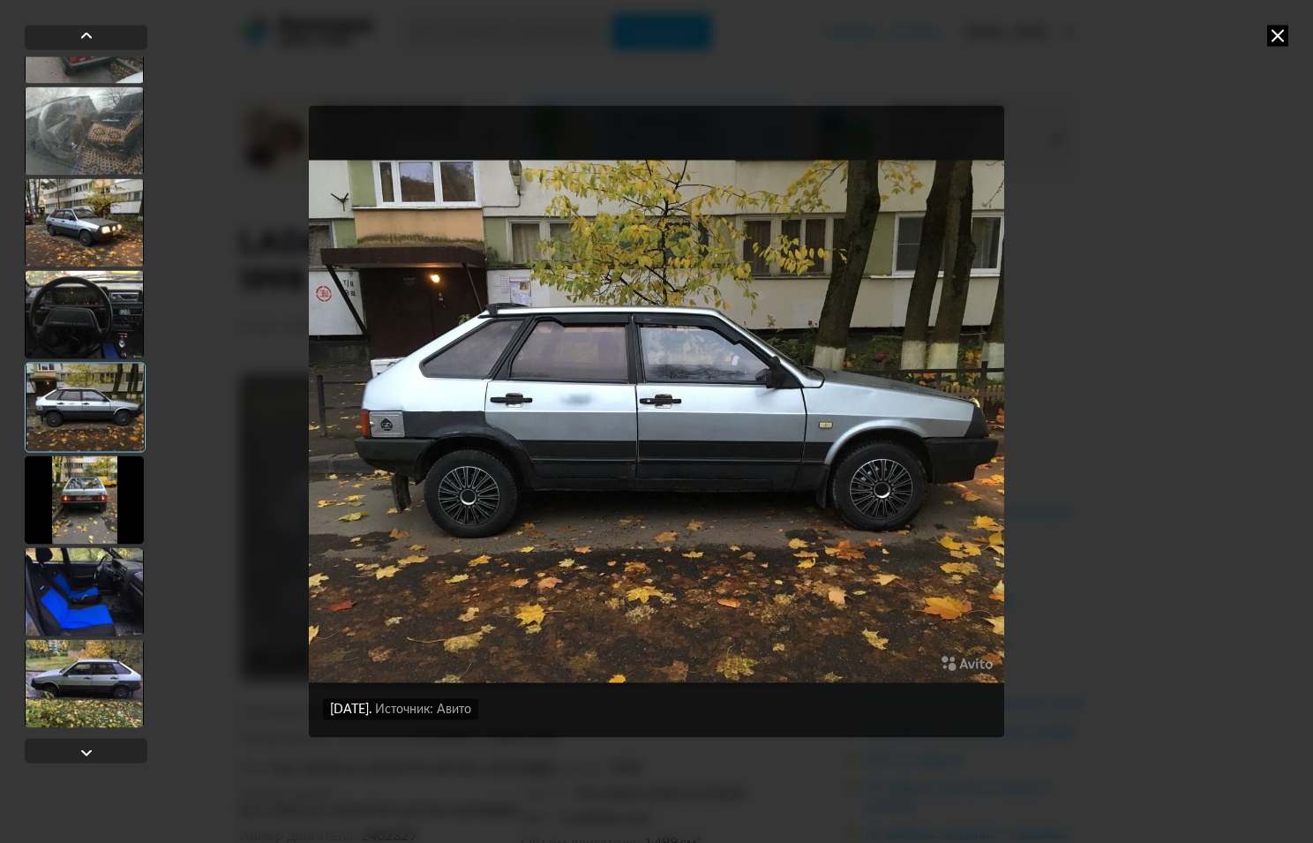
scroll to position [827, 0]
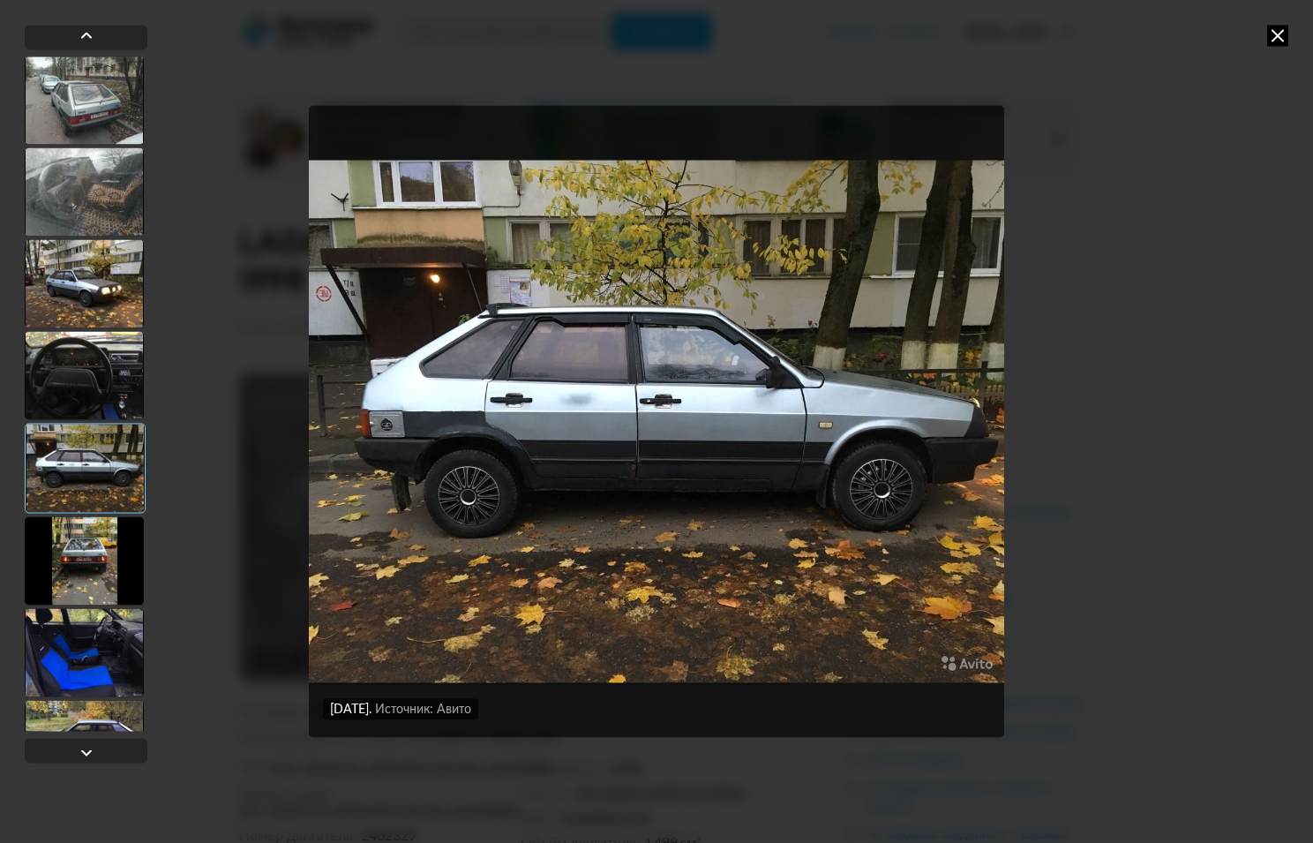
click at [99, 349] on div at bounding box center [84, 375] width 119 height 88
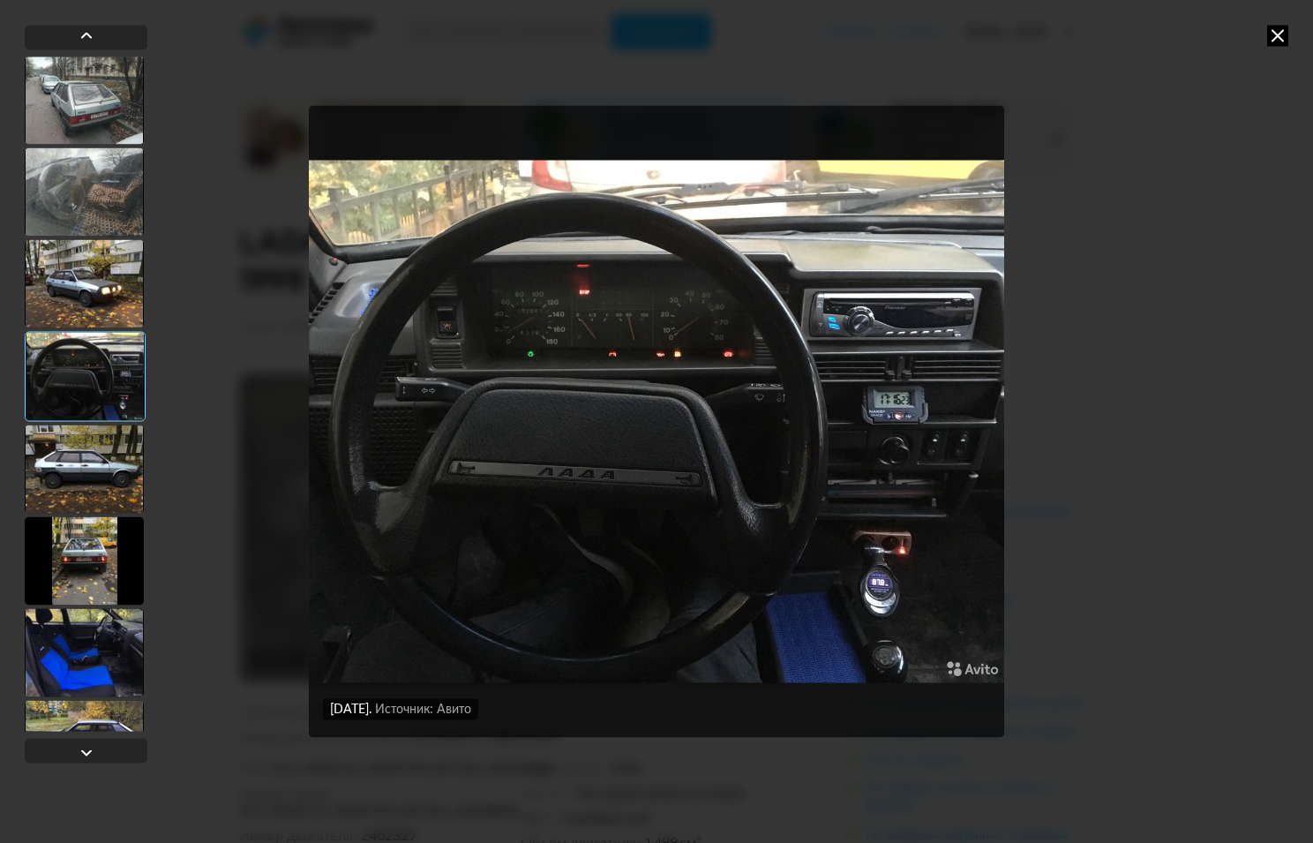
click at [95, 281] on div at bounding box center [84, 283] width 119 height 88
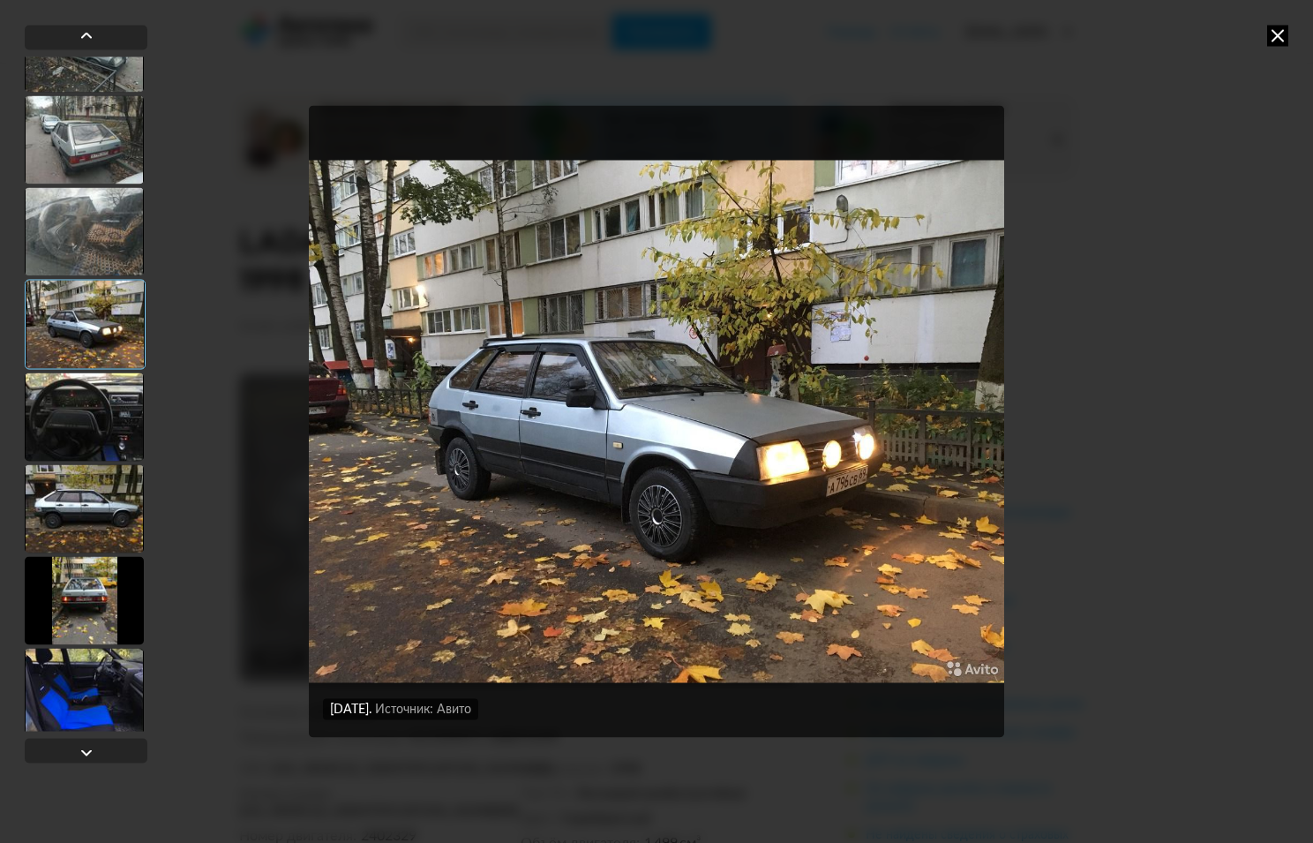
scroll to position [753, 0]
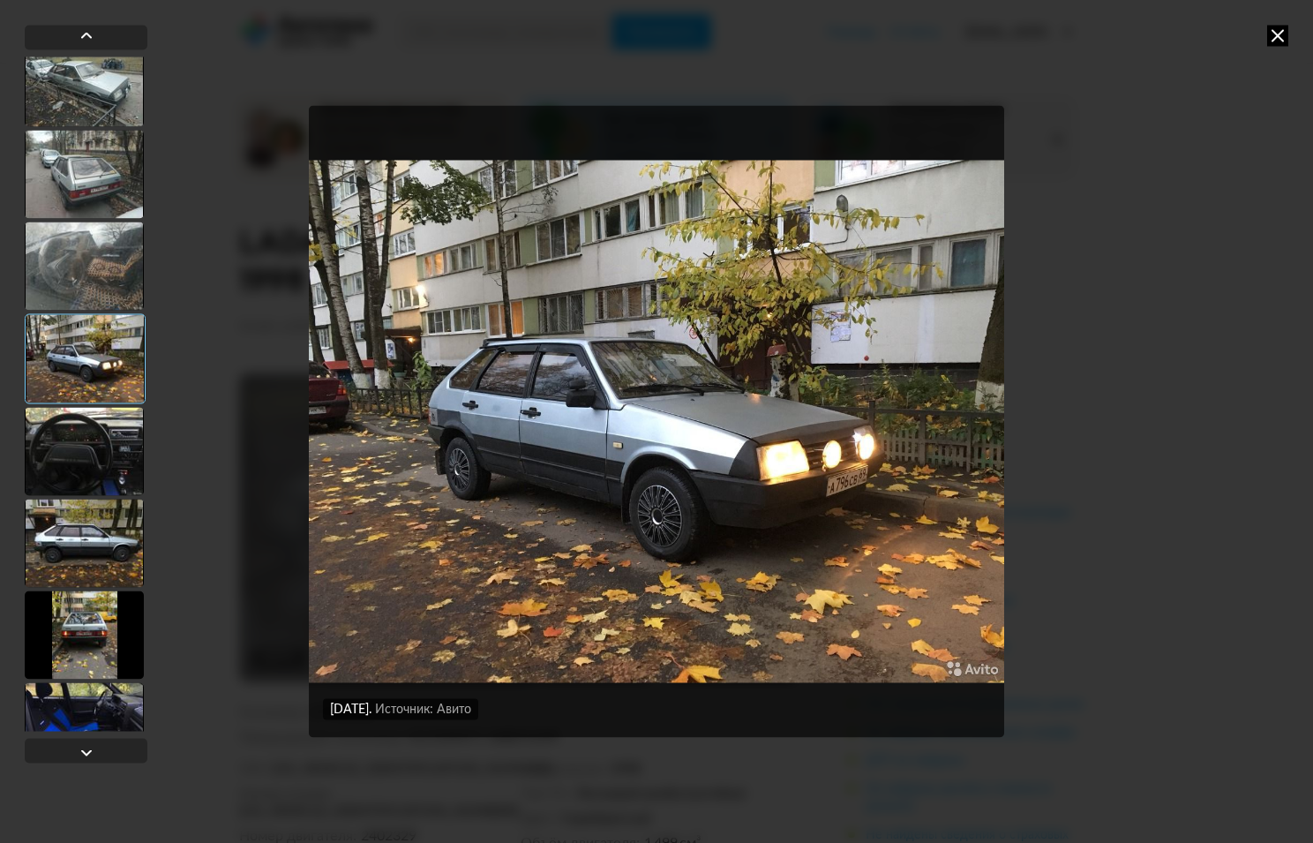
click at [112, 253] on div at bounding box center [84, 266] width 119 height 88
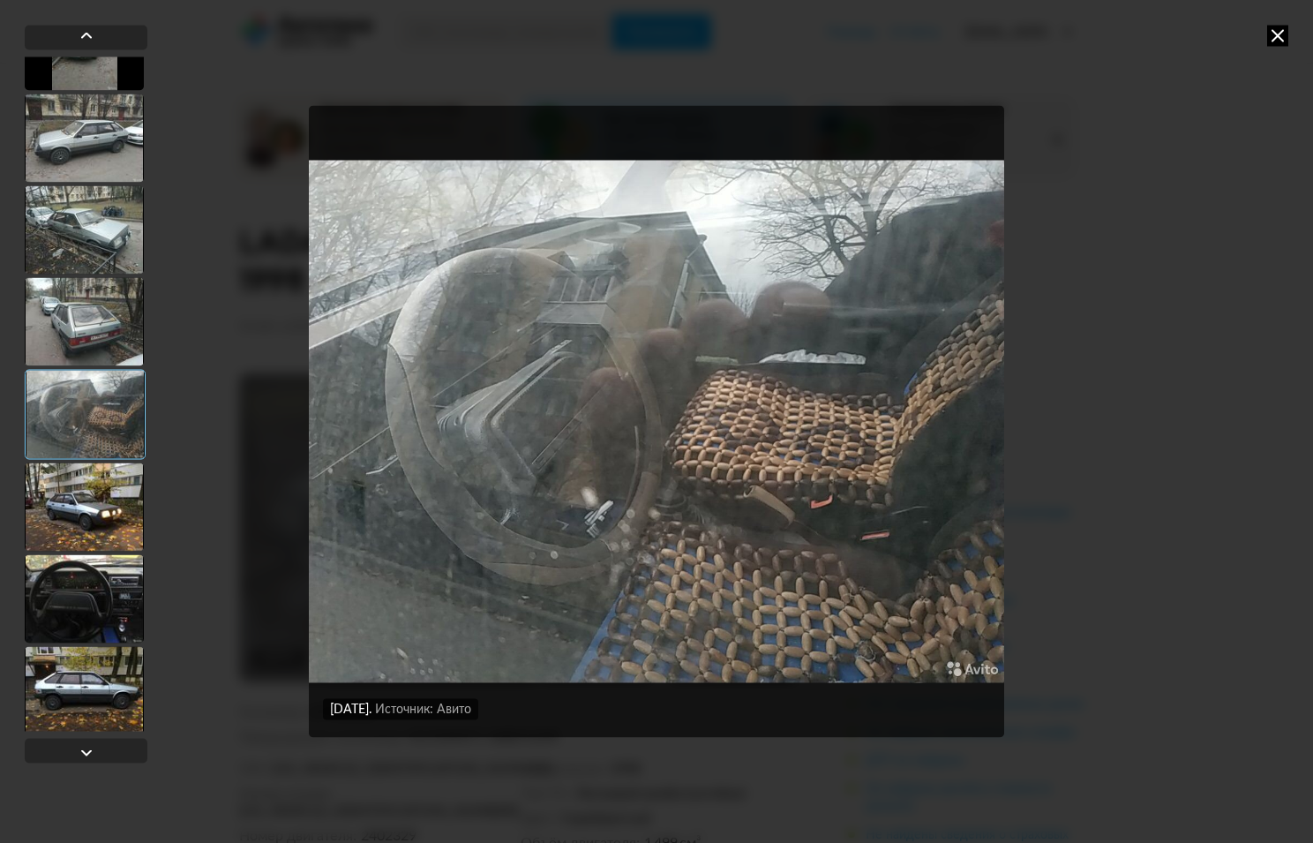
scroll to position [605, 0]
click at [90, 315] on div at bounding box center [84, 322] width 119 height 88
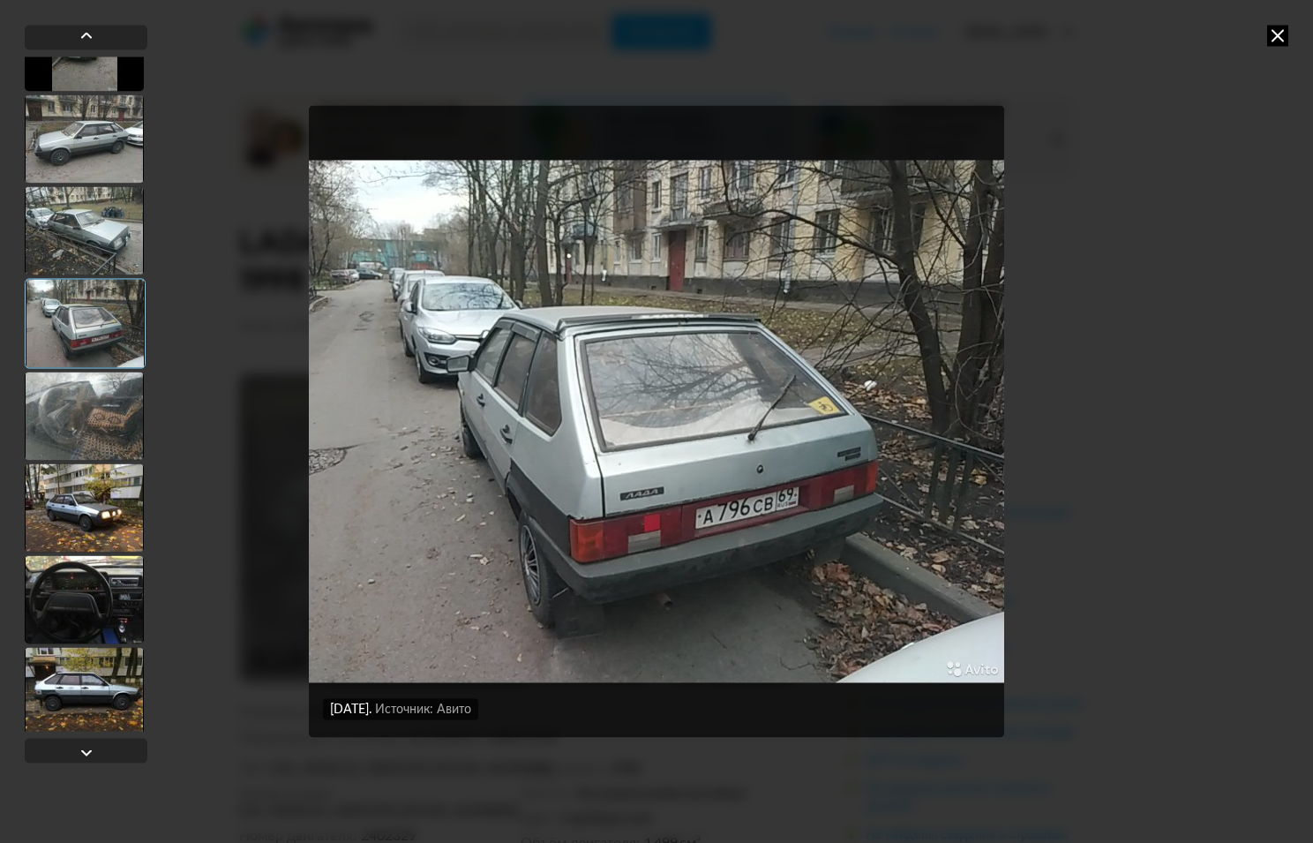
click at [99, 242] on div at bounding box center [84, 230] width 119 height 88
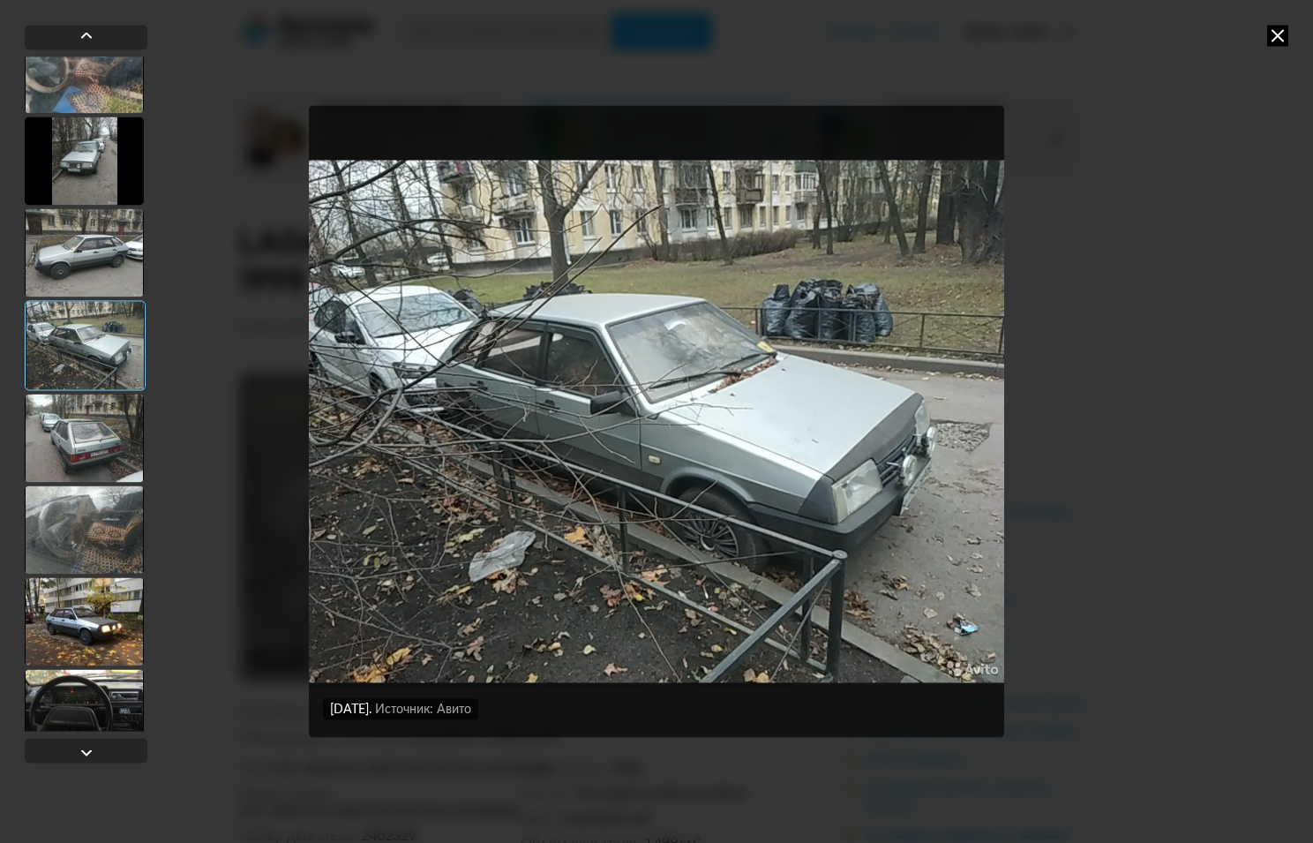
scroll to position [456, 0]
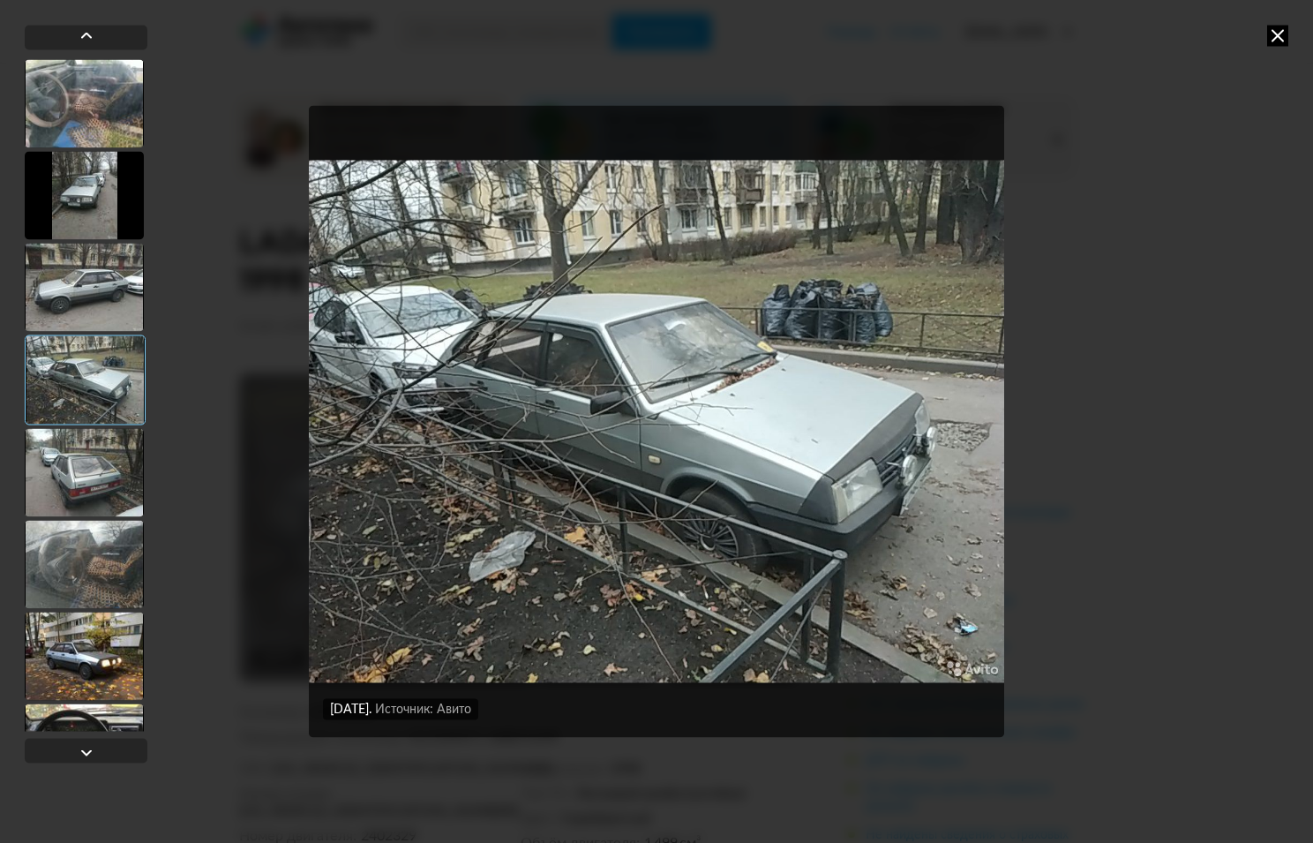
click at [88, 278] on div at bounding box center [84, 287] width 119 height 88
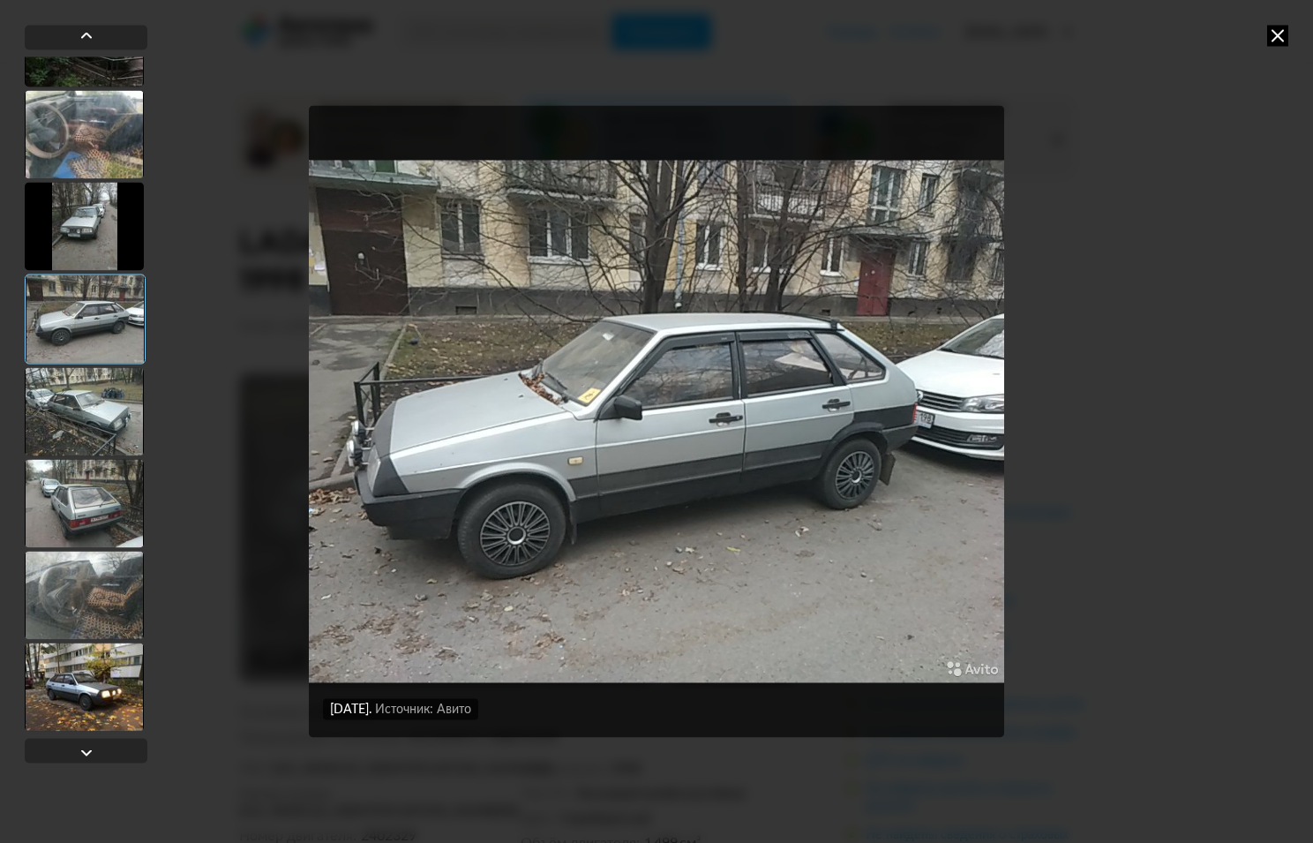
scroll to position [382, 0]
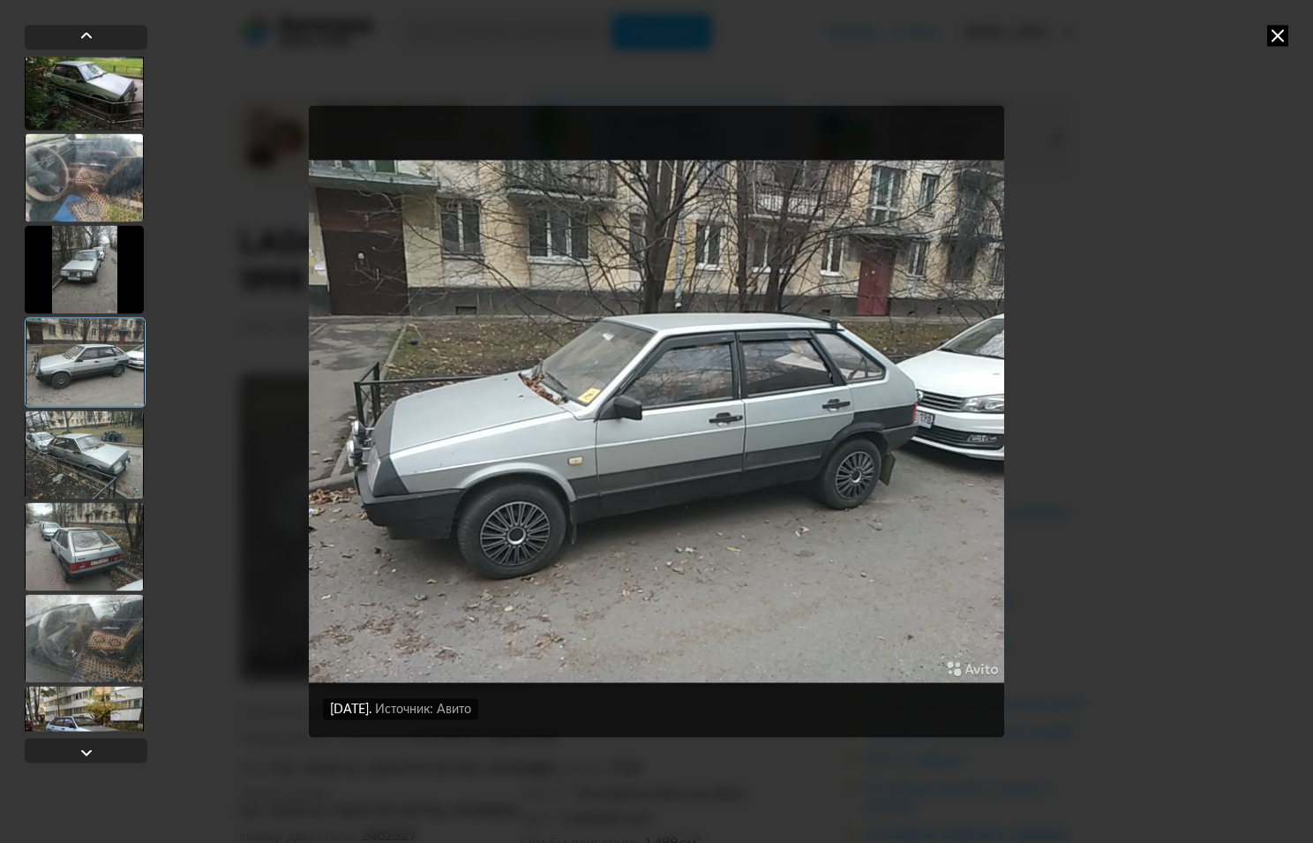
click at [105, 266] on div at bounding box center [84, 269] width 119 height 88
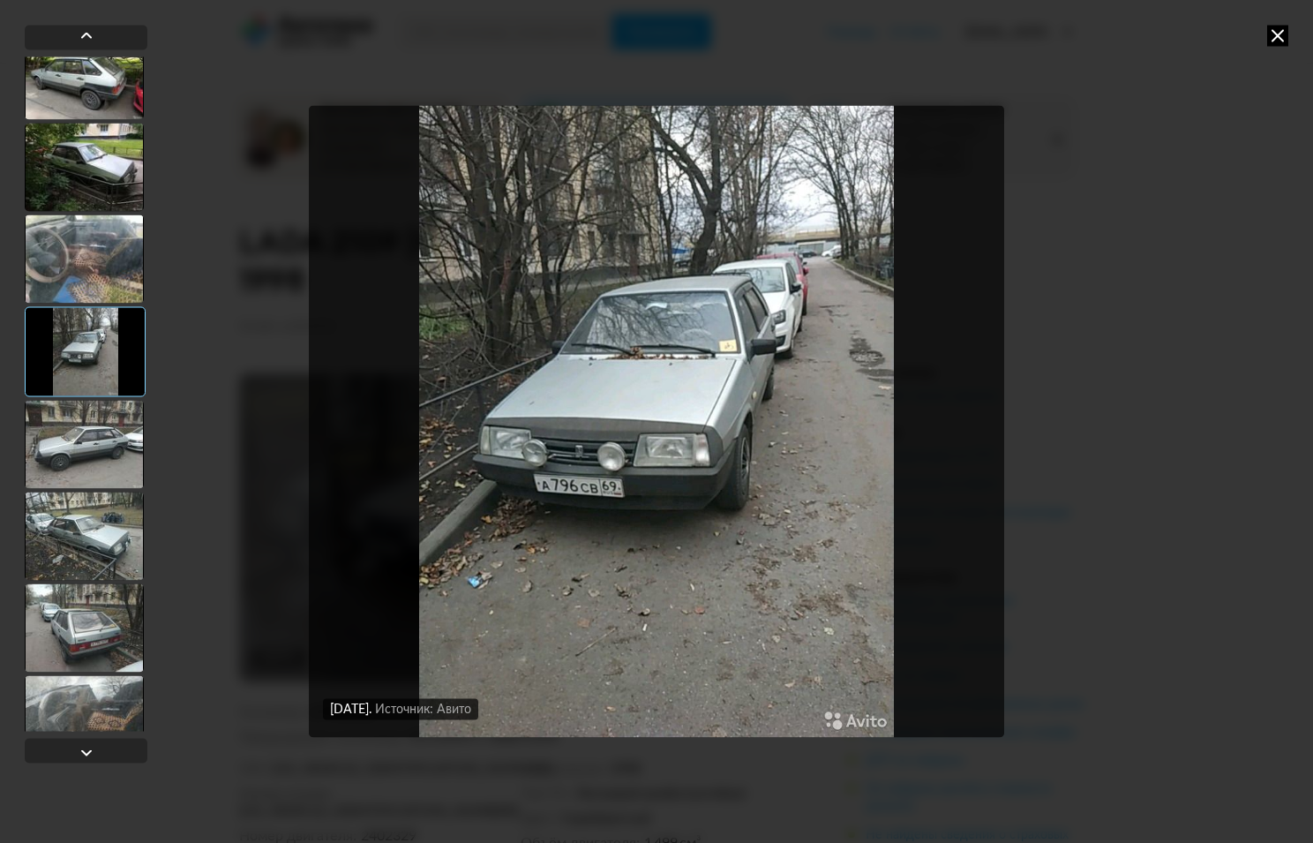
scroll to position [234, 0]
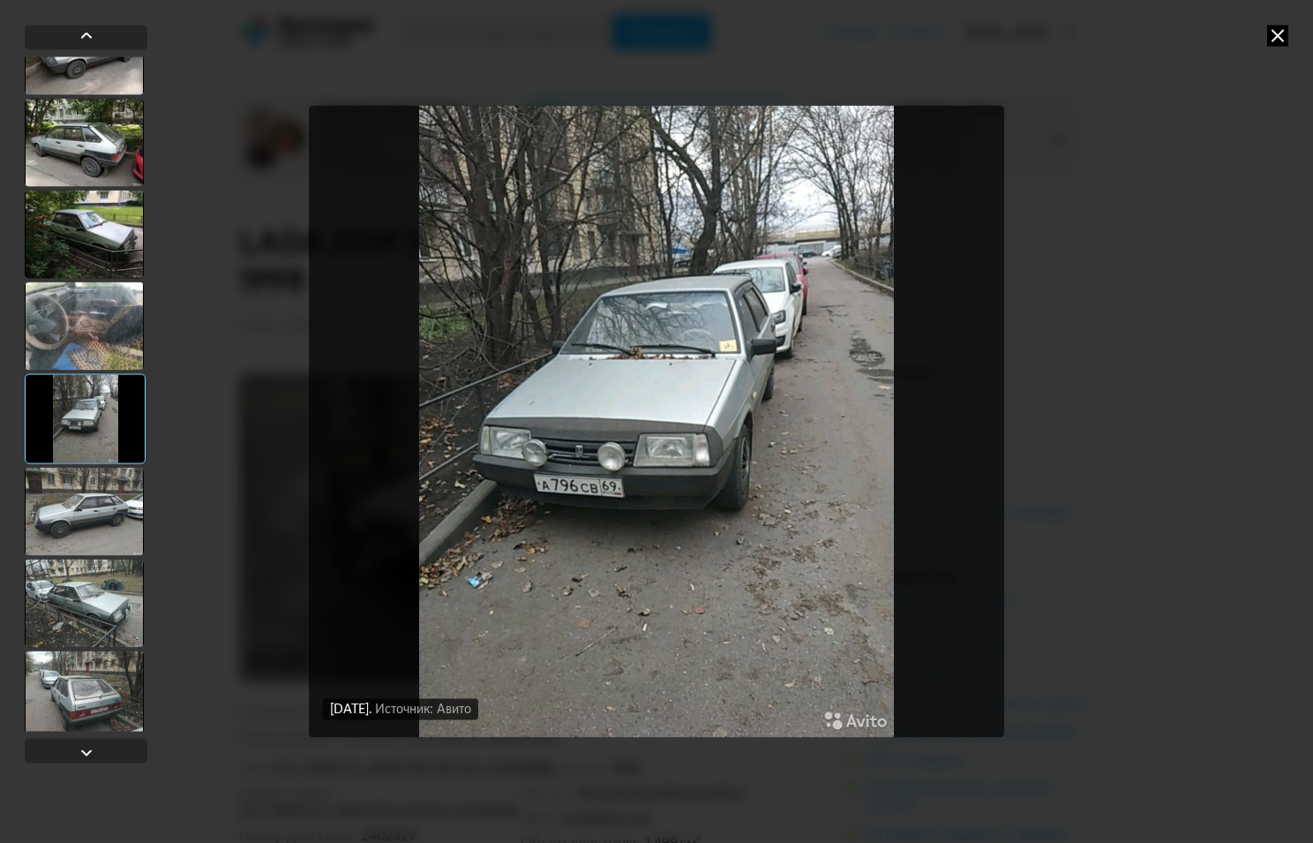
click at [100, 324] on div at bounding box center [84, 326] width 119 height 88
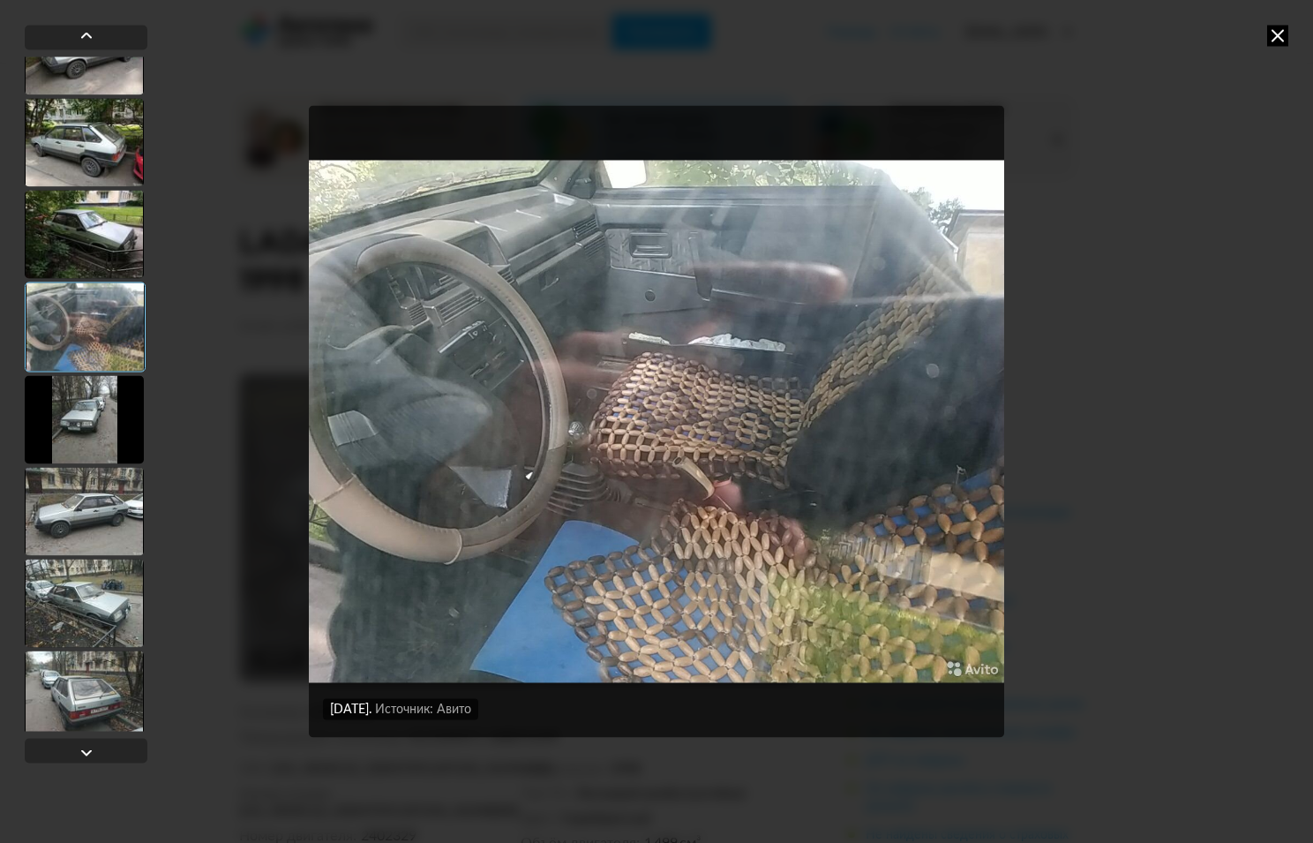
click at [105, 241] on div at bounding box center [84, 234] width 119 height 88
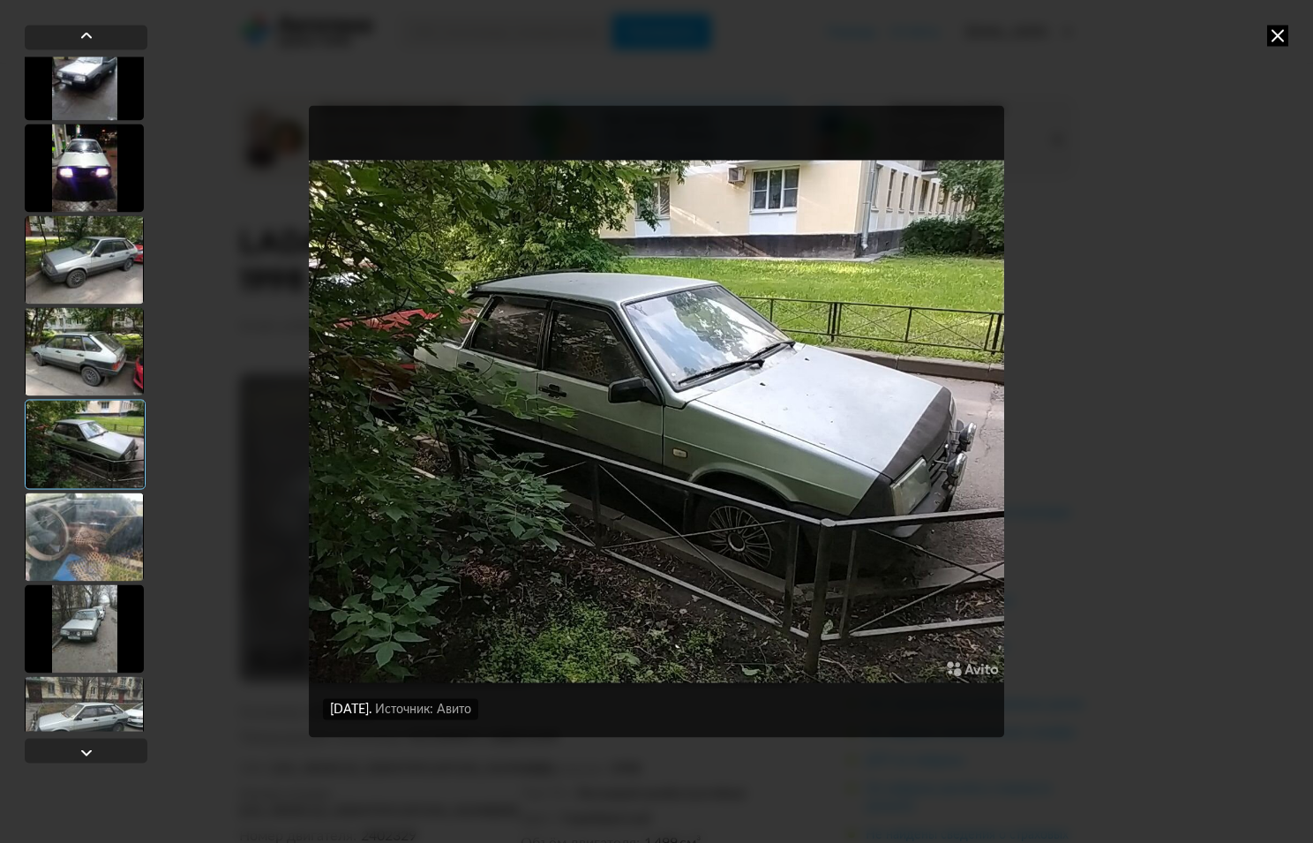
scroll to position [11, 0]
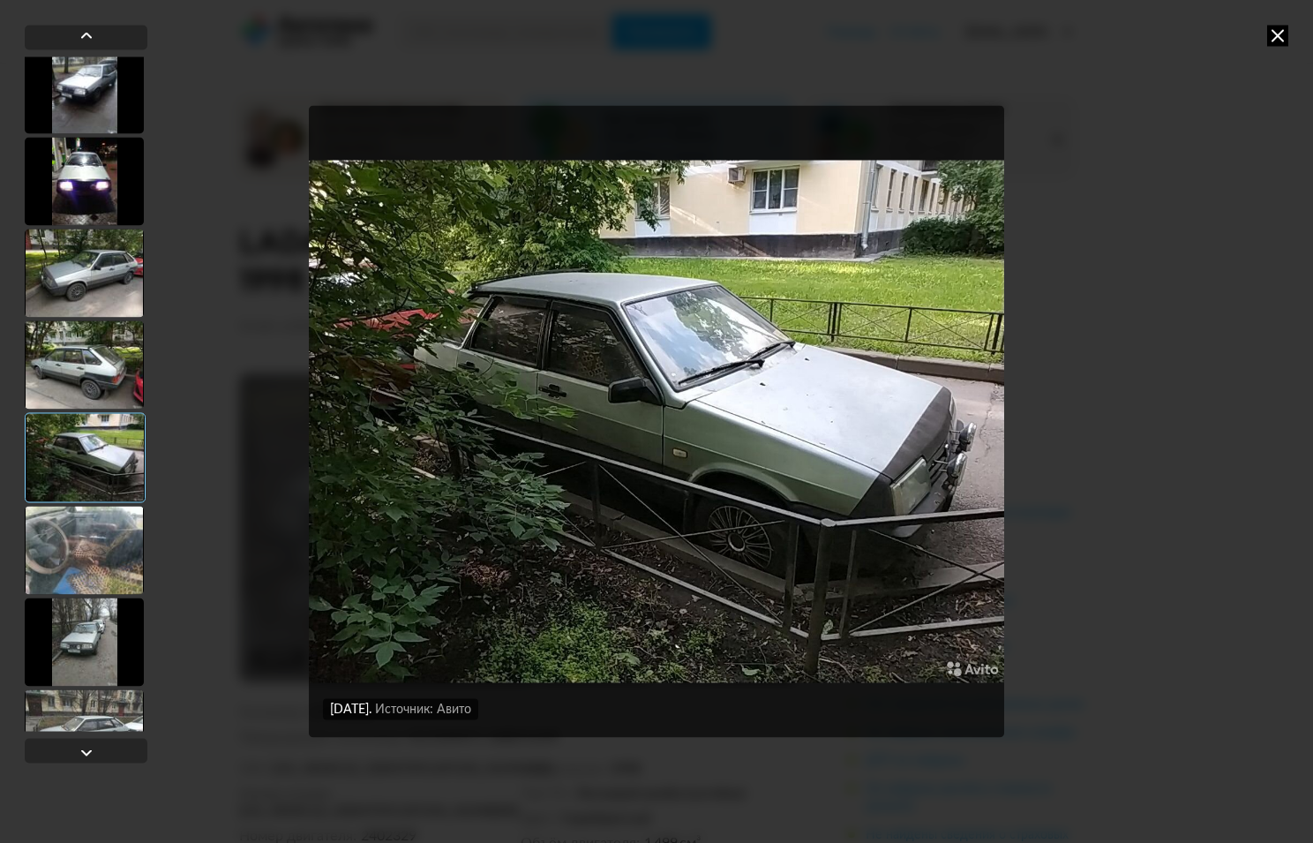
click at [85, 350] on div at bounding box center [84, 364] width 119 height 88
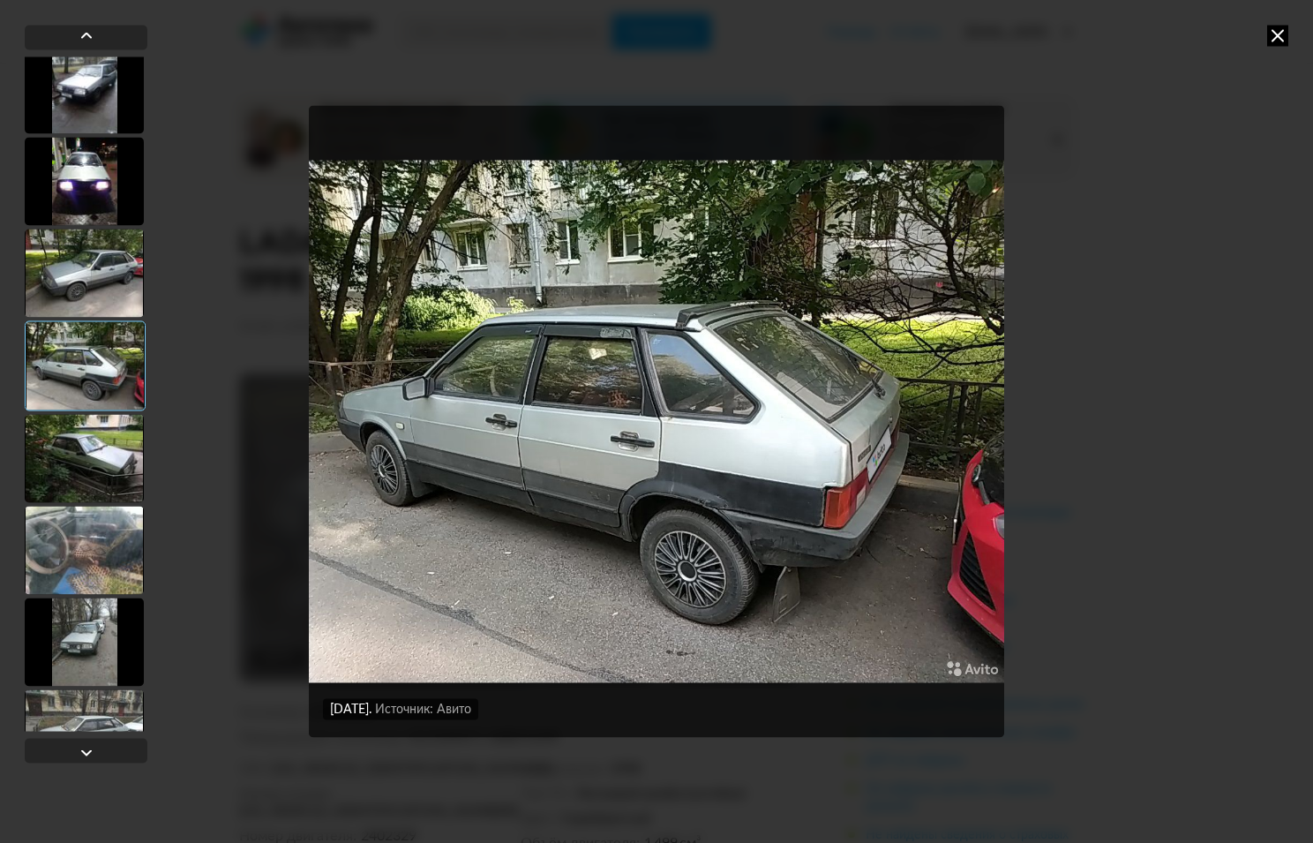
click at [90, 276] on div at bounding box center [84, 273] width 119 height 88
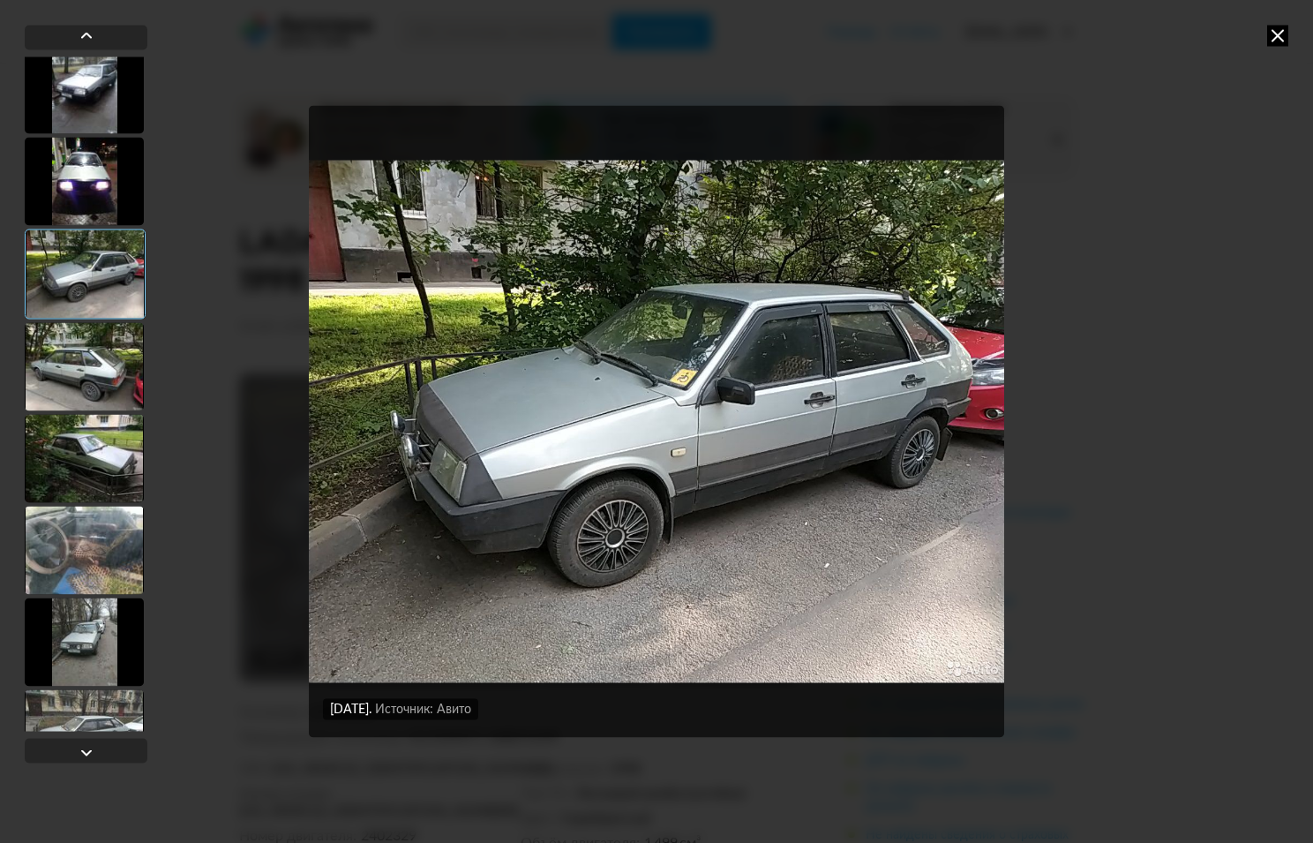
click at [94, 364] on div at bounding box center [84, 366] width 119 height 88
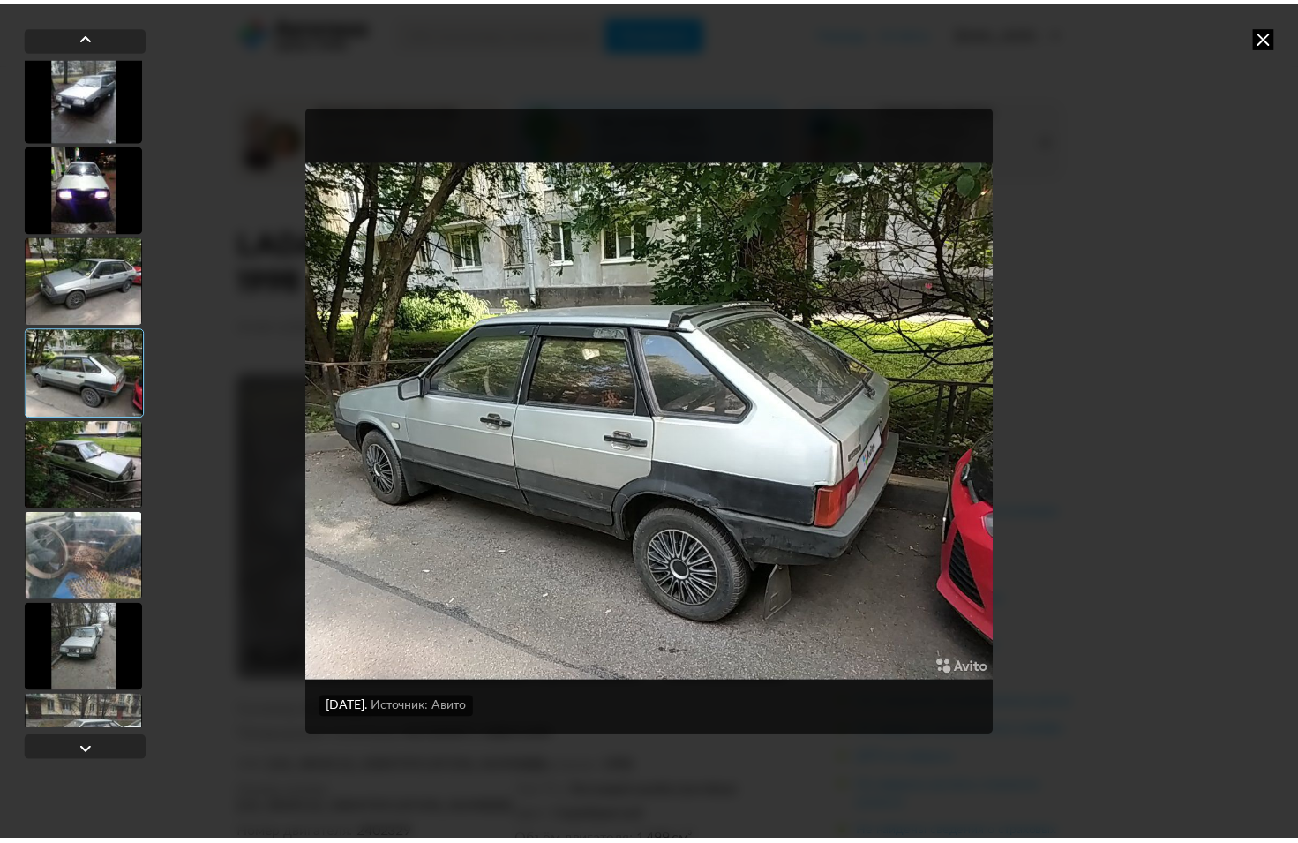
scroll to position [0, 0]
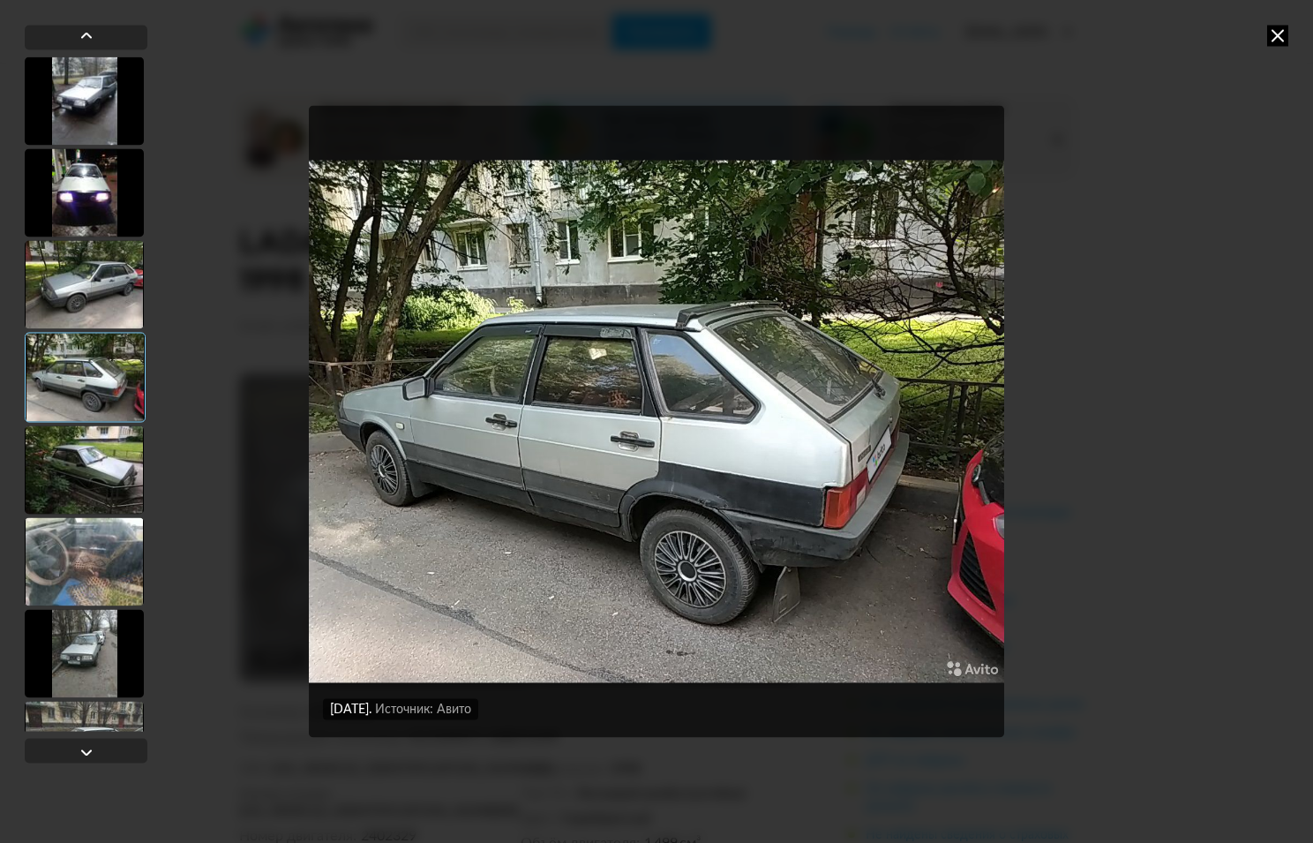
click at [91, 275] on div at bounding box center [84, 284] width 119 height 88
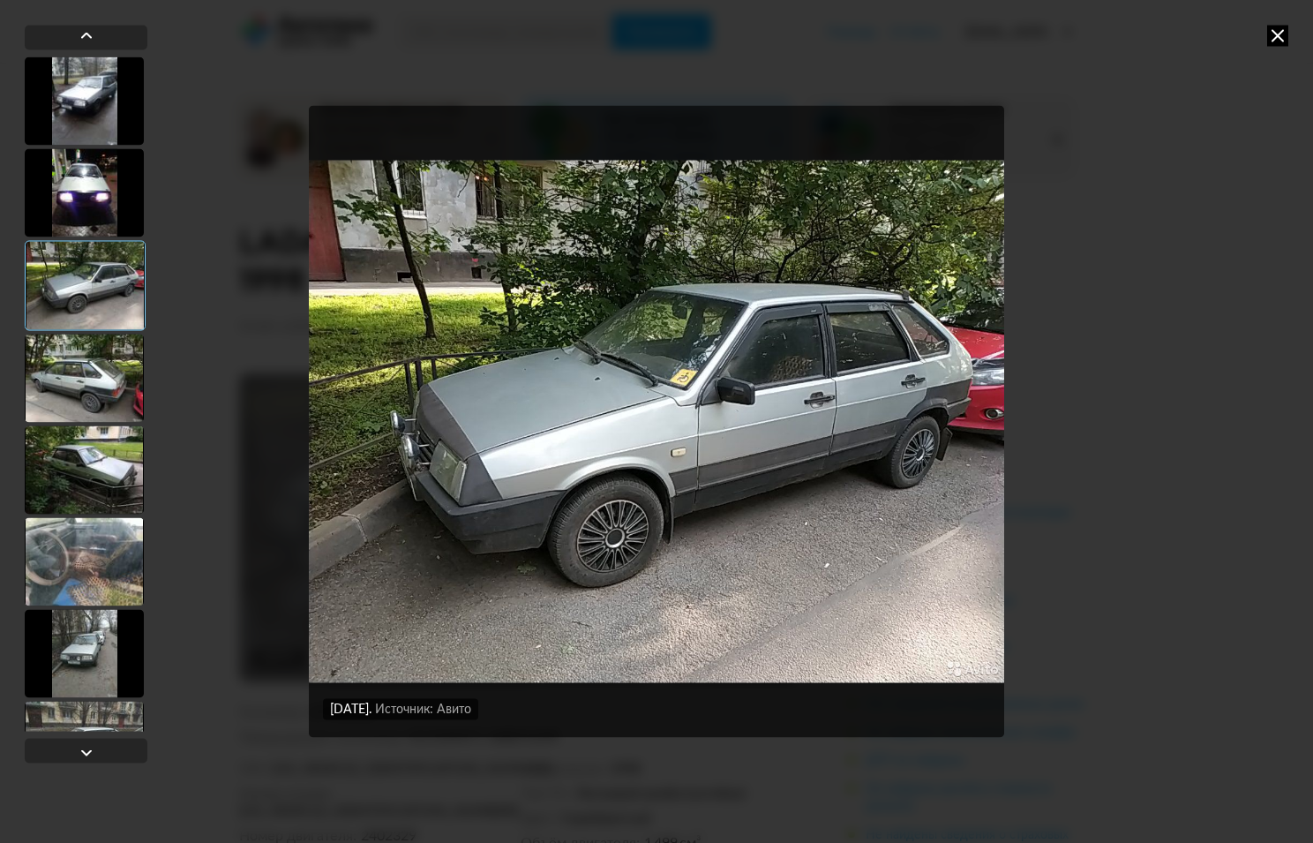
click at [80, 203] on div at bounding box center [84, 192] width 119 height 88
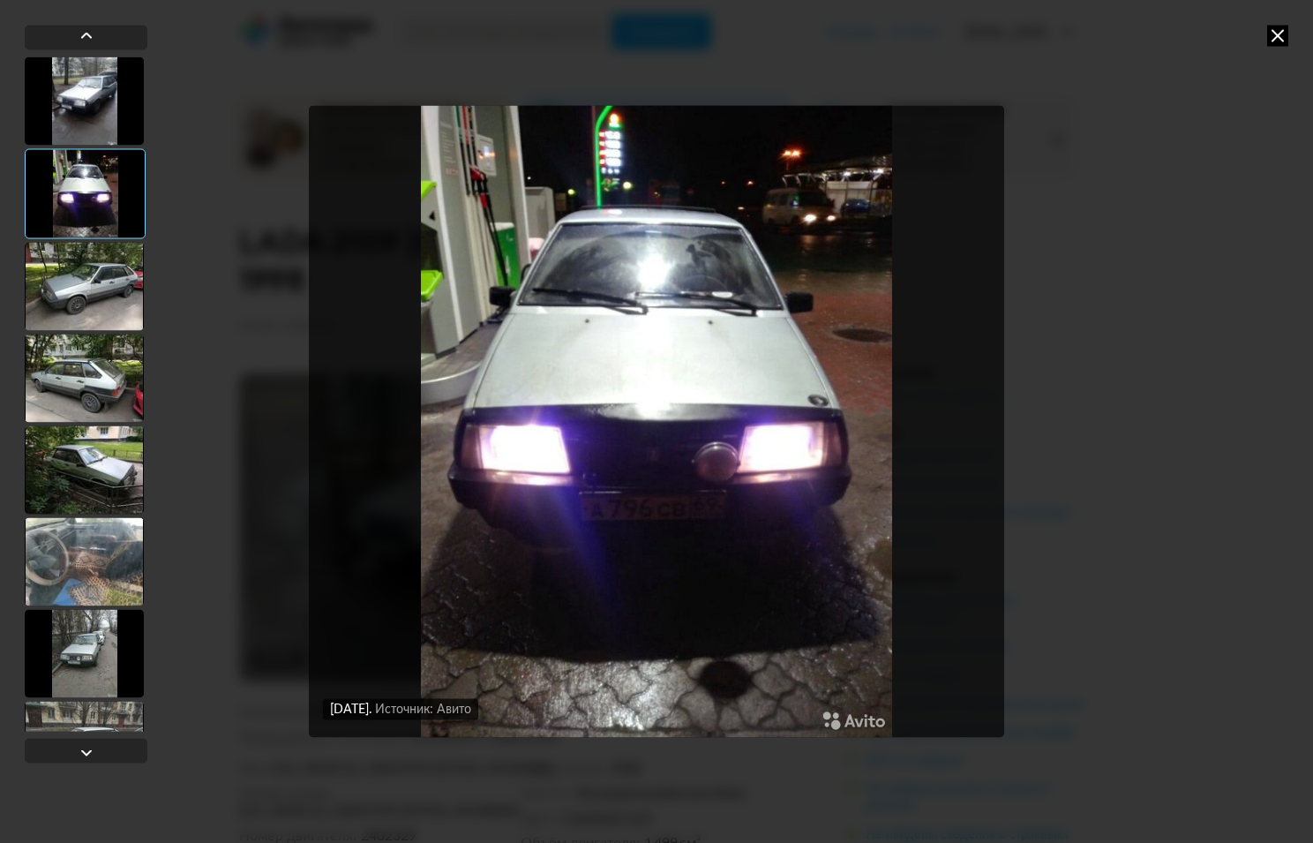
click at [89, 89] on div at bounding box center [84, 100] width 119 height 88
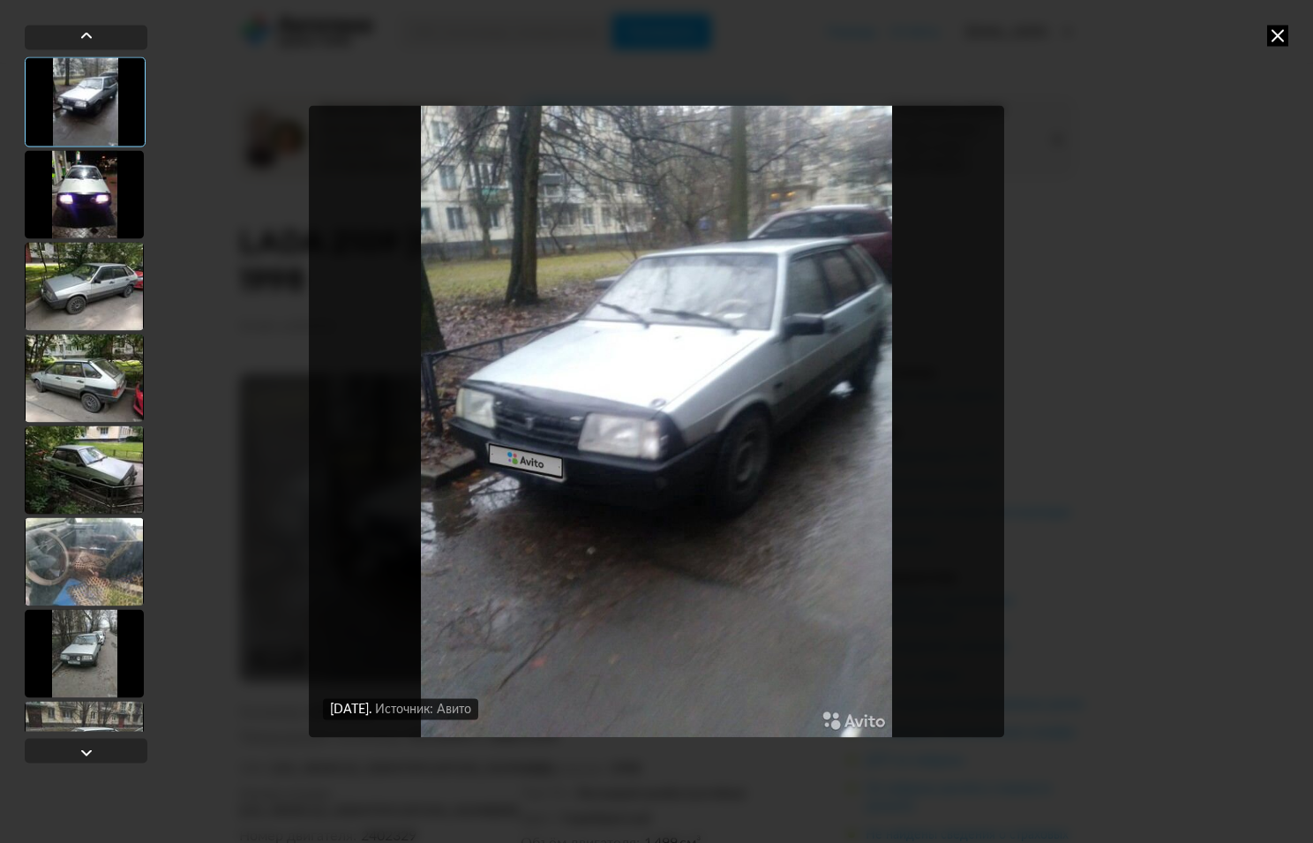
click at [1278, 30] on icon at bounding box center [1277, 35] width 21 height 21
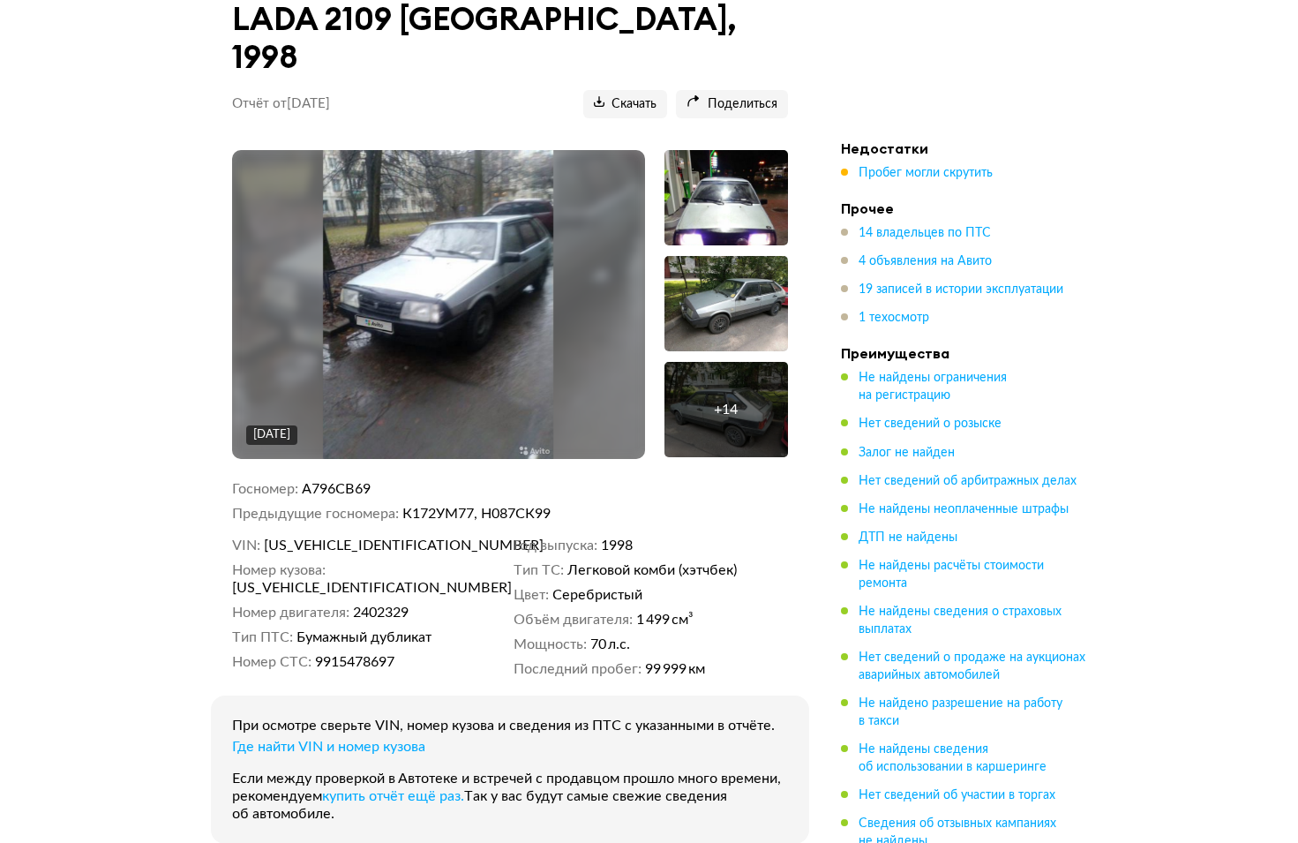
scroll to position [270, 0]
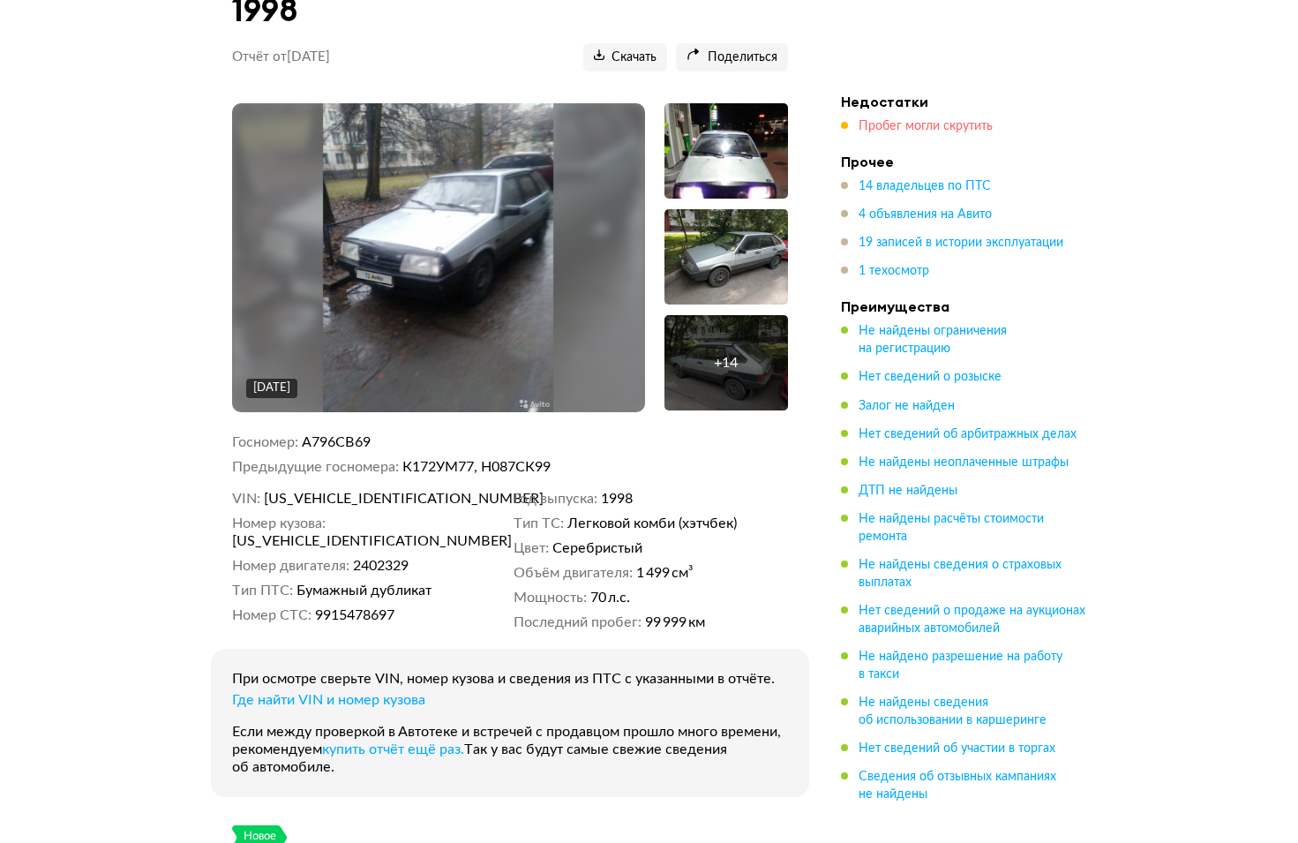
click at [896, 120] on span "Пробег могли скрутить" at bounding box center [926, 126] width 134 height 12
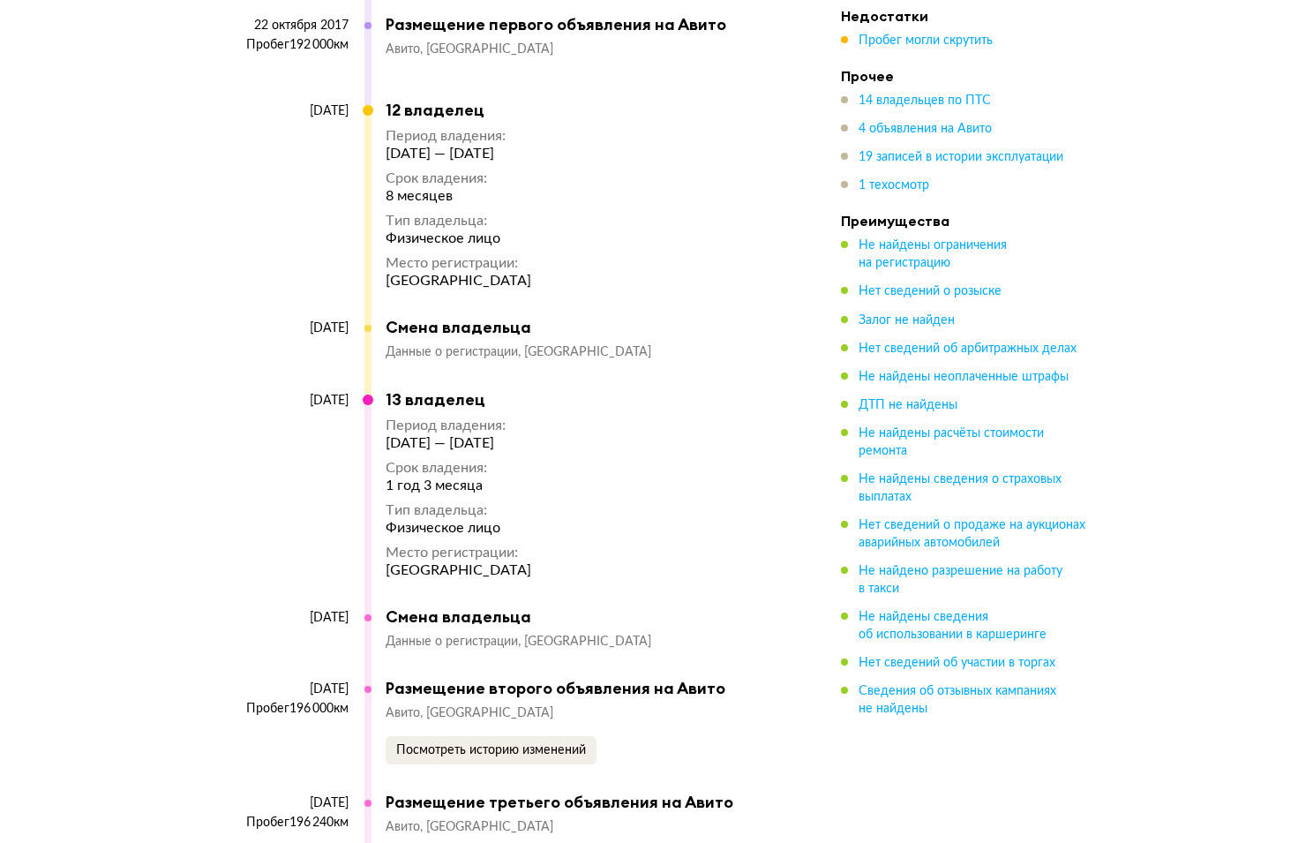
scroll to position [9530, 0]
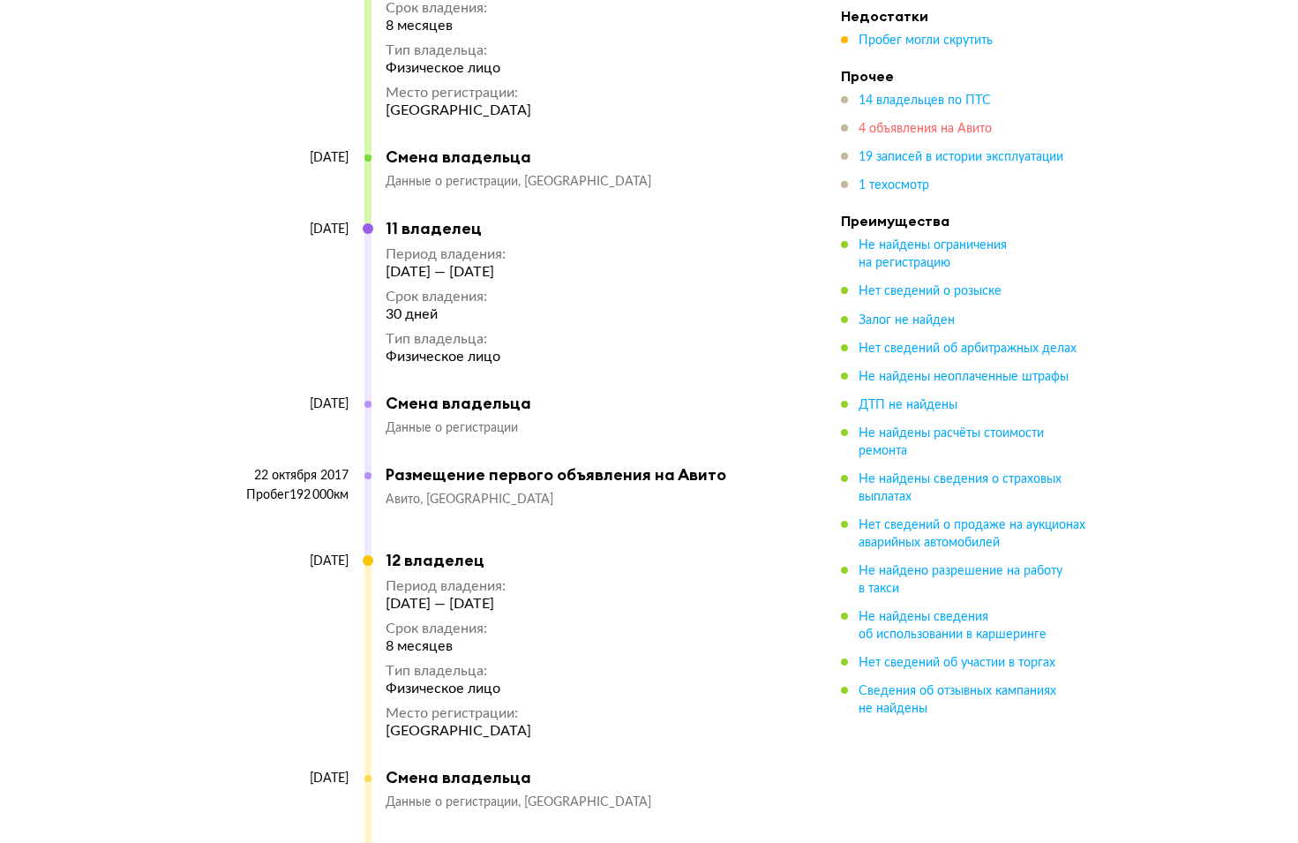
click at [978, 128] on span "4 объявления на Авито" at bounding box center [925, 129] width 133 height 12
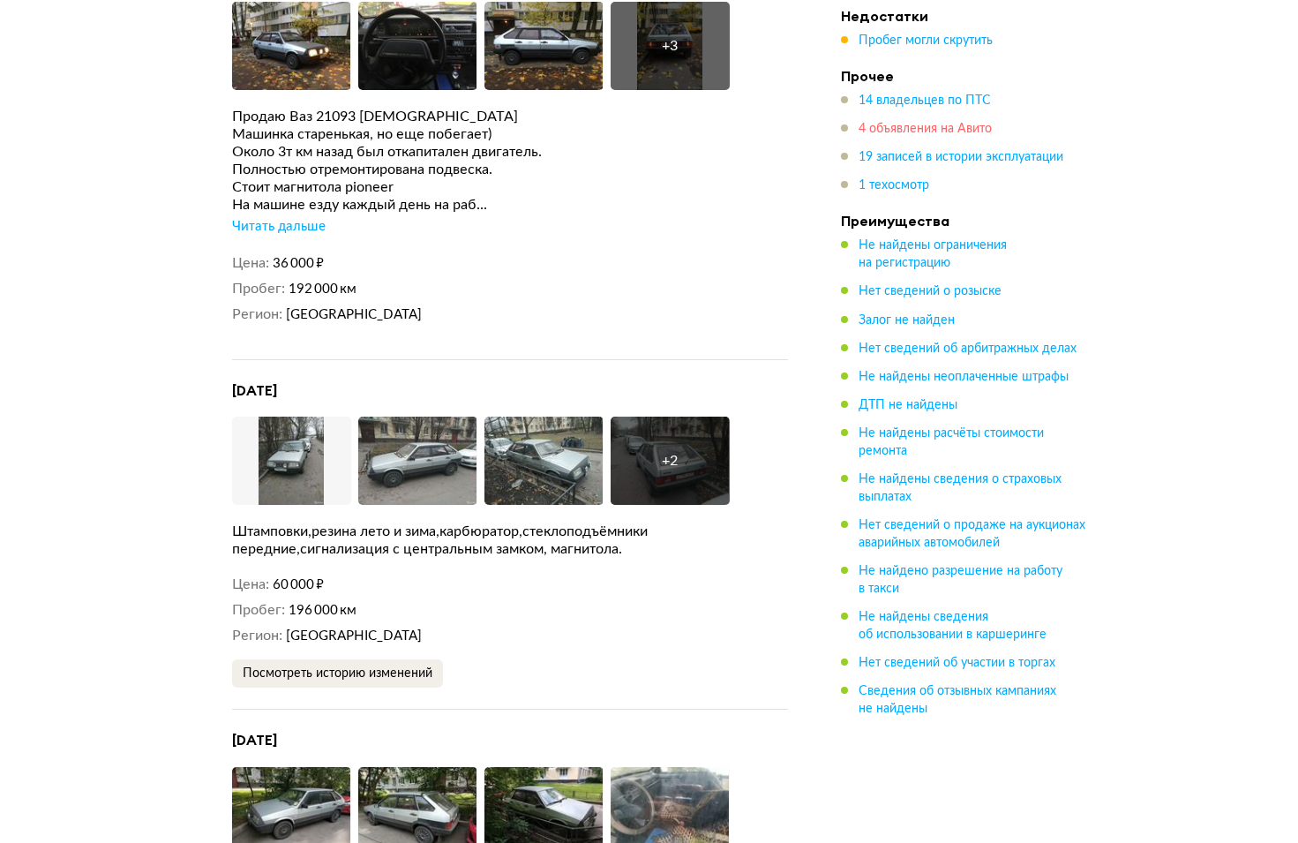
scroll to position [4930, 0]
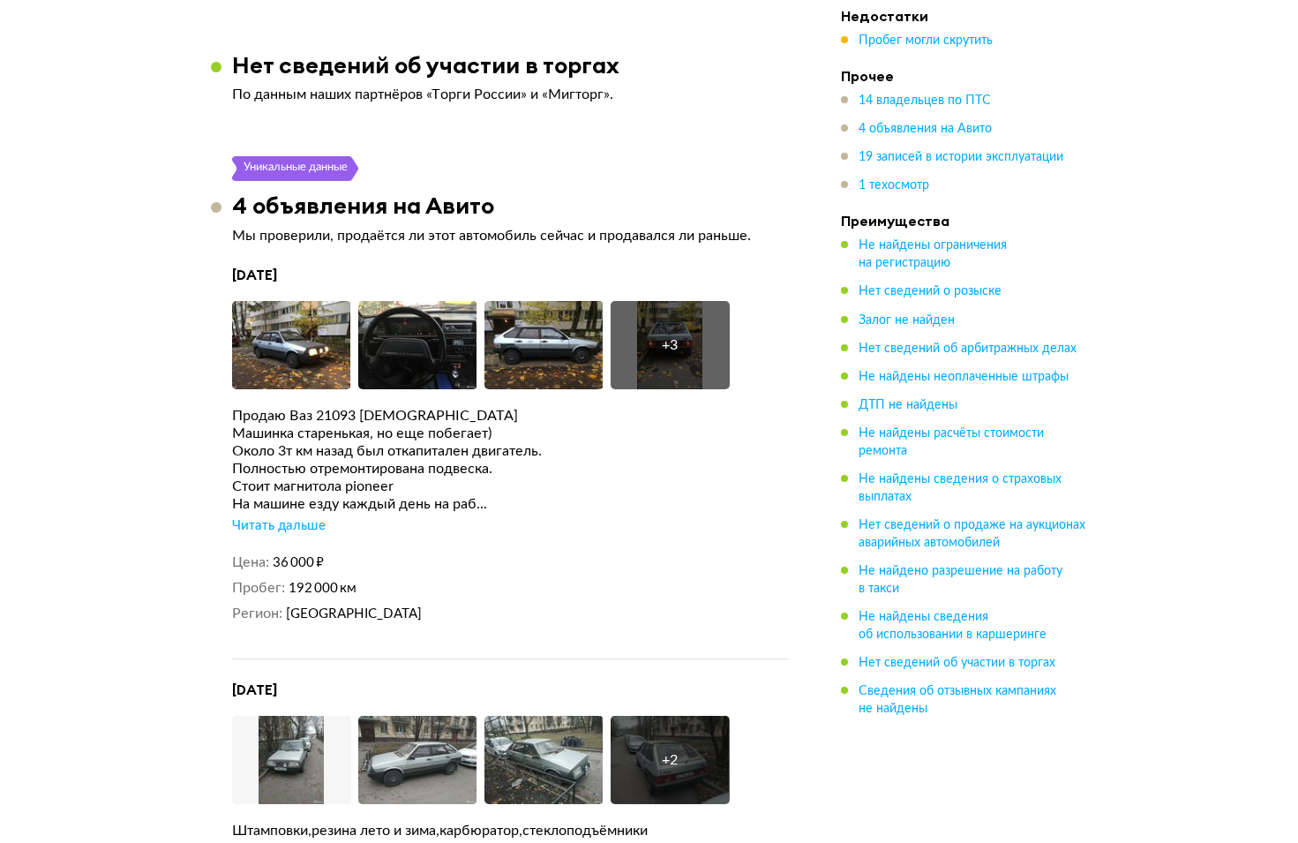
click at [315, 517] on div "Читать дальше" at bounding box center [279, 526] width 94 height 18
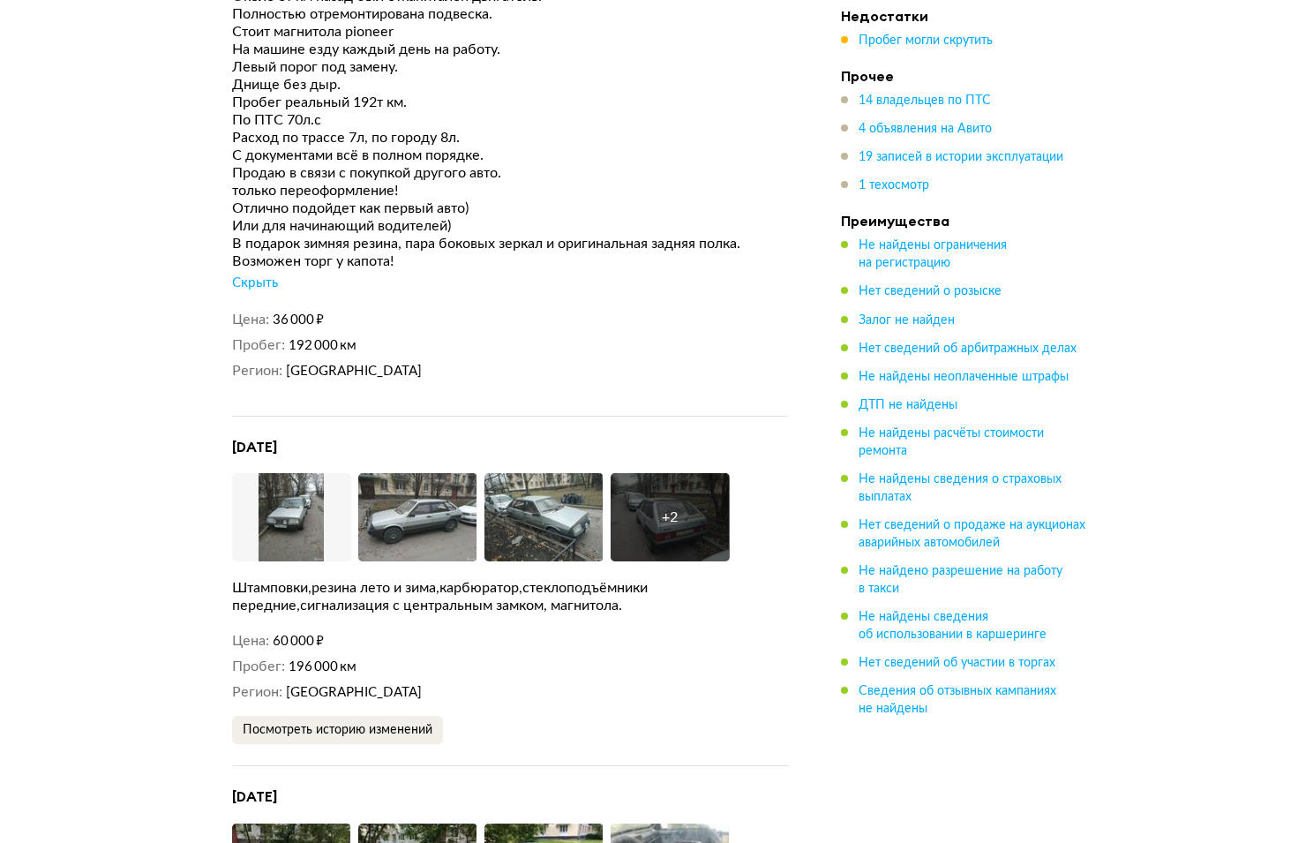
scroll to position [5470, 0]
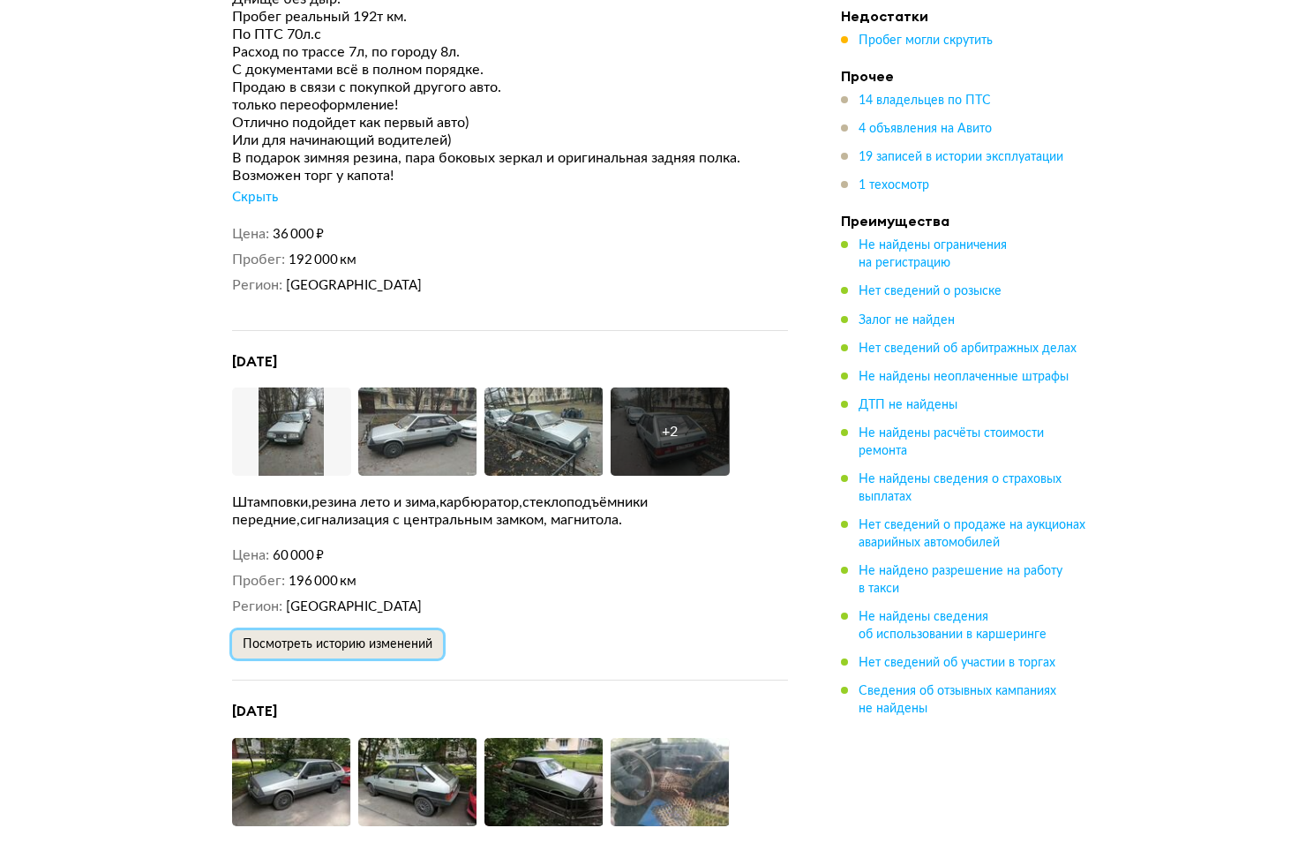
click at [395, 638] on span "Посмотреть историю изменений" at bounding box center [338, 644] width 190 height 12
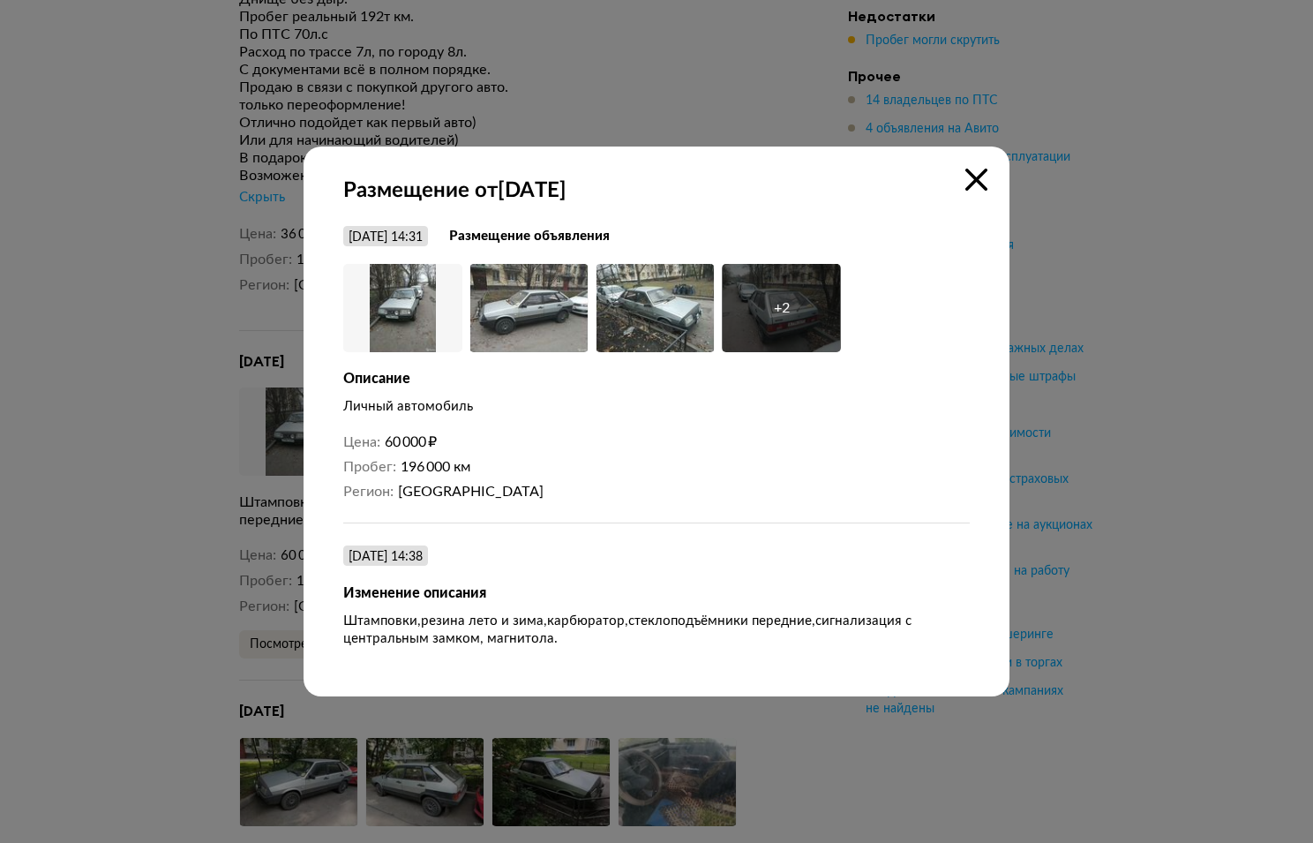
click at [977, 173] on icon at bounding box center [977, 180] width 22 height 22
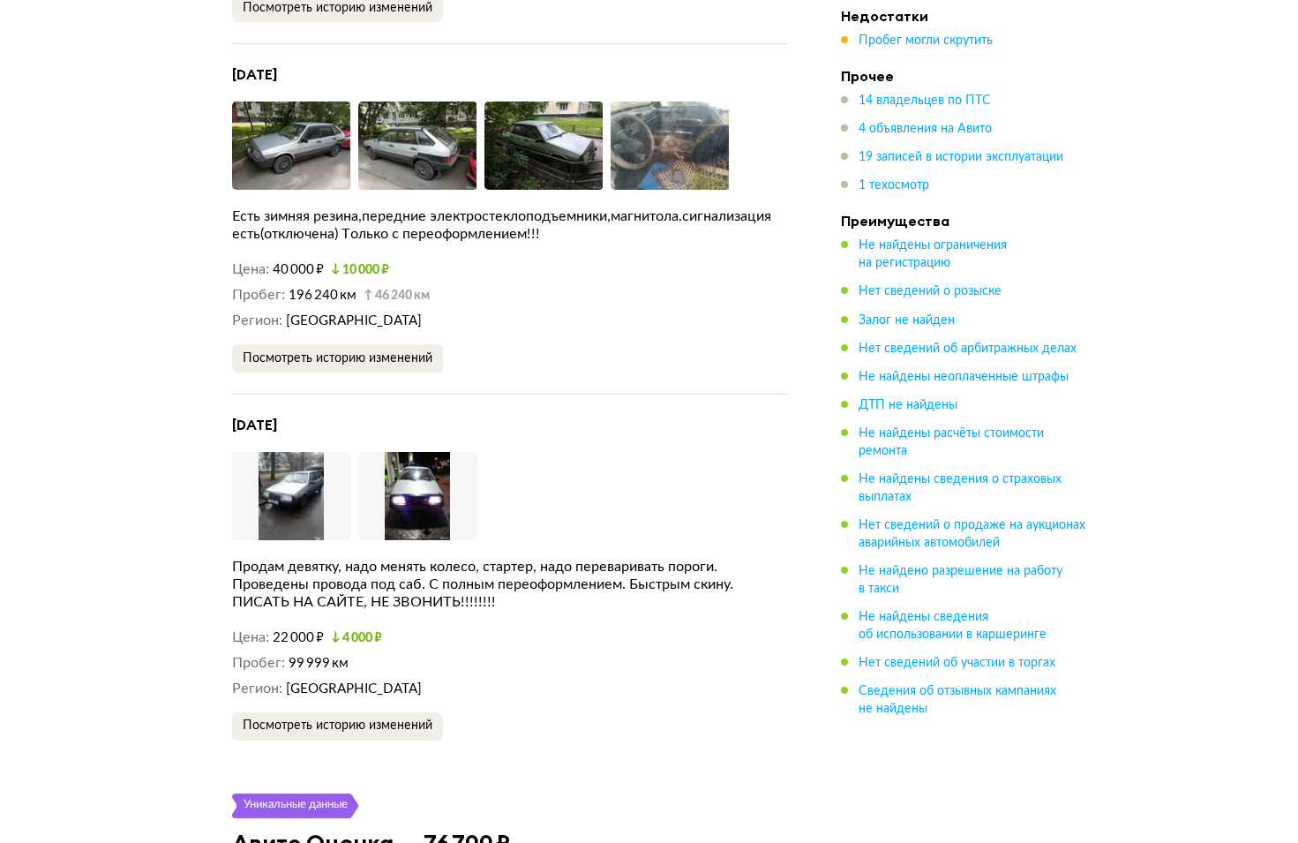
scroll to position [6191, 0]
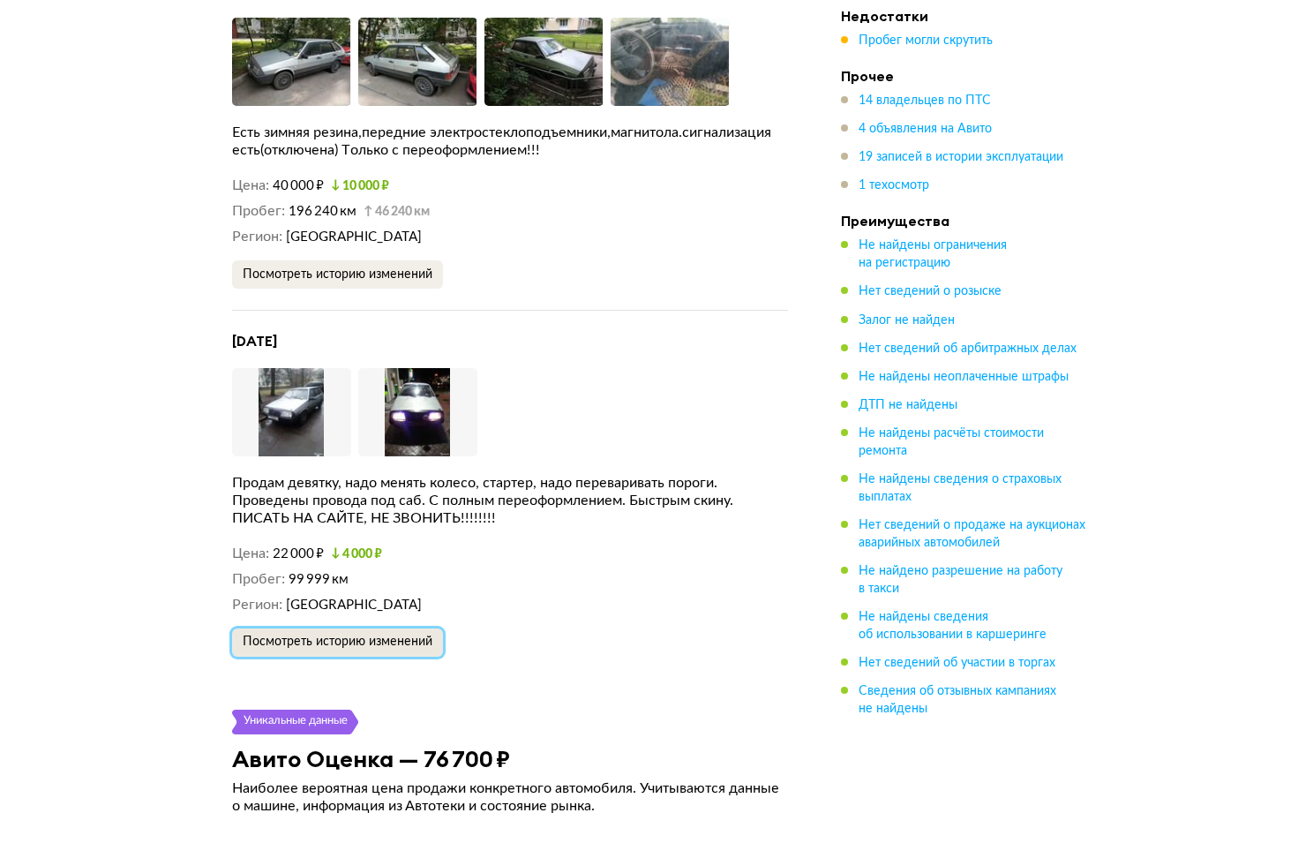
click at [425, 635] on span "Посмотреть историю изменений" at bounding box center [338, 641] width 190 height 12
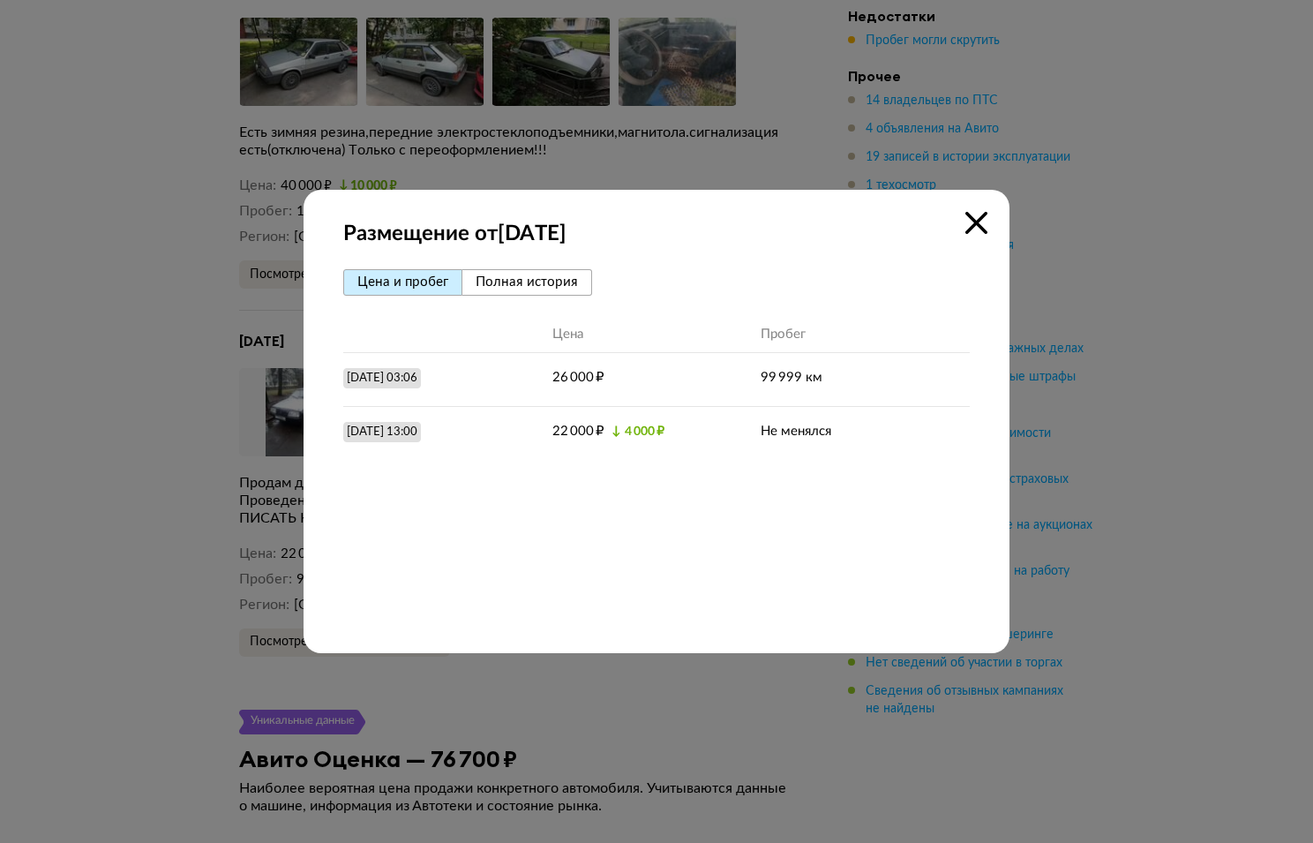
click at [990, 229] on div "Размещение от [DATE] [PERSON_NAME] и пробег Полная история Цена Пробег [DATE] 0…" at bounding box center [657, 421] width 706 height 463
click at [981, 229] on icon at bounding box center [977, 223] width 22 height 22
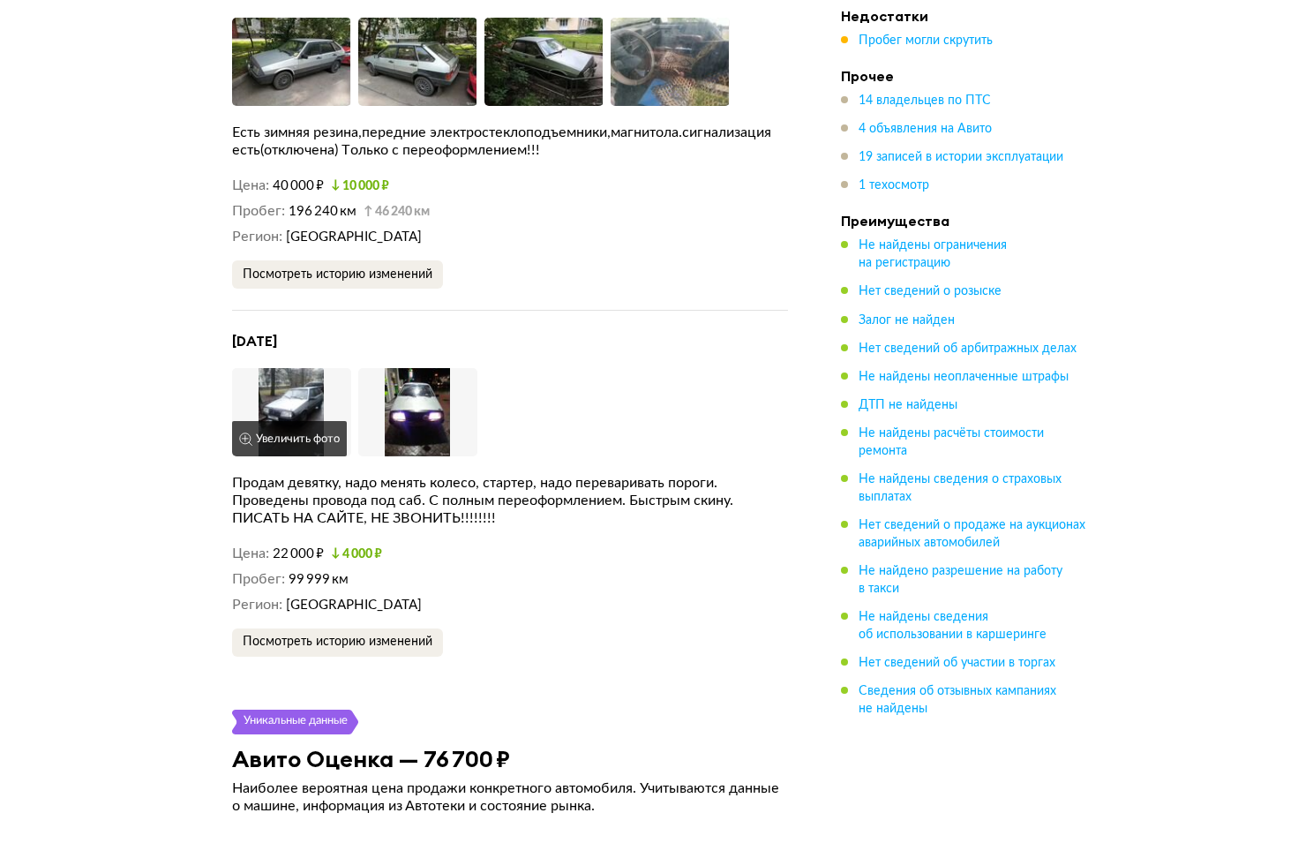
click at [292, 368] on img at bounding box center [291, 412] width 119 height 88
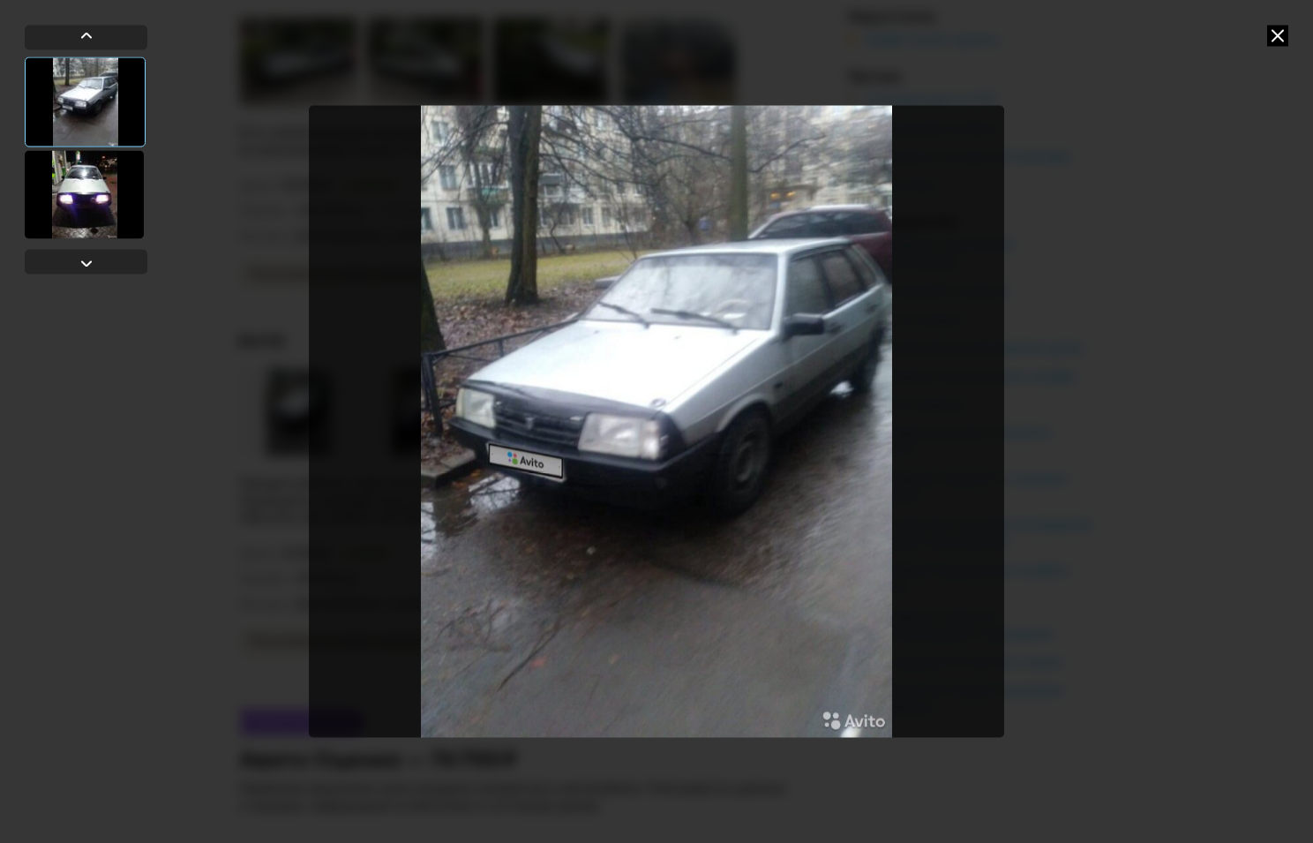
click at [1273, 34] on icon at bounding box center [1277, 35] width 21 height 21
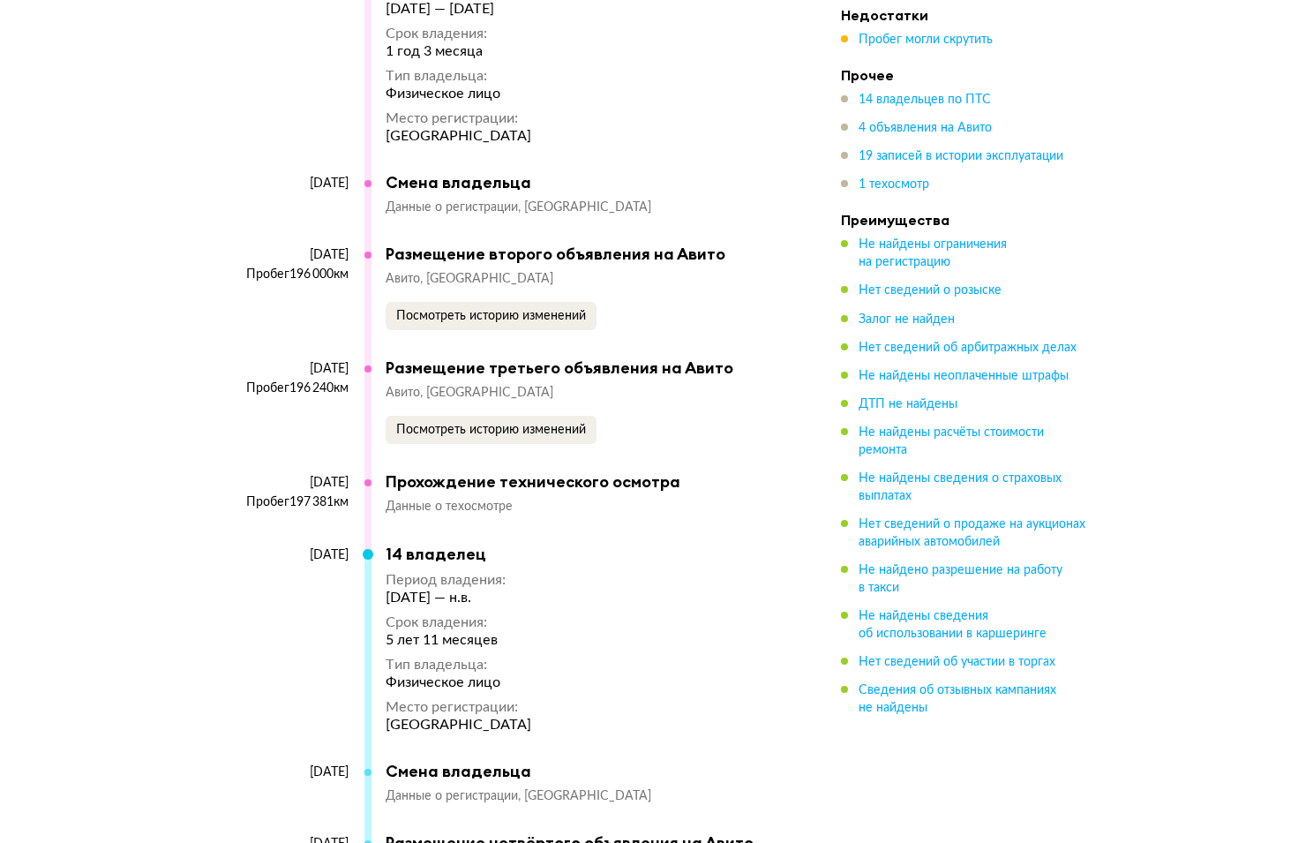
scroll to position [10602, 0]
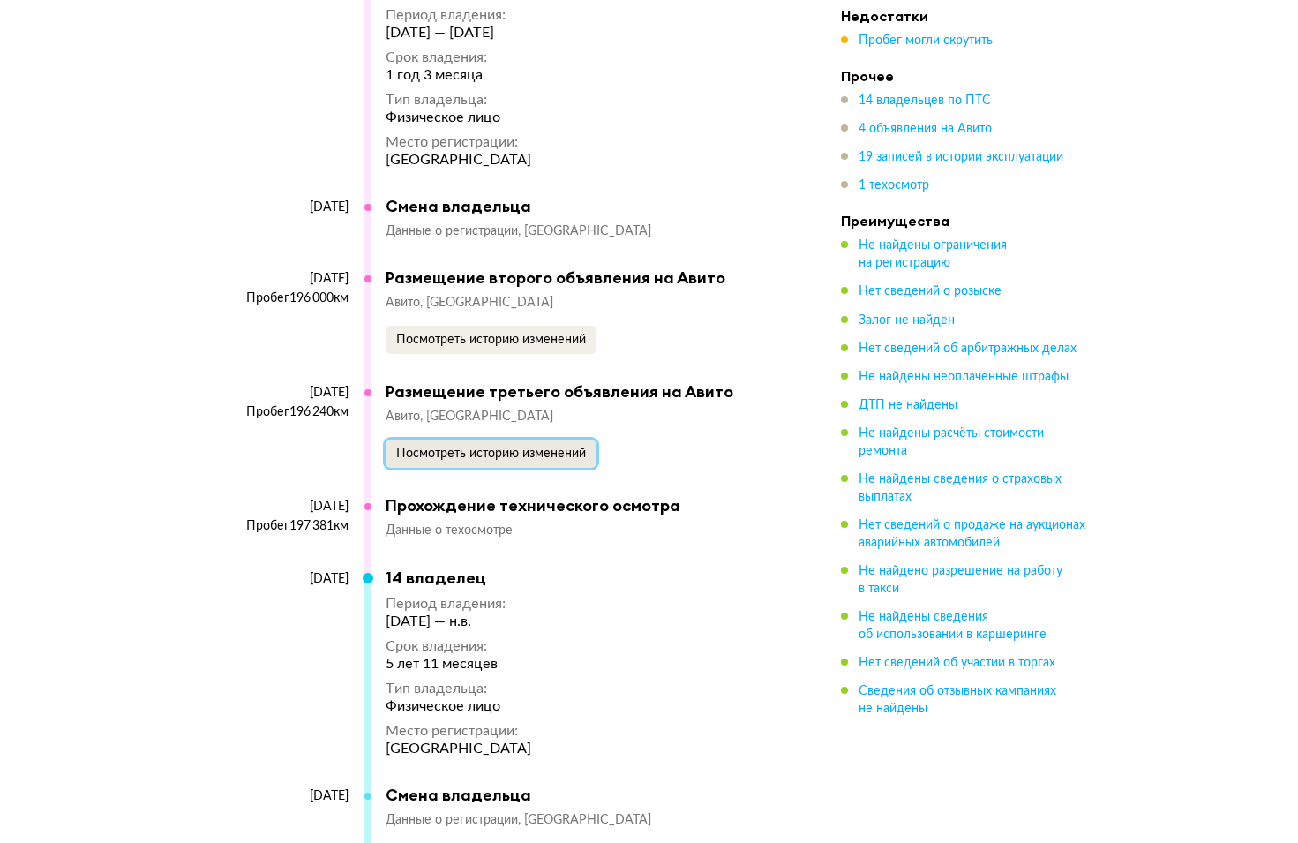
click at [534, 447] on span "Посмотреть историю изменений" at bounding box center [491, 453] width 190 height 12
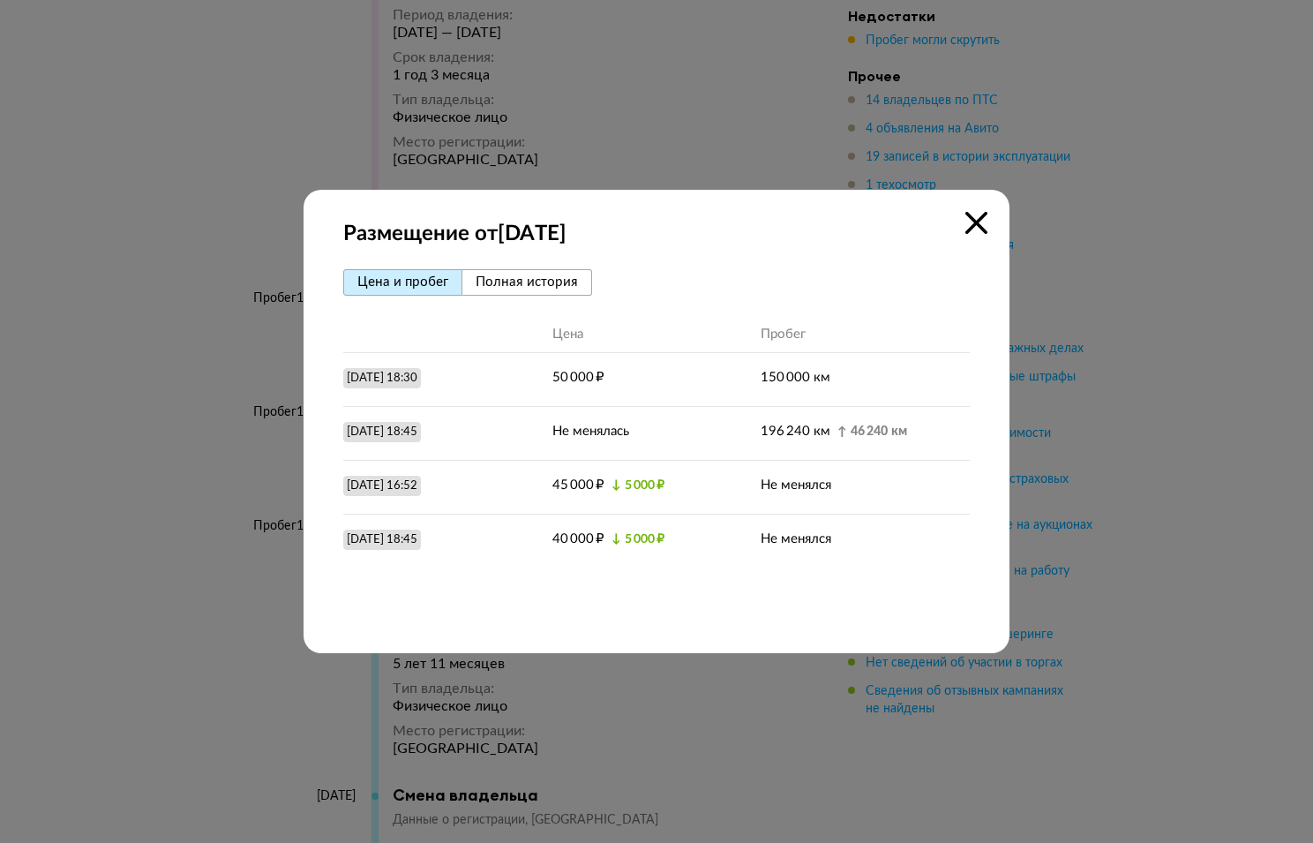
click at [975, 223] on icon at bounding box center [977, 223] width 22 height 22
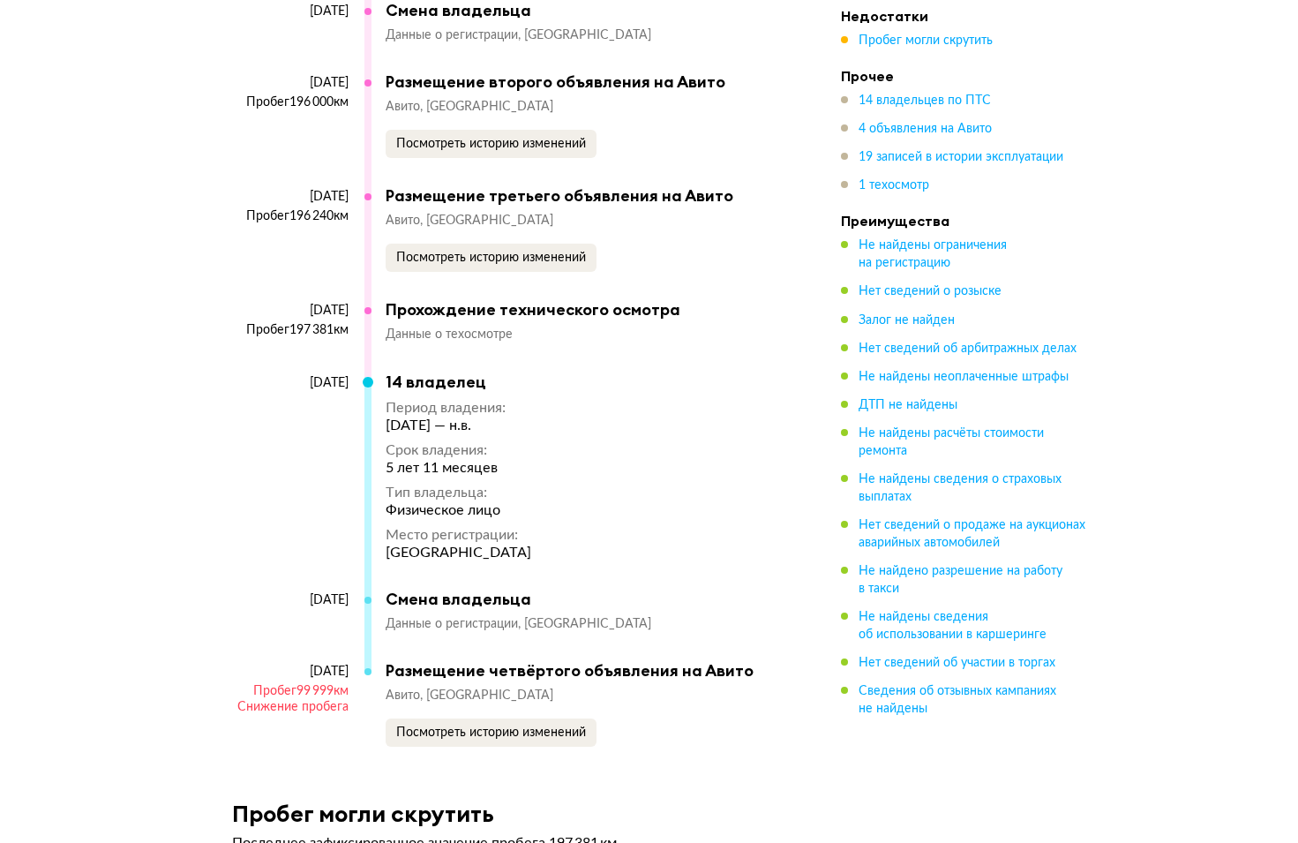
scroll to position [0, 0]
